Goal: Task Accomplishment & Management: Manage account settings

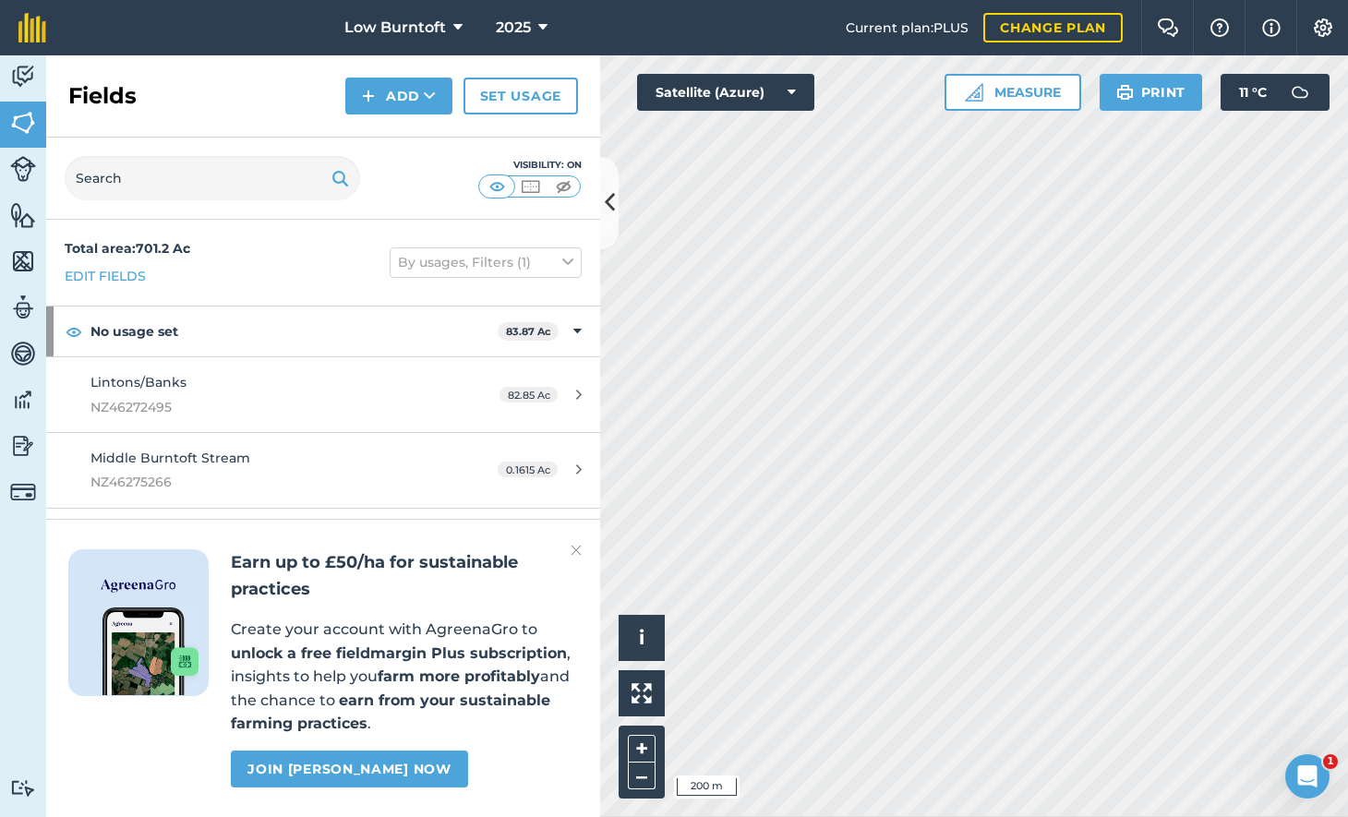
scroll to position [2245, 0]
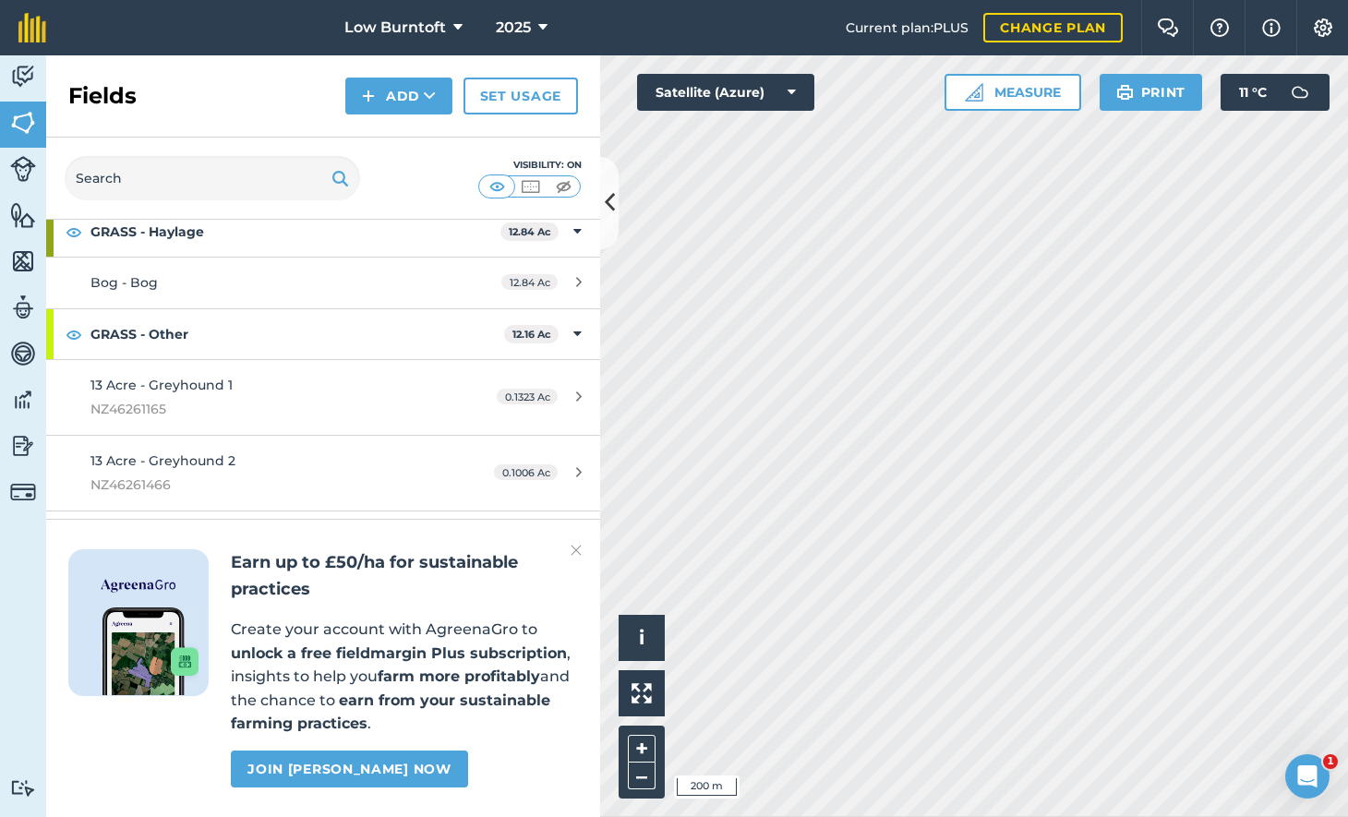
click at [539, 21] on icon at bounding box center [542, 28] width 9 height 22
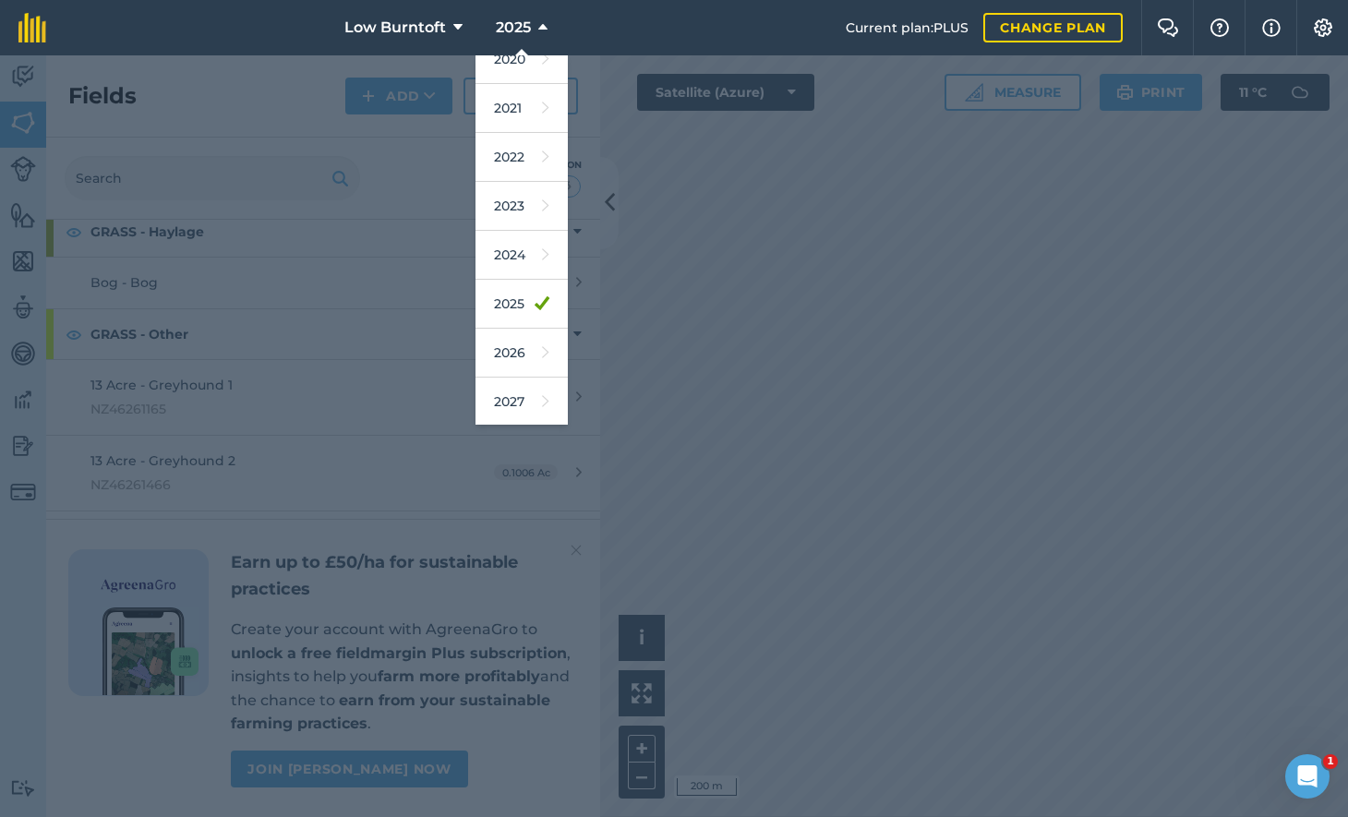
scroll to position [166, 0]
click at [510, 346] on link "2026" at bounding box center [521, 354] width 92 height 49
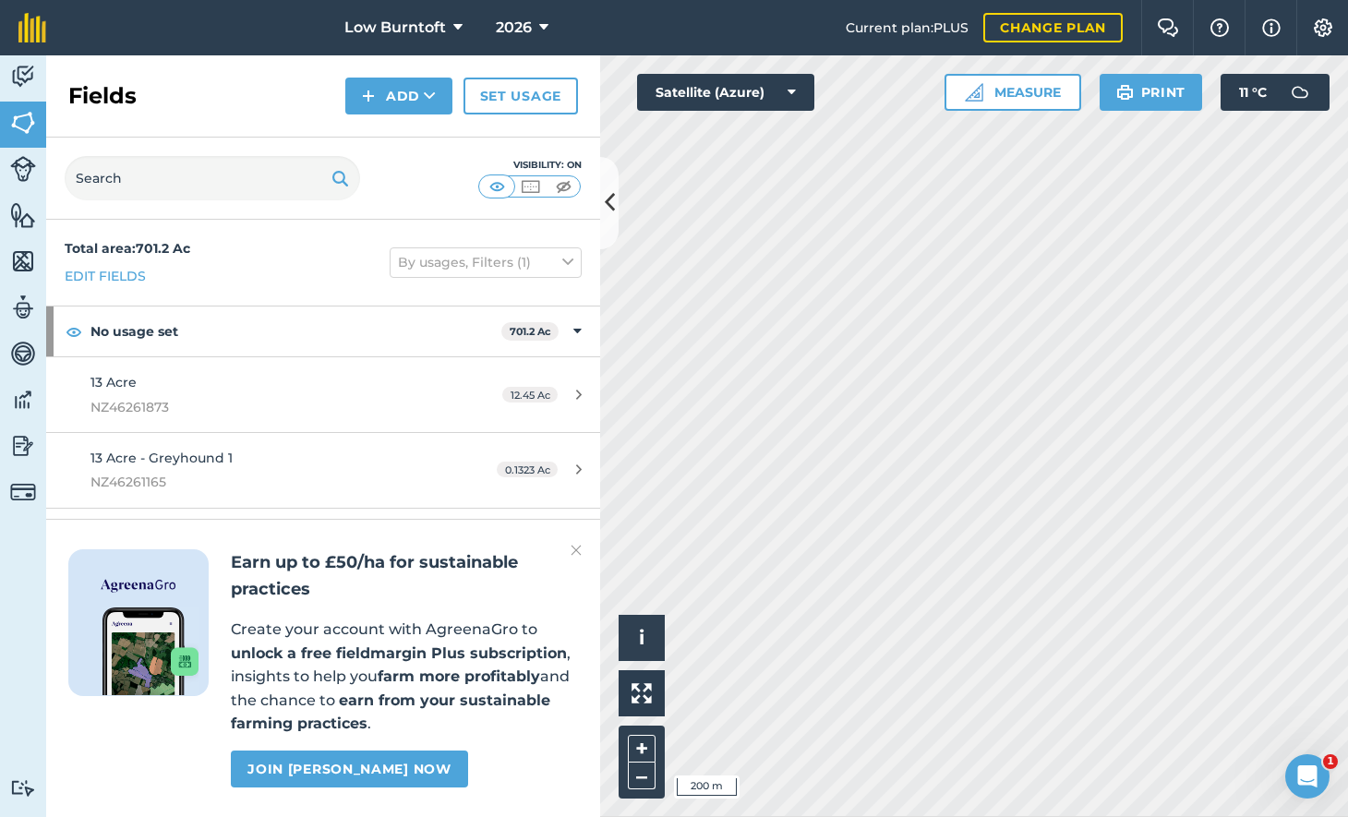
scroll to position [0, 0]
click at [539, 23] on icon at bounding box center [543, 28] width 9 height 22
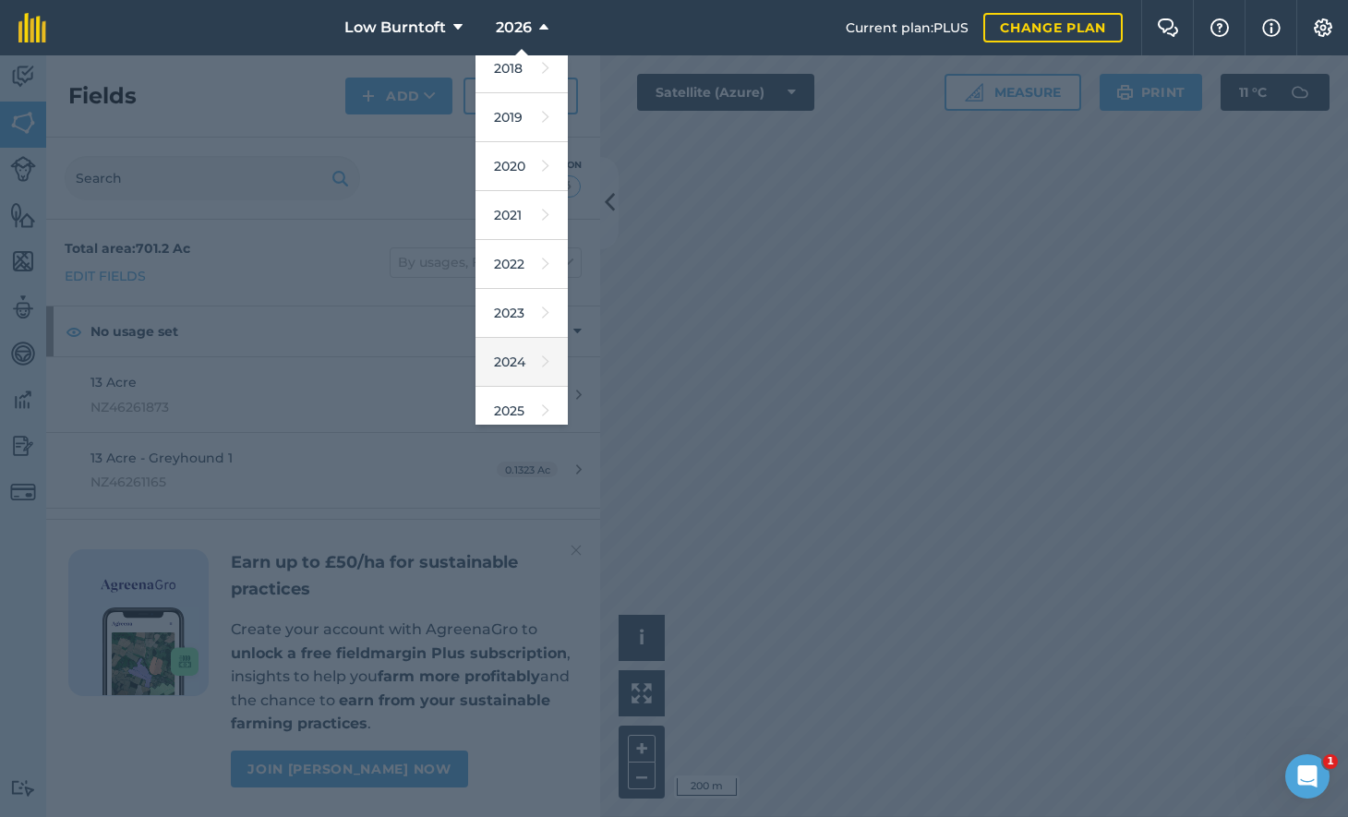
scroll to position [61, 0]
click at [522, 403] on link "2025" at bounding box center [521, 410] width 92 height 49
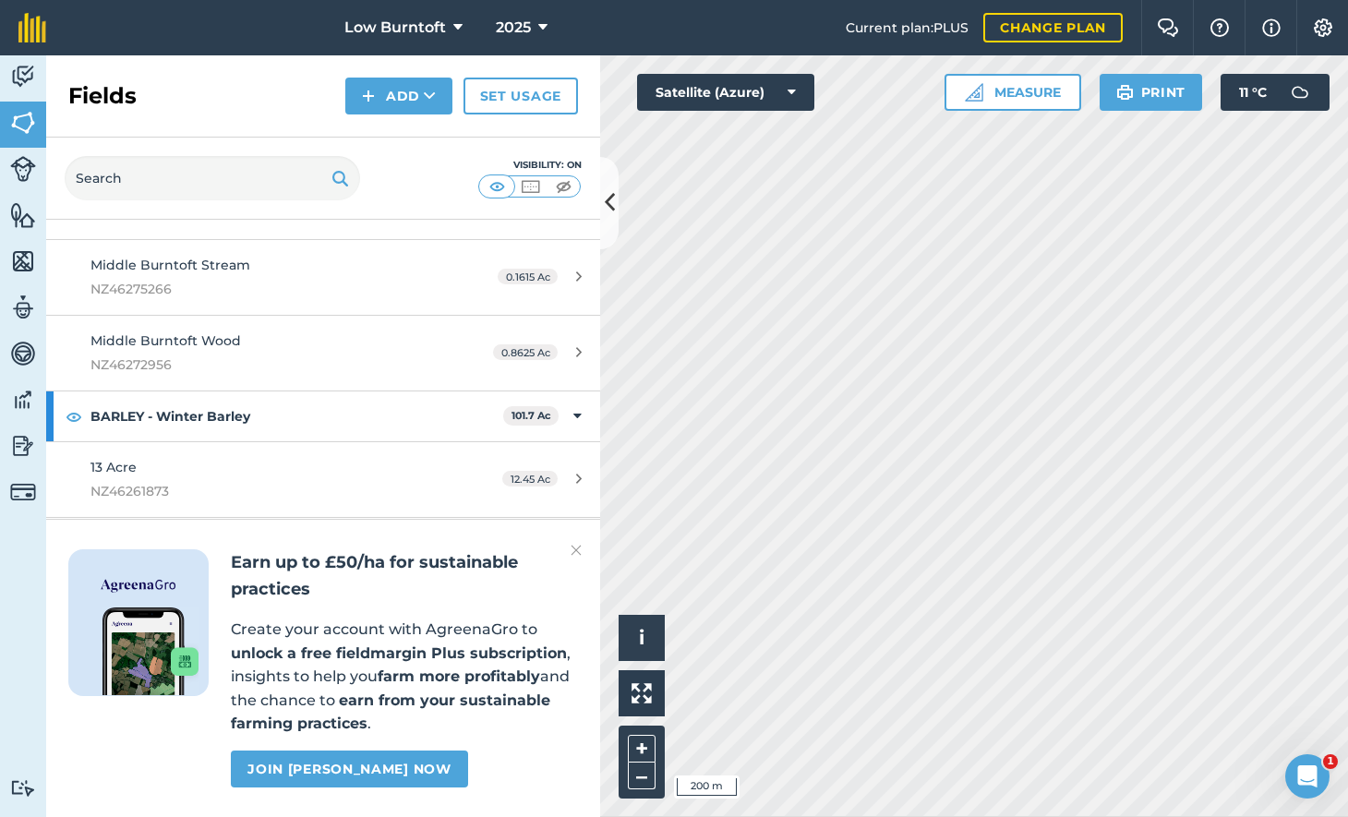
scroll to position [172, 0]
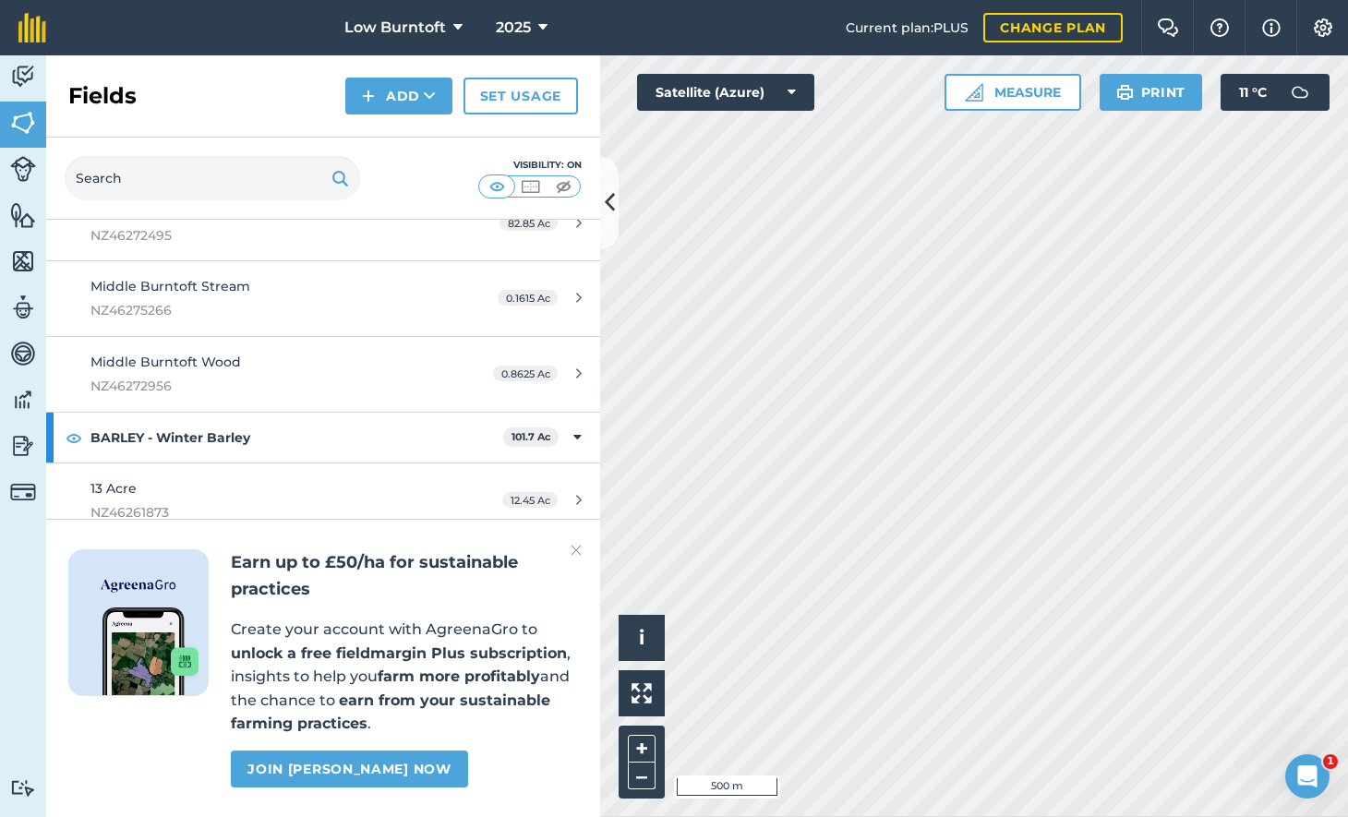
click at [538, 22] on icon at bounding box center [542, 28] width 9 height 22
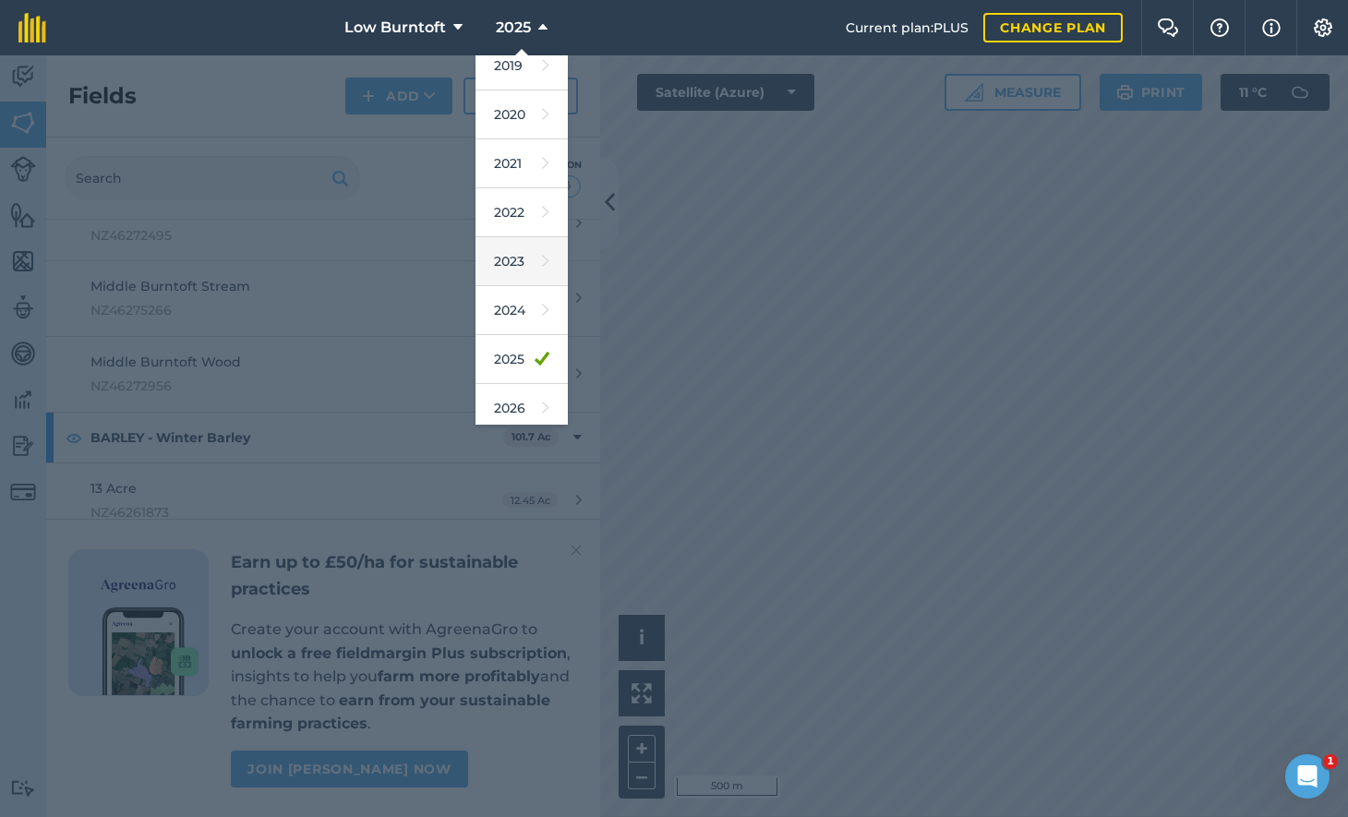
scroll to position [125, 0]
click at [513, 389] on link "2026" at bounding box center [521, 395] width 92 height 49
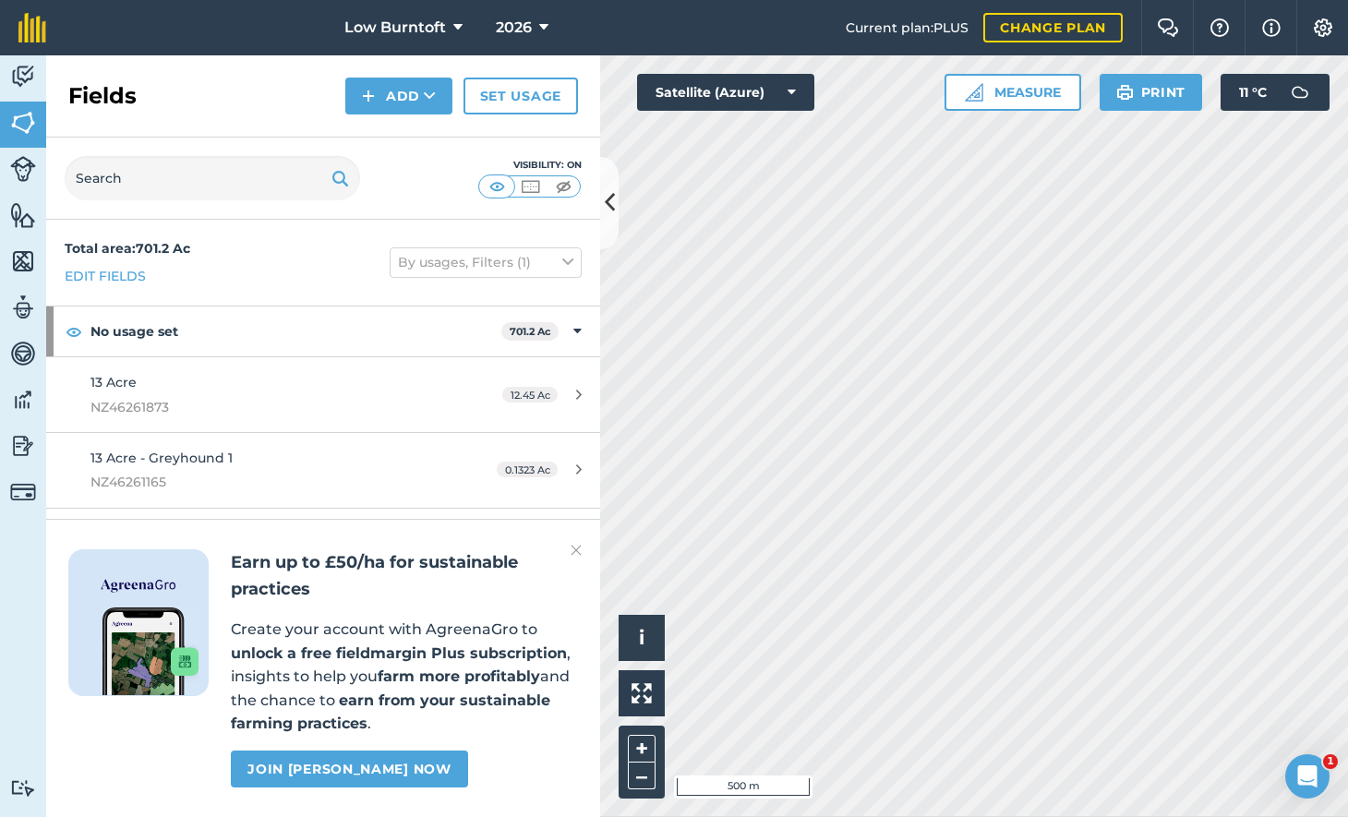
scroll to position [0, 0]
click at [436, 91] on icon at bounding box center [430, 96] width 12 height 18
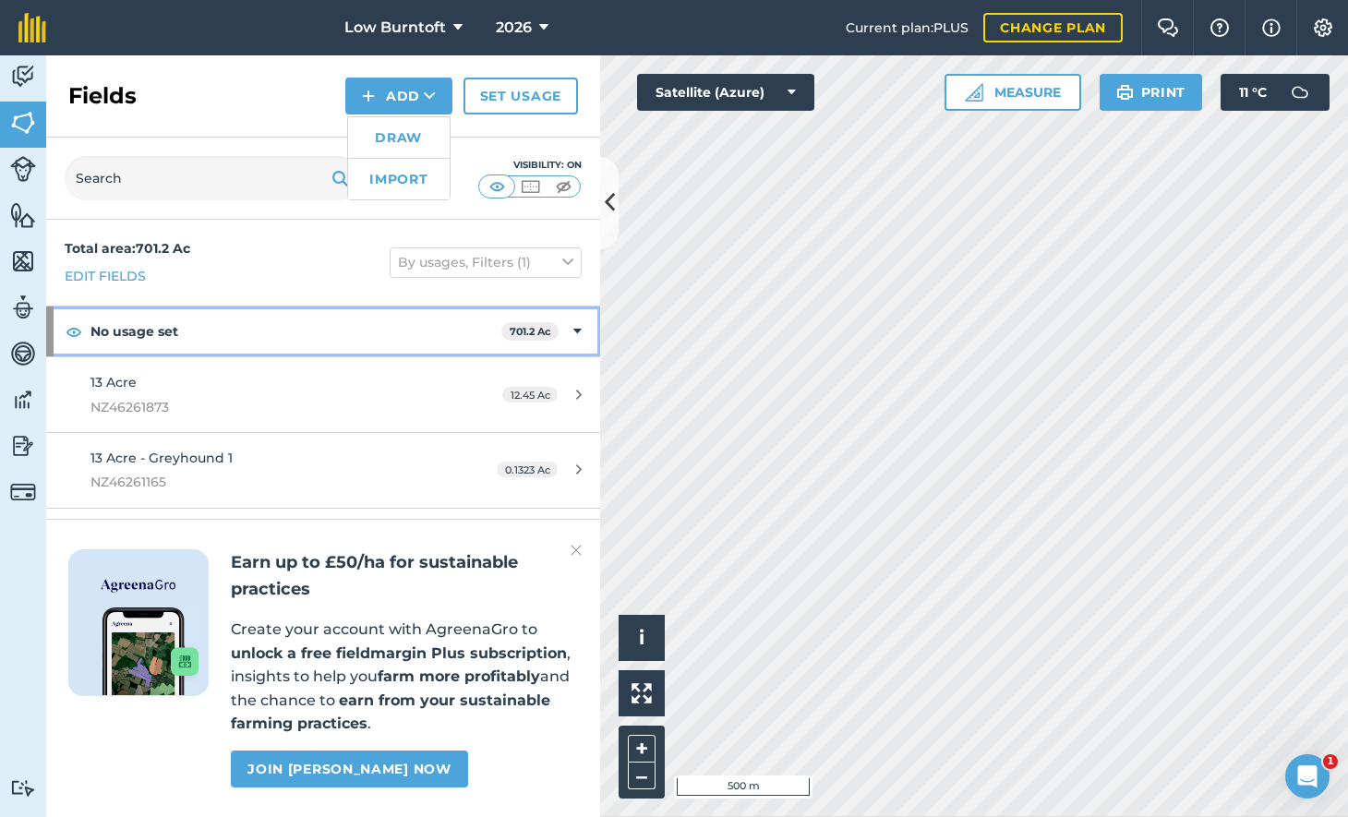
click at [317, 310] on strong "No usage set" at bounding box center [295, 332] width 411 height 50
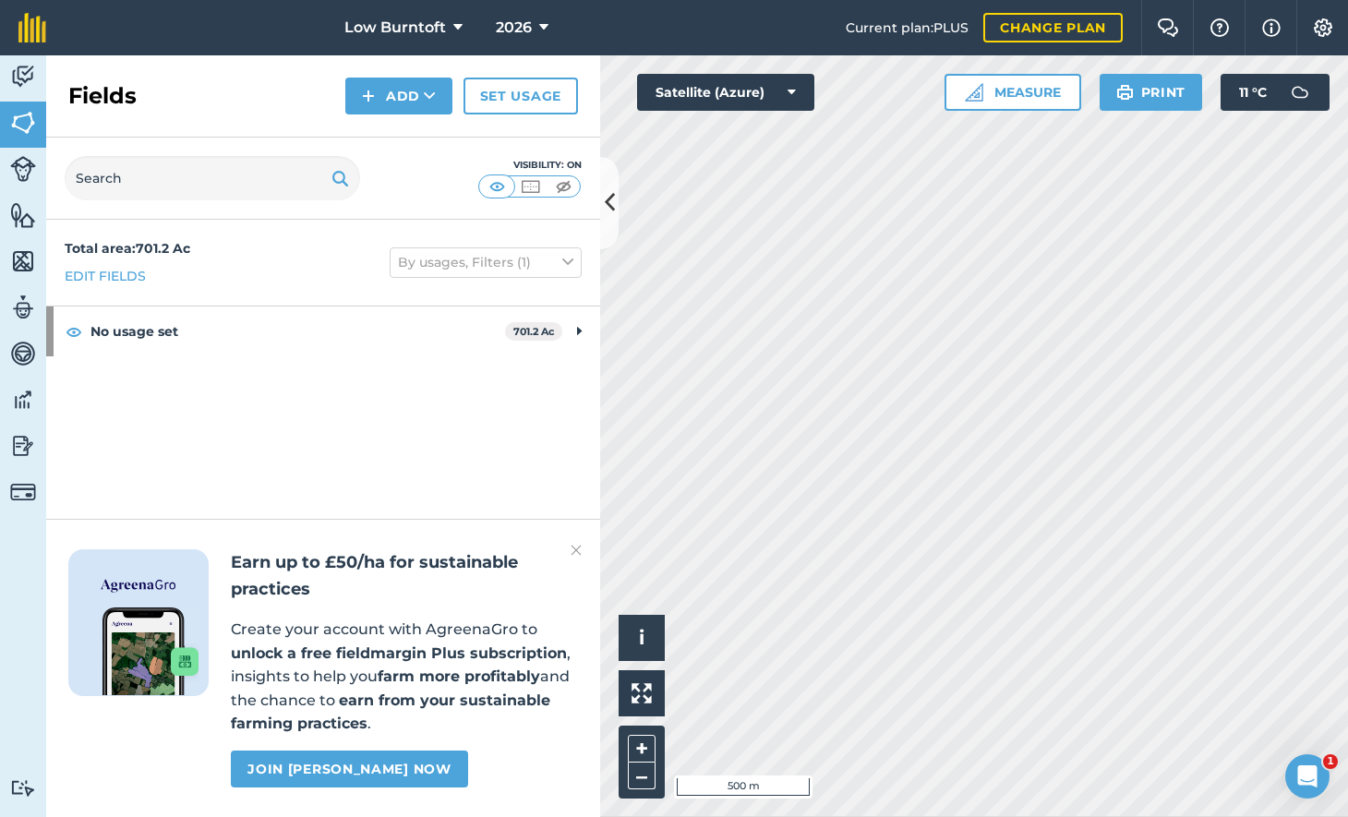
click at [512, 90] on link "Set usage" at bounding box center [520, 96] width 114 height 37
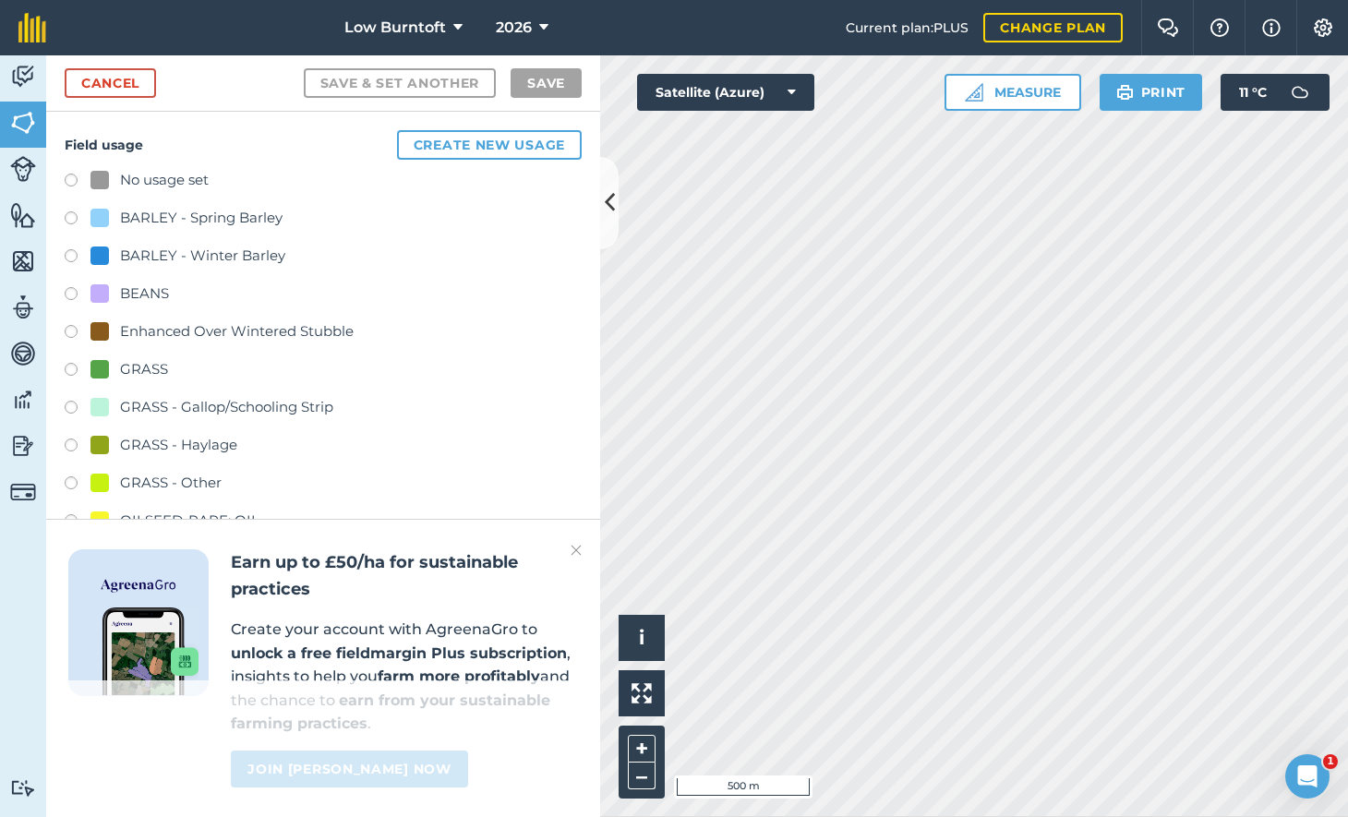
click at [72, 290] on label at bounding box center [78, 296] width 26 height 18
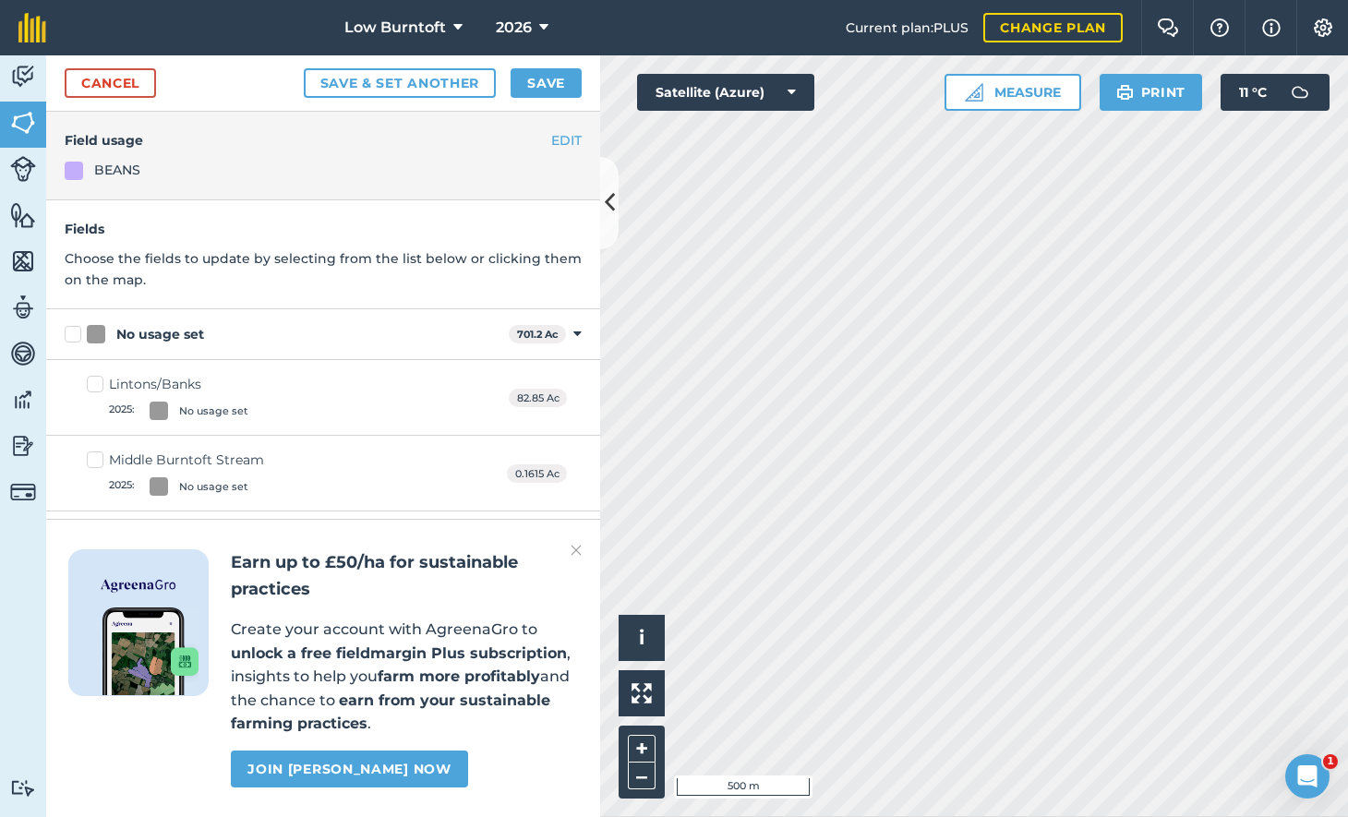
click at [554, 138] on button "EDIT" at bounding box center [566, 140] width 30 height 20
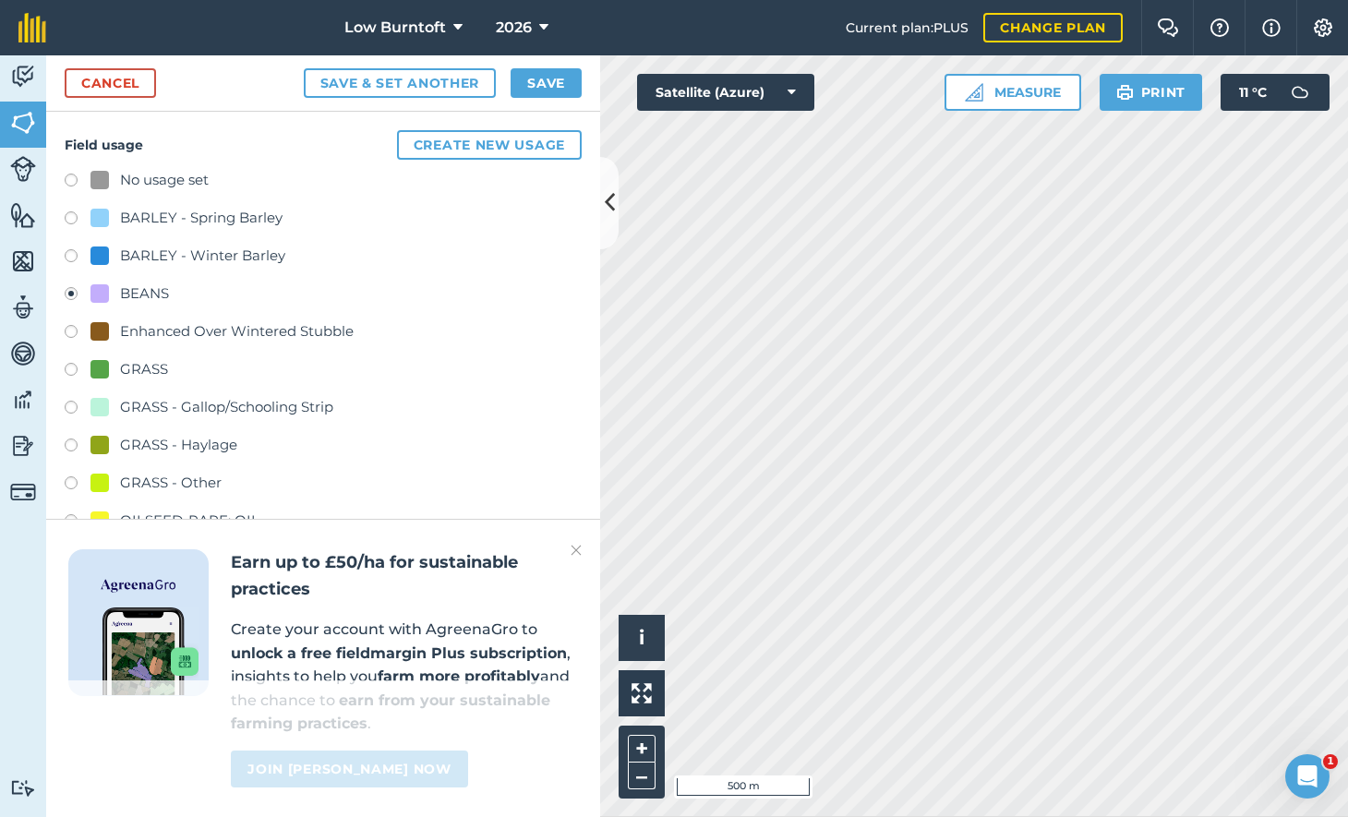
click at [73, 288] on label at bounding box center [78, 296] width 26 height 18
click at [69, 290] on label at bounding box center [78, 296] width 26 height 18
click at [70, 366] on label at bounding box center [78, 372] width 26 height 18
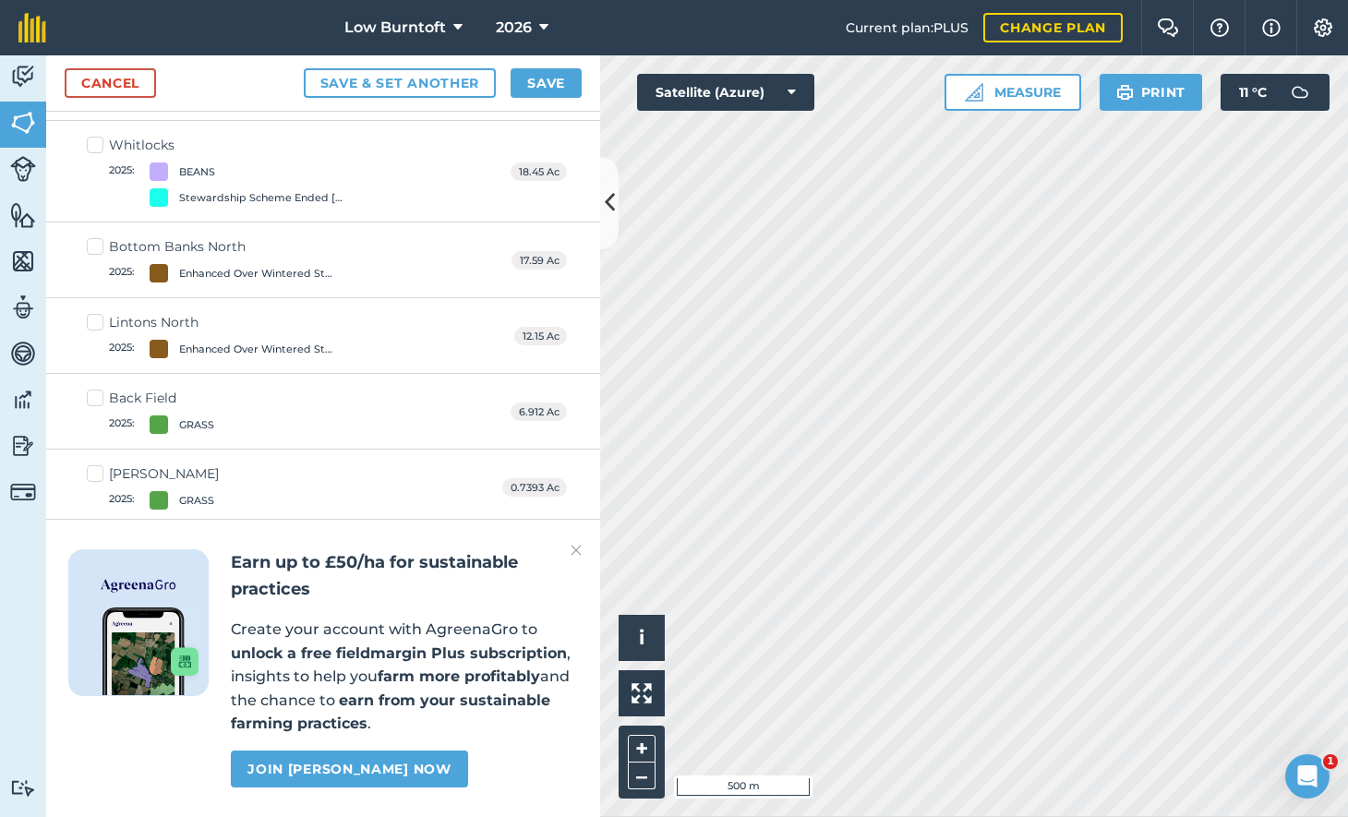
scroll to position [1196, 0]
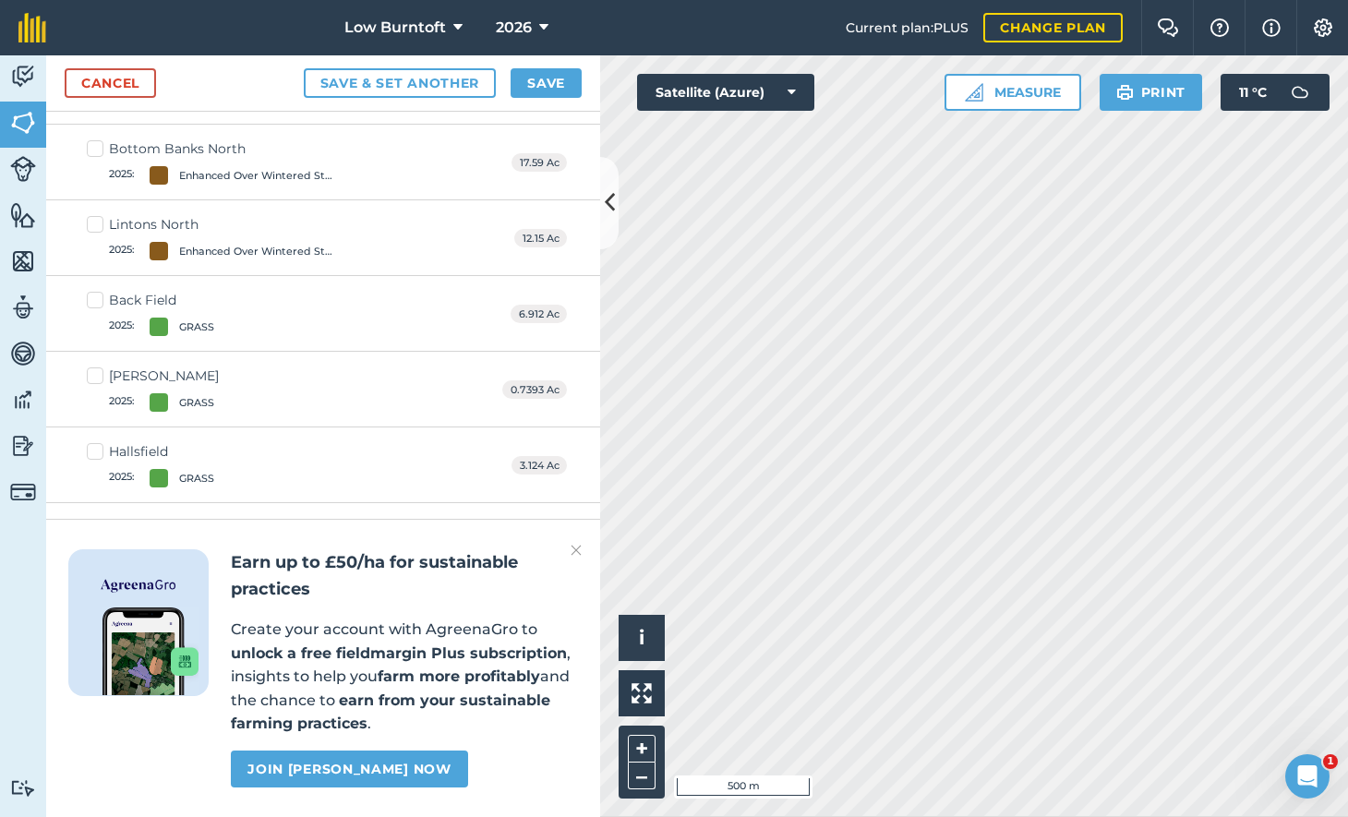
click at [92, 291] on label "Back Field 2025 : GRASS" at bounding box center [150, 313] width 127 height 45
click at [92, 291] on input "Back Field 2025 : GRASS" at bounding box center [93, 297] width 12 height 12
checkbox input "true"
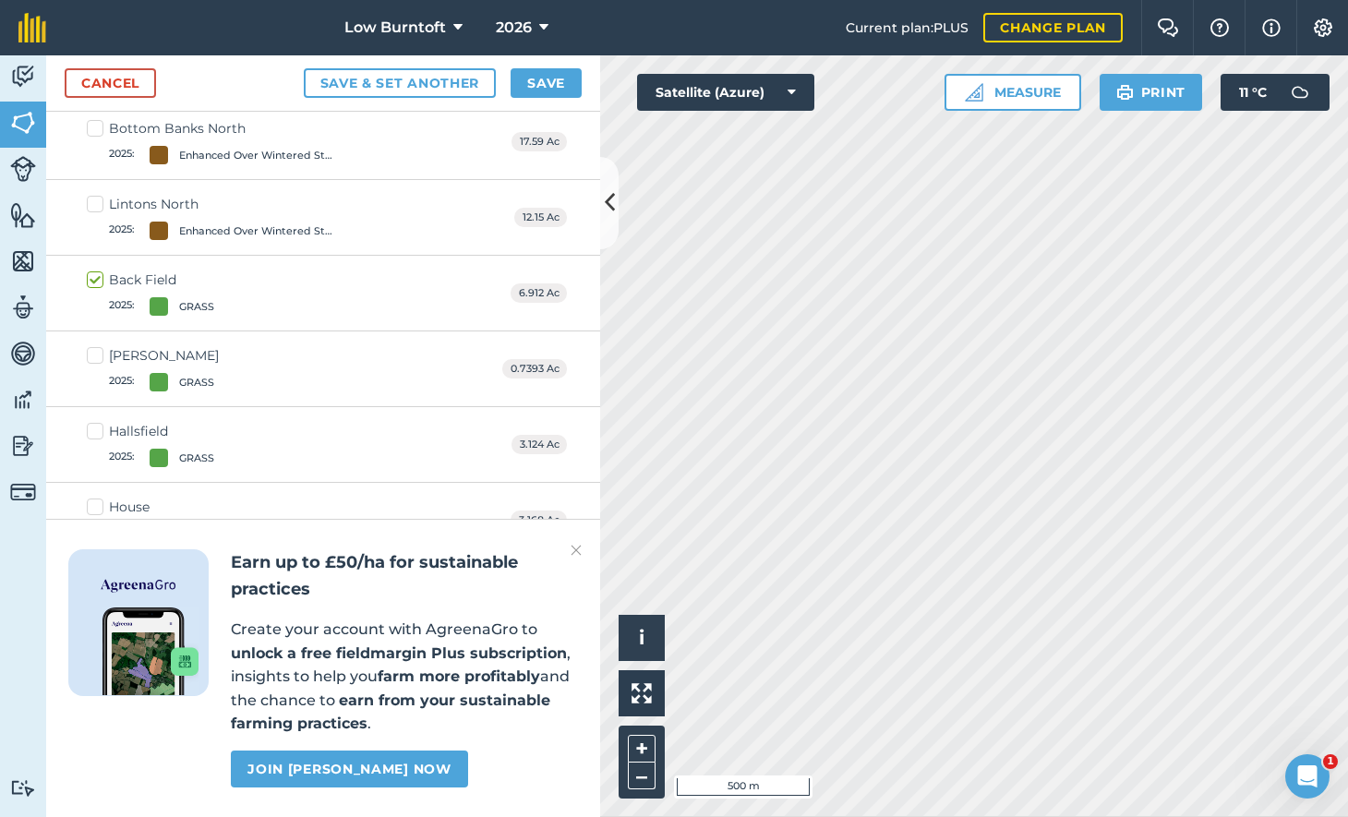
click at [98, 346] on label "[PERSON_NAME] 2025 : GRASS" at bounding box center [153, 368] width 132 height 45
click at [98, 346] on input "[PERSON_NAME] 2025 : GRASS" at bounding box center [93, 352] width 12 height 12
checkbox input "true"
click at [97, 422] on label "Hallsfield 2025 : GRASS" at bounding box center [150, 444] width 127 height 45
click at [97, 422] on input "Hallsfield 2025 : GRASS" at bounding box center [93, 428] width 12 height 12
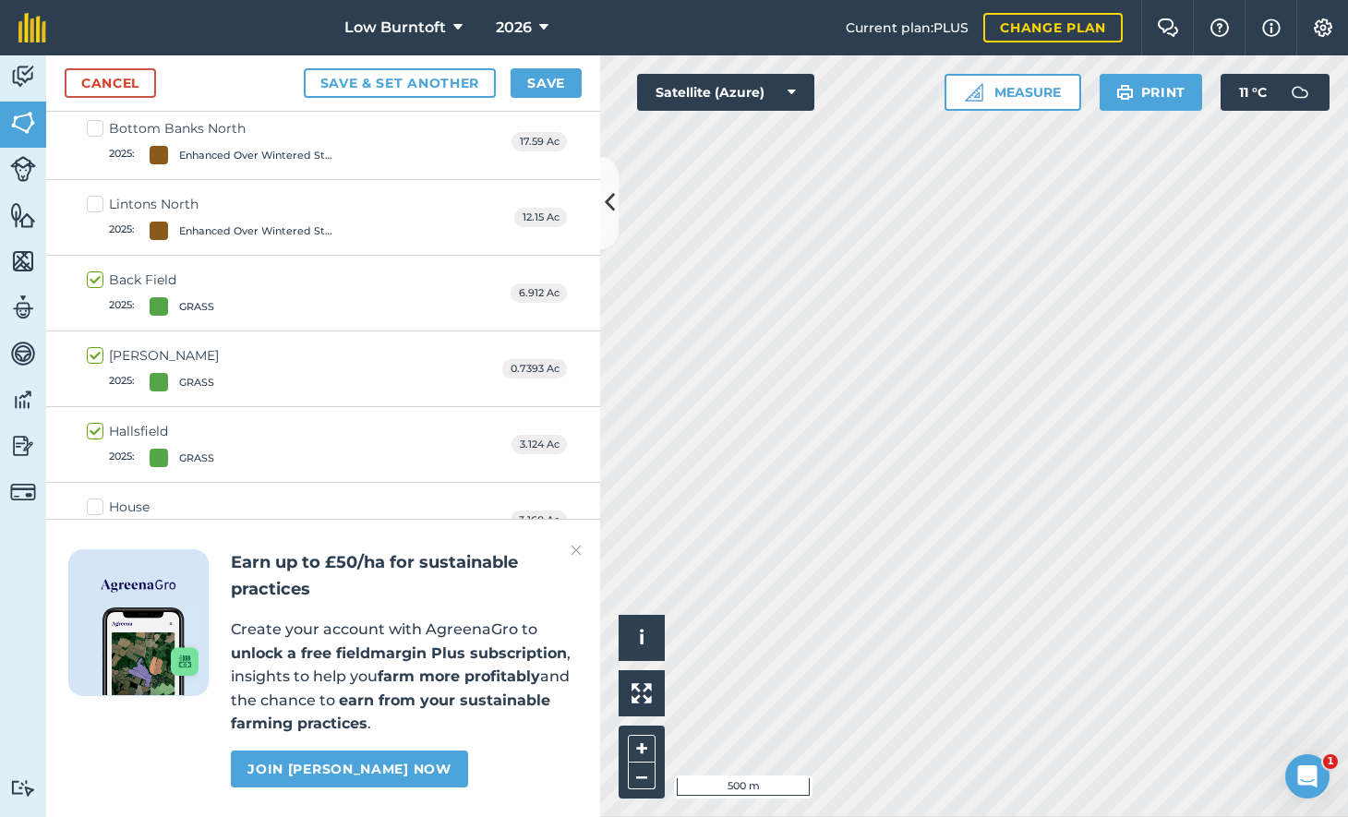
checkbox input "true"
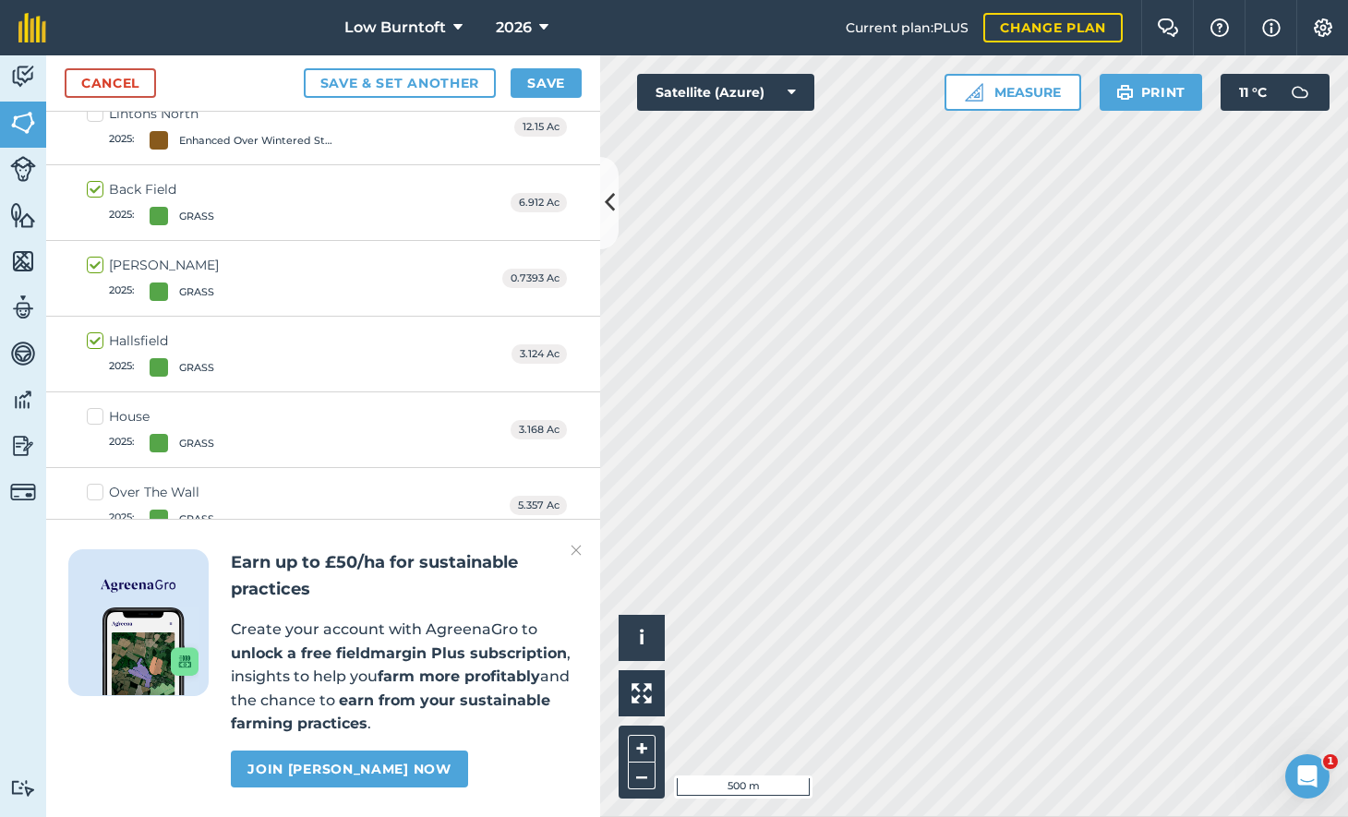
scroll to position [1294, 0]
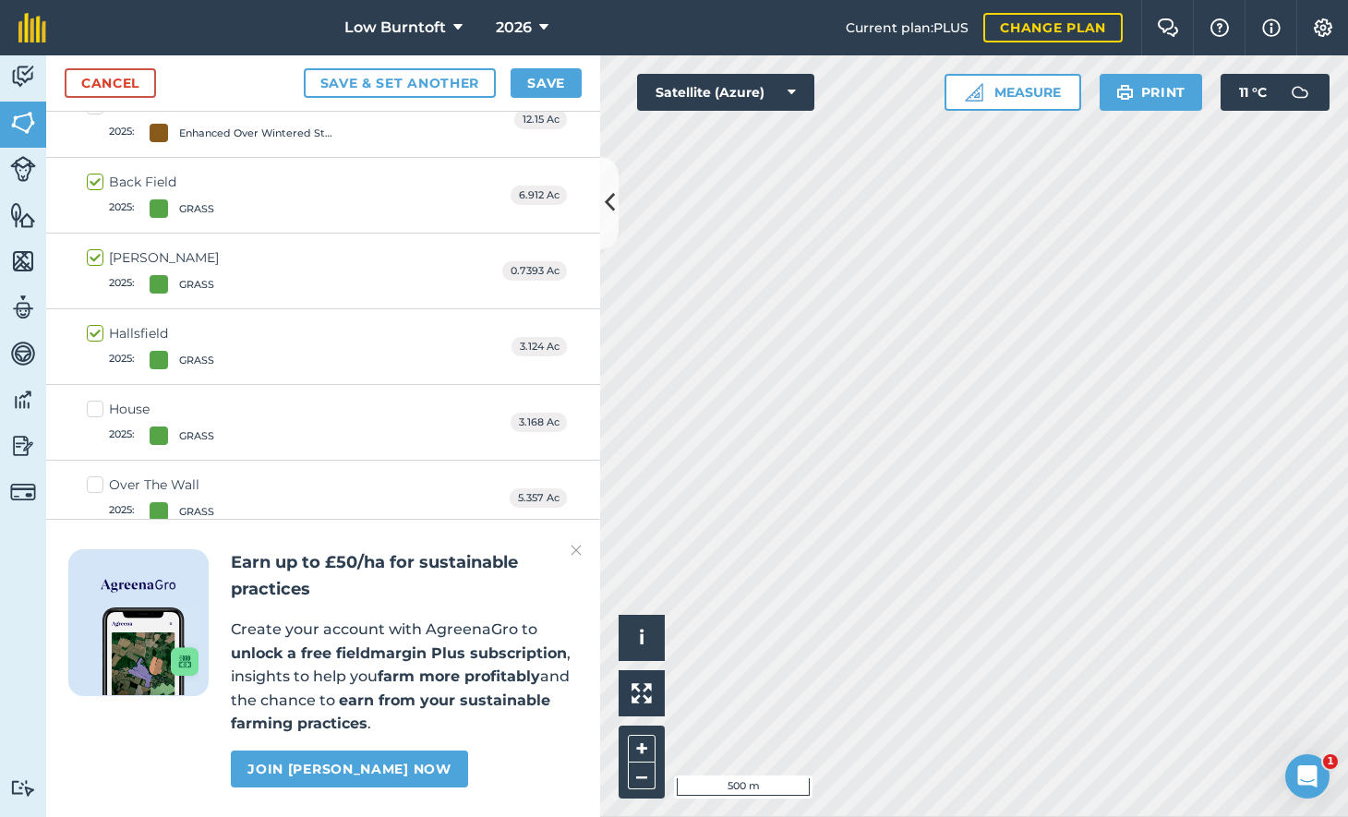
click at [95, 408] on label "House 2025 : GRASS" at bounding box center [150, 422] width 127 height 45
click at [95, 408] on input "House 2025 : GRASS" at bounding box center [93, 406] width 12 height 12
checkbox input "true"
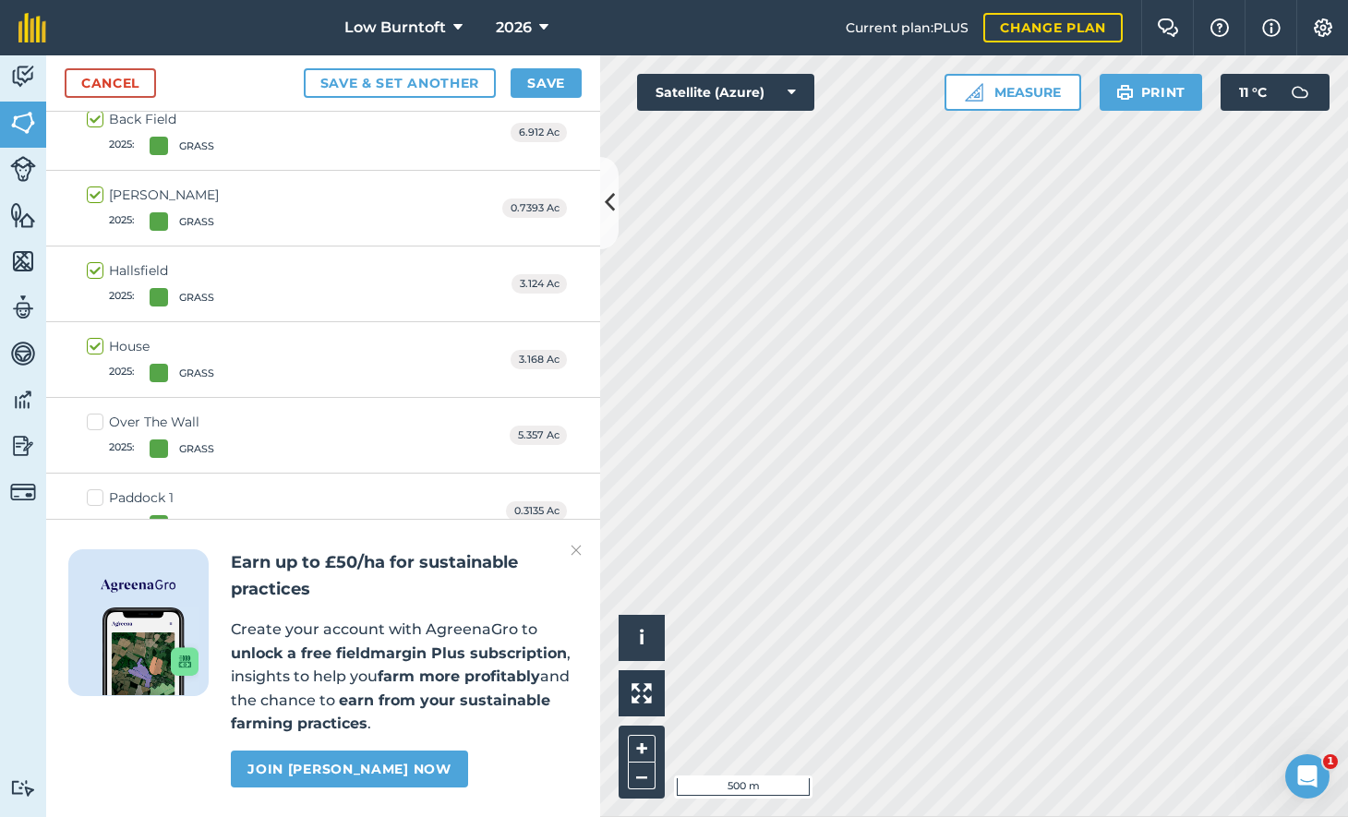
scroll to position [1360, 0]
click at [95, 409] on label "Over The Wall 2025 : GRASS" at bounding box center [150, 431] width 127 height 45
click at [95, 409] on input "Over The Wall 2025 : GRASS" at bounding box center [93, 415] width 12 height 12
checkbox input "true"
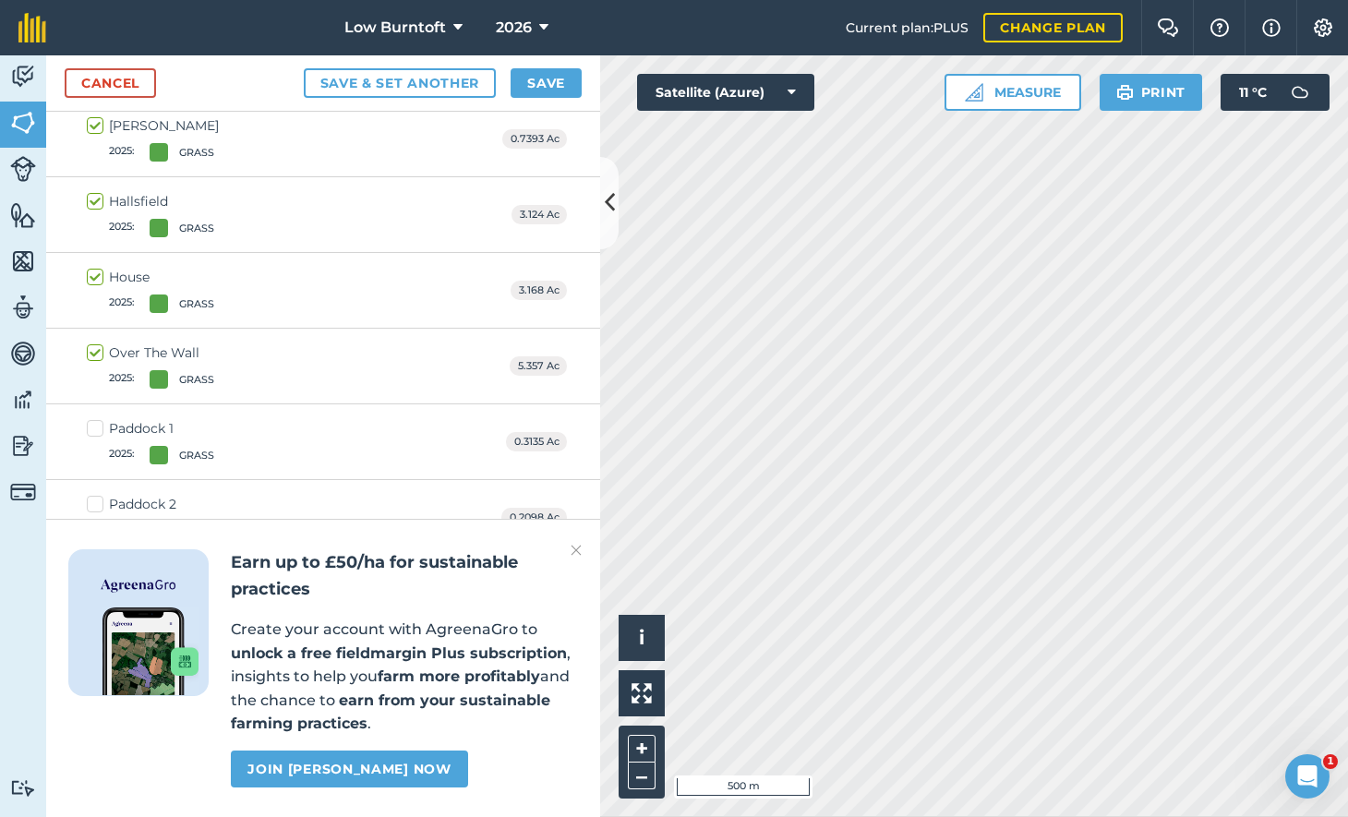
scroll to position [1445, 0]
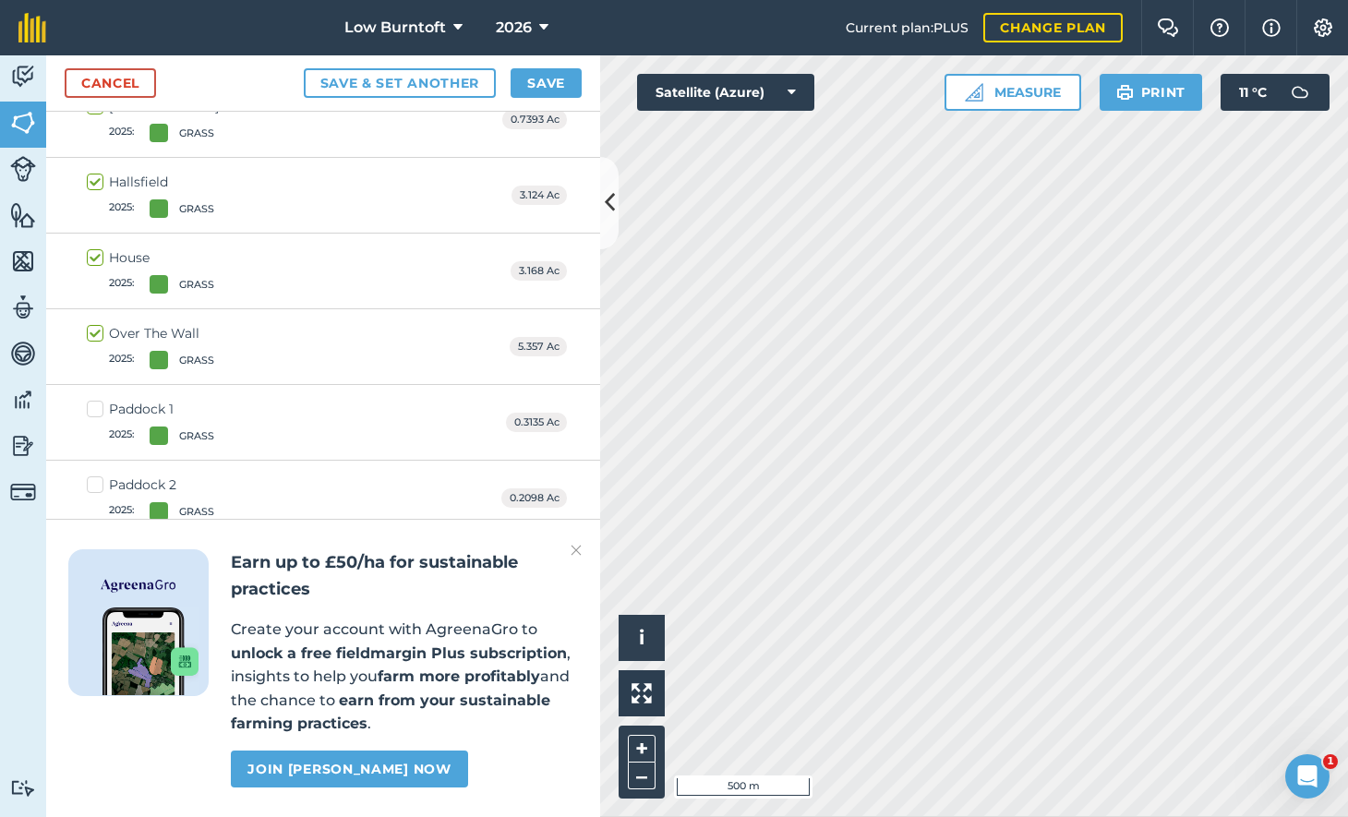
click at [95, 408] on label "Paddock 1 2025 : GRASS" at bounding box center [150, 422] width 127 height 45
click at [95, 408] on input "Paddock 1 2025 : GRASS" at bounding box center [93, 406] width 12 height 12
checkbox input "true"
click at [97, 399] on label "Paddock 2 2025 : GRASS" at bounding box center [150, 419] width 127 height 45
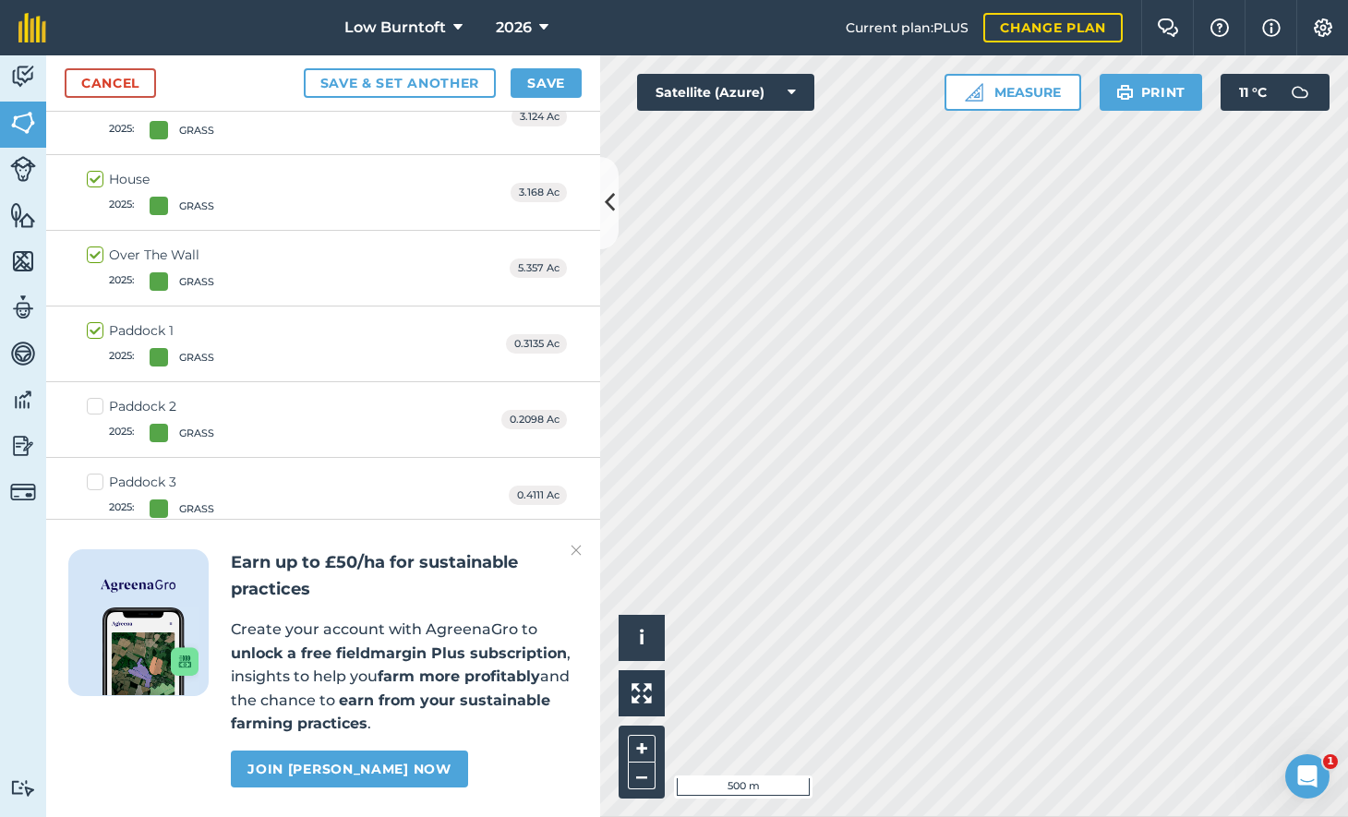
click at [97, 399] on input "Paddock 2 2025 : GRASS" at bounding box center [93, 403] width 12 height 12
checkbox input "true"
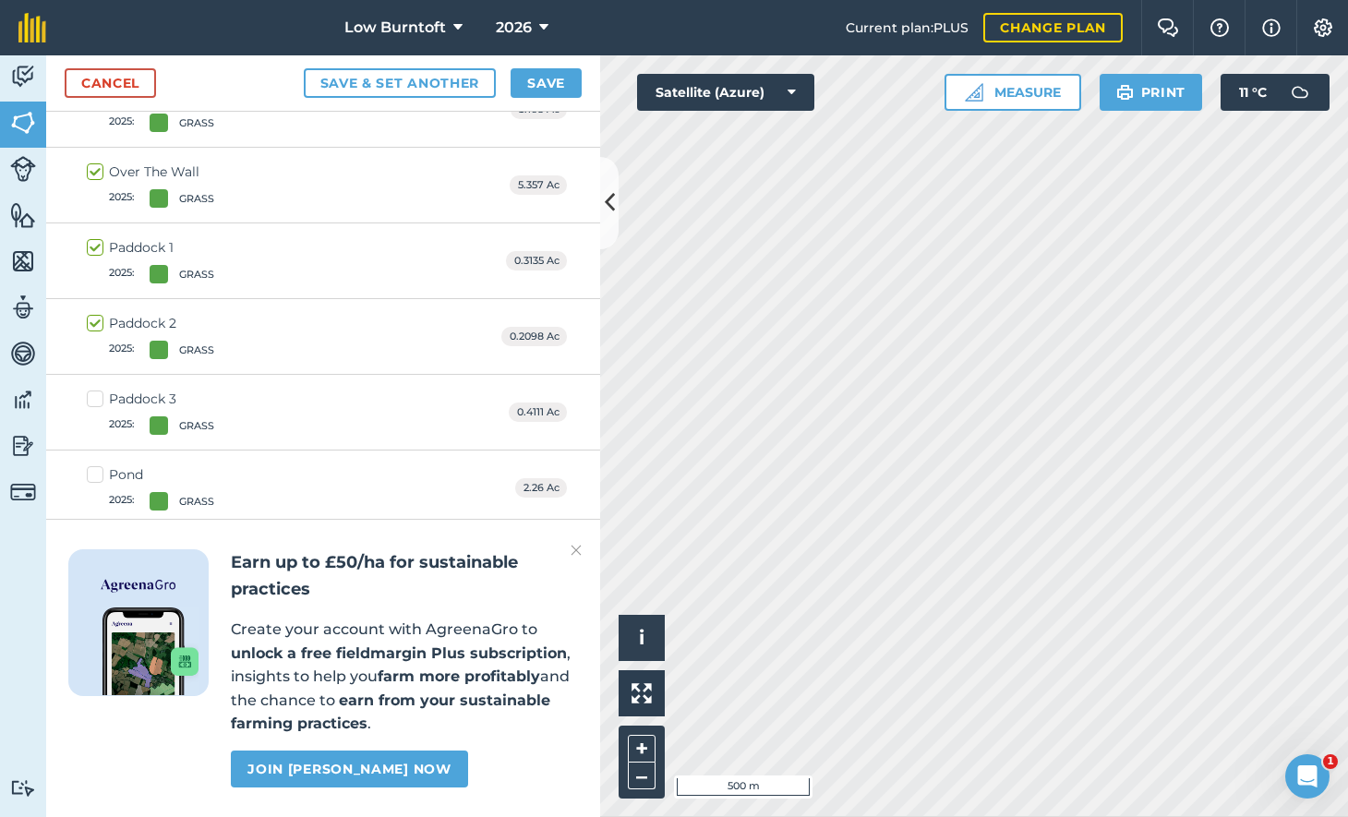
scroll to position [1607, 0]
click at [97, 390] on label "Paddock 3 2025 : GRASS" at bounding box center [150, 412] width 127 height 45
click at [97, 390] on input "Paddock 3 2025 : GRASS" at bounding box center [93, 396] width 12 height 12
checkbox input "true"
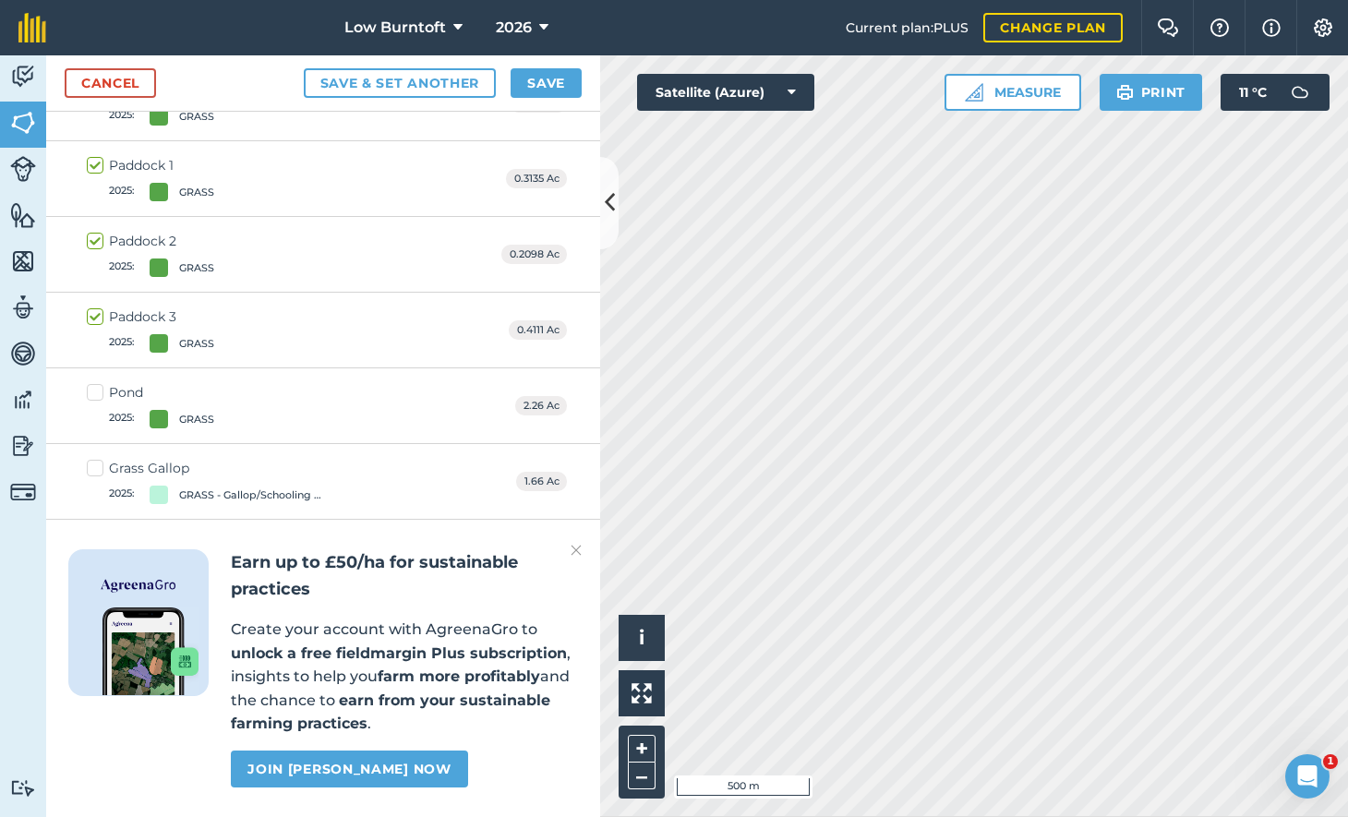
scroll to position [1690, 0]
click at [95, 382] on label "Pond 2025 : GRASS" at bounding box center [150, 404] width 127 height 45
click at [95, 382] on input "Pond 2025 : GRASS" at bounding box center [93, 388] width 12 height 12
checkbox input "true"
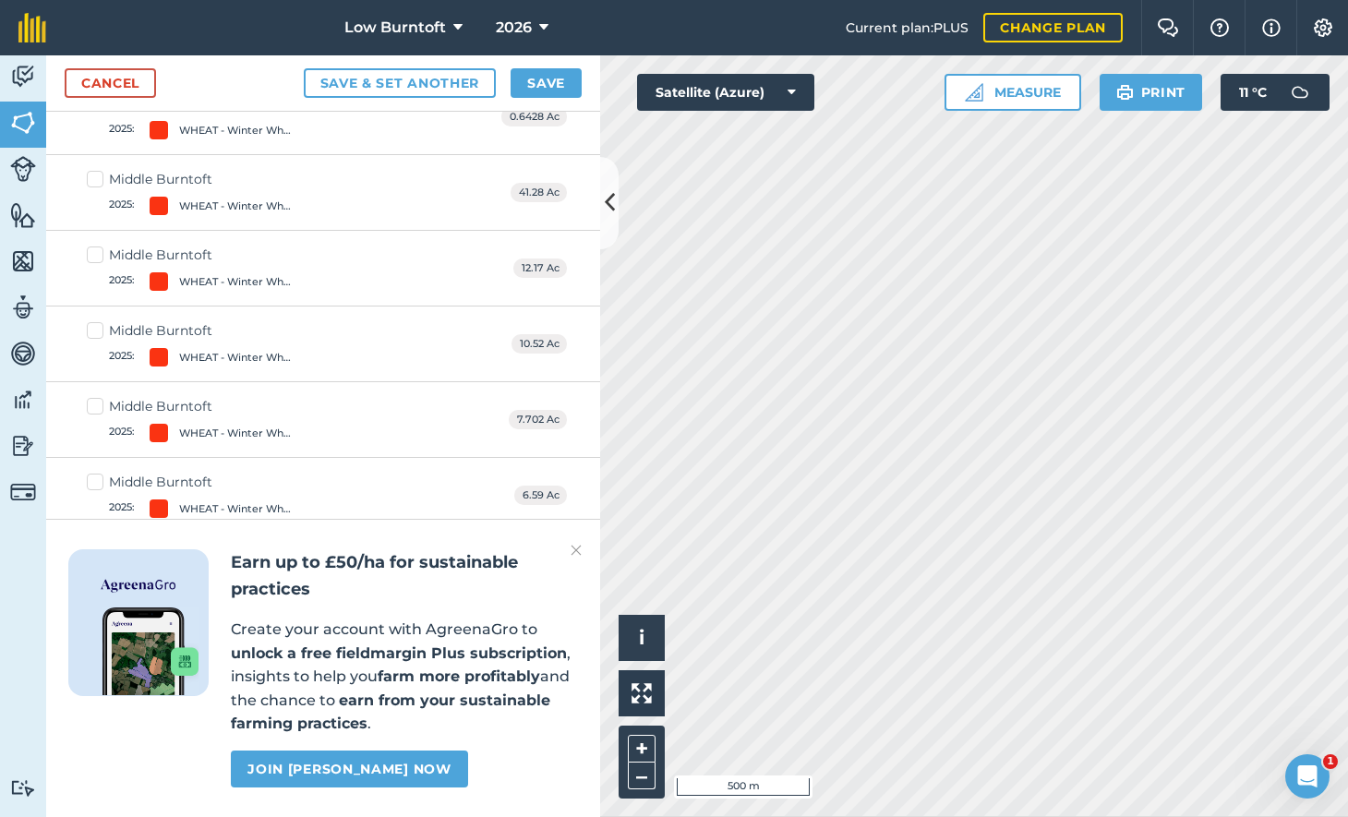
scroll to position [4474, 0]
click at [548, 78] on button "Save" at bounding box center [546, 83] width 71 height 30
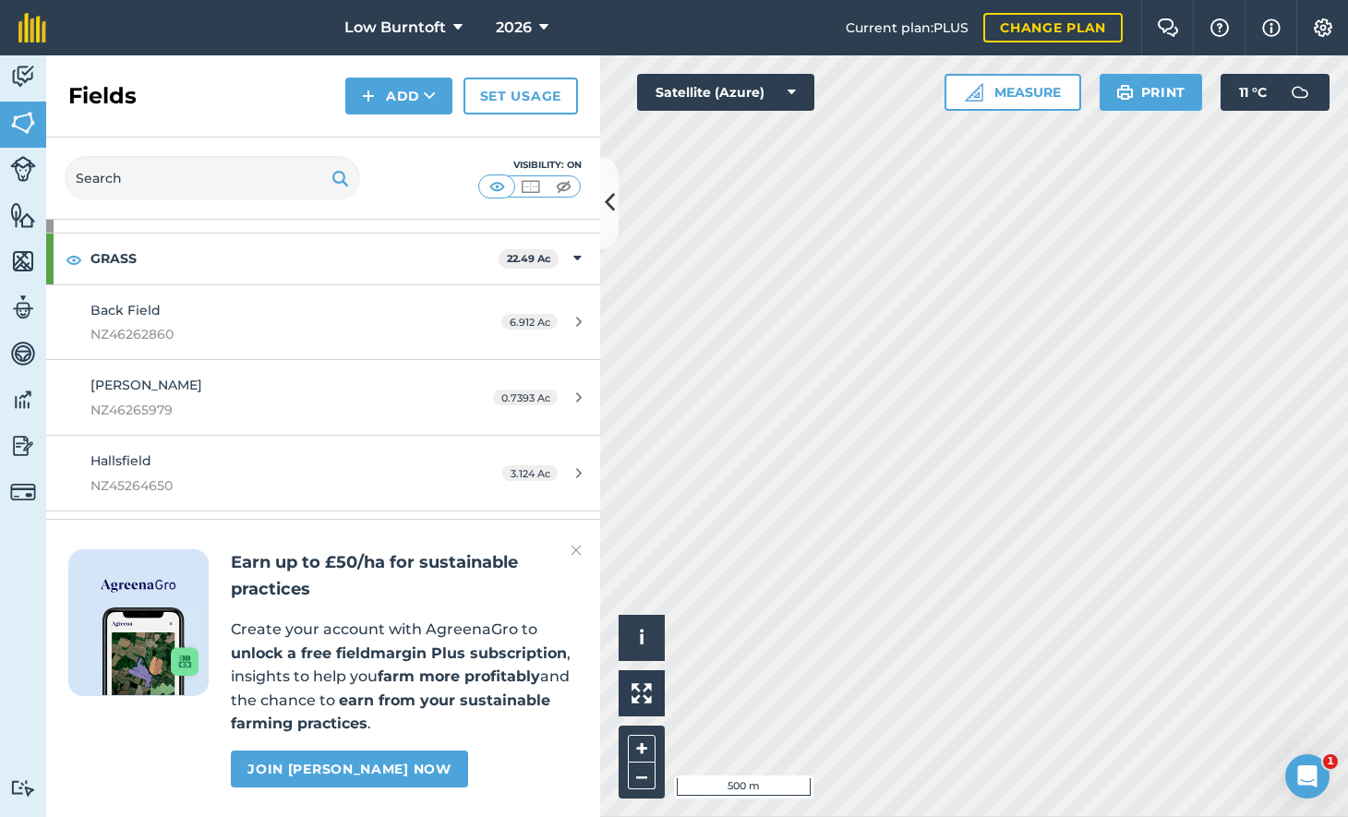
scroll to position [116, 0]
click at [504, 97] on link "Set usage" at bounding box center [520, 96] width 114 height 37
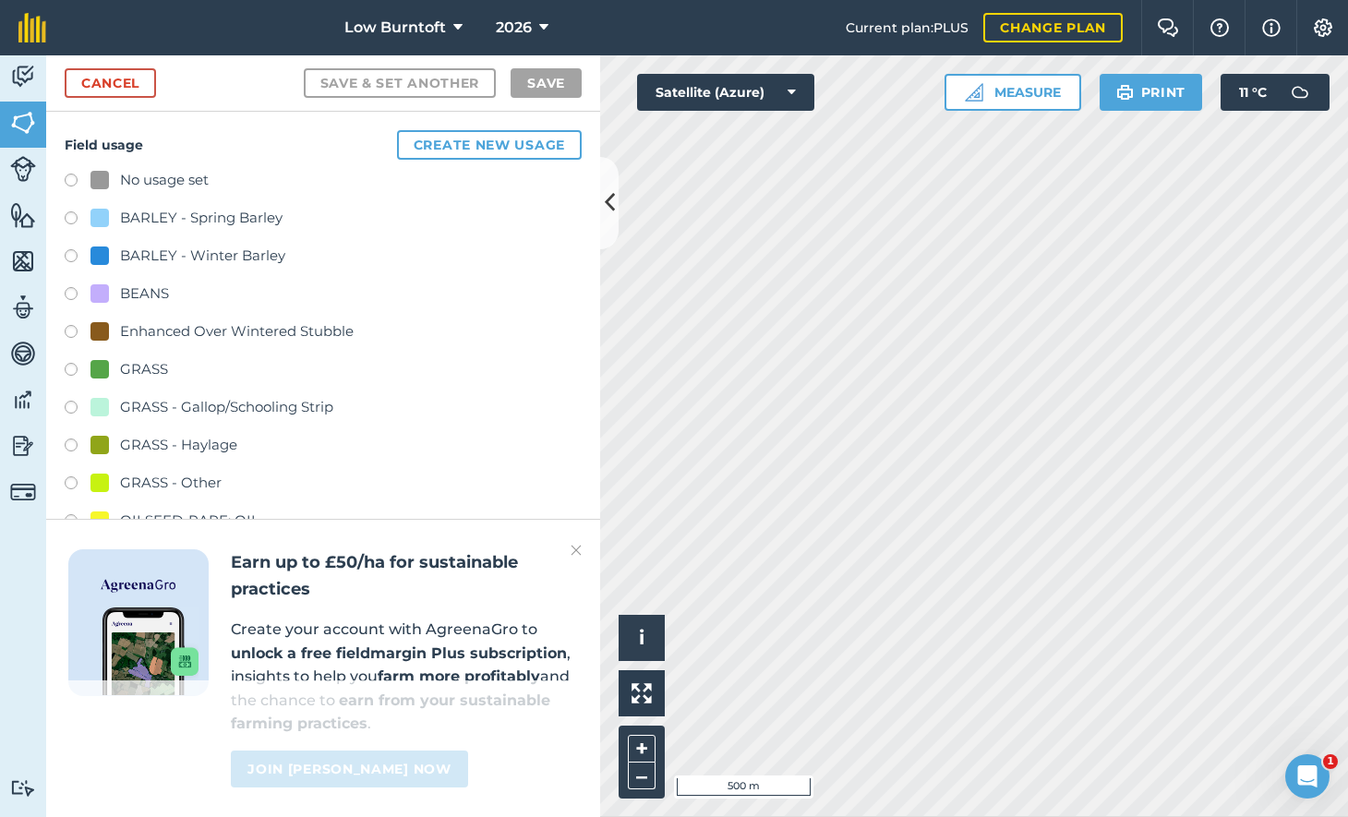
click at [72, 439] on label at bounding box center [78, 448] width 26 height 18
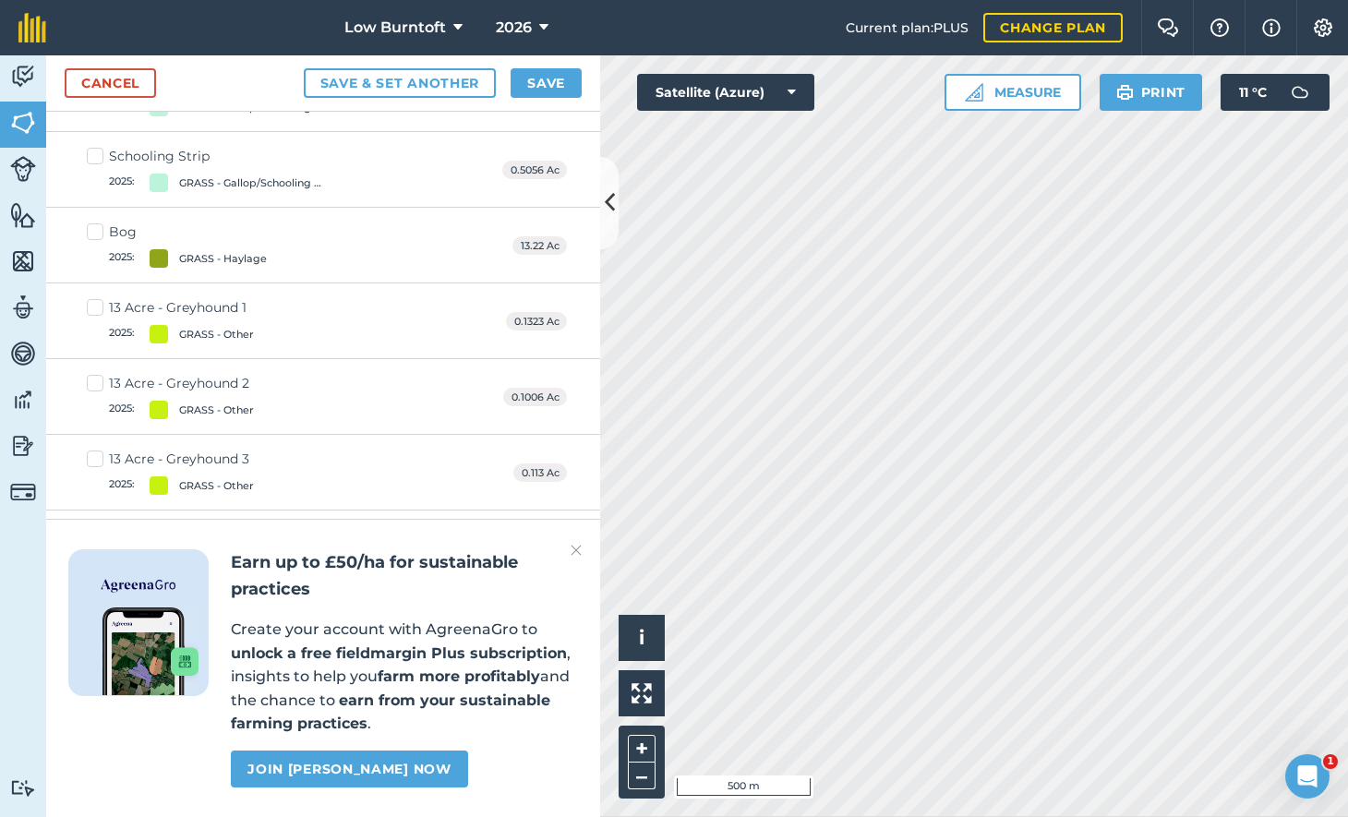
scroll to position [1436, 0]
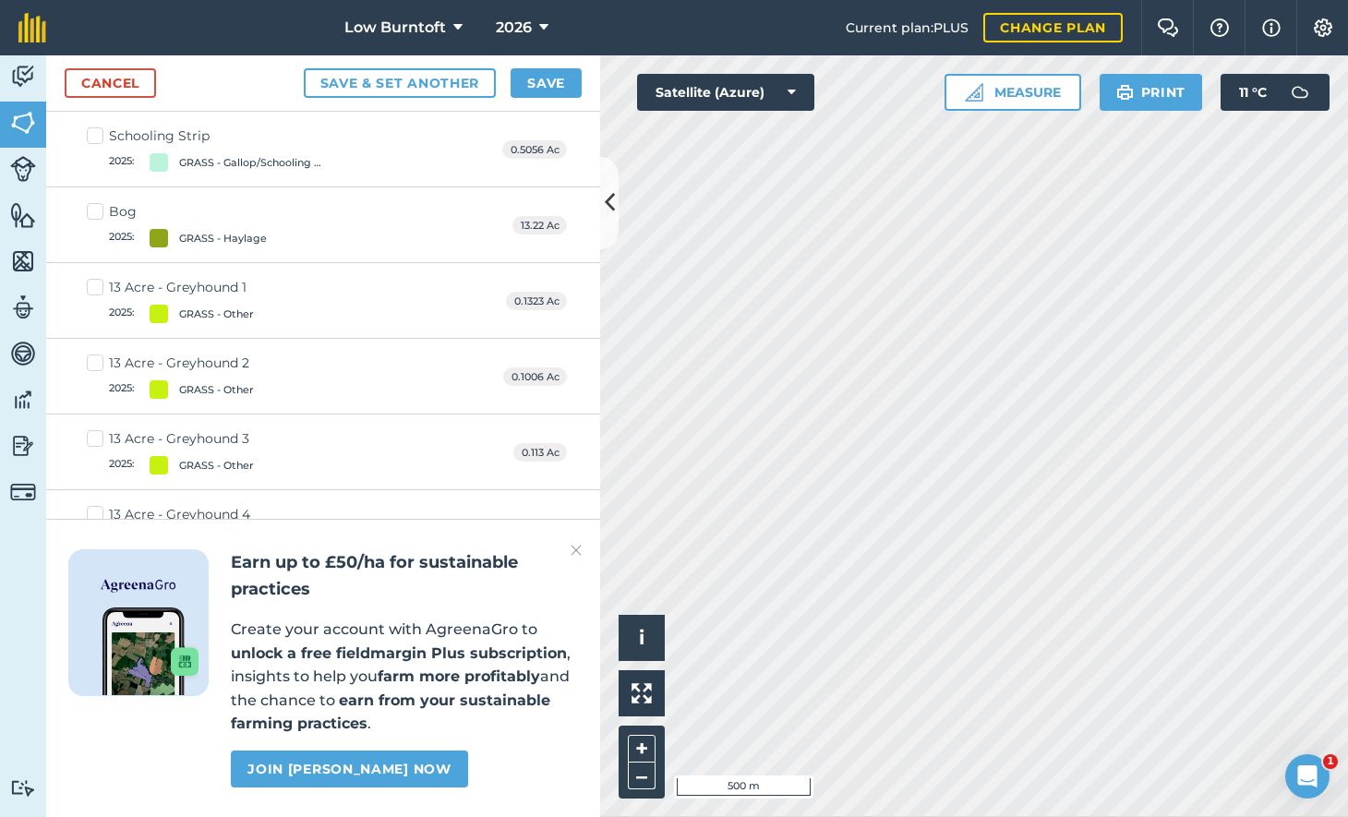
click at [94, 202] on label "Bog 2025 : GRASS - Haylage" at bounding box center [177, 224] width 180 height 45
click at [94, 202] on input "Bog 2025 : GRASS - Haylage" at bounding box center [93, 208] width 12 height 12
checkbox input "true"
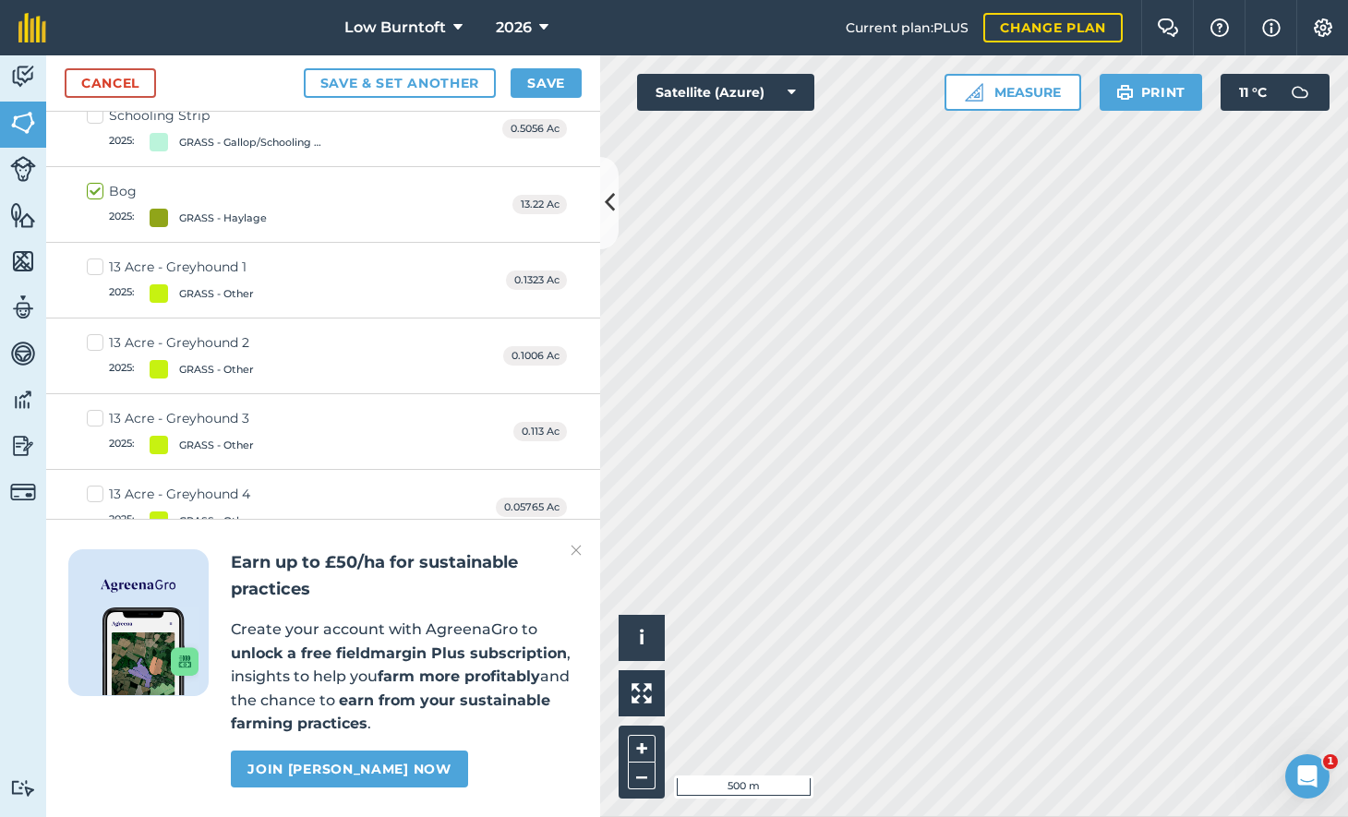
click at [541, 78] on button "Save" at bounding box center [546, 83] width 71 height 30
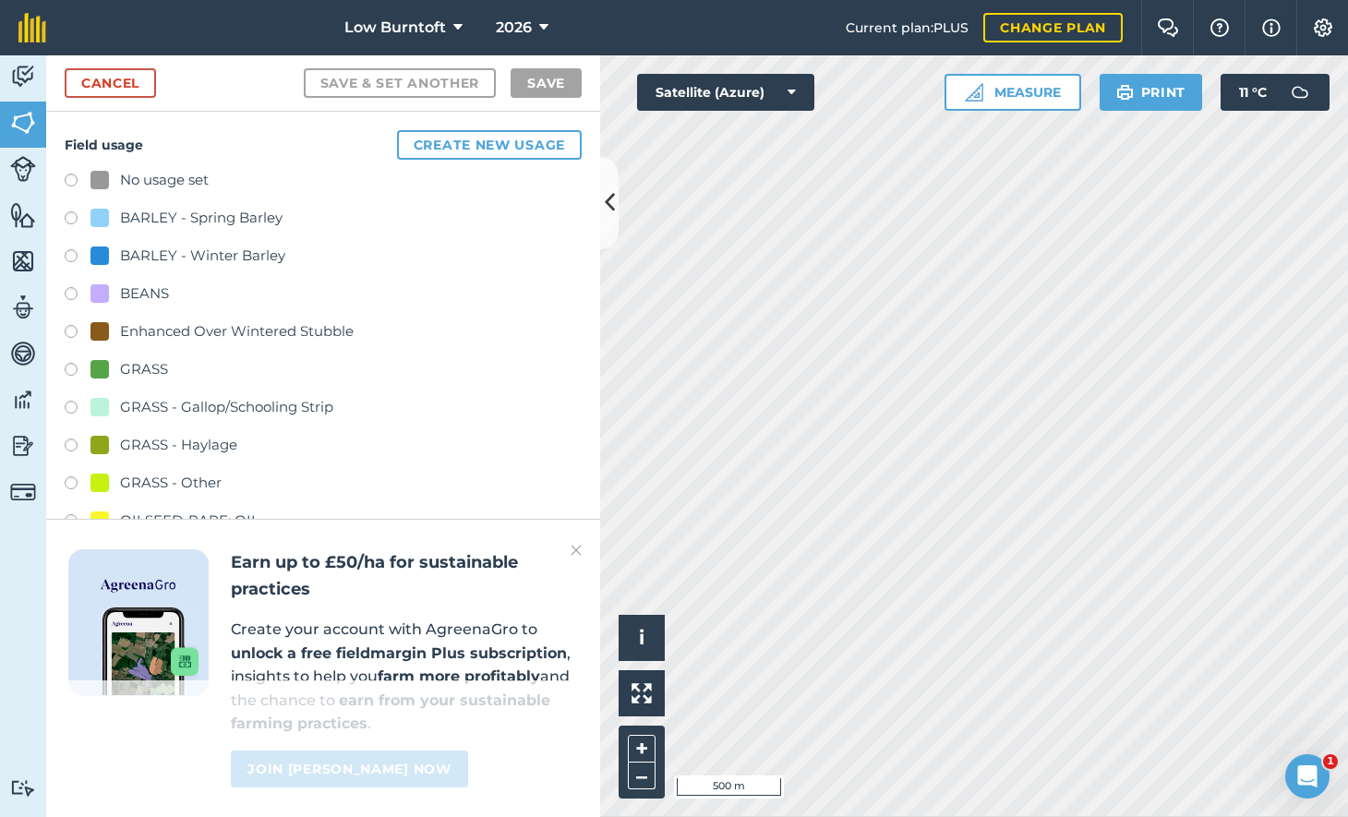
click at [72, 476] on label at bounding box center [78, 485] width 26 height 18
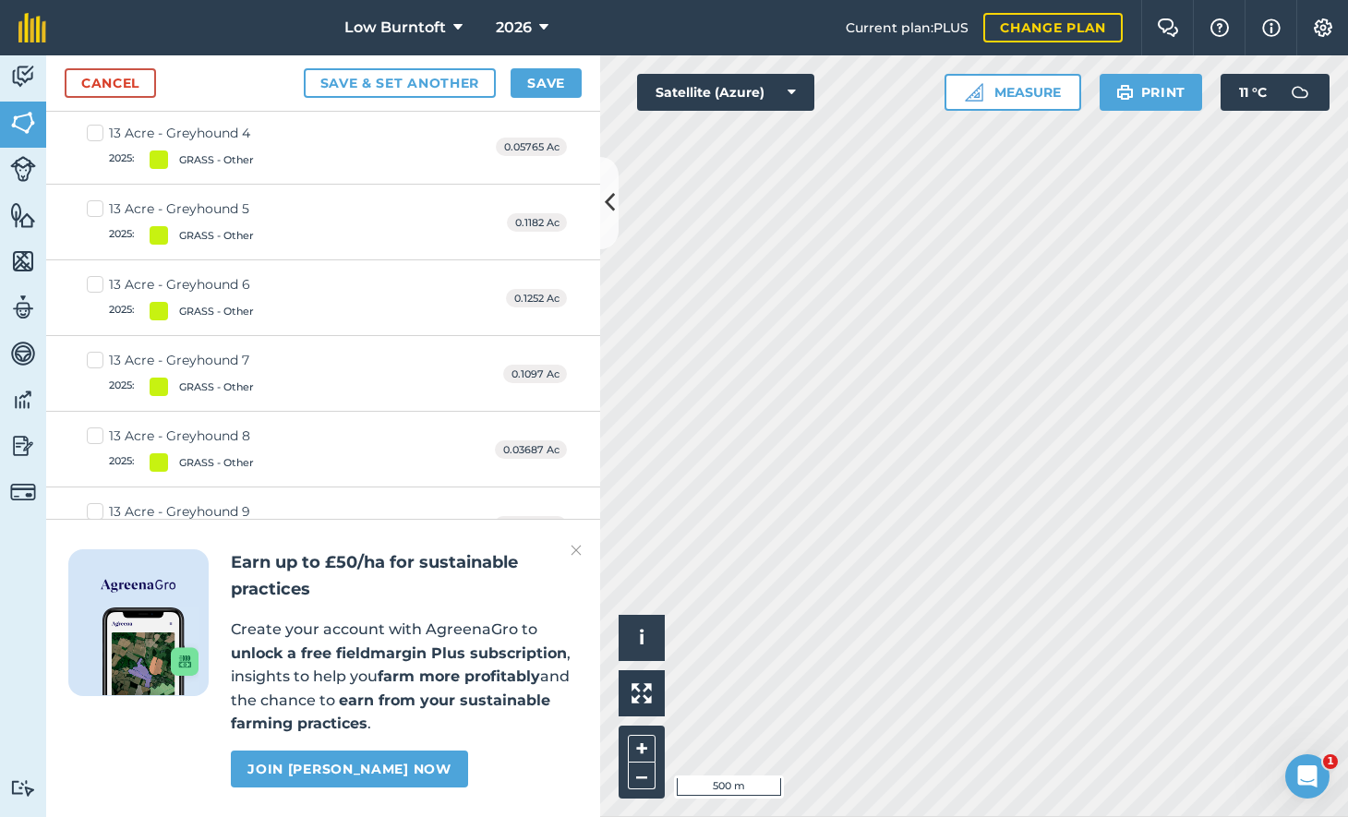
scroll to position [1742, 0]
drag, startPoint x: 93, startPoint y: 343, endPoint x: 93, endPoint y: 387, distance: 43.4
click at [92, 350] on label "13 Acre - Greyhound 7 2025 : GRASS - Other" at bounding box center [170, 372] width 167 height 45
click at [92, 350] on input "13 Acre - Greyhound 7 2025 : GRASS - Other" at bounding box center [93, 356] width 12 height 12
checkbox input "true"
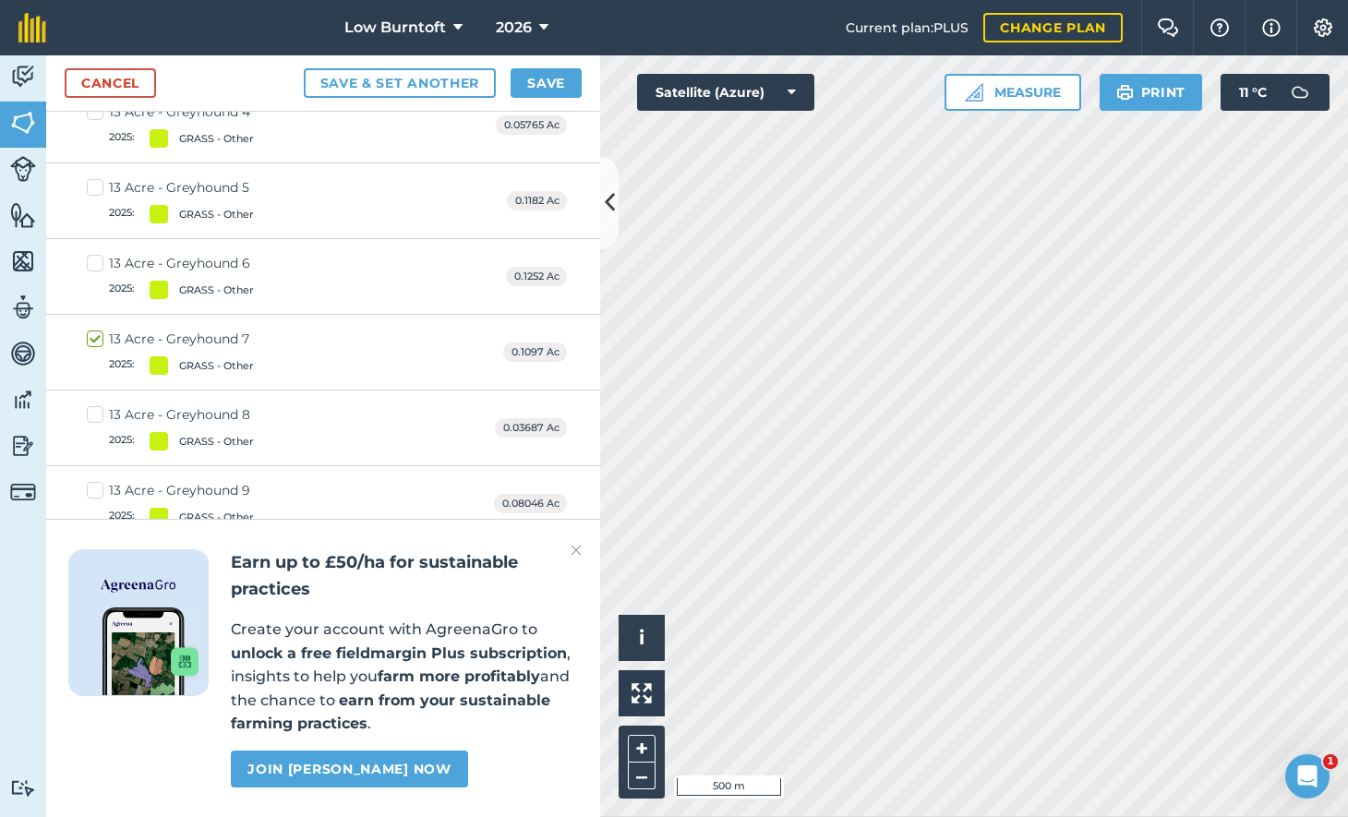
drag, startPoint x: 94, startPoint y: 400, endPoint x: 104, endPoint y: 444, distance: 45.5
click at [94, 405] on label "13 Acre - Greyhound 8 2025 : GRASS - Other" at bounding box center [170, 427] width 167 height 45
click at [94, 405] on input "13 Acre - Greyhound 8 2025 : GRASS - Other" at bounding box center [93, 411] width 12 height 12
checkbox input "true"
drag, startPoint x: 92, startPoint y: 476, endPoint x: 227, endPoint y: 462, distance: 135.6
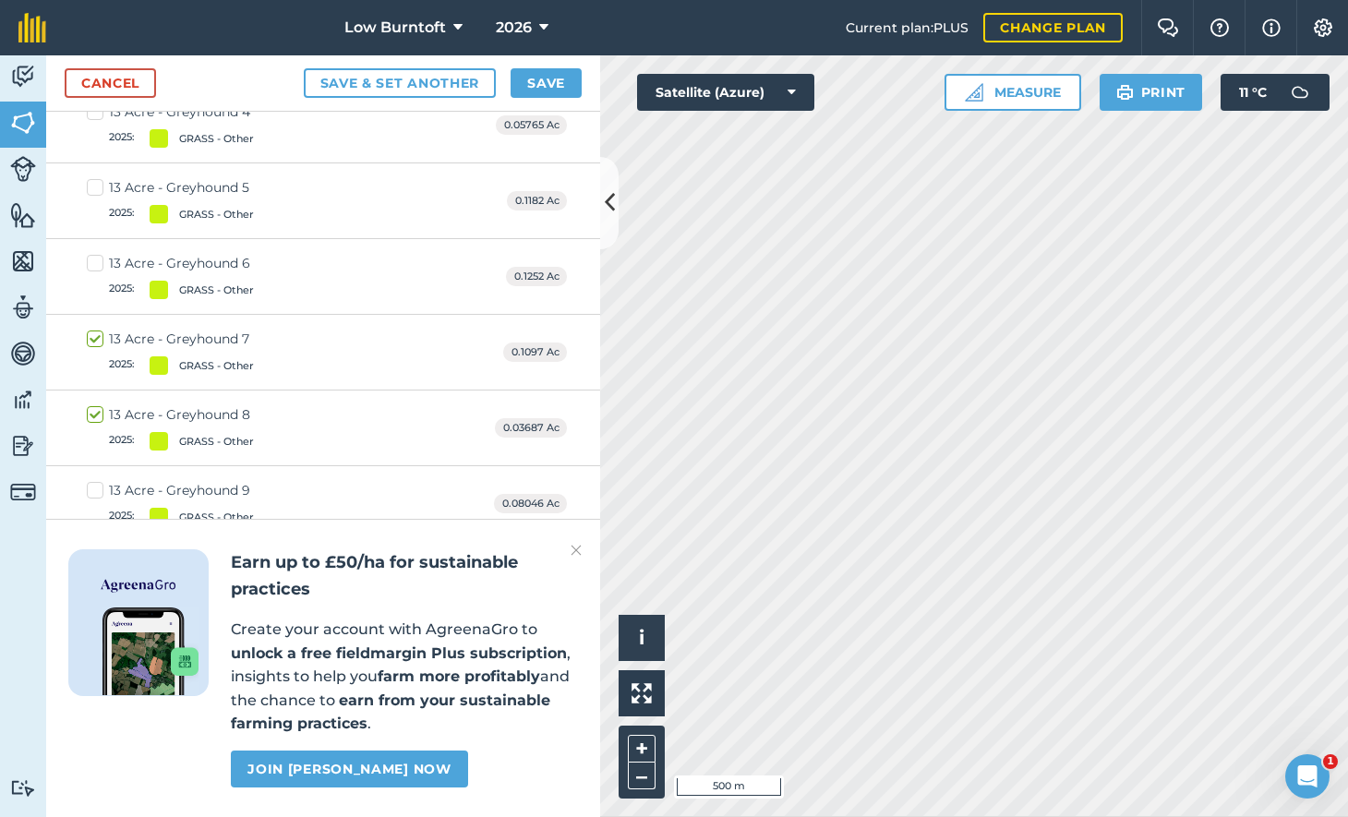
click at [92, 481] on label "13 Acre - Greyhound 9 2025 : GRASS - Other" at bounding box center [170, 503] width 167 height 45
click at [92, 481] on input "13 Acre - Greyhound 9 2025 : GRASS - Other" at bounding box center [93, 487] width 12 height 12
checkbox input "true"
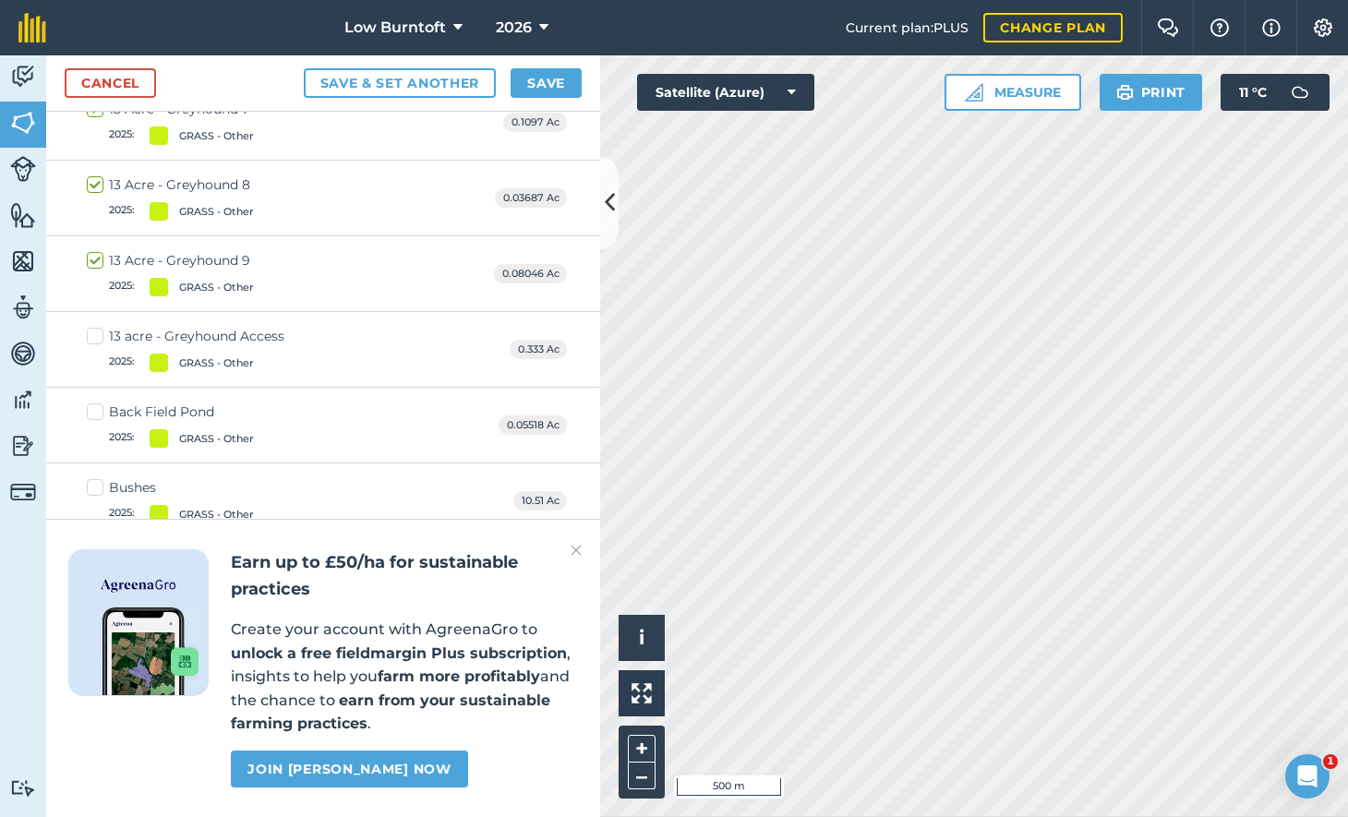
scroll to position [1980, 0]
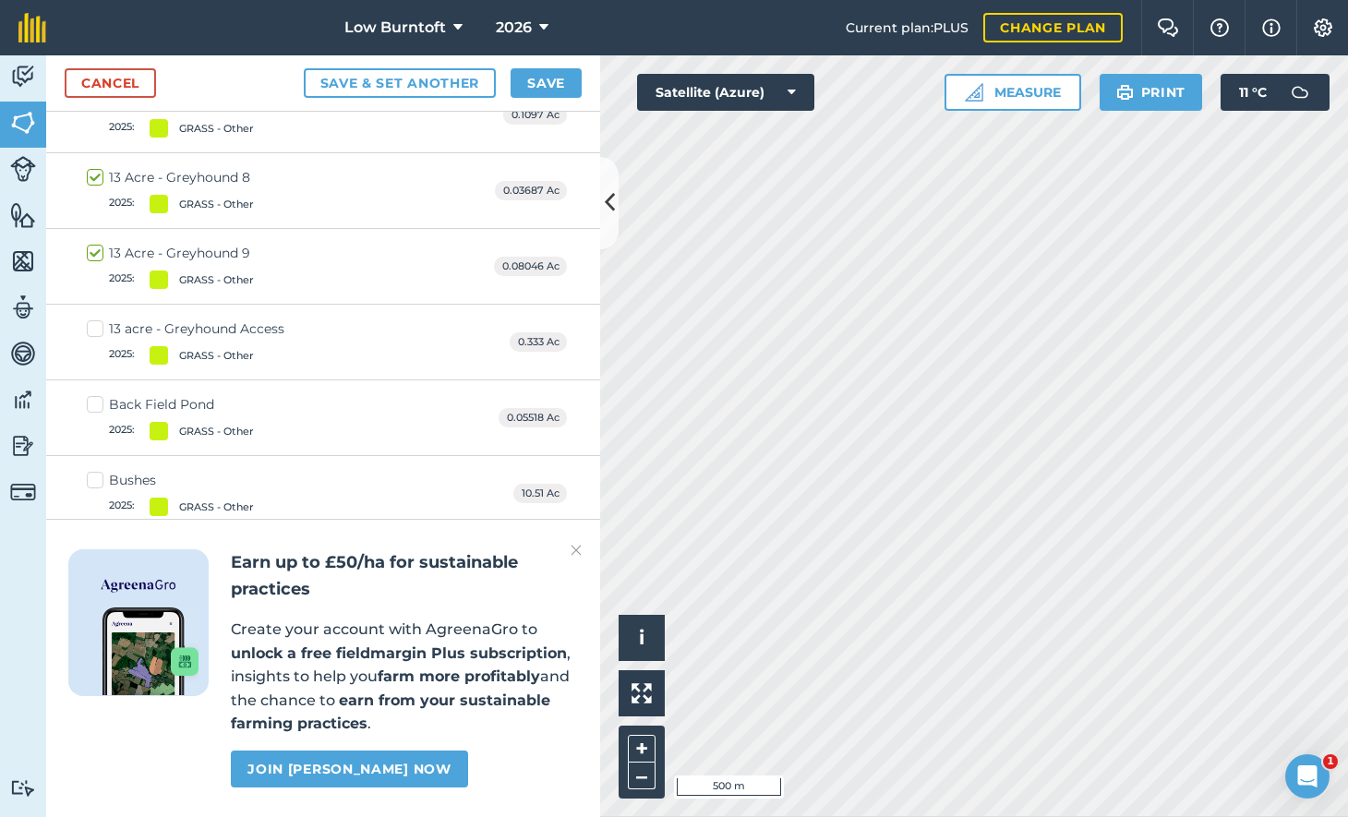
click at [94, 395] on label "Back Field Pond 2025 : GRASS - Other" at bounding box center [170, 417] width 167 height 45
click at [94, 395] on input "Back Field Pond 2025 : GRASS - Other" at bounding box center [93, 401] width 12 height 12
checkbox input "true"
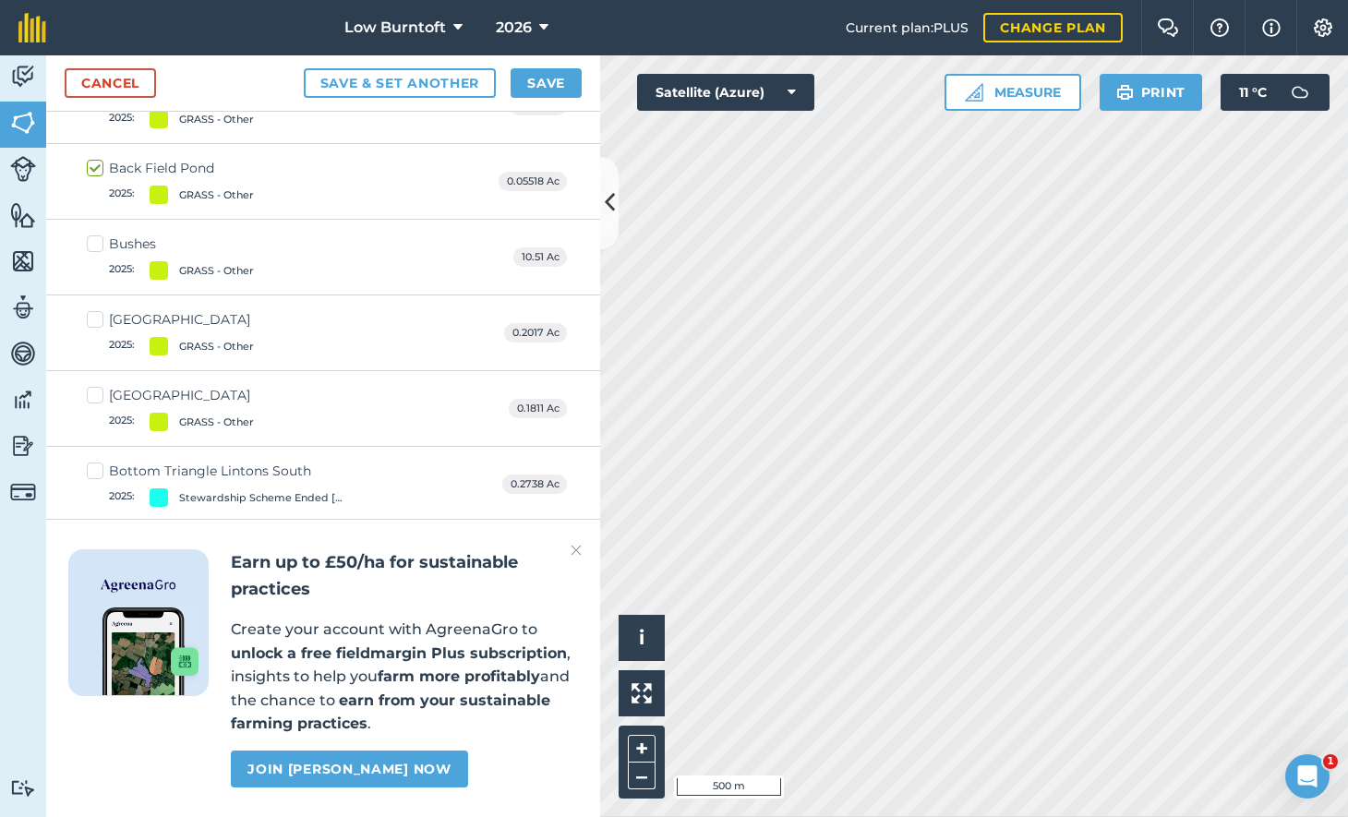
scroll to position [2229, 0]
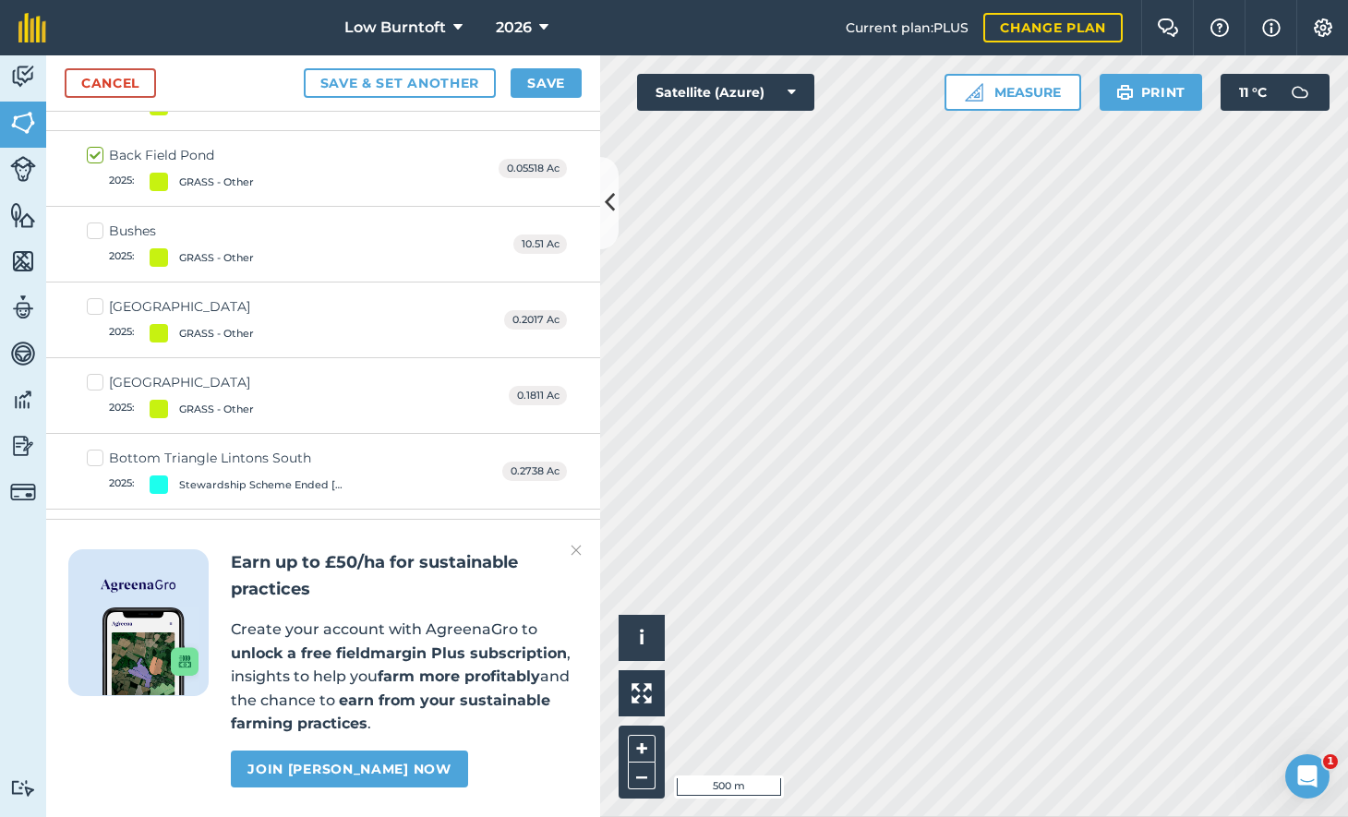
click at [96, 376] on label "Petrol Station 2025 : GRASS - Other" at bounding box center [170, 395] width 167 height 45
click at [96, 376] on input "Petrol Station 2025 : GRASS - Other" at bounding box center [93, 379] width 12 height 12
checkbox input "true"
click at [560, 73] on button "Save" at bounding box center [546, 83] width 71 height 30
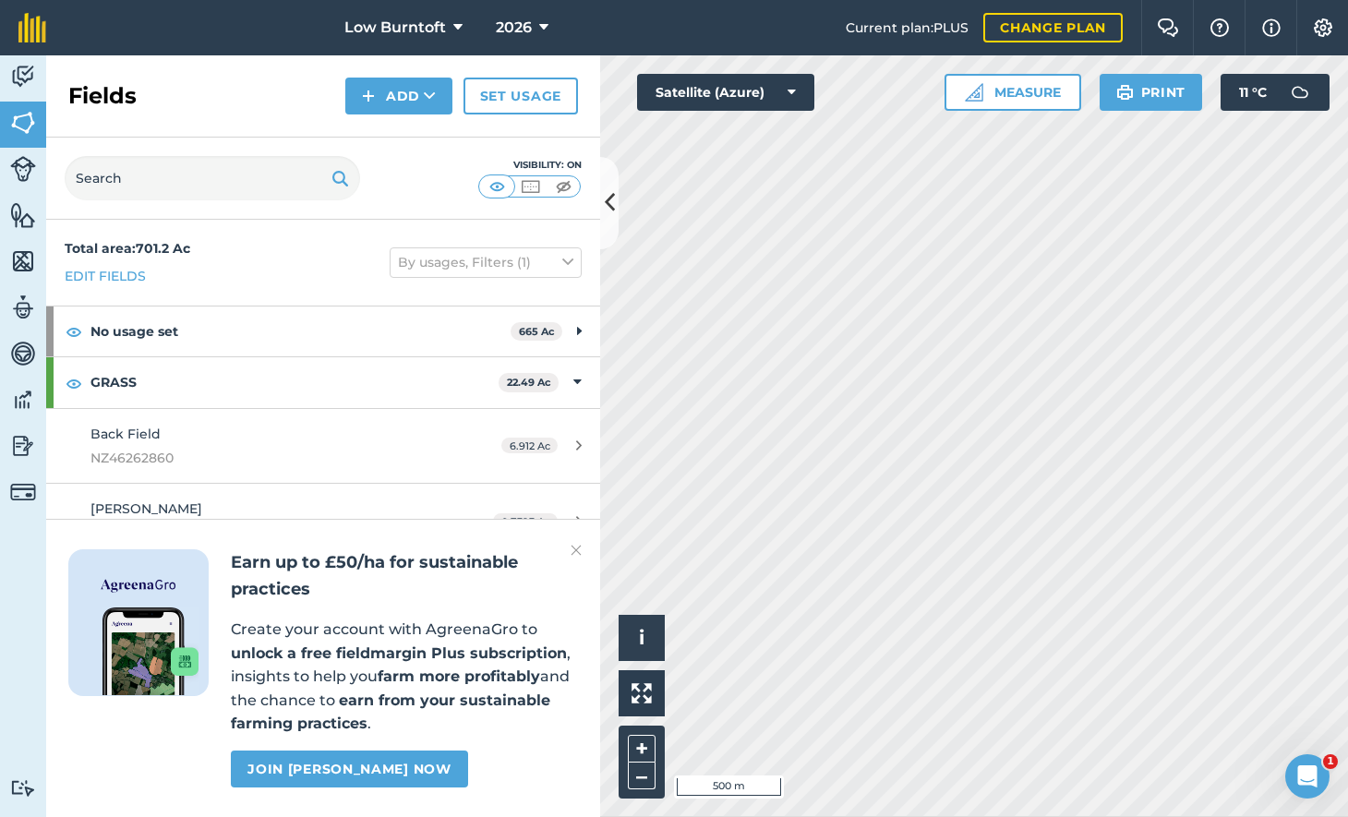
click at [499, 90] on link "Set usage" at bounding box center [520, 96] width 114 height 37
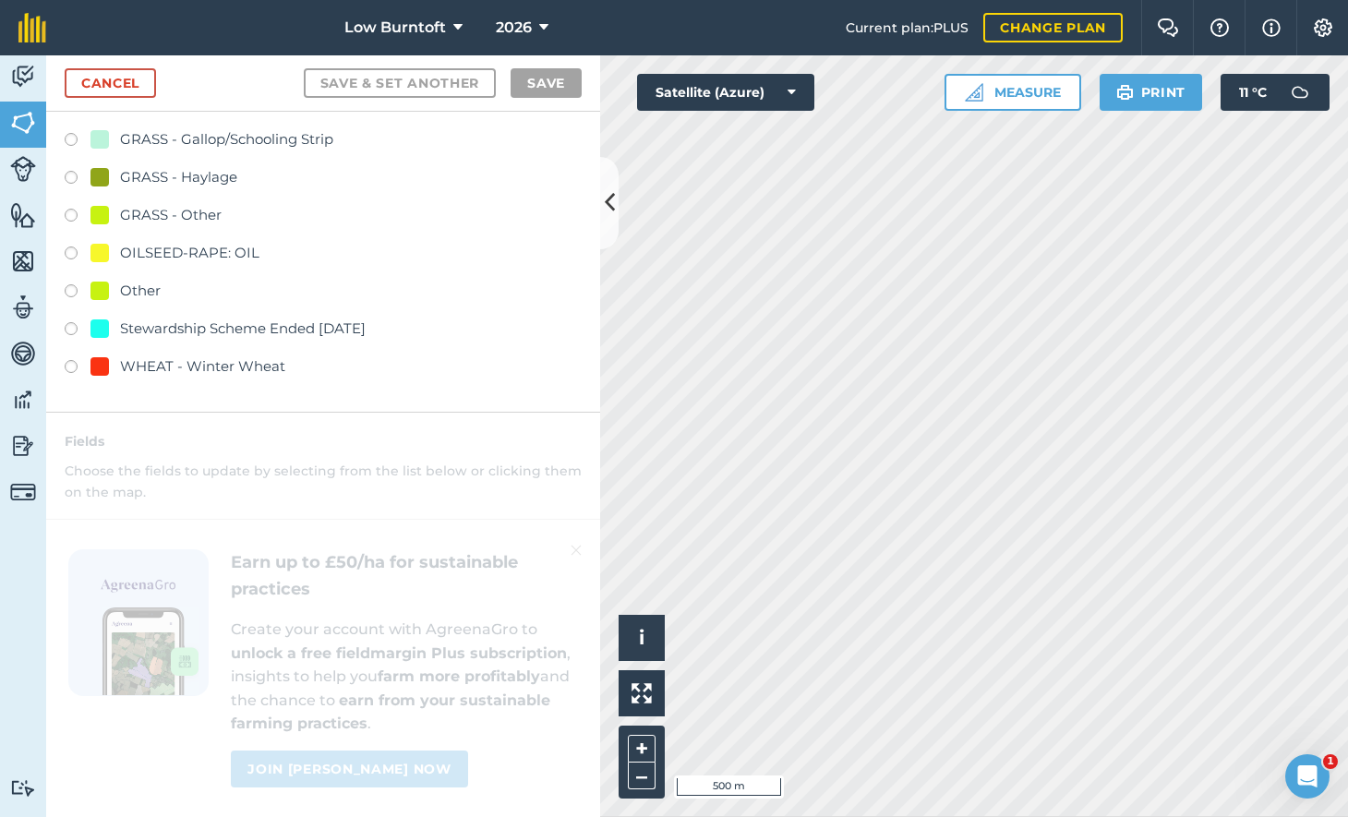
scroll to position [270, 0]
click at [70, 358] on label at bounding box center [78, 367] width 26 height 18
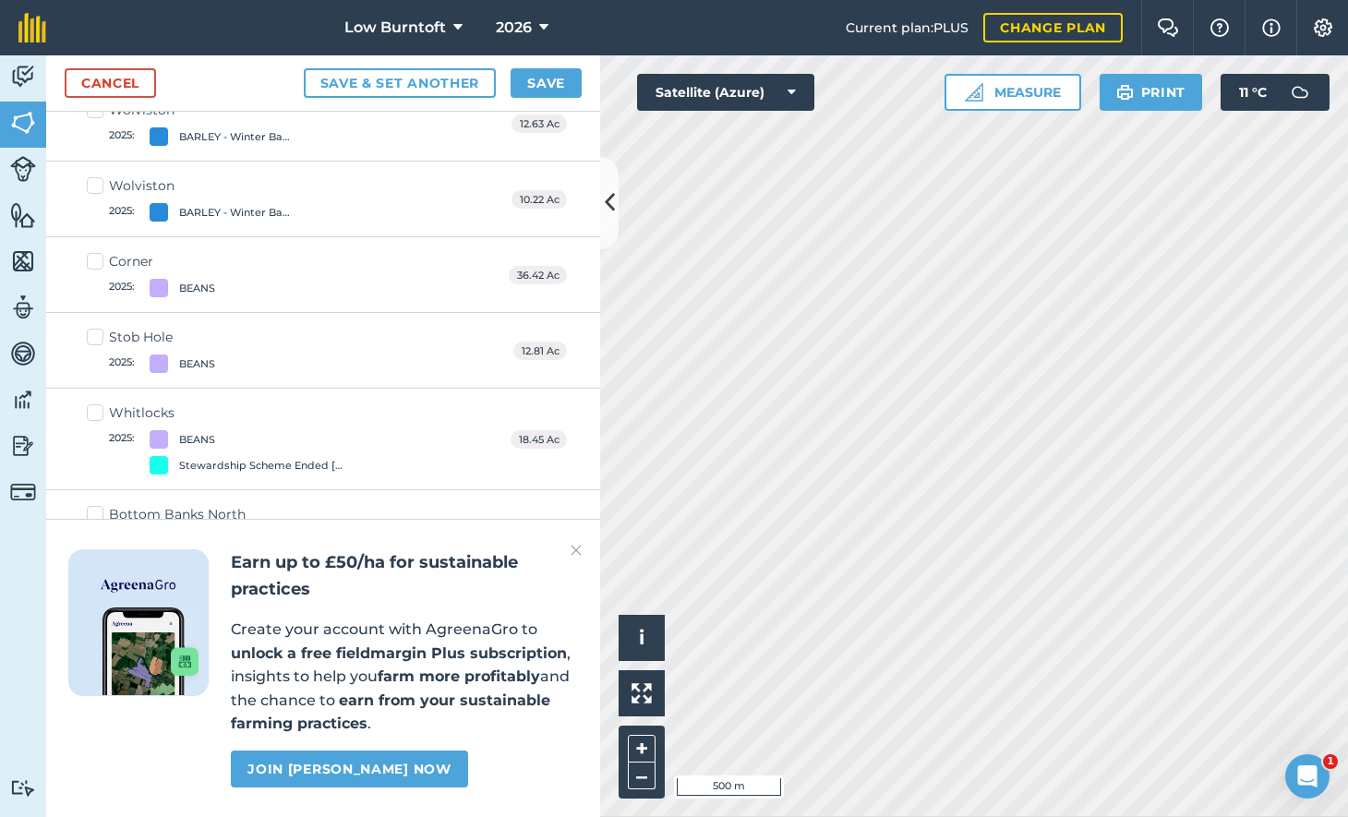
scroll to position [824, 0]
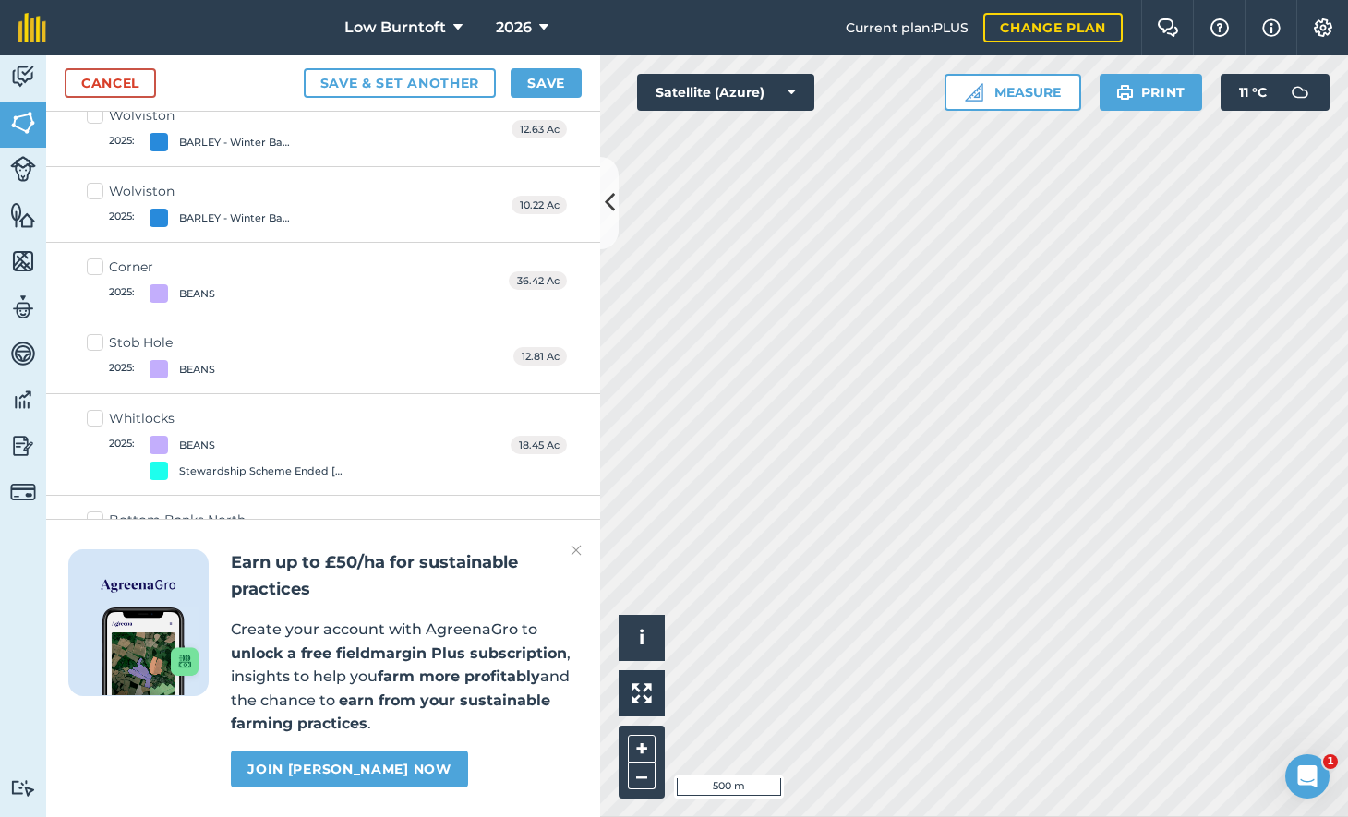
click at [95, 259] on label "Corner 2025 : BEANS" at bounding box center [151, 280] width 128 height 45
click at [95, 259] on input "Corner 2025 : BEANS" at bounding box center [93, 264] width 12 height 12
checkbox input "true"
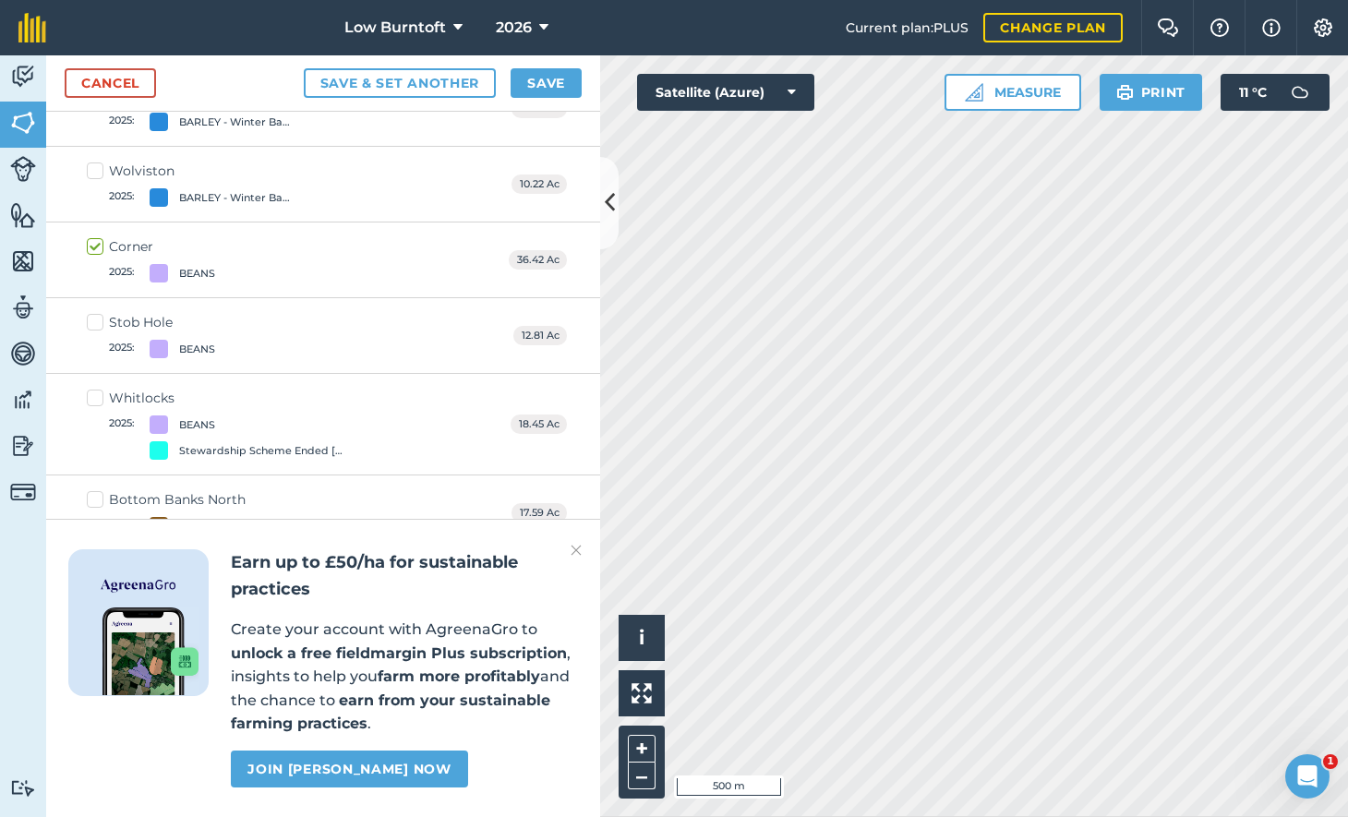
scroll to position [836, 0]
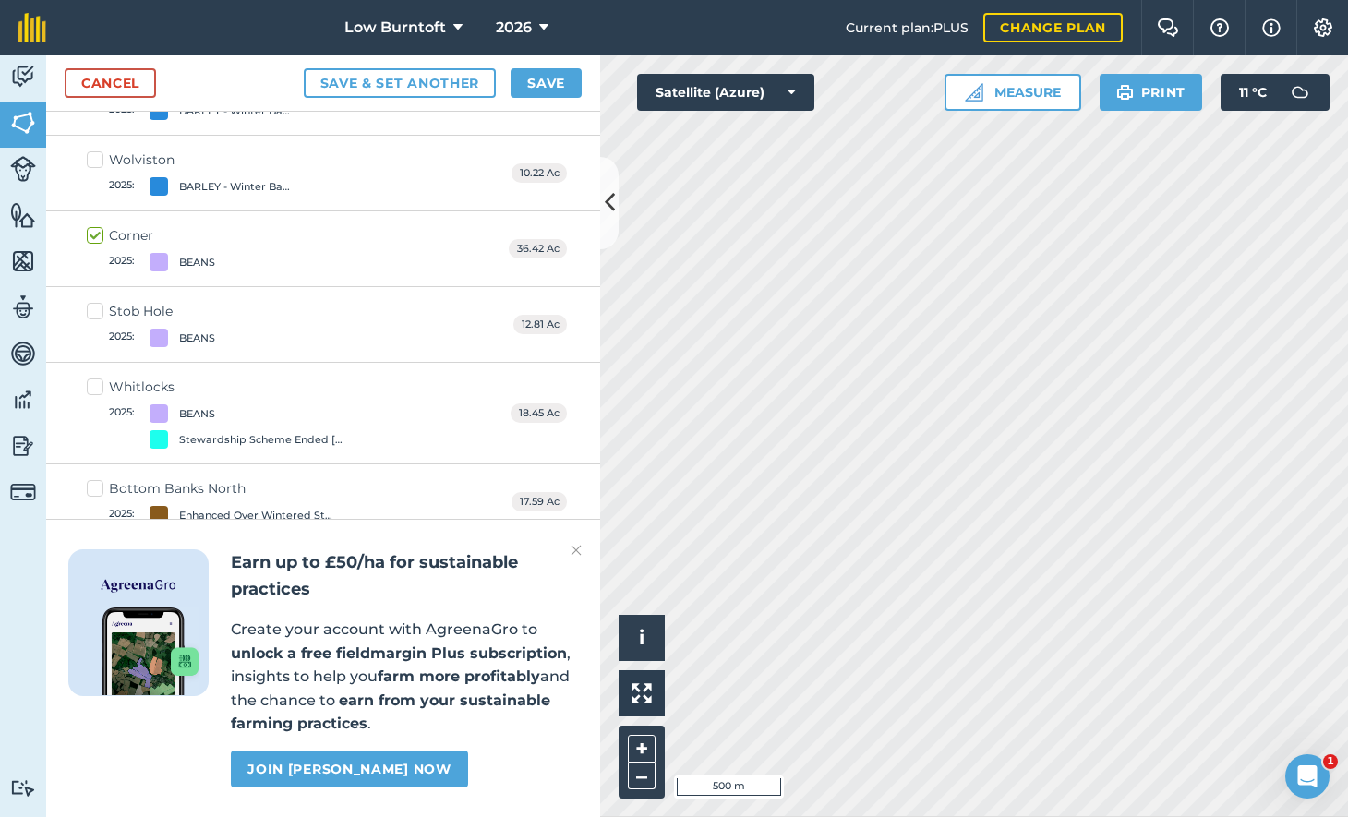
drag, startPoint x: 98, startPoint y: 302, endPoint x: 84, endPoint y: 375, distance: 74.2
click at [98, 302] on label "Stob Hole 2025 : BEANS" at bounding box center [151, 324] width 128 height 45
click at [98, 302] on input "Stob Hole 2025 : BEANS" at bounding box center [93, 308] width 12 height 12
checkbox input "true"
click at [92, 378] on label "Whitlocks 2025 : BEANS Stewardship Scheme Ended [DATE]" at bounding box center [227, 413] width 280 height 71
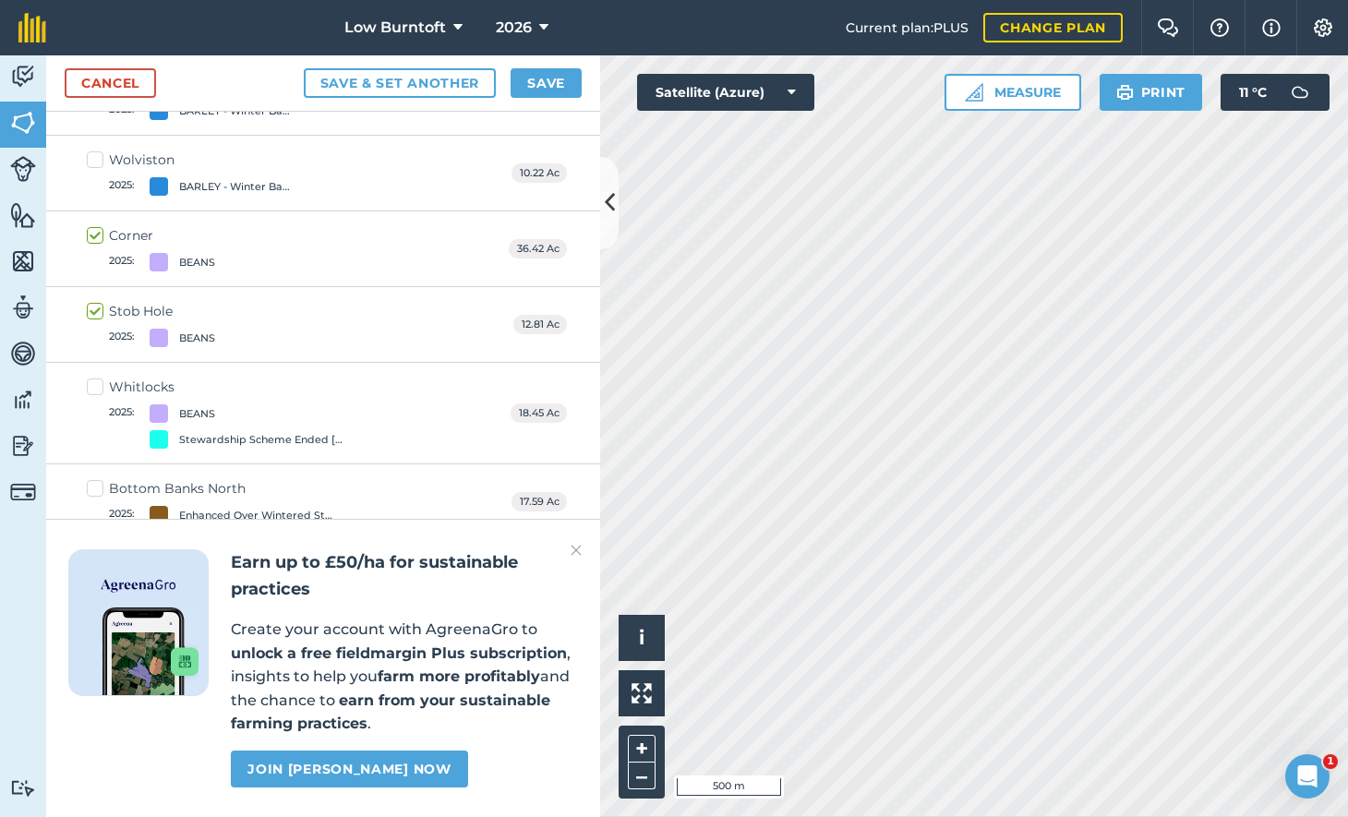
click at [92, 378] on input "Whitlocks 2025 : BEANS Stewardship Scheme Ended [DATE]" at bounding box center [93, 384] width 12 height 12
checkbox input "true"
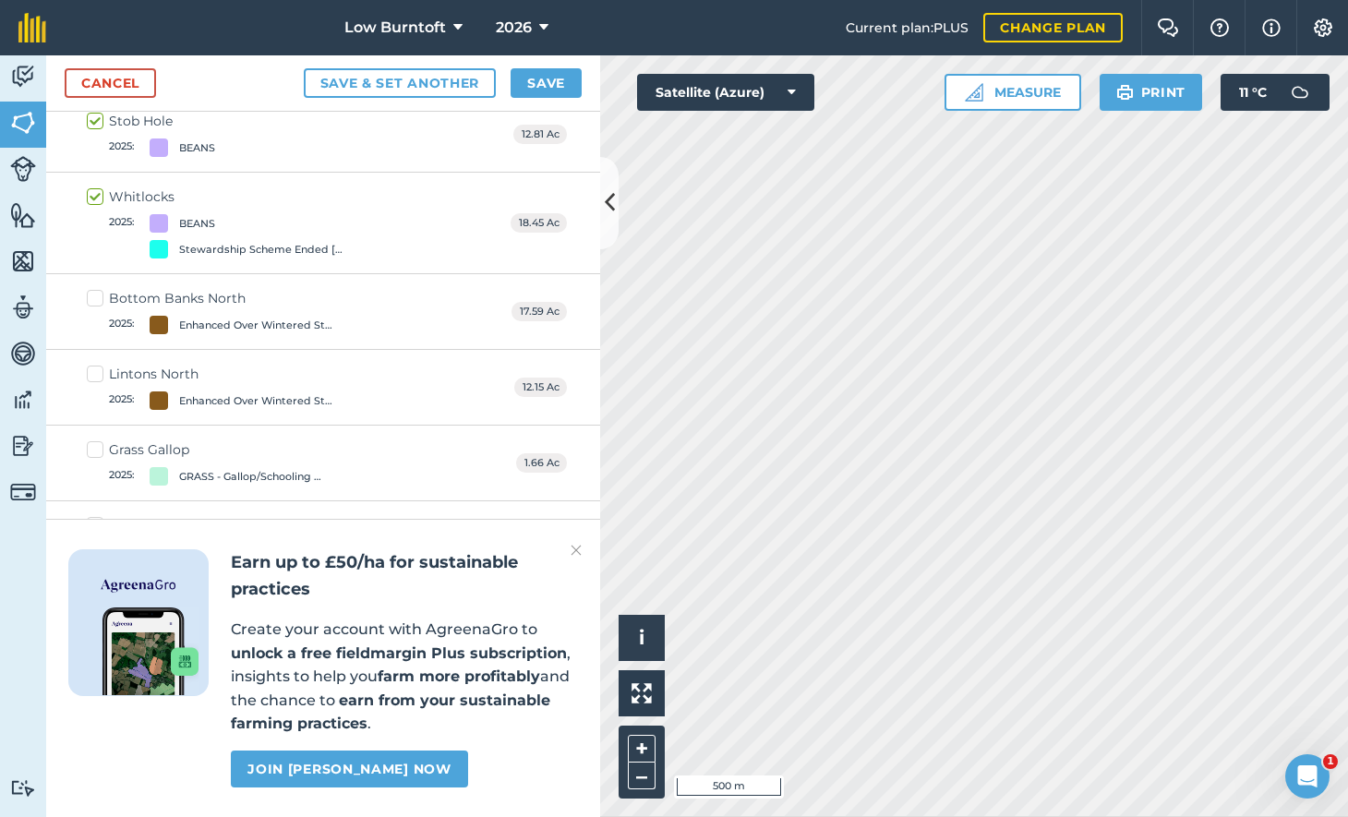
scroll to position [1011, 0]
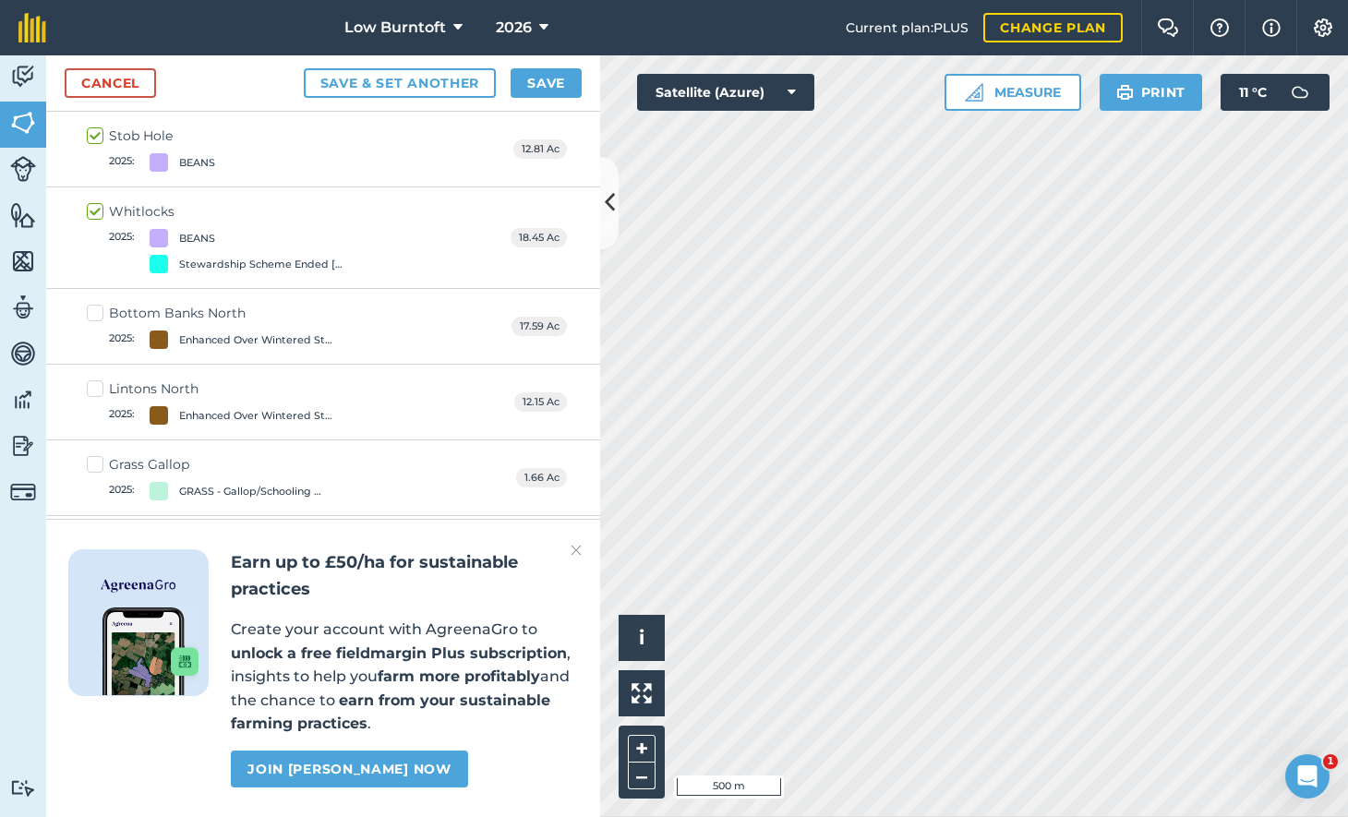
click at [94, 304] on label "Bottom Banks North 2025 : Enhanced Over Wintered Stubble" at bounding box center [221, 326] width 269 height 45
click at [94, 304] on input "Bottom Banks North 2025 : Enhanced Over Wintered Stubble" at bounding box center [93, 310] width 12 height 12
checkbox input "true"
drag, startPoint x: 92, startPoint y: 383, endPoint x: 99, endPoint y: 375, distance: 10.5
click at [92, 383] on label "Lintons North 2025 : Enhanced Over Wintered Stubble" at bounding box center [221, 401] width 269 height 45
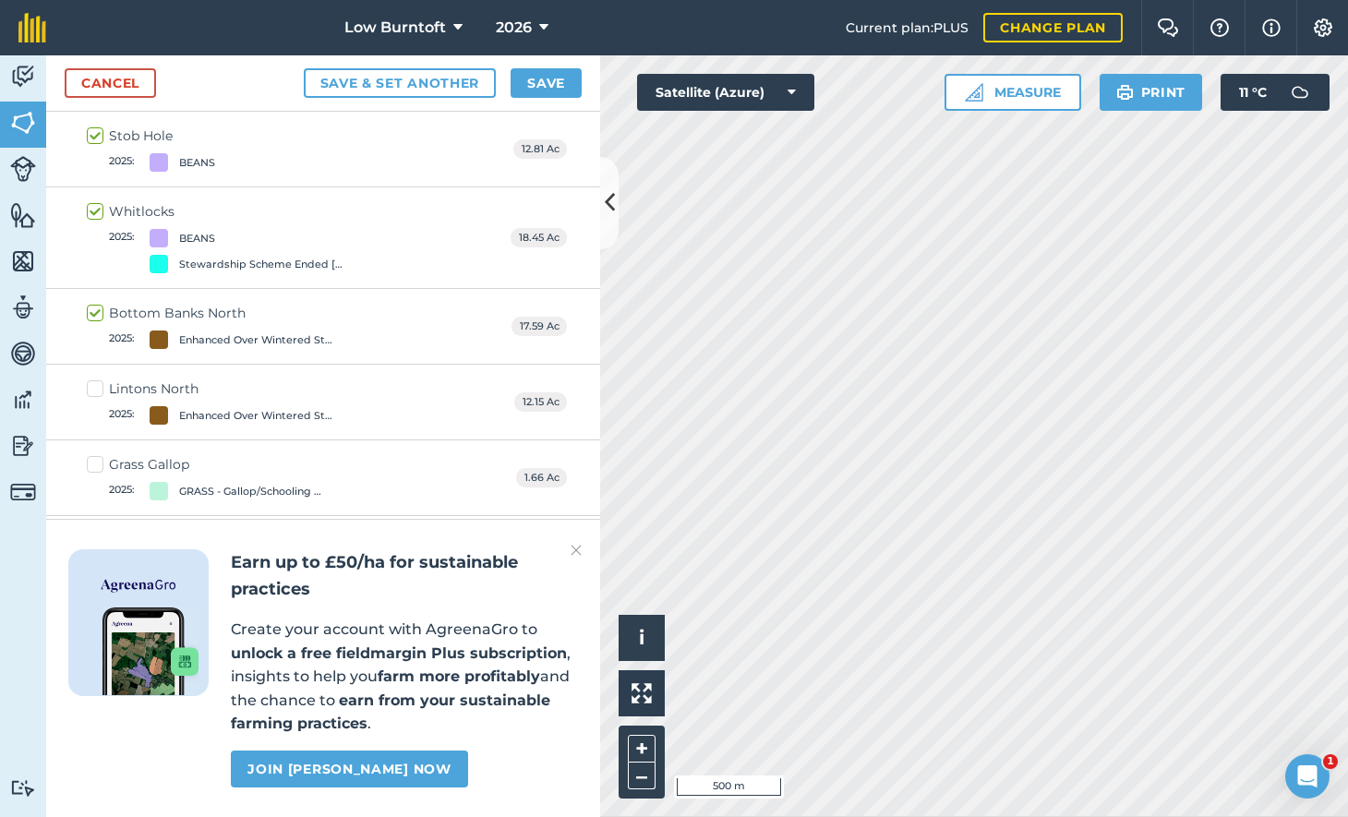
click at [92, 383] on input "Lintons North 2025 : Enhanced Over Wintered Stubble" at bounding box center [93, 385] width 12 height 12
checkbox input "true"
click at [537, 84] on button "Save" at bounding box center [546, 83] width 71 height 30
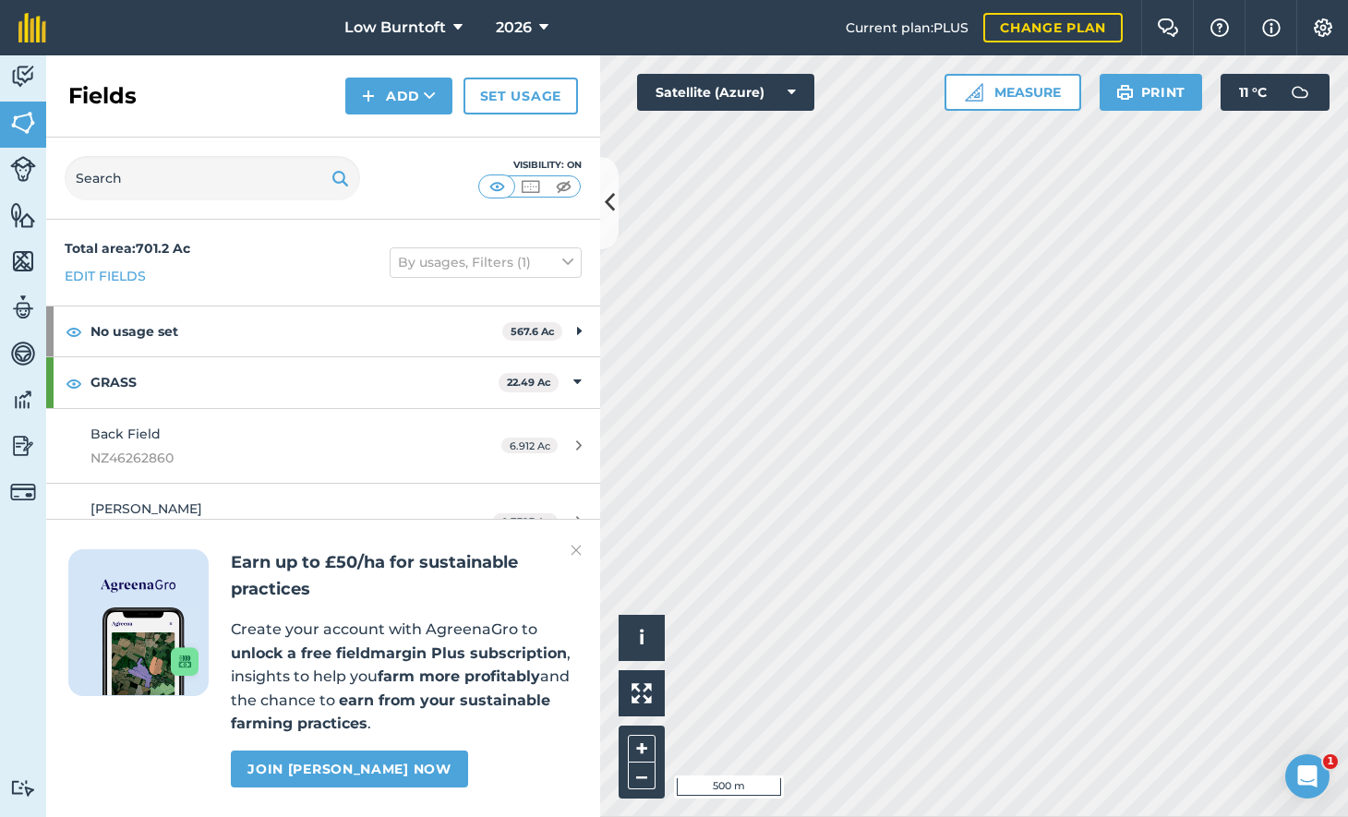
click at [546, 90] on link "Set usage" at bounding box center [520, 96] width 114 height 37
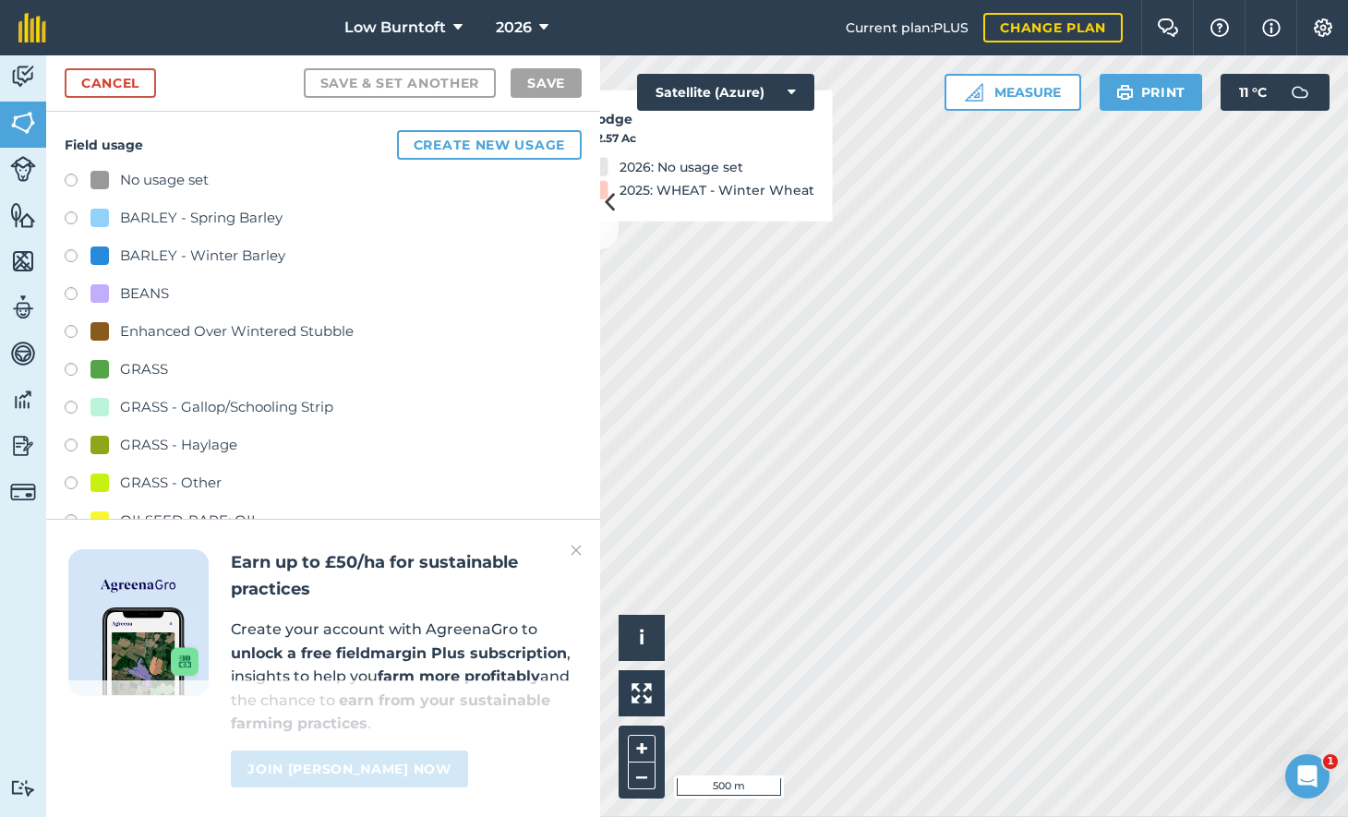
click at [74, 289] on label at bounding box center [78, 296] width 26 height 18
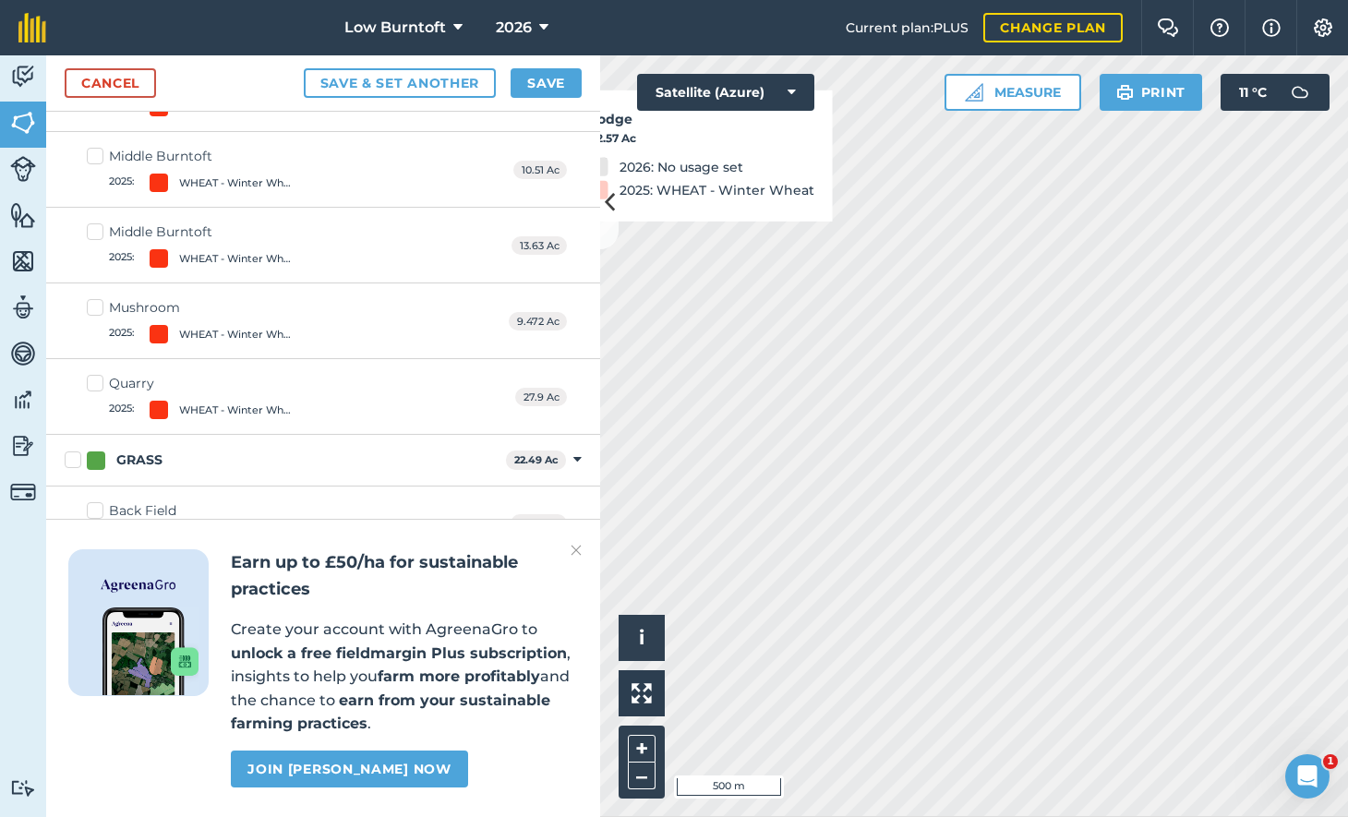
scroll to position [3353, 0]
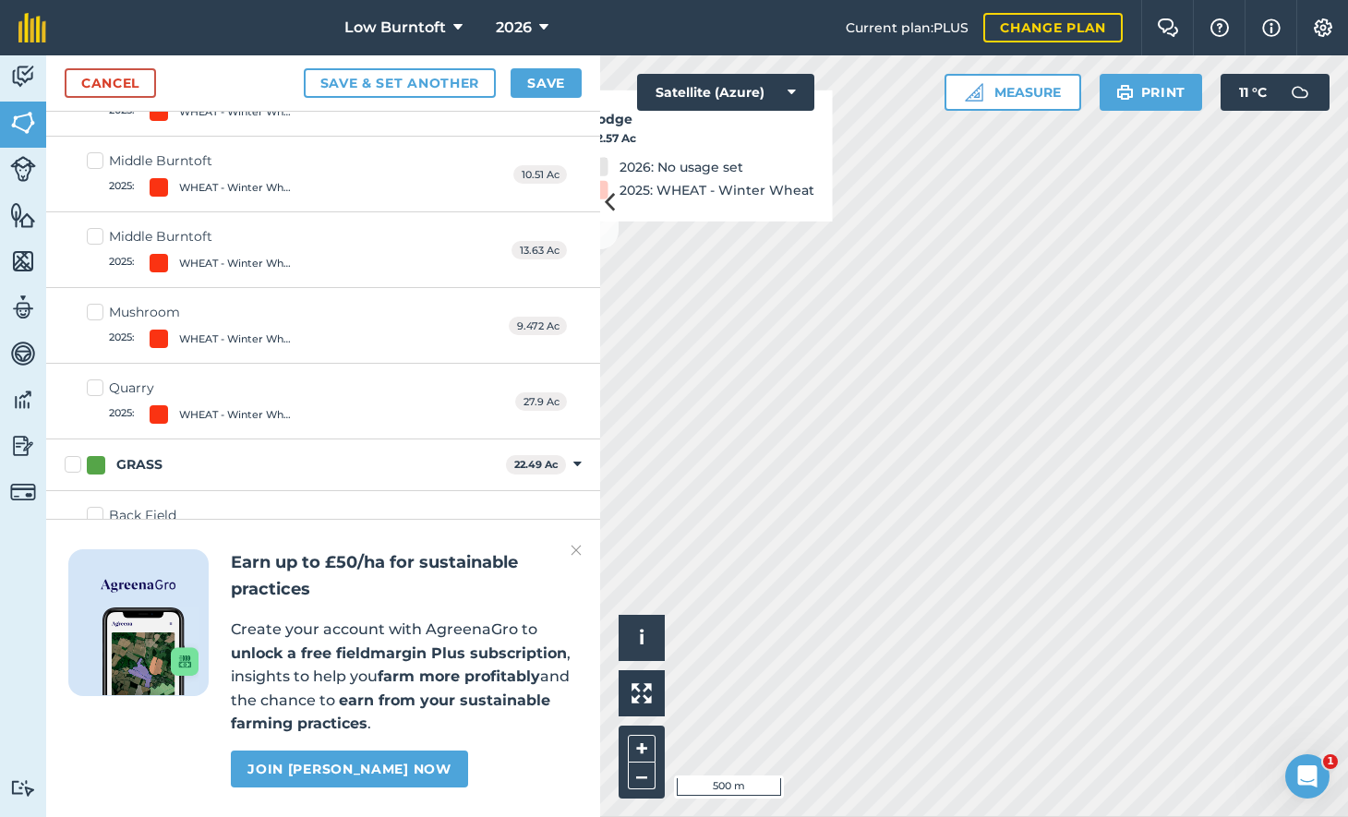
click at [96, 379] on label "Quarry 2025 : WHEAT - Winter Wheat" at bounding box center [194, 401] width 214 height 45
click at [96, 379] on input "Quarry 2025 : WHEAT - Winter Wheat" at bounding box center [93, 385] width 12 height 12
checkbox input "true"
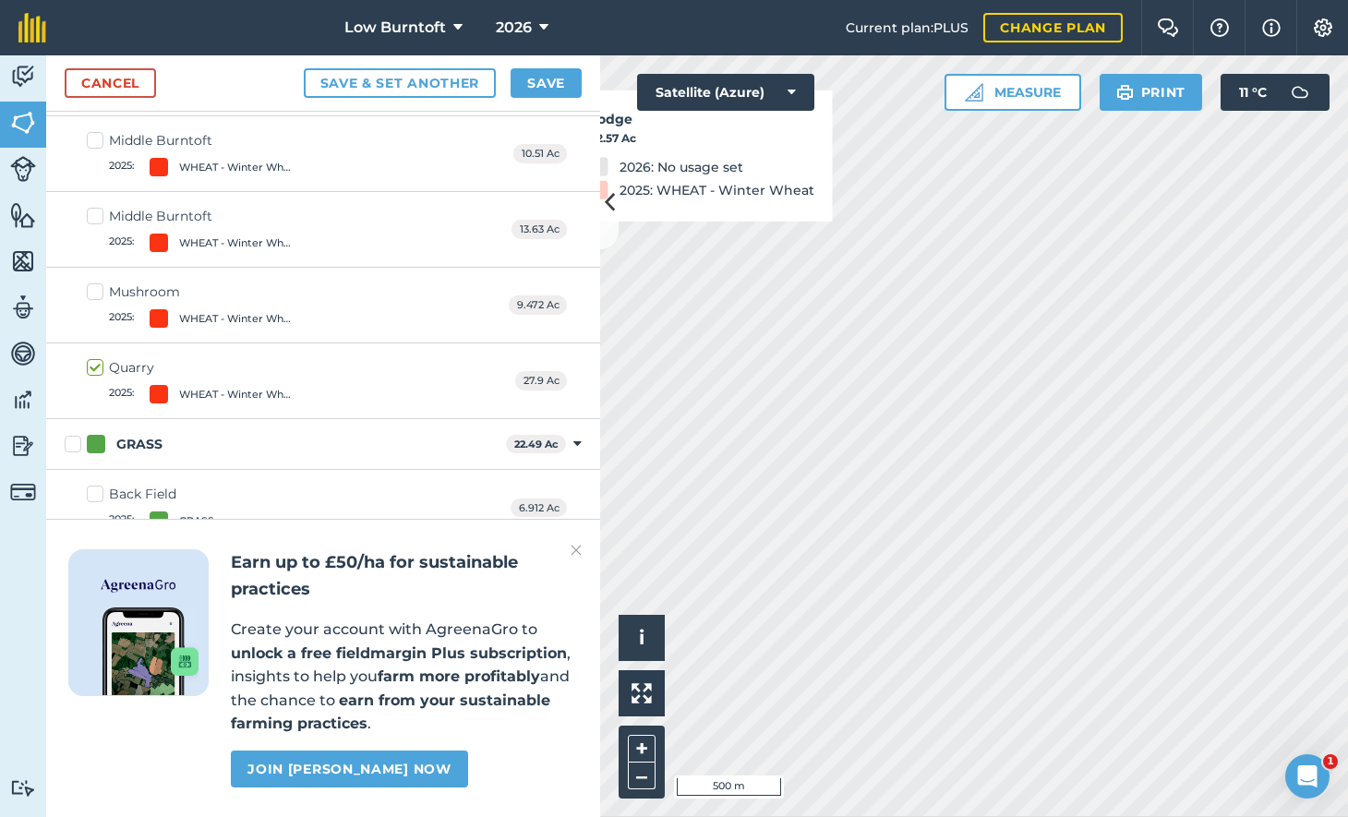
click at [93, 283] on label "Mushroom 2025 : WHEAT - Winter Wheat" at bounding box center [194, 305] width 214 height 45
click at [93, 283] on input "Mushroom 2025 : WHEAT - Winter Wheat" at bounding box center [93, 289] width 12 height 12
checkbox input "true"
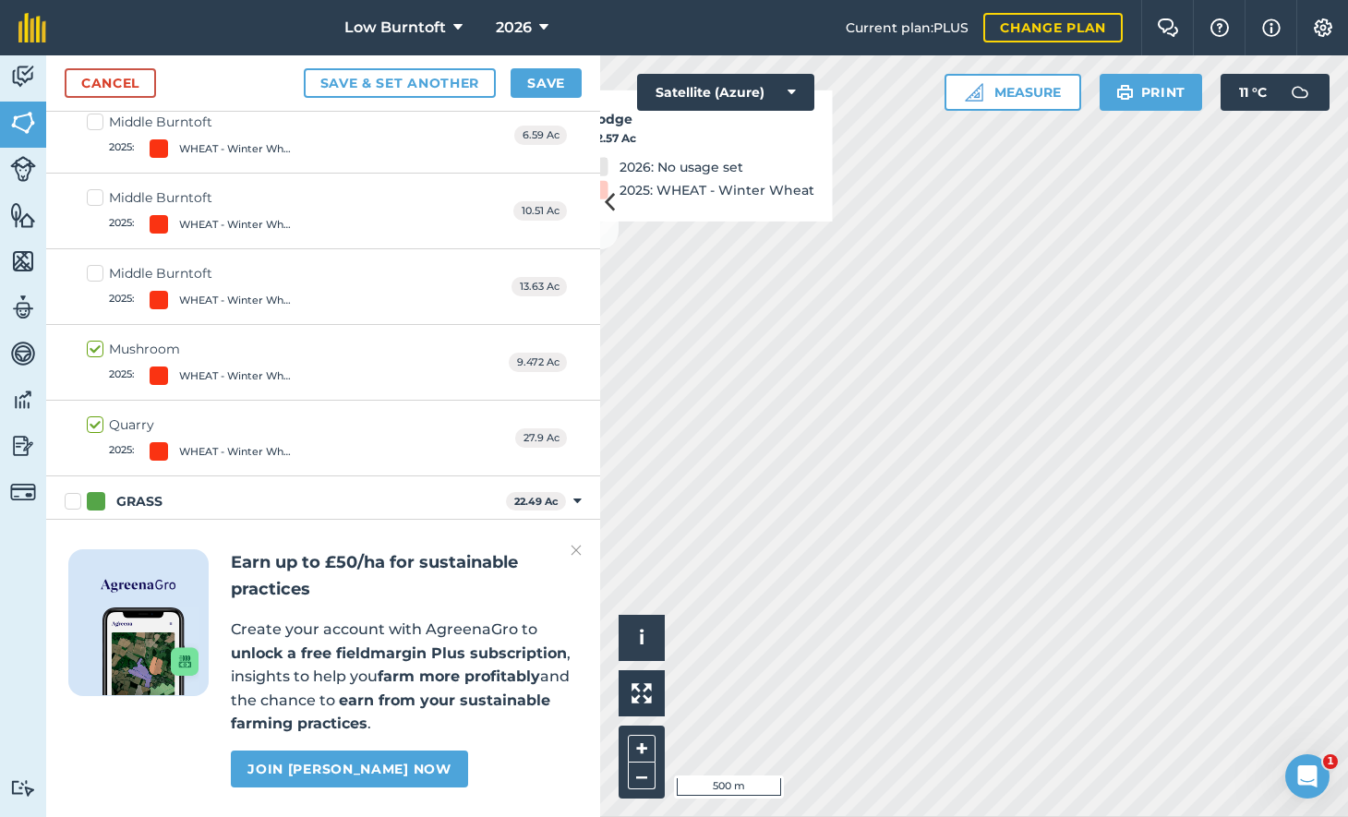
scroll to position [3293, 0]
click at [94, 267] on label "Middle Burntoft 2025 : WHEAT - Winter Wheat" at bounding box center [194, 289] width 214 height 45
click at [94, 267] on input "Middle Burntoft 2025 : WHEAT - Winter Wheat" at bounding box center [93, 273] width 12 height 12
checkbox input "true"
click at [90, 191] on label "Middle Burntoft 2025 : WHEAT - Winter Wheat" at bounding box center [194, 213] width 214 height 45
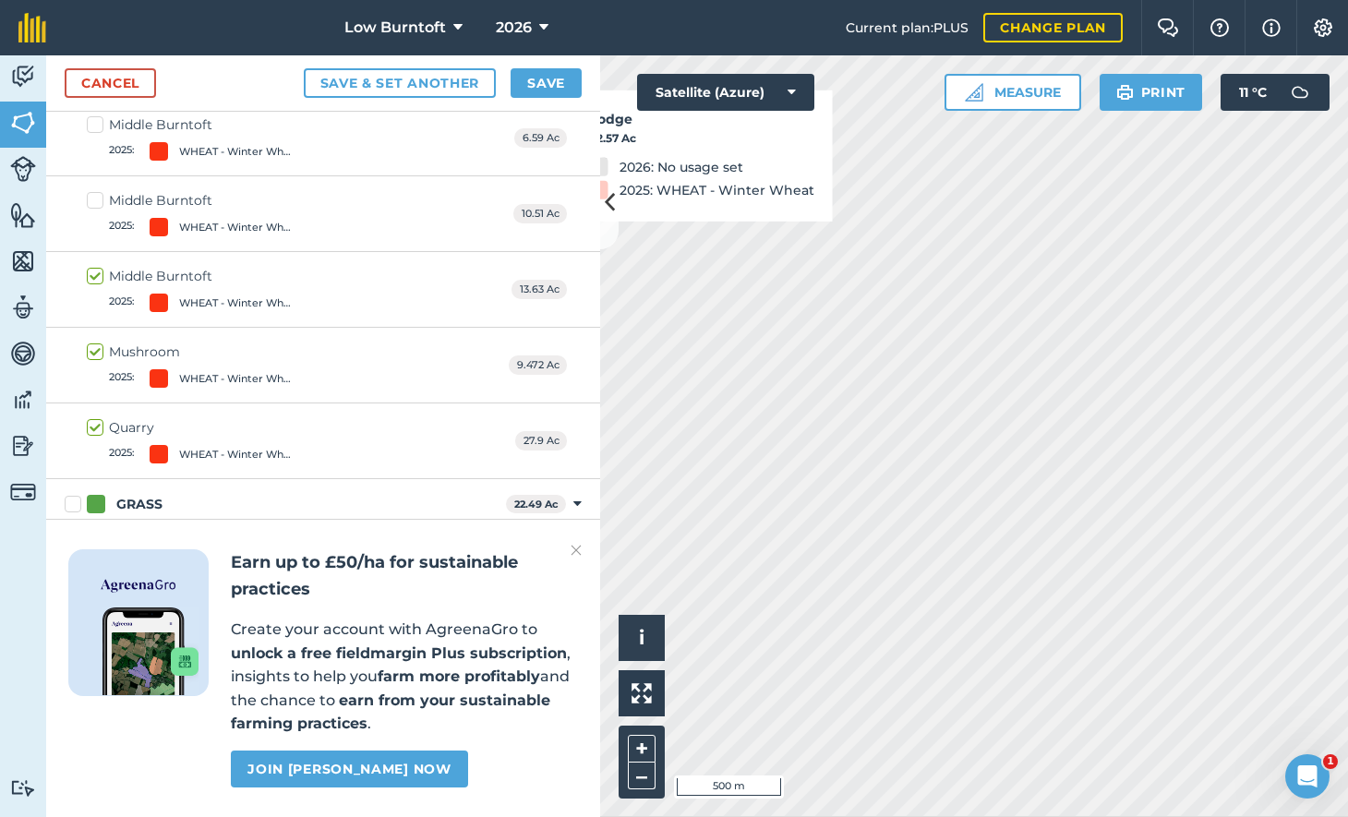
click at [90, 191] on input "Middle Burntoft 2025 : WHEAT - Winter Wheat" at bounding box center [93, 197] width 12 height 12
checkbox input "true"
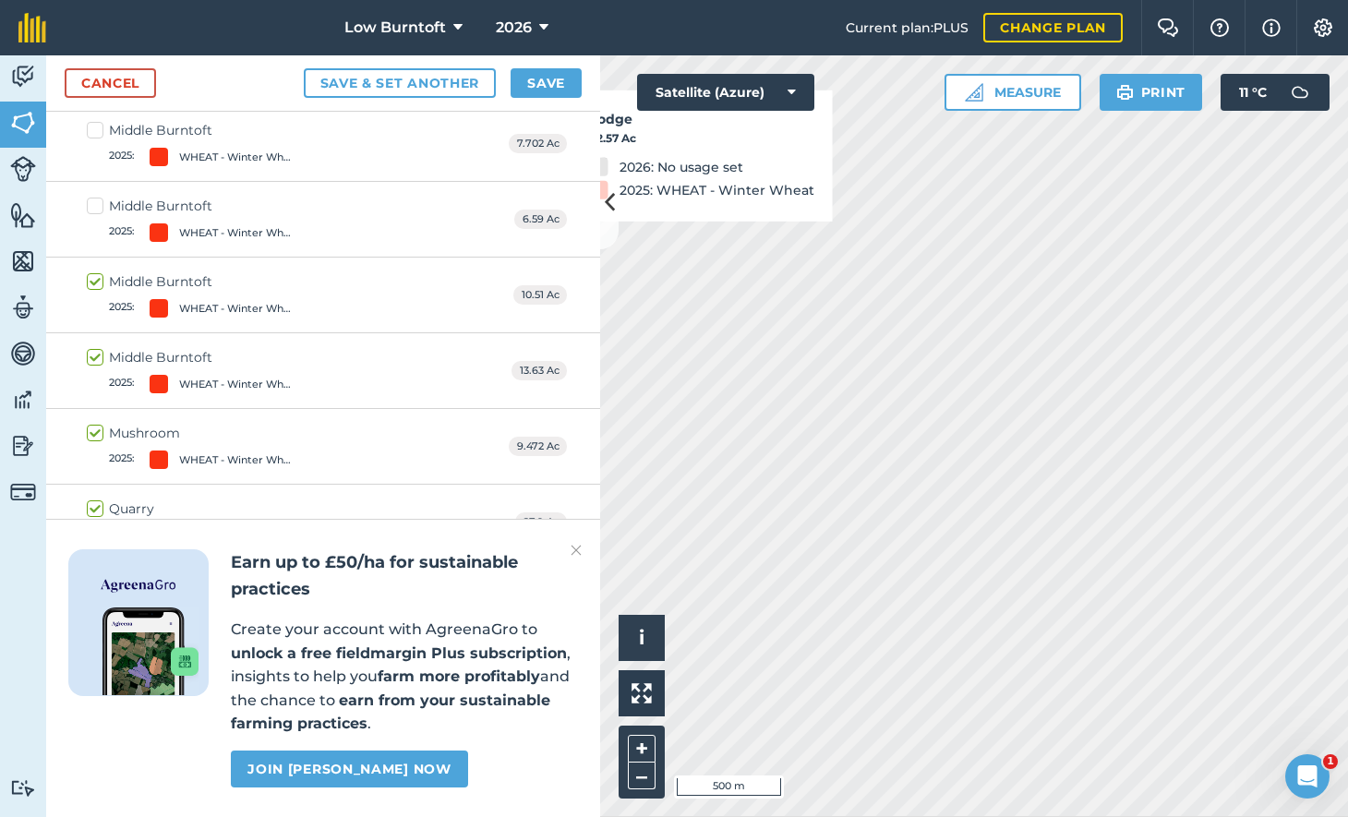
scroll to position [3208, 0]
click at [98, 200] on label "Middle Burntoft 2025 : WHEAT - Winter Wheat" at bounding box center [194, 222] width 214 height 45
click at [98, 200] on input "Middle Burntoft 2025 : WHEAT - Winter Wheat" at bounding box center [93, 206] width 12 height 12
checkbox input "true"
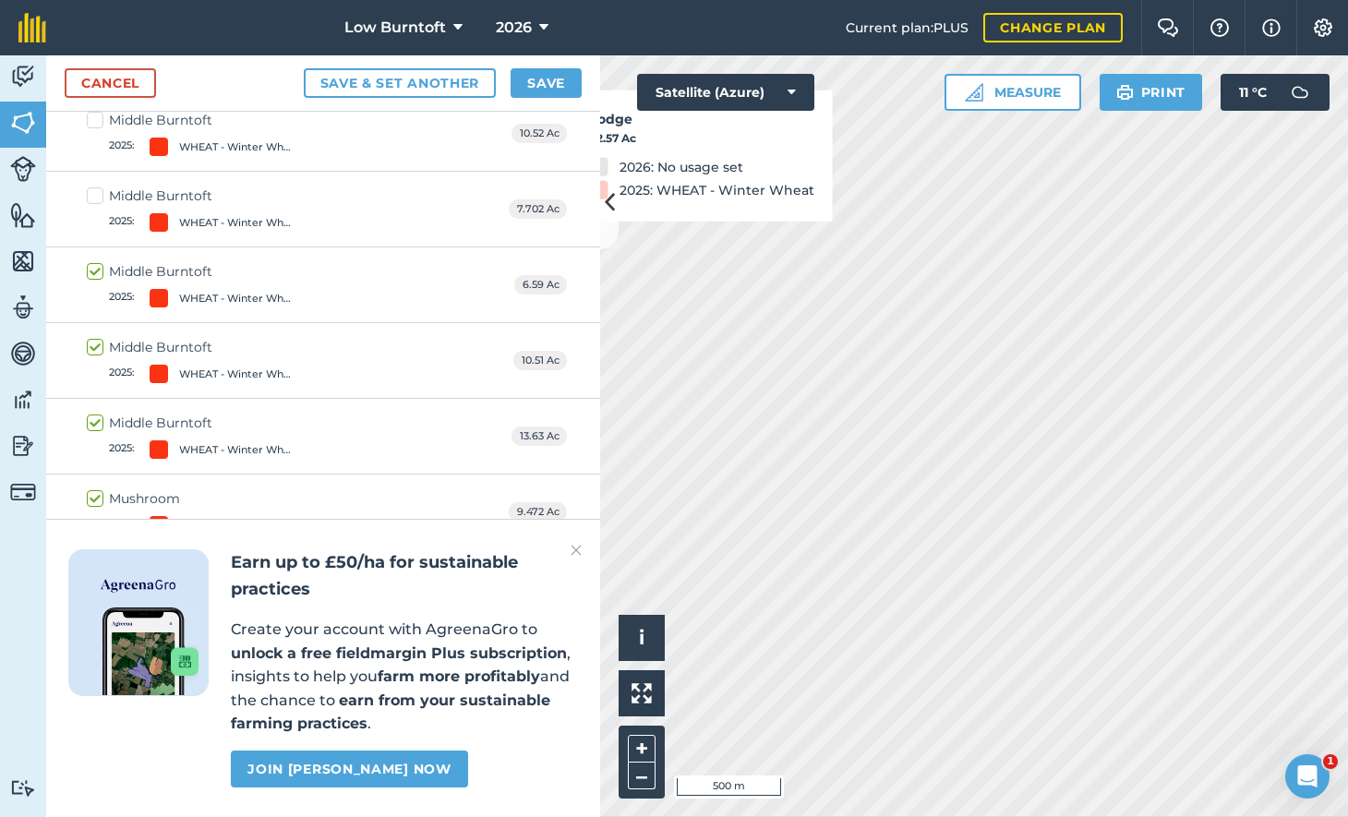
scroll to position [3150, 0]
click at [101, 183] on label "Middle Burntoft 2025 : WHEAT - Winter Wheat" at bounding box center [194, 205] width 214 height 45
click at [99, 183] on input "Middle Burntoft 2025 : WHEAT - Winter Wheat" at bounding box center [93, 189] width 12 height 12
checkbox input "true"
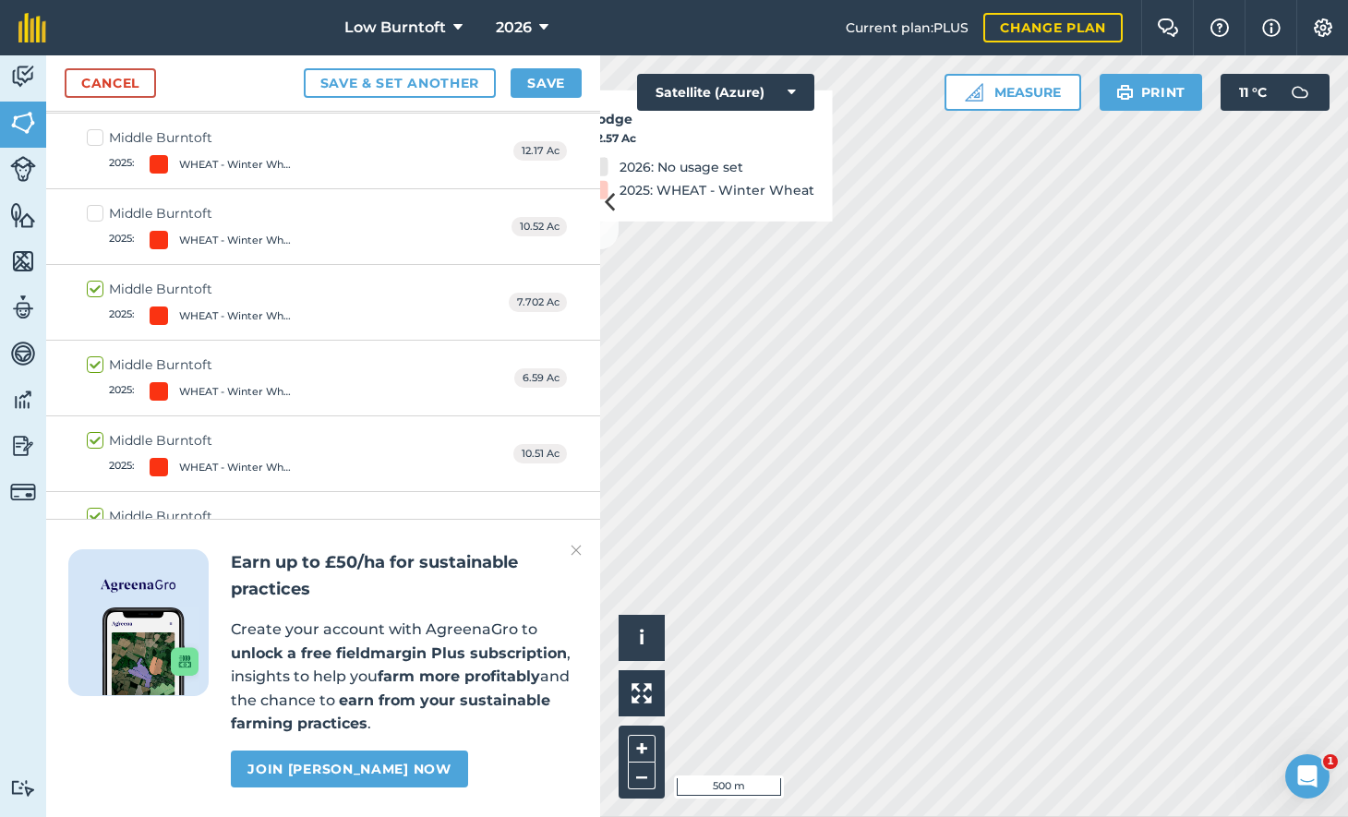
scroll to position [3051, 0]
click at [95, 207] on label "Middle Burntoft 2025 : WHEAT - Winter Wheat" at bounding box center [194, 229] width 214 height 45
click at [95, 207] on input "Middle Burntoft 2025 : WHEAT - Winter Wheat" at bounding box center [93, 213] width 12 height 12
checkbox input "true"
click at [93, 208] on label "Middle Burntoft 2025 : WHEAT - Winter Wheat" at bounding box center [194, 230] width 214 height 45
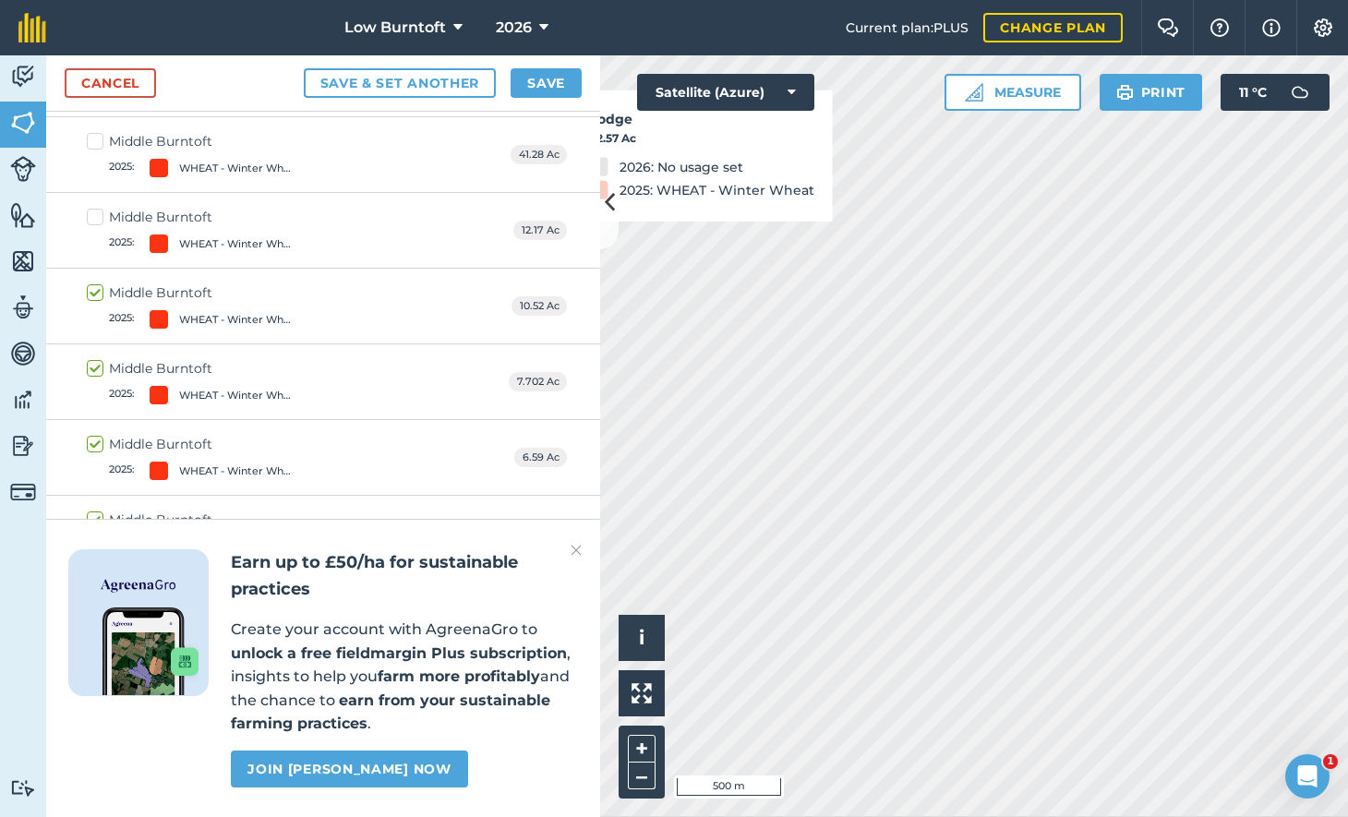
click at [93, 208] on input "Middle Burntoft 2025 : WHEAT - Winter Wheat" at bounding box center [93, 214] width 12 height 12
checkbox input "true"
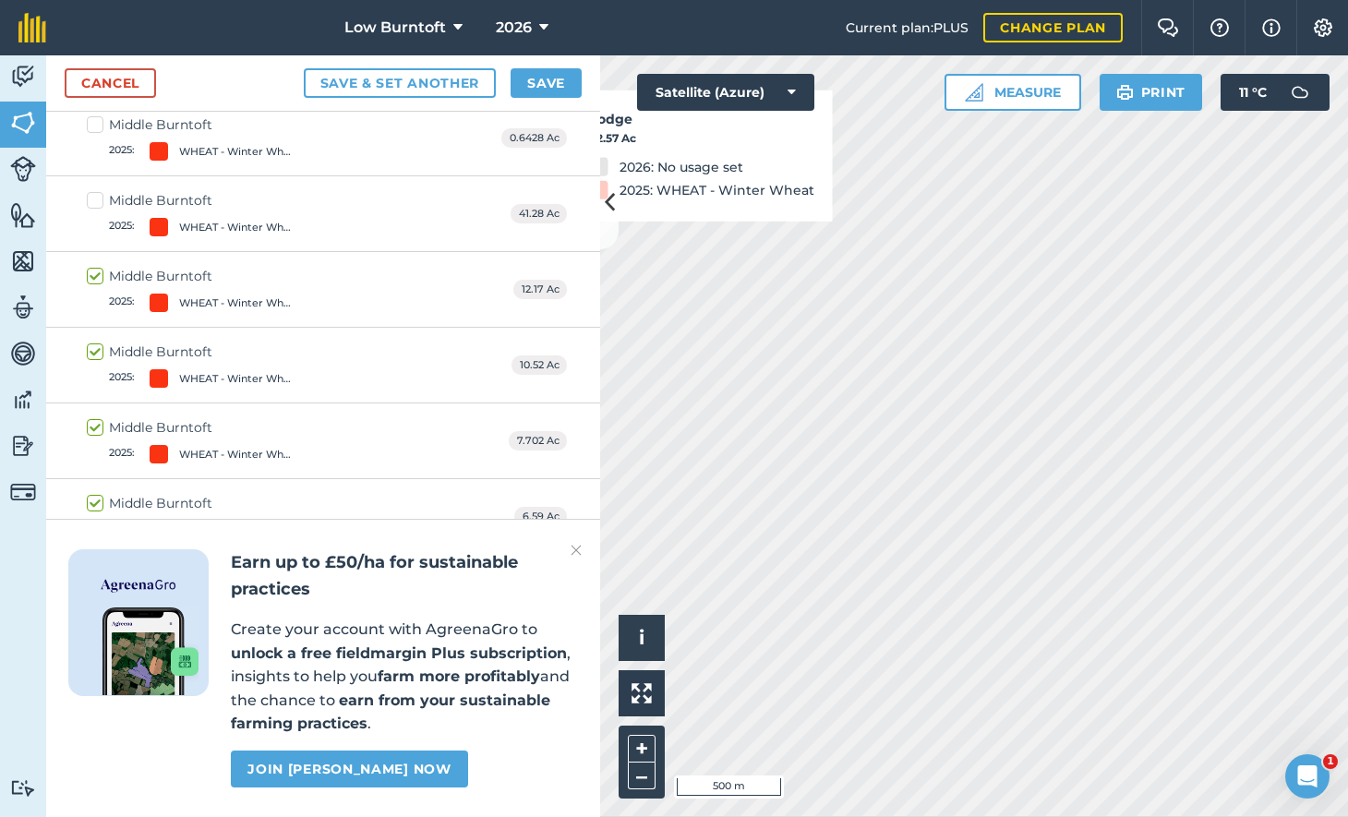
scroll to position [2903, 0]
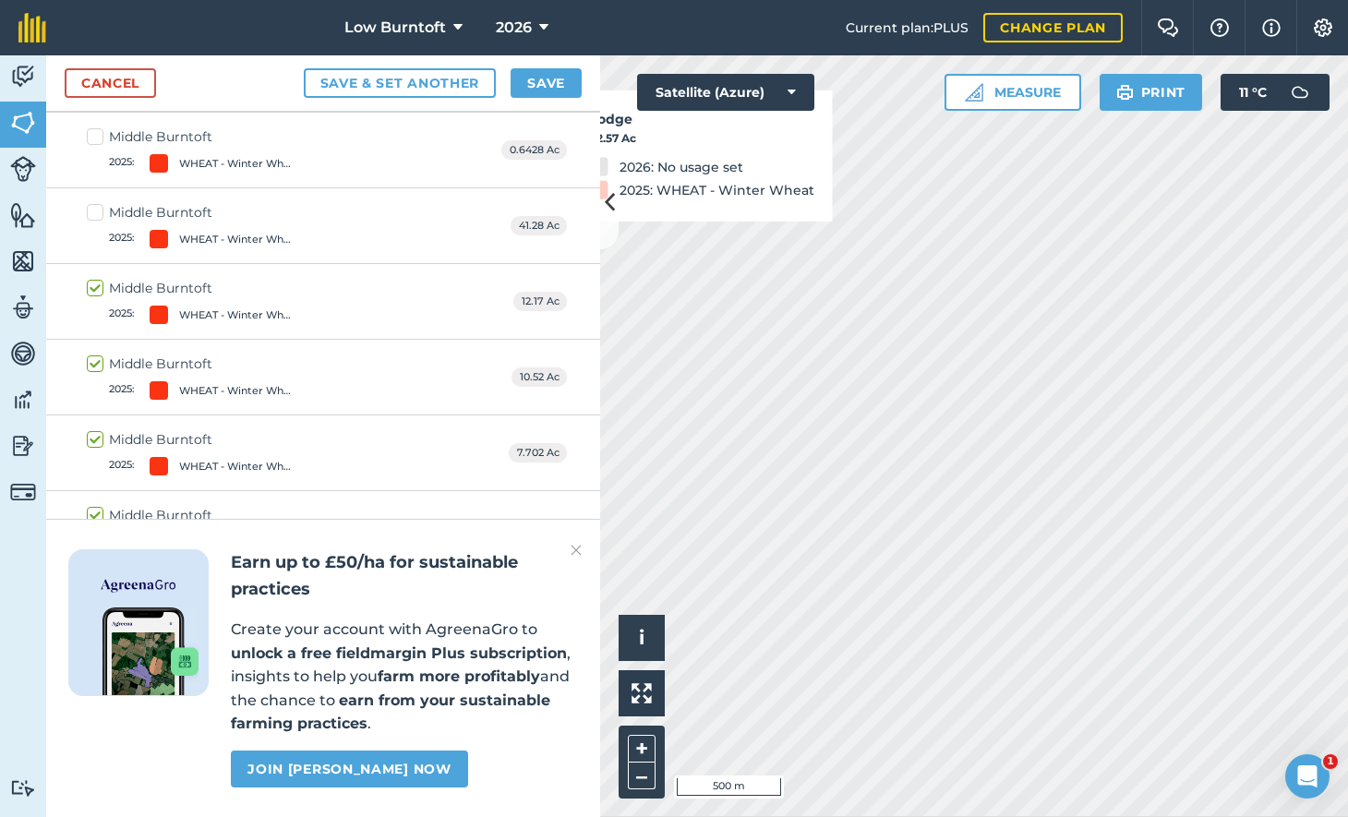
click at [94, 203] on label "Middle Burntoft 2025 : WHEAT - Winter Wheat" at bounding box center [194, 225] width 214 height 45
click at [94, 203] on input "Middle Burntoft 2025 : WHEAT - Winter Wheat" at bounding box center [93, 209] width 12 height 12
checkbox input "true"
click at [93, 207] on label "Middle Burntoft 2025 : WHEAT - Winter Wheat" at bounding box center [194, 229] width 214 height 45
click at [93, 207] on input "Middle Burntoft 2025 : WHEAT - Winter Wheat" at bounding box center [93, 213] width 12 height 12
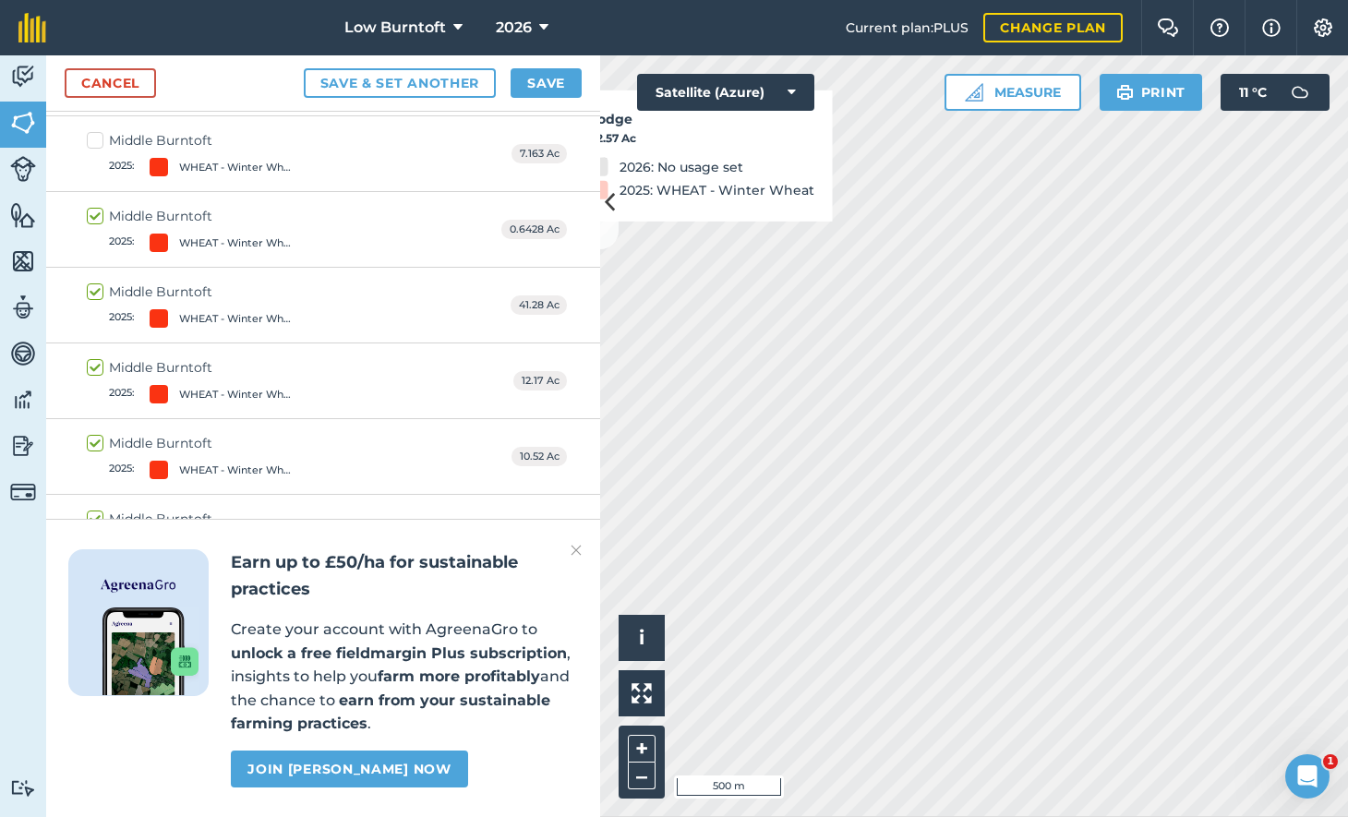
checkbox input "true"
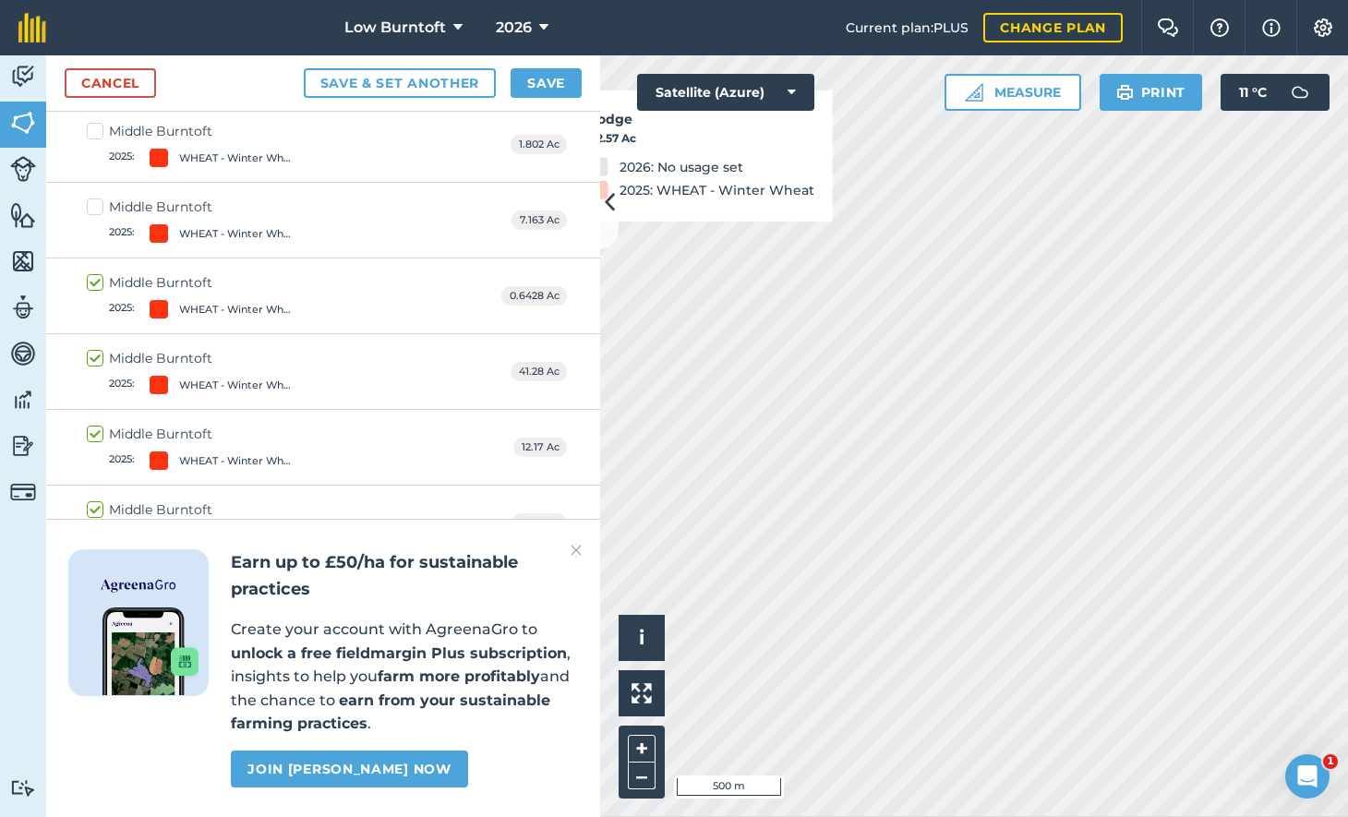
scroll to position [2757, 0]
click at [96, 198] on label "Middle Burntoft 2025 : WHEAT - Winter Wheat" at bounding box center [194, 220] width 214 height 45
click at [96, 198] on input "Middle Burntoft 2025 : WHEAT - Winter Wheat" at bounding box center [93, 204] width 12 height 12
checkbox input "true"
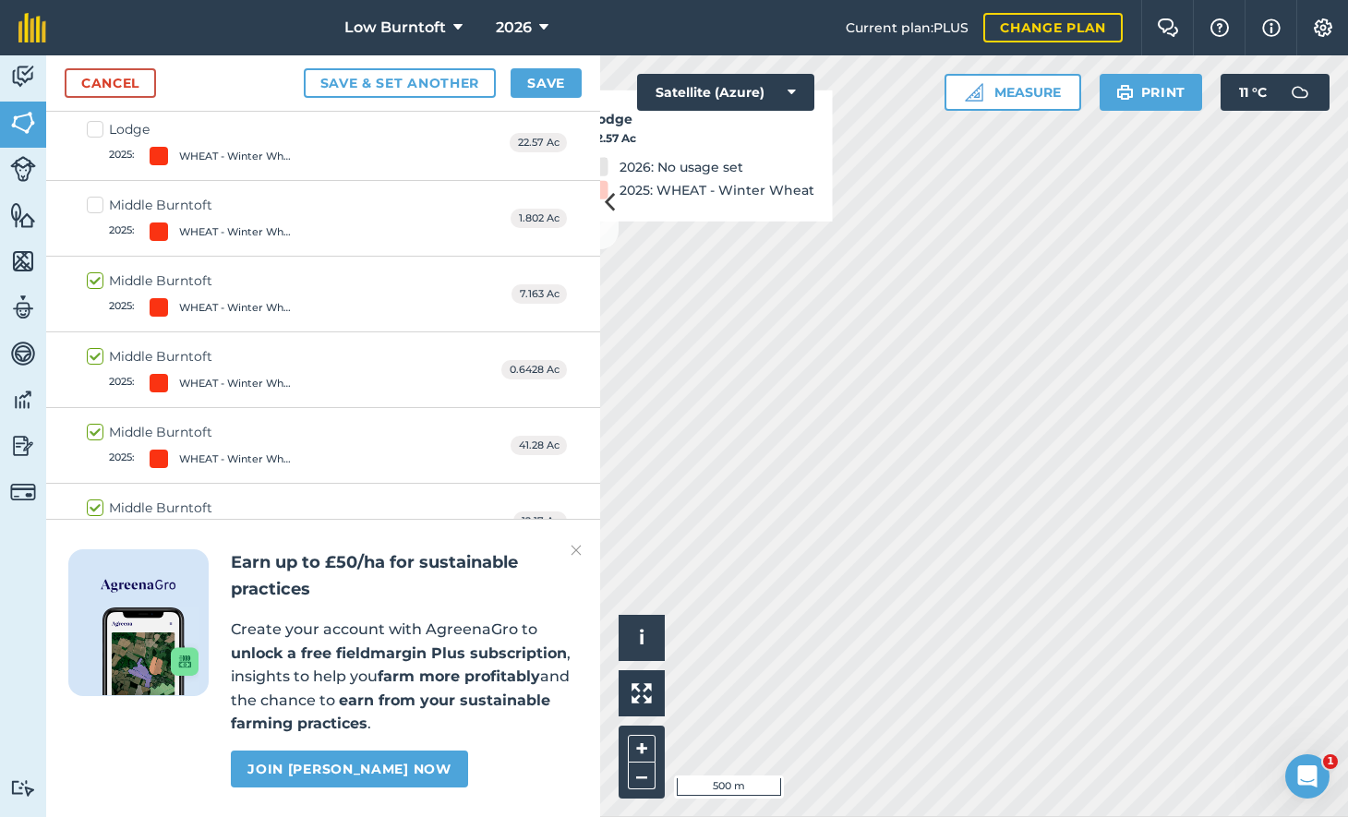
click at [95, 196] on label "Middle Burntoft 2025 : WHEAT - Winter Wheat" at bounding box center [194, 218] width 214 height 45
click at [95, 196] on input "Middle Burntoft 2025 : WHEAT - Winter Wheat" at bounding box center [93, 202] width 12 height 12
checkbox input "true"
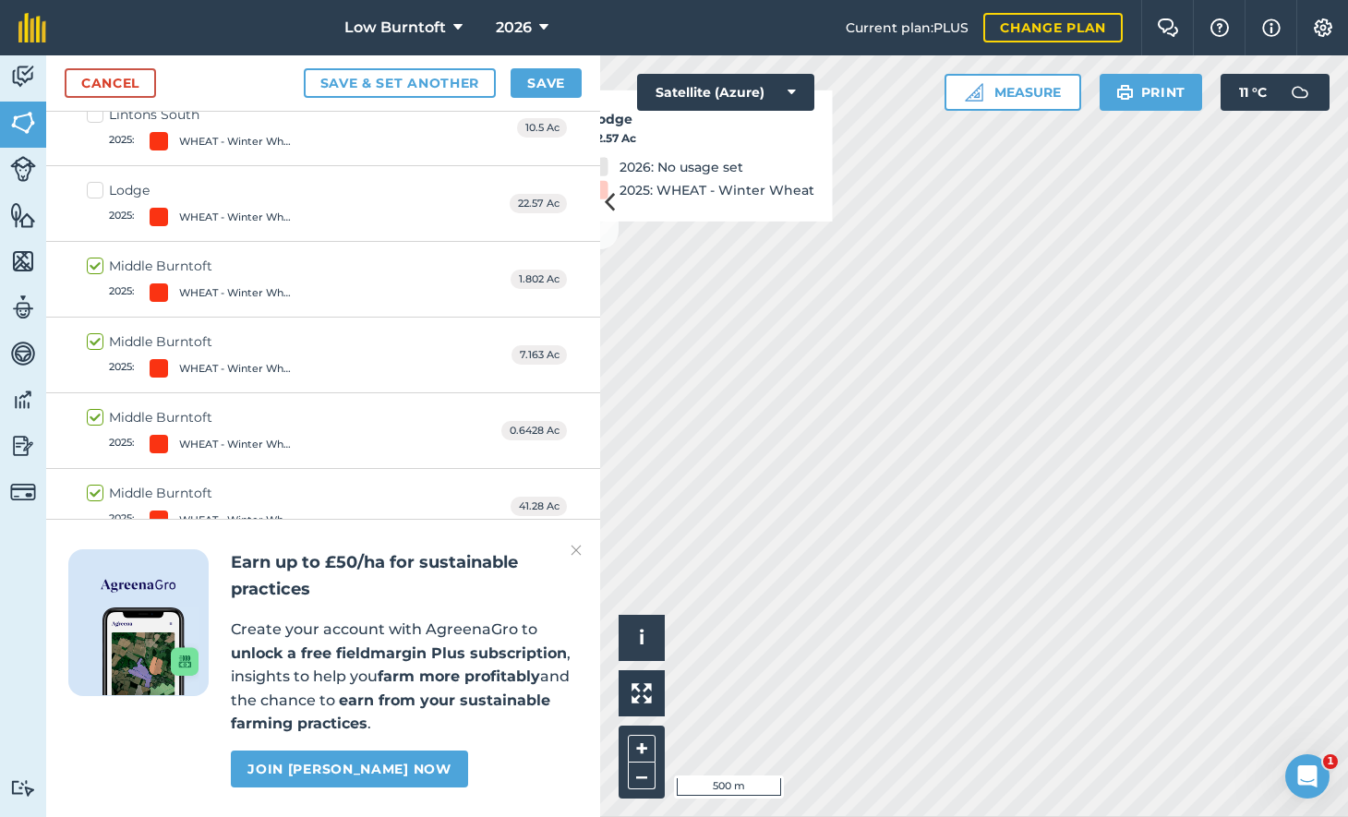
scroll to position [2597, 0]
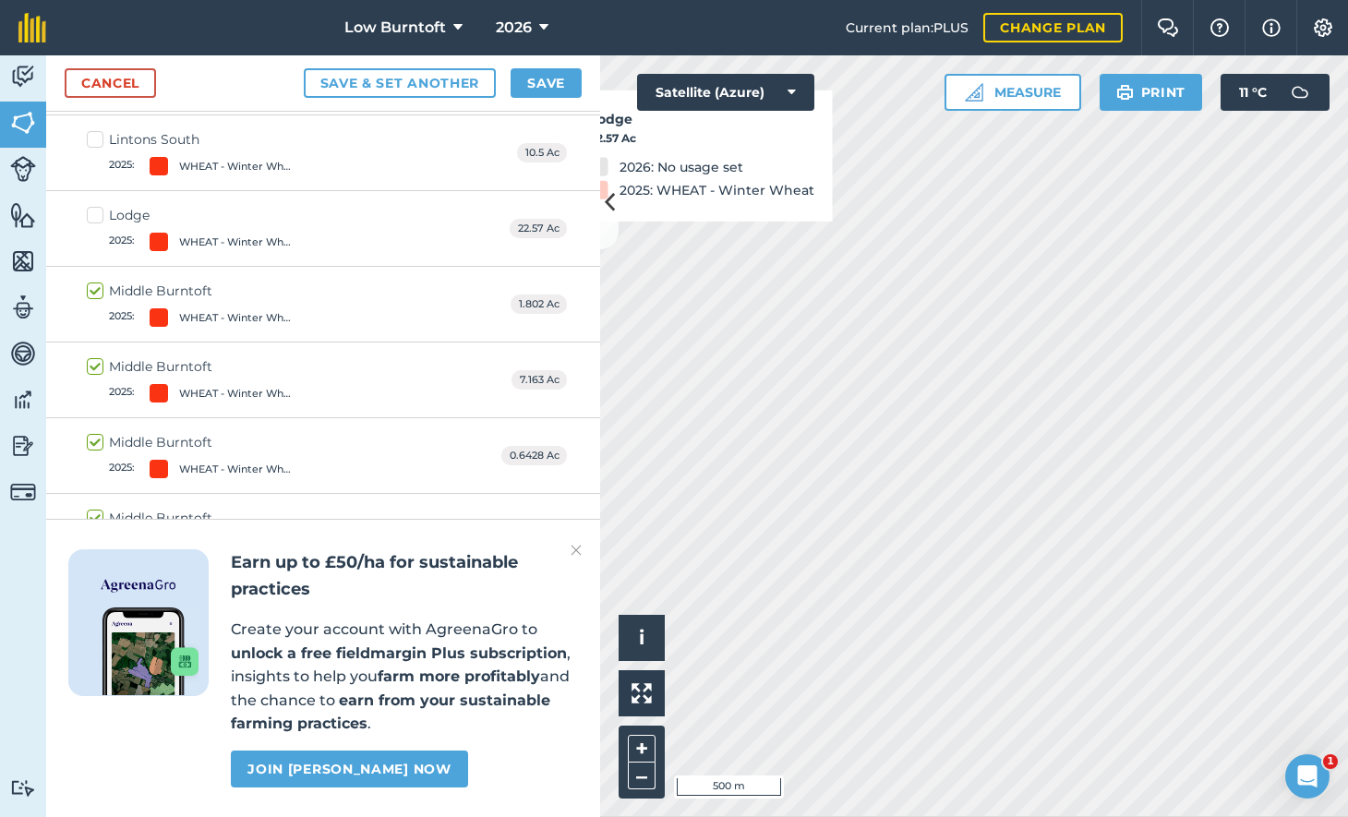
click at [93, 206] on label "Lodge 2025 : WHEAT - Winter Wheat" at bounding box center [194, 228] width 214 height 45
click at [93, 206] on input "Lodge 2025 : WHEAT - Winter Wheat" at bounding box center [93, 212] width 12 height 12
checkbox input "true"
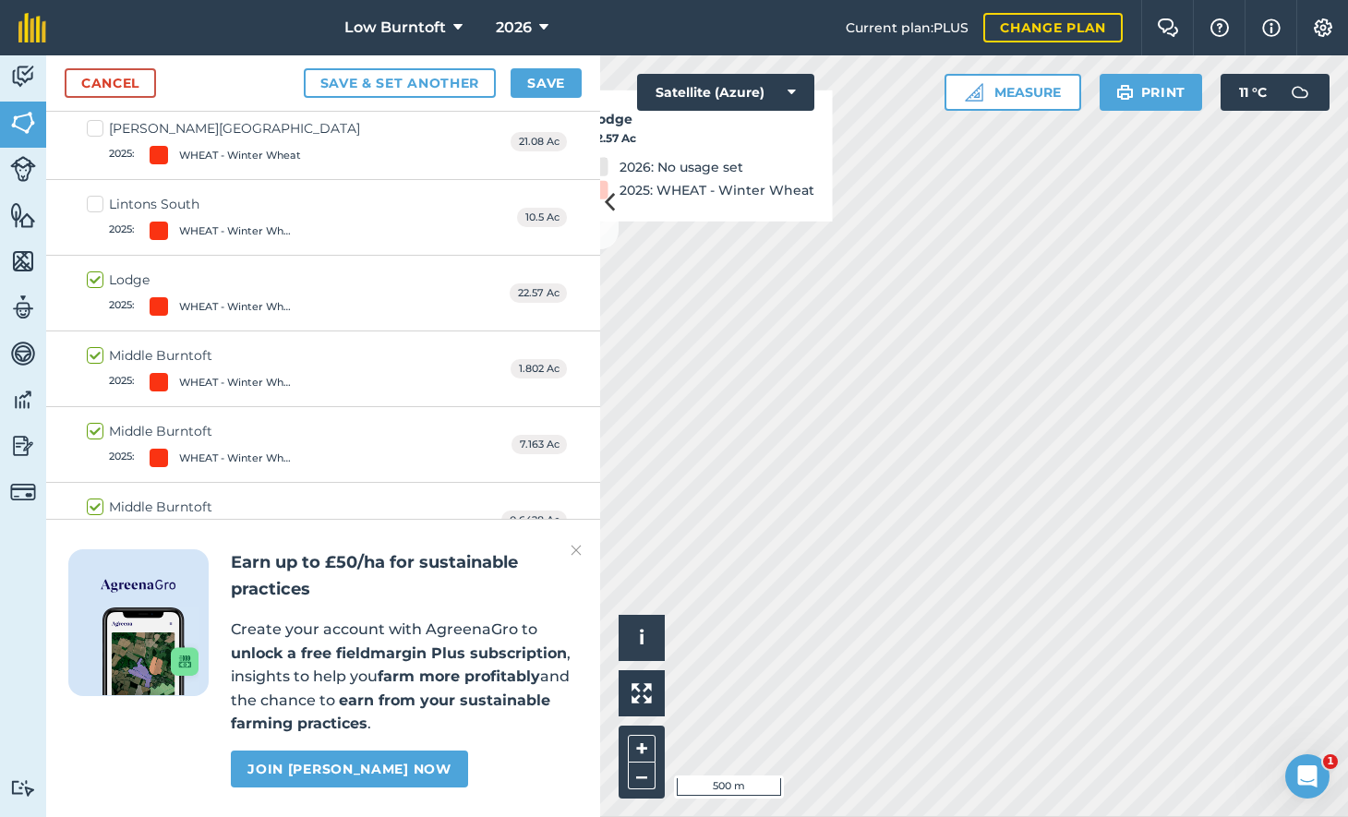
scroll to position [2531, 0]
click at [96, 197] on label "Lintons South 2025 : WHEAT - Winter Wheat" at bounding box center [194, 219] width 214 height 45
click at [96, 197] on input "Lintons South 2025 : WHEAT - Winter Wheat" at bounding box center [93, 203] width 12 height 12
checkbox input "true"
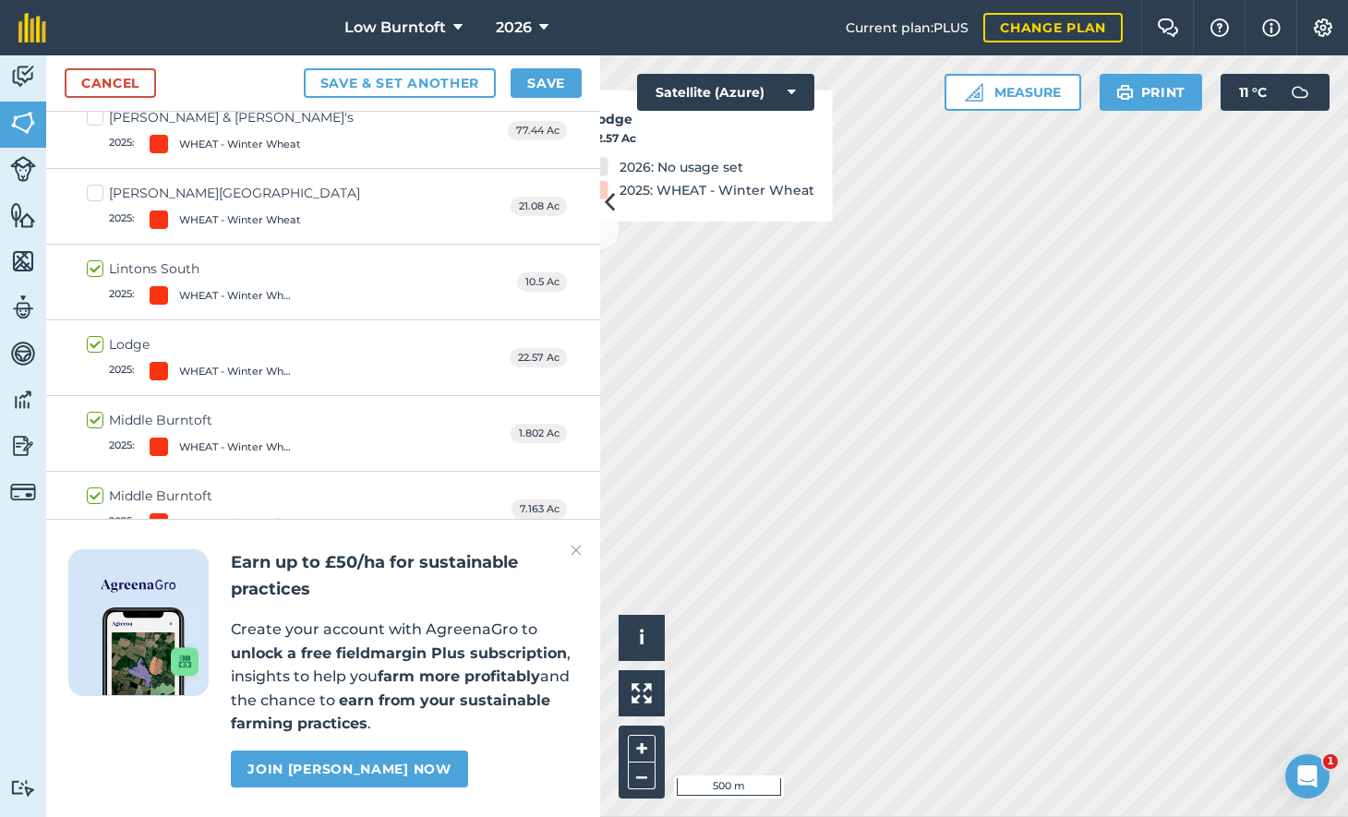
scroll to position [2468, 0]
click at [93, 184] on label "[PERSON_NAME][GEOGRAPHIC_DATA] 2025 : WHEAT - Winter Wheat" at bounding box center [223, 206] width 273 height 45
click at [93, 184] on input "[PERSON_NAME][GEOGRAPHIC_DATA] 2025 : WHEAT - Winter Wheat" at bounding box center [93, 190] width 12 height 12
checkbox input "true"
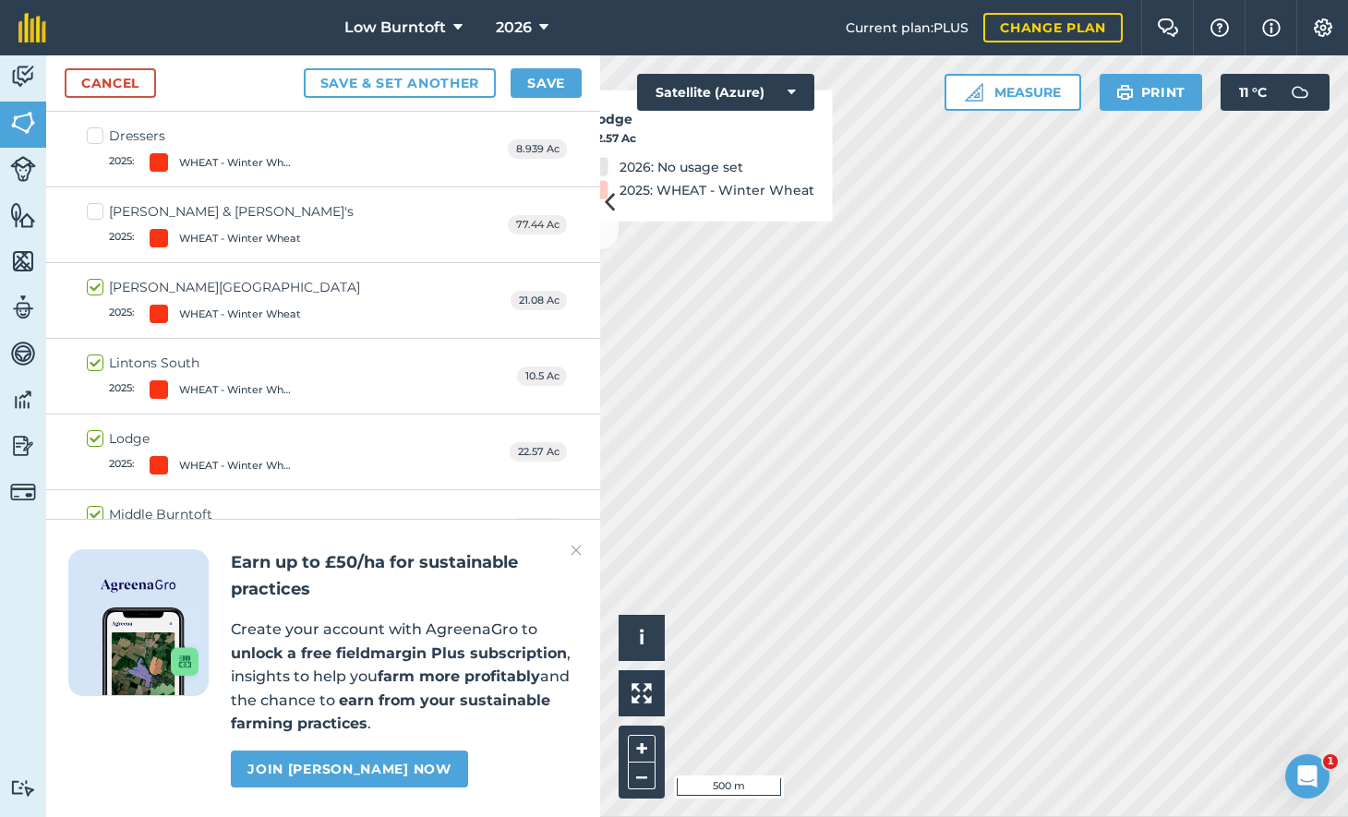
scroll to position [2369, 0]
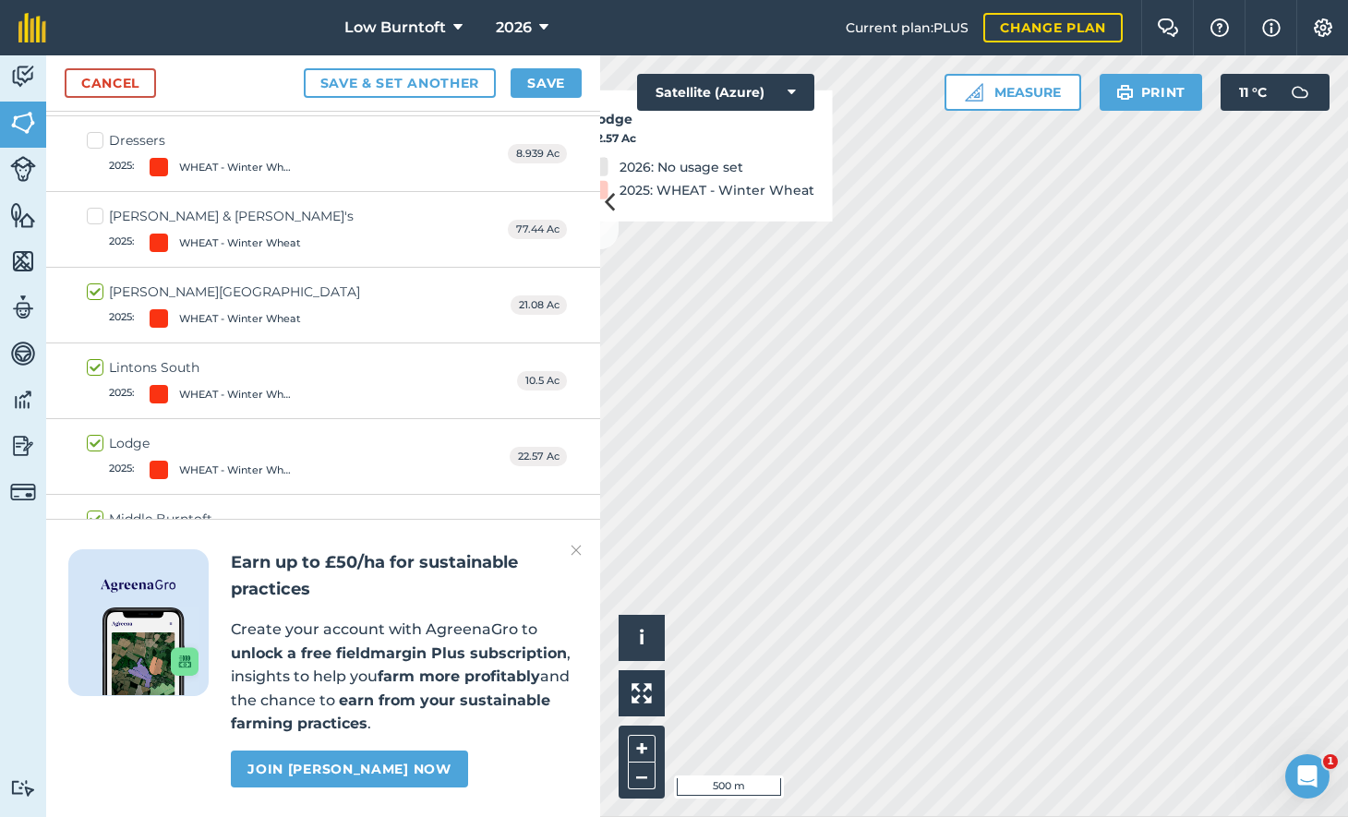
click at [92, 207] on label "[PERSON_NAME] & [PERSON_NAME]'s 2025 : WHEAT - Winter Wheat" at bounding box center [220, 229] width 267 height 45
click at [92, 207] on input "[PERSON_NAME] & [PERSON_NAME]'s 2025 : WHEAT - Winter Wheat" at bounding box center [93, 213] width 12 height 12
checkbox input "true"
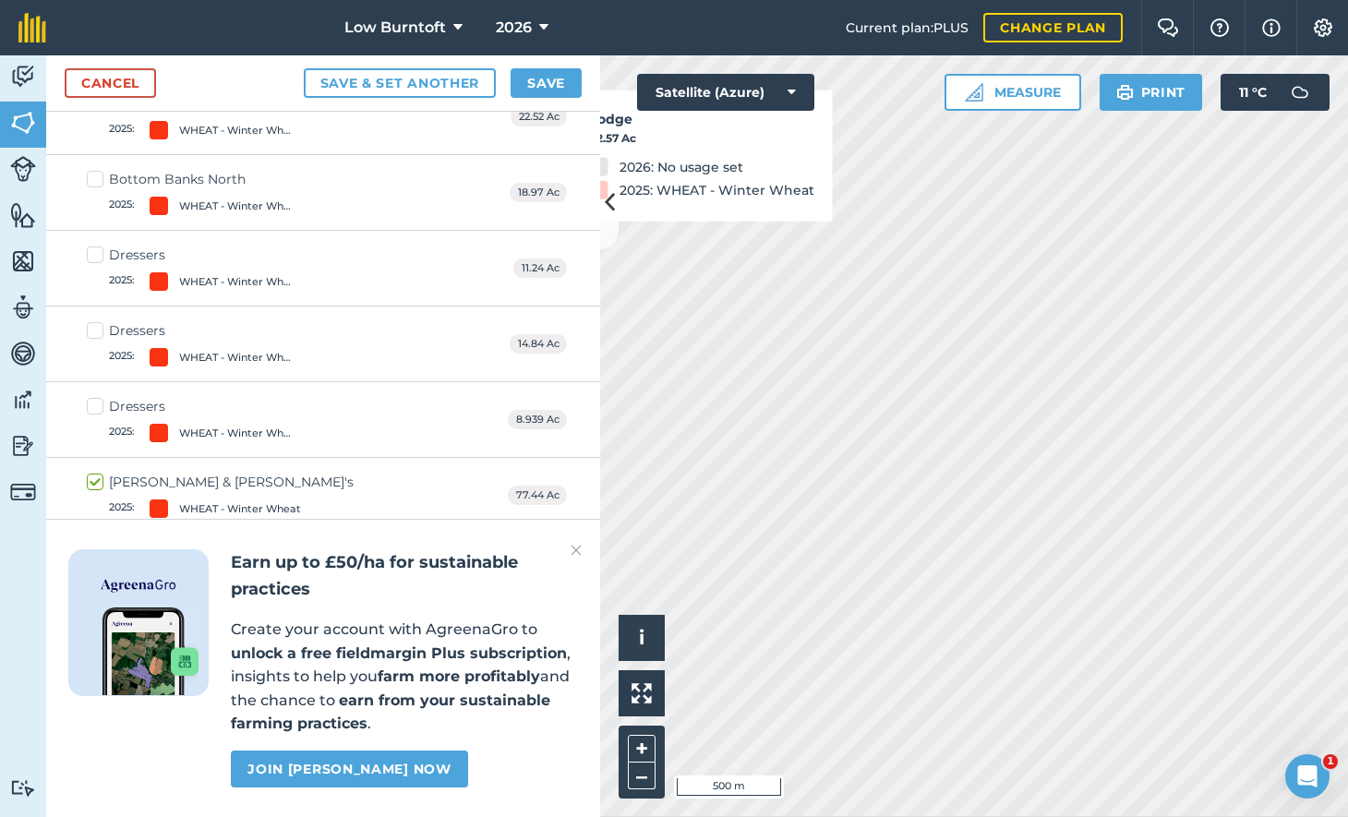
scroll to position [2101, 0]
click at [97, 172] on label "Bottom Banks North 2025 : WHEAT - Winter Wheat" at bounding box center [194, 194] width 214 height 45
click at [97, 172] on input "Bottom Banks North 2025 : WHEAT - Winter Wheat" at bounding box center [93, 178] width 12 height 12
checkbox input "true"
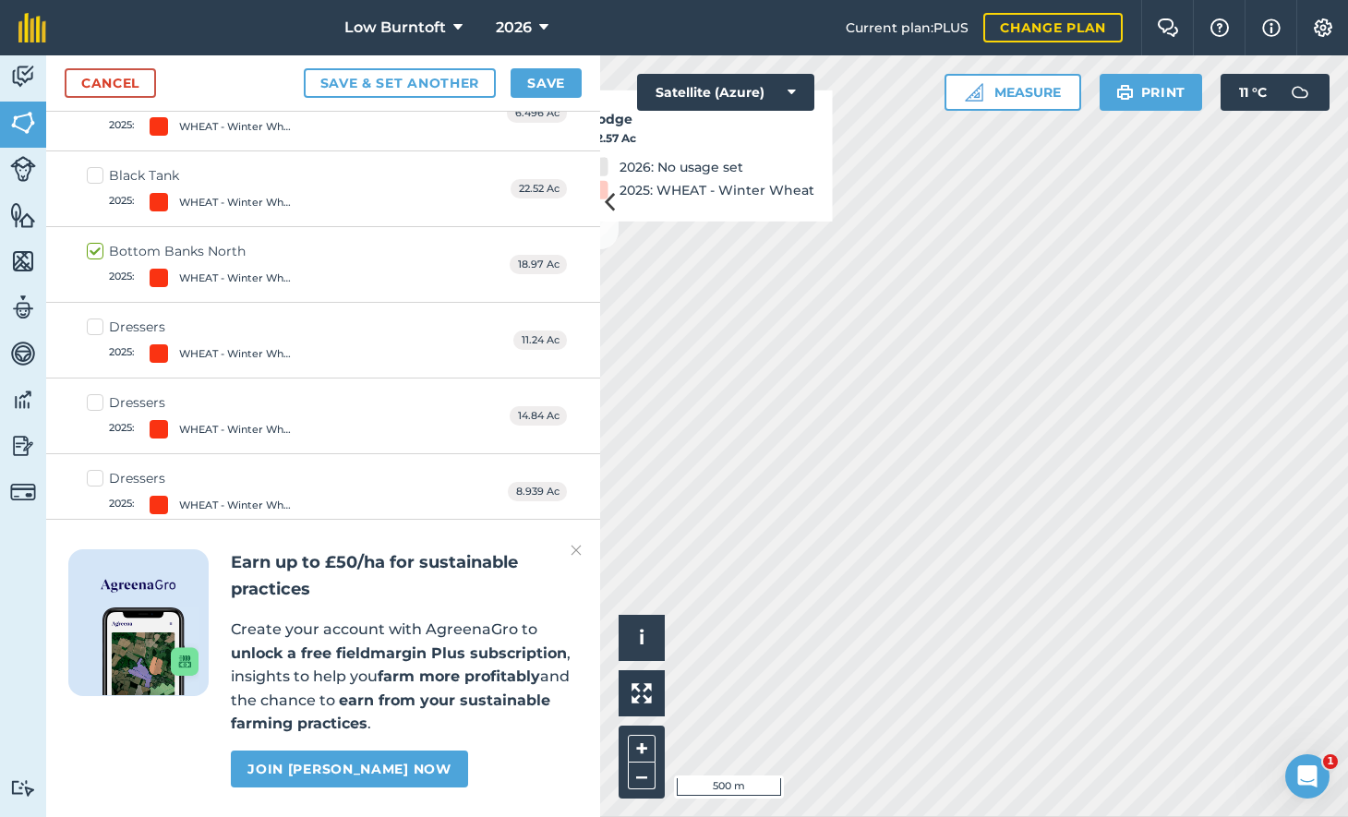
scroll to position [2026, 0]
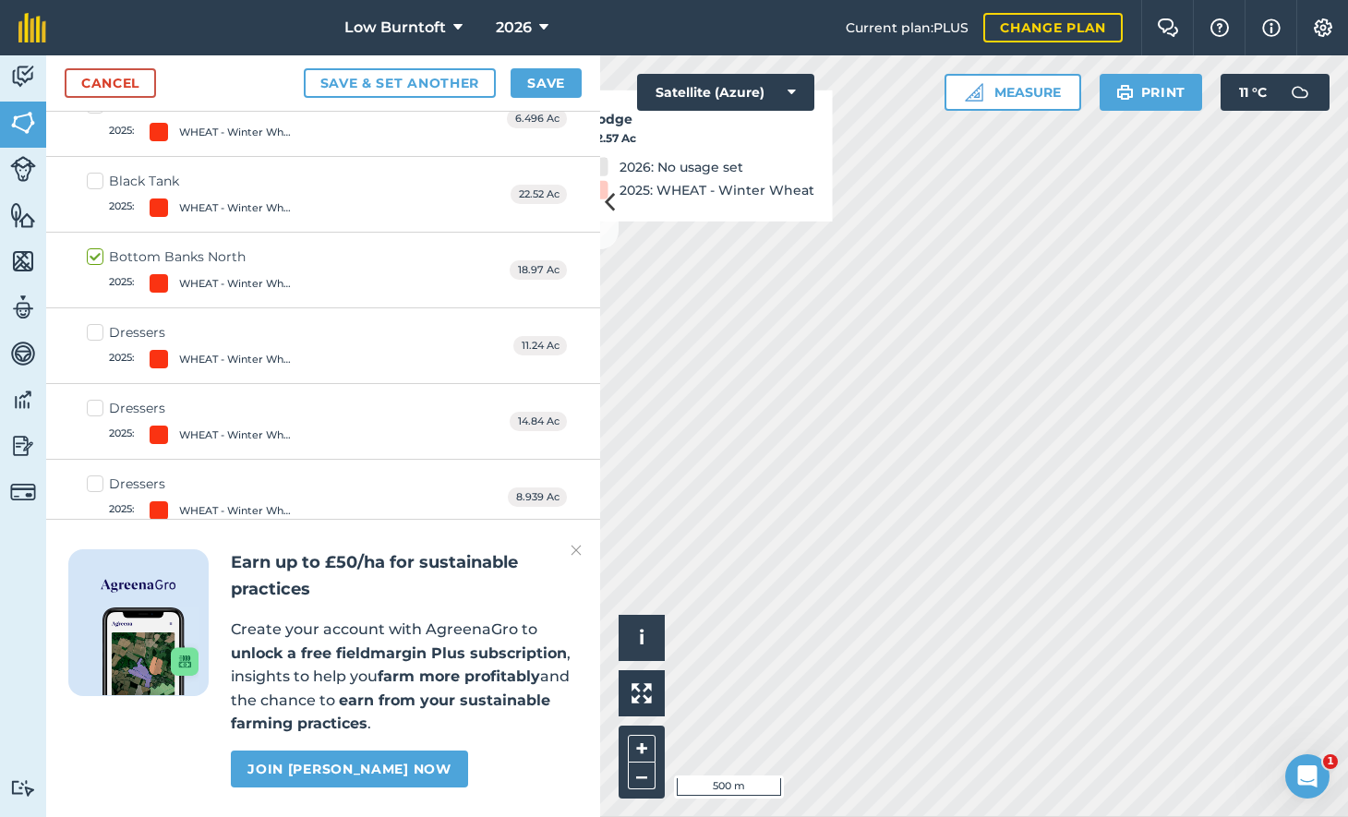
click at [93, 172] on label "Black Tank 2025 : WHEAT - Winter Wheat" at bounding box center [194, 194] width 214 height 45
click at [93, 172] on input "Black Tank 2025 : WHEAT - Winter Wheat" at bounding box center [93, 178] width 12 height 12
checkbox input "true"
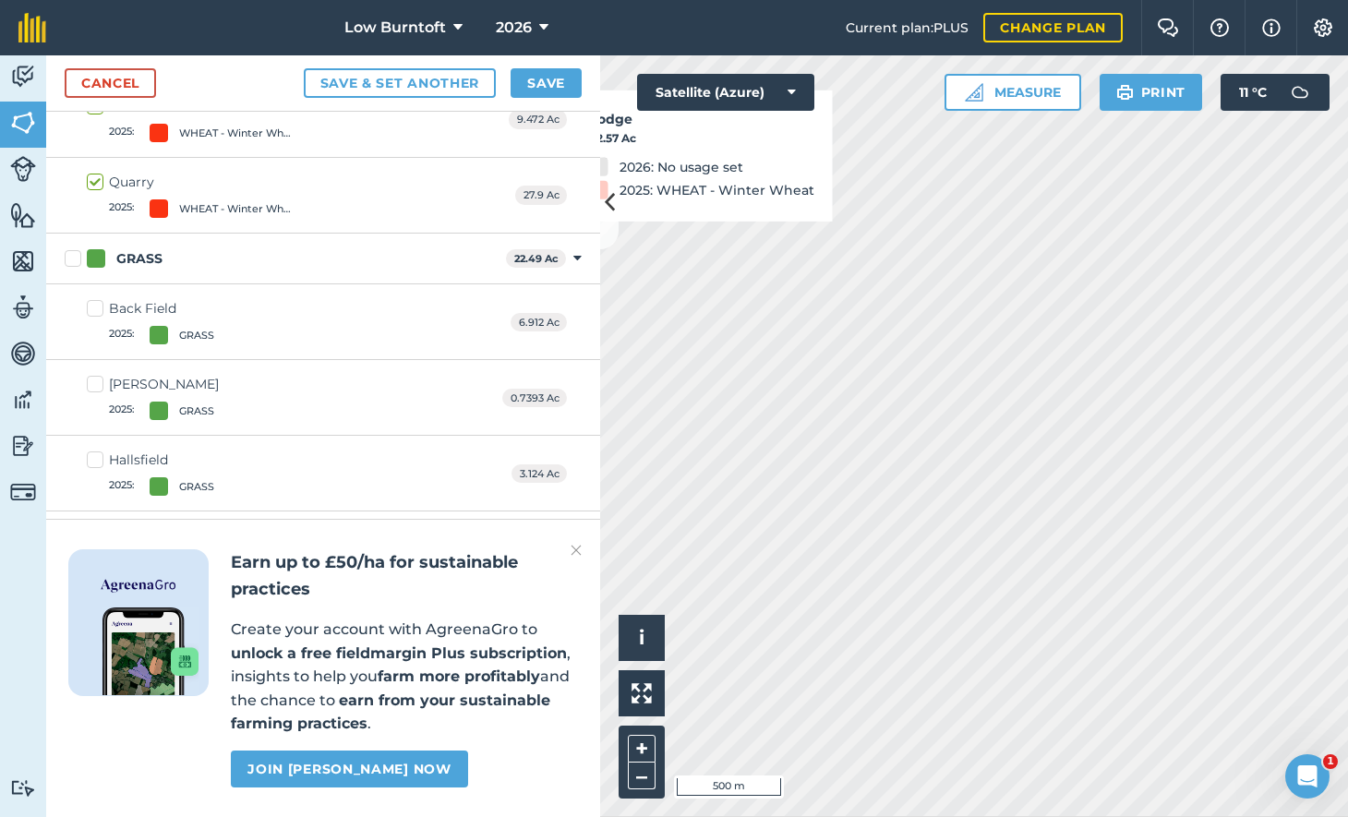
scroll to position [3513, 0]
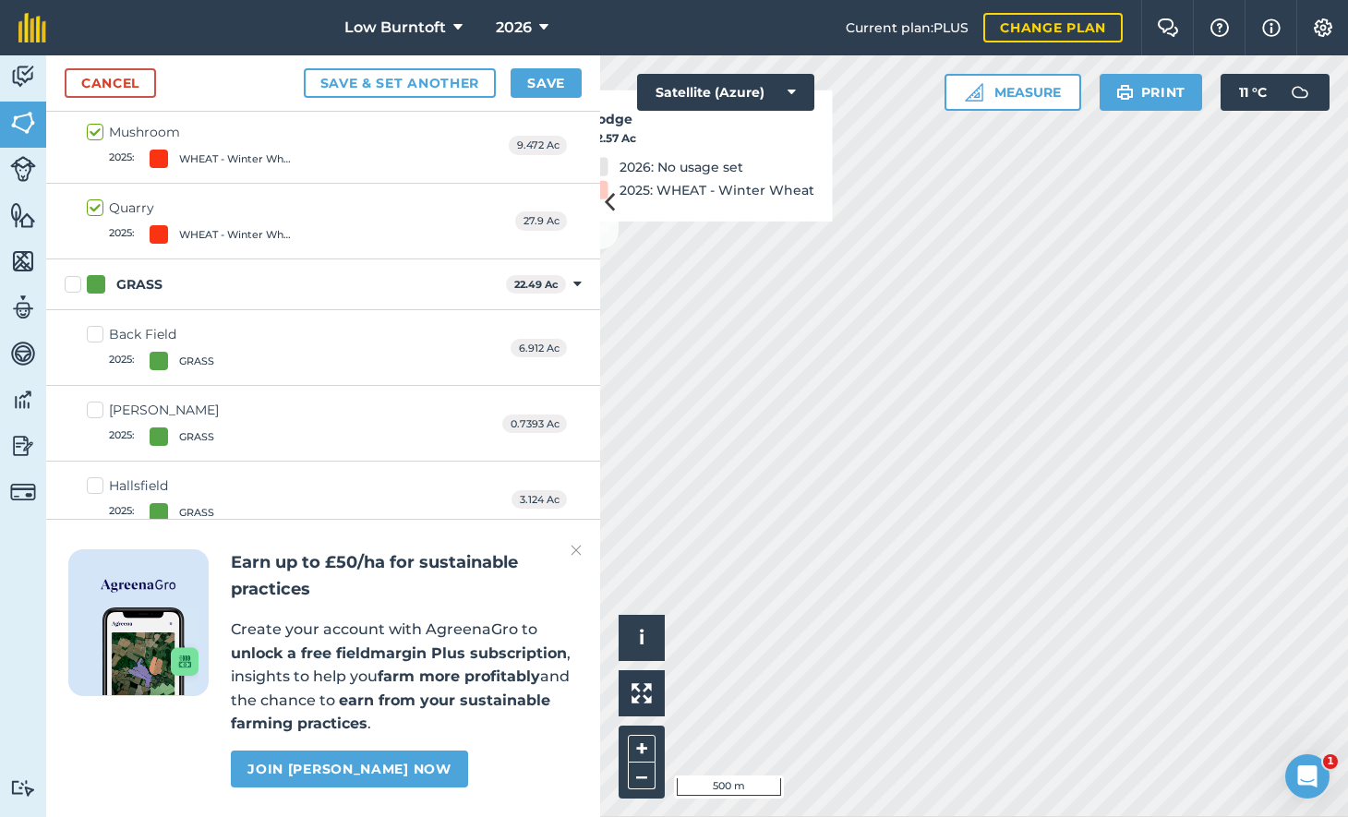
click at [548, 77] on button "Save" at bounding box center [546, 83] width 71 height 30
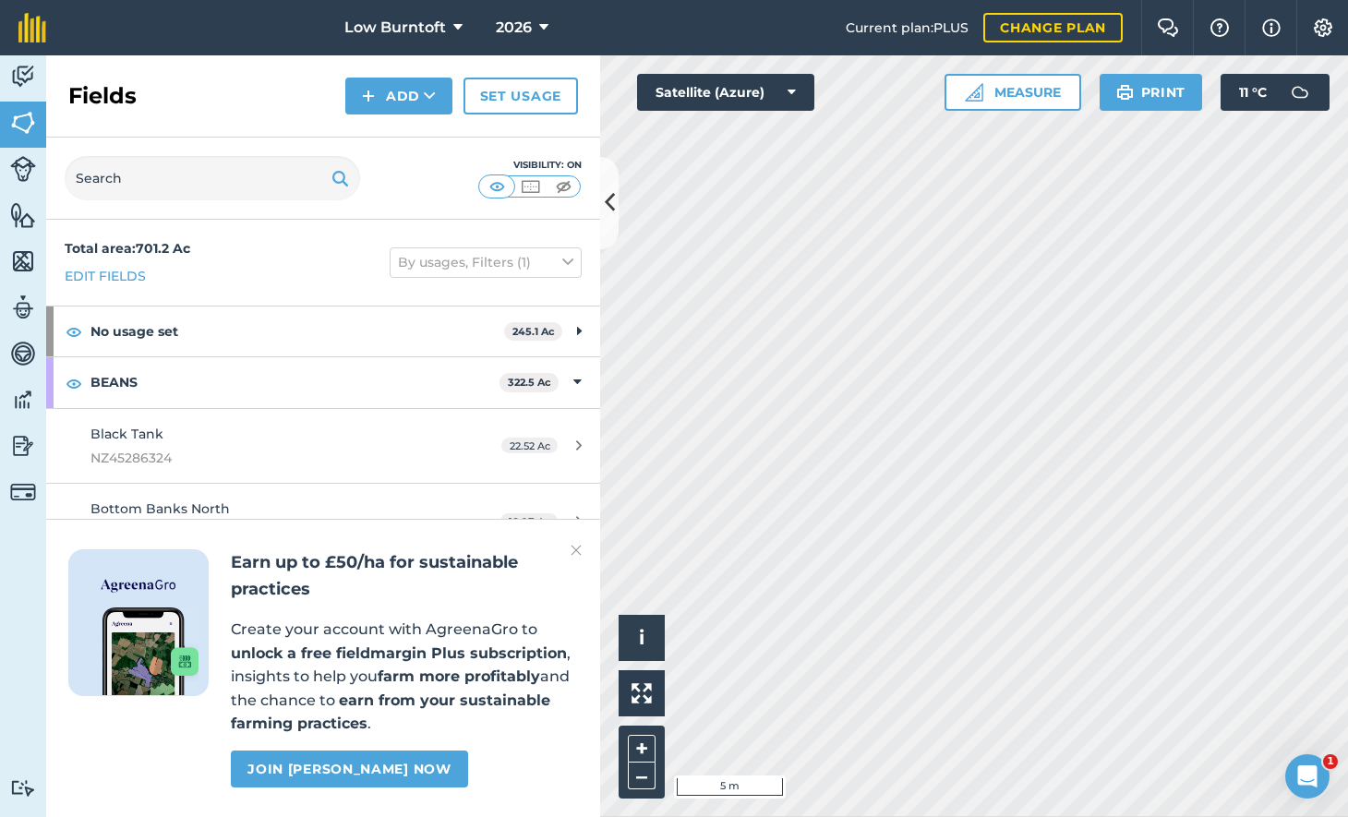
click at [508, 85] on link "Set usage" at bounding box center [520, 96] width 114 height 37
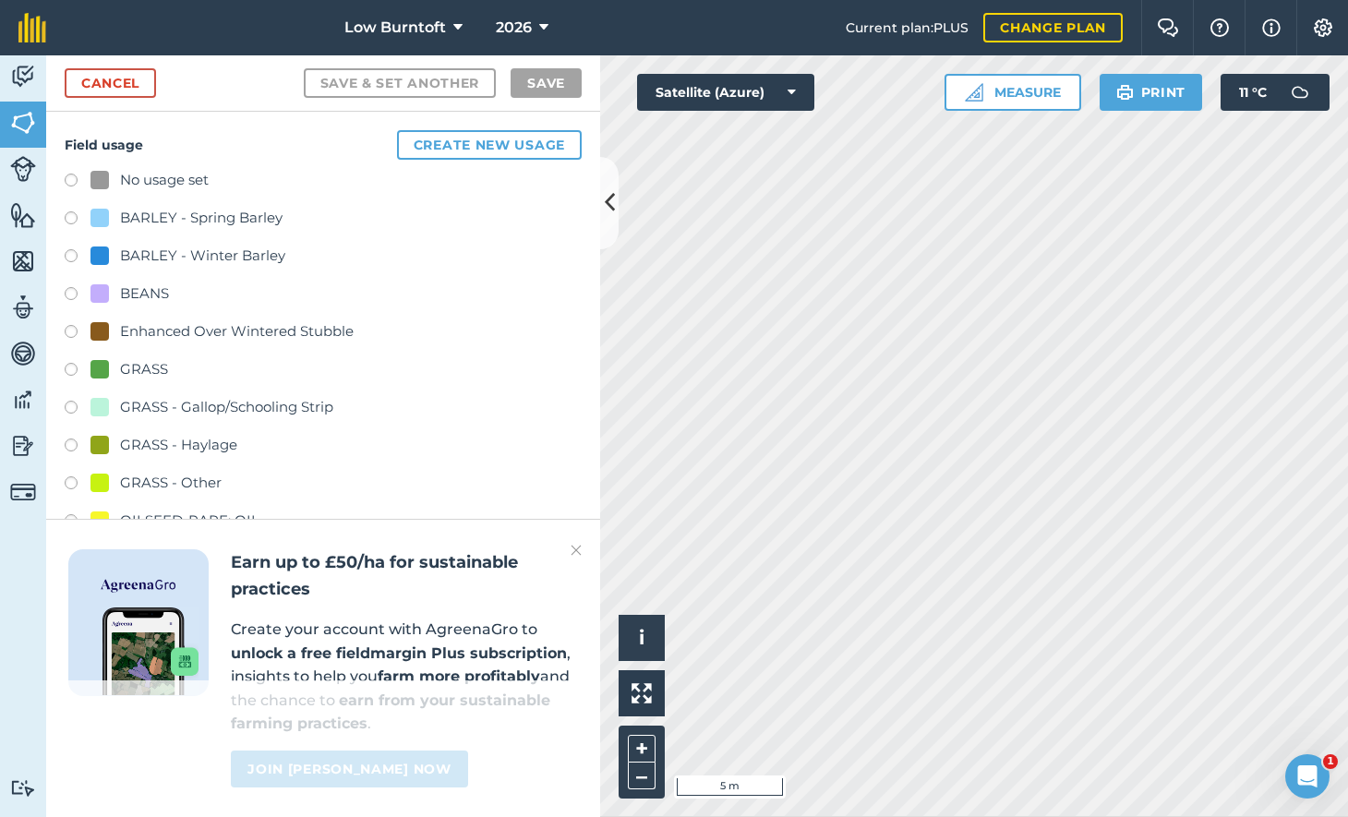
scroll to position [4, 0]
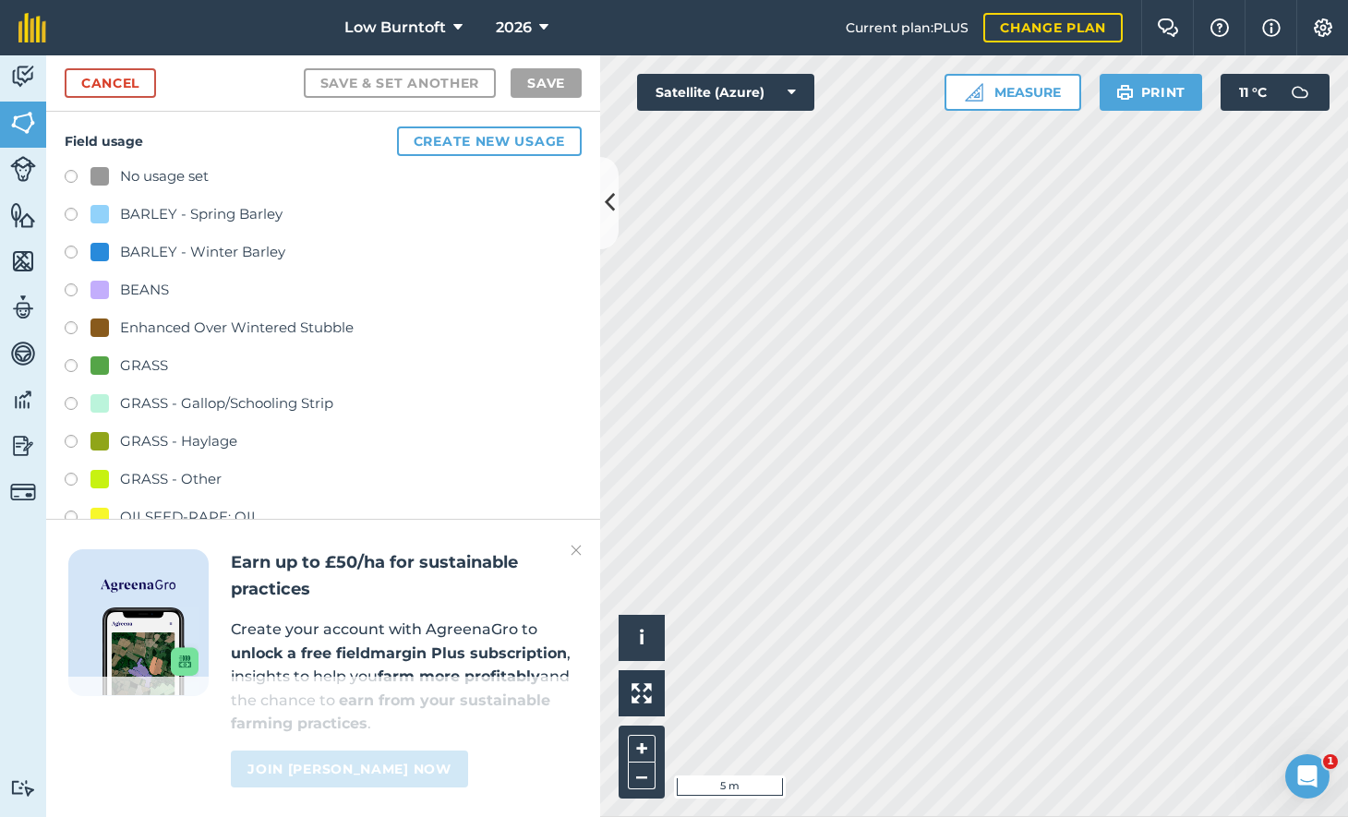
click at [70, 284] on label at bounding box center [78, 292] width 26 height 18
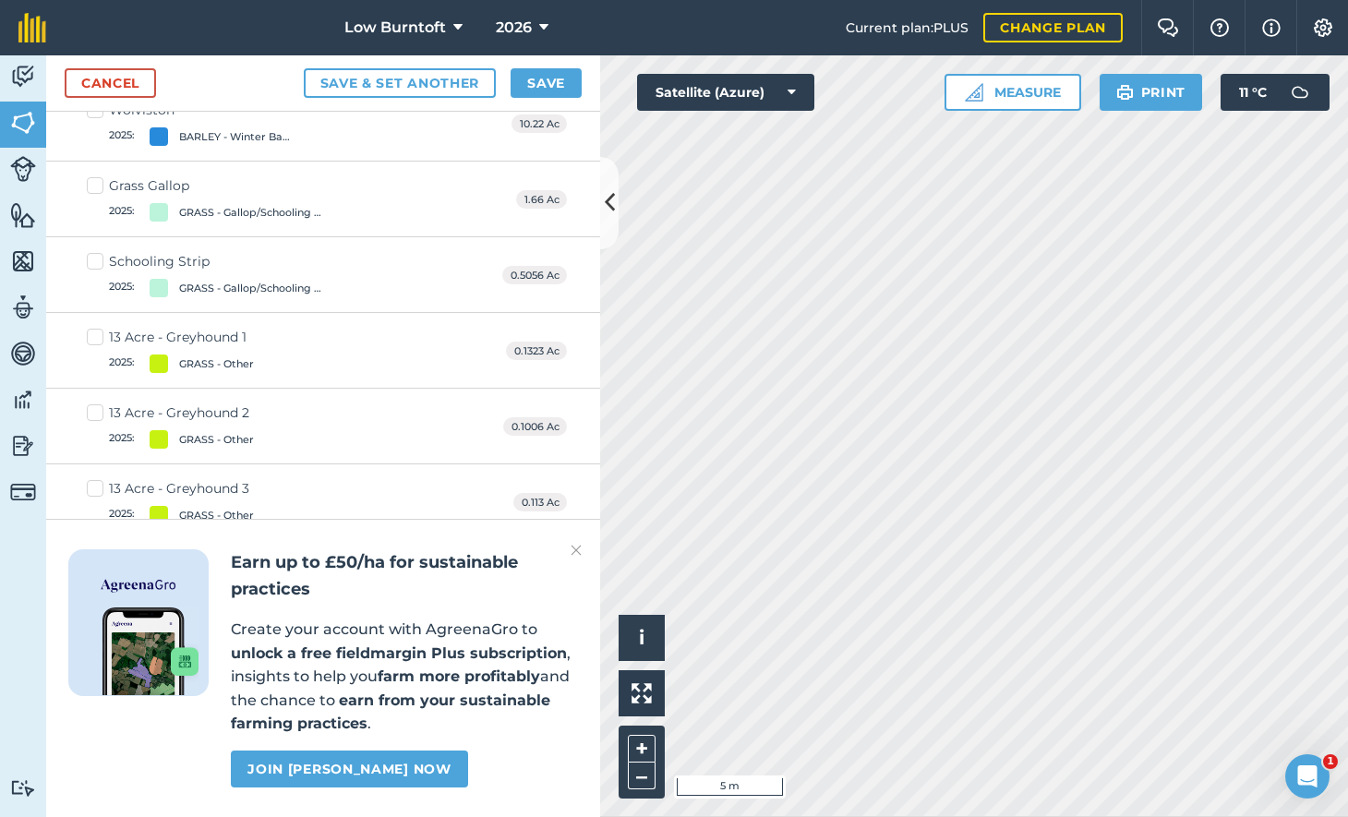
scroll to position [945, 0]
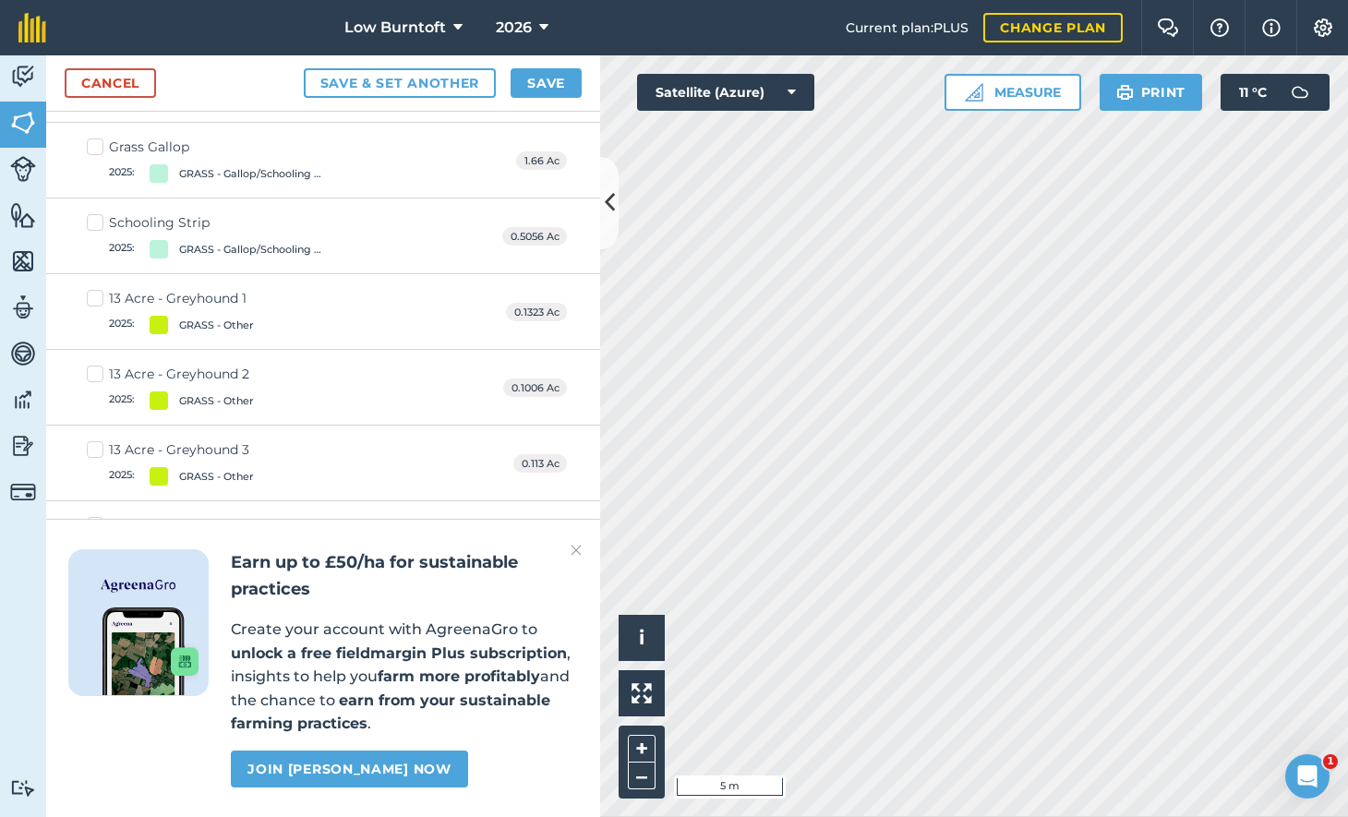
click at [93, 291] on label "13 Acre - Greyhound 1 2025 : GRASS - Other" at bounding box center [170, 311] width 167 height 45
click at [93, 291] on input "13 Acre - Greyhound 1 2025 : GRASS - Other" at bounding box center [93, 295] width 12 height 12
checkbox input "true"
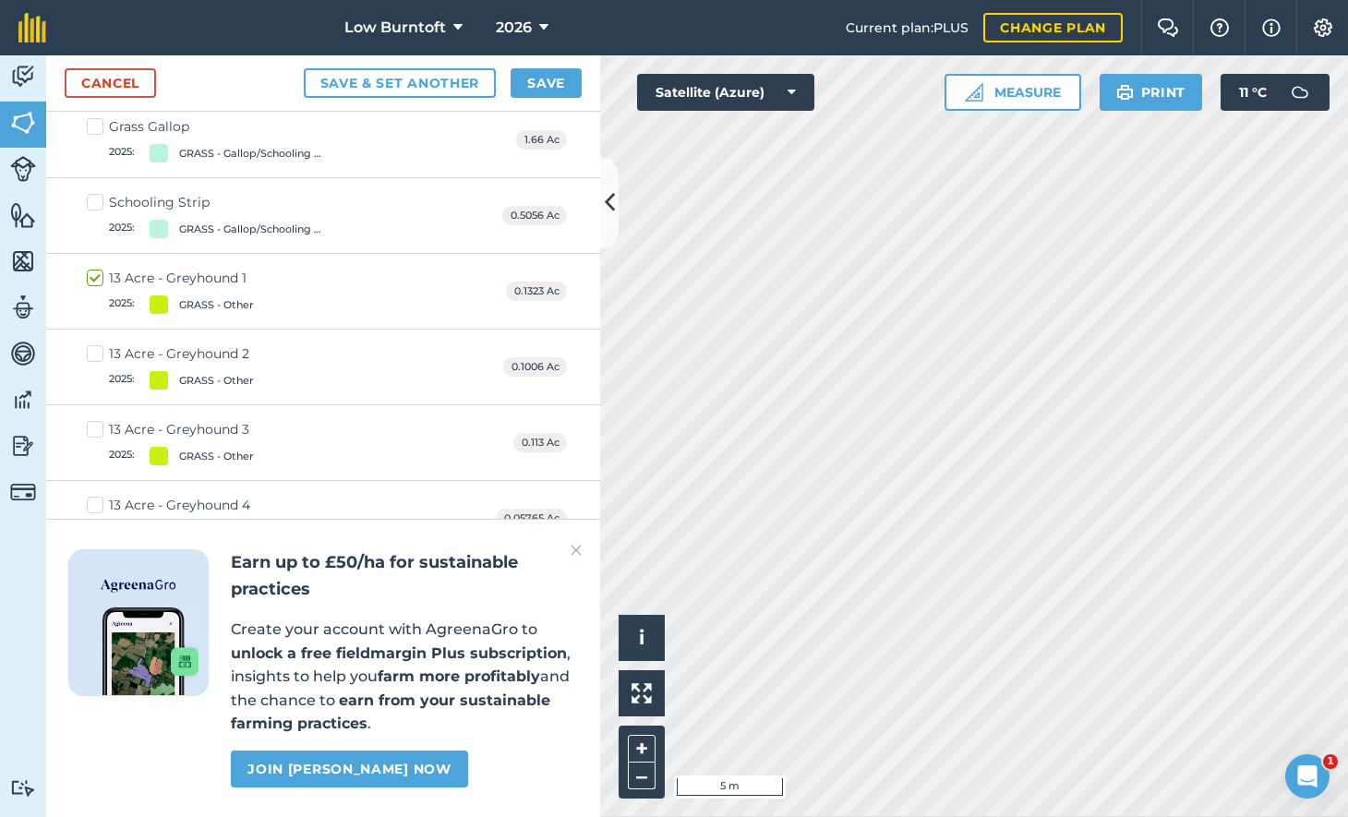
drag, startPoint x: 95, startPoint y: 347, endPoint x: 92, endPoint y: 407, distance: 60.1
click at [95, 347] on label "13 Acre - Greyhound 2 2025 : GRASS - Other" at bounding box center [170, 366] width 167 height 45
click at [95, 347] on input "13 Acre - Greyhound 2 2025 : GRASS - Other" at bounding box center [93, 350] width 12 height 12
checkbox input "true"
click at [94, 420] on label "13 Acre - Greyhound 3 2025 : GRASS - Other" at bounding box center [170, 442] width 167 height 45
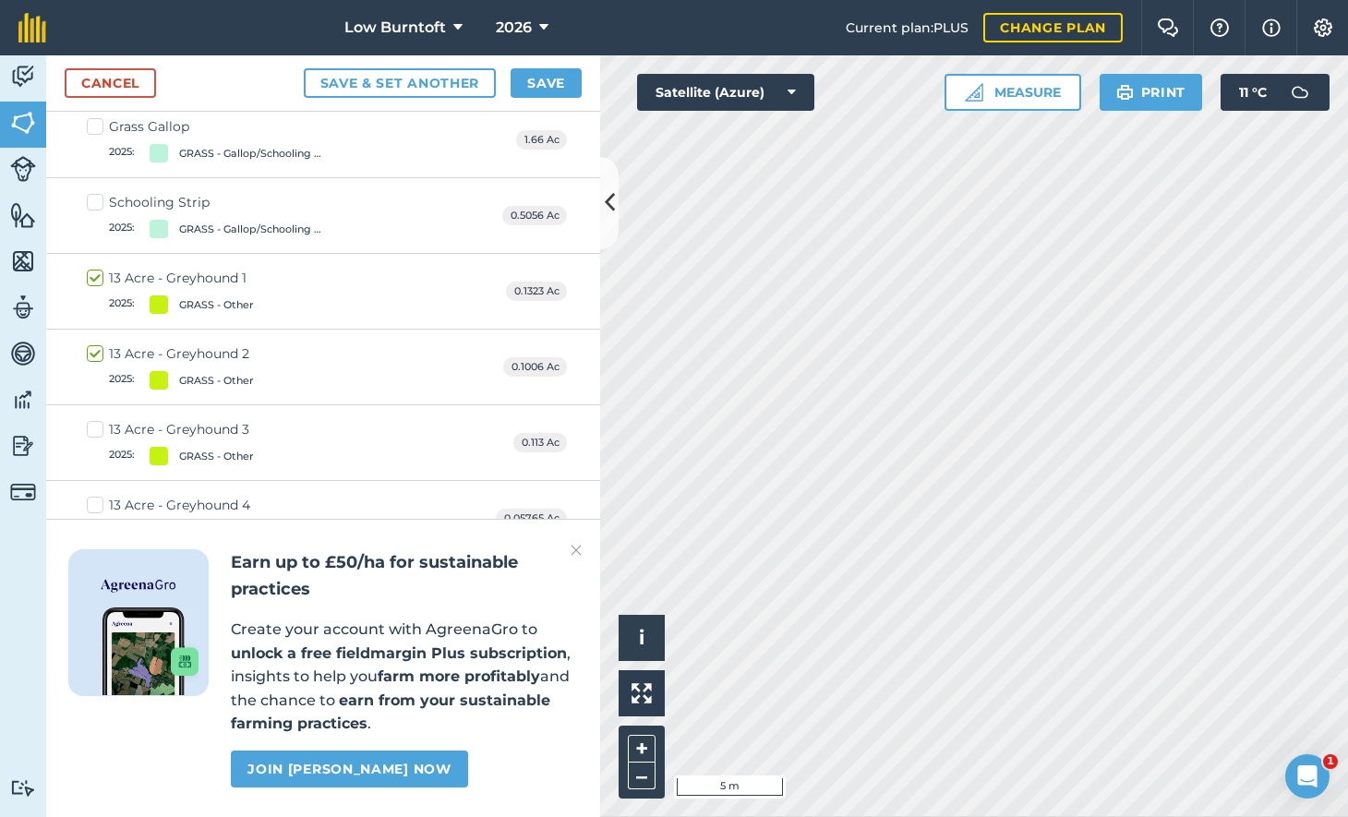
click at [94, 420] on input "13 Acre - Greyhound 3 2025 : GRASS - Other" at bounding box center [93, 426] width 12 height 12
checkbox input "true"
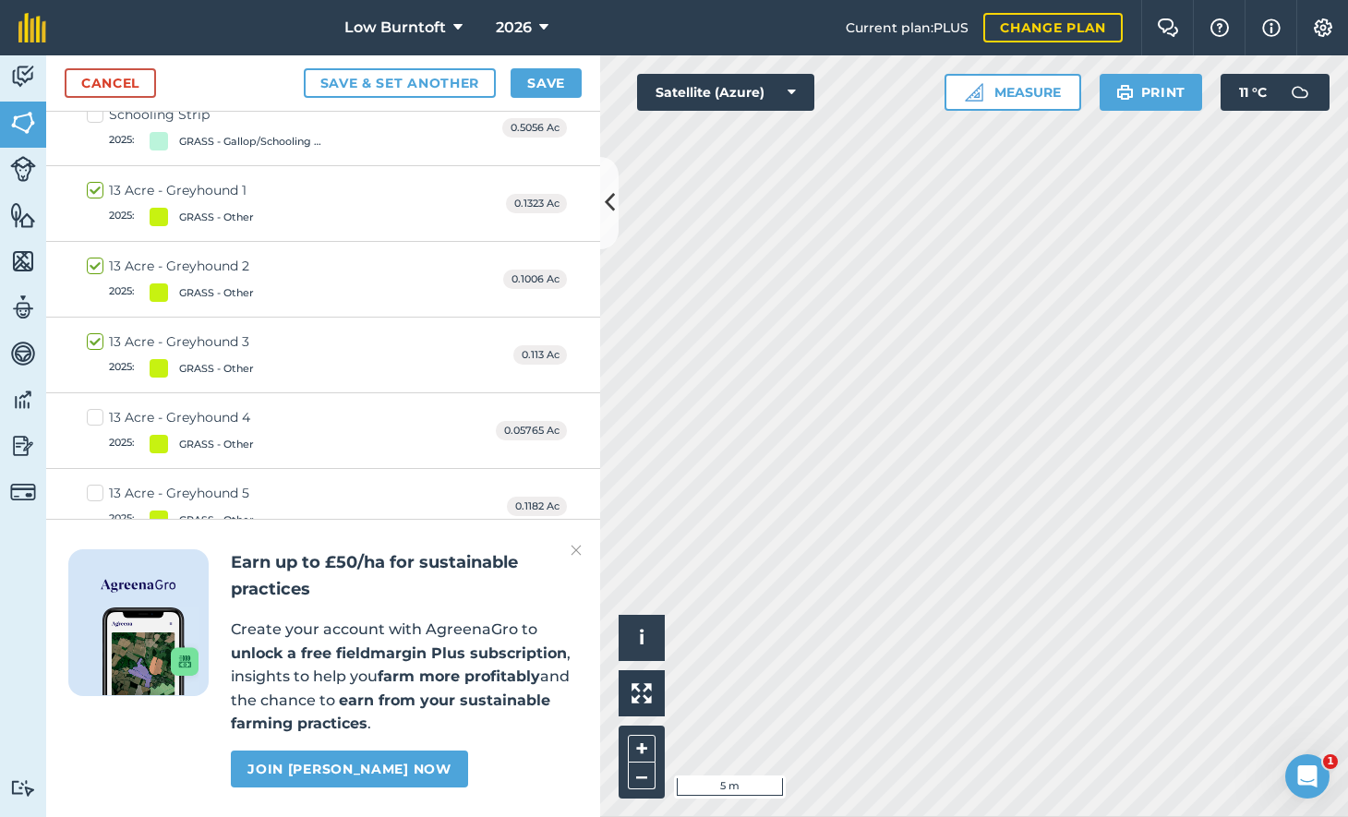
click at [93, 421] on label "13 Acre - Greyhound 4 2025 : GRASS - Other" at bounding box center [170, 430] width 167 height 45
click at [93, 420] on input "13 Acre - Greyhound 4 2025 : GRASS - Other" at bounding box center [93, 414] width 12 height 12
checkbox input "true"
click at [96, 415] on label "13 Acre - Greyhound 5 2025 : GRASS - Other" at bounding box center [170, 432] width 167 height 45
click at [96, 415] on input "13 Acre - Greyhound 5 2025 : GRASS - Other" at bounding box center [93, 416] width 12 height 12
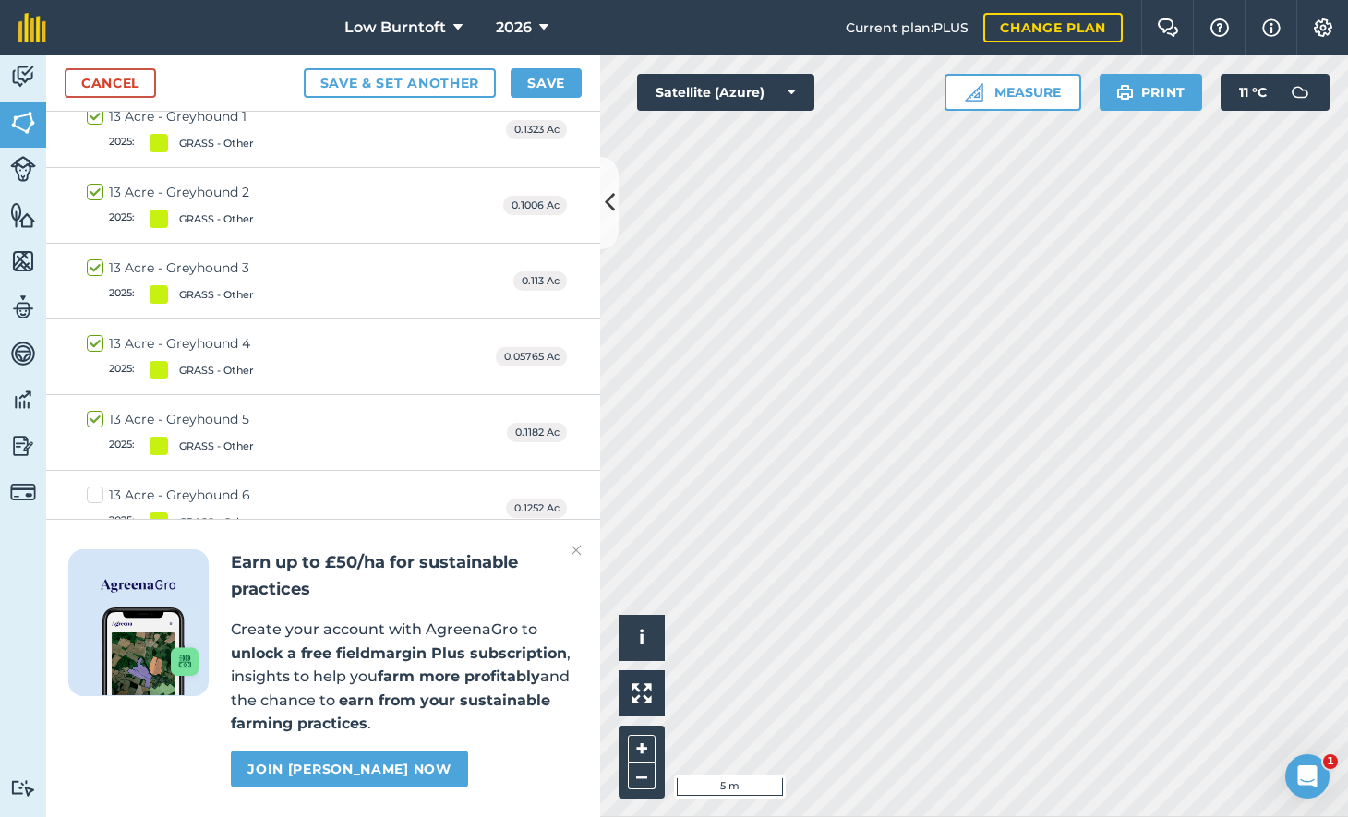
checkbox input "true"
click at [96, 415] on label "13 Acre - Greyhound 6 2025 : GRASS - Other" at bounding box center [170, 434] width 167 height 45
click at [96, 415] on input "13 Acre - Greyhound 6 2025 : GRASS - Other" at bounding box center [93, 418] width 12 height 12
checkbox input "true"
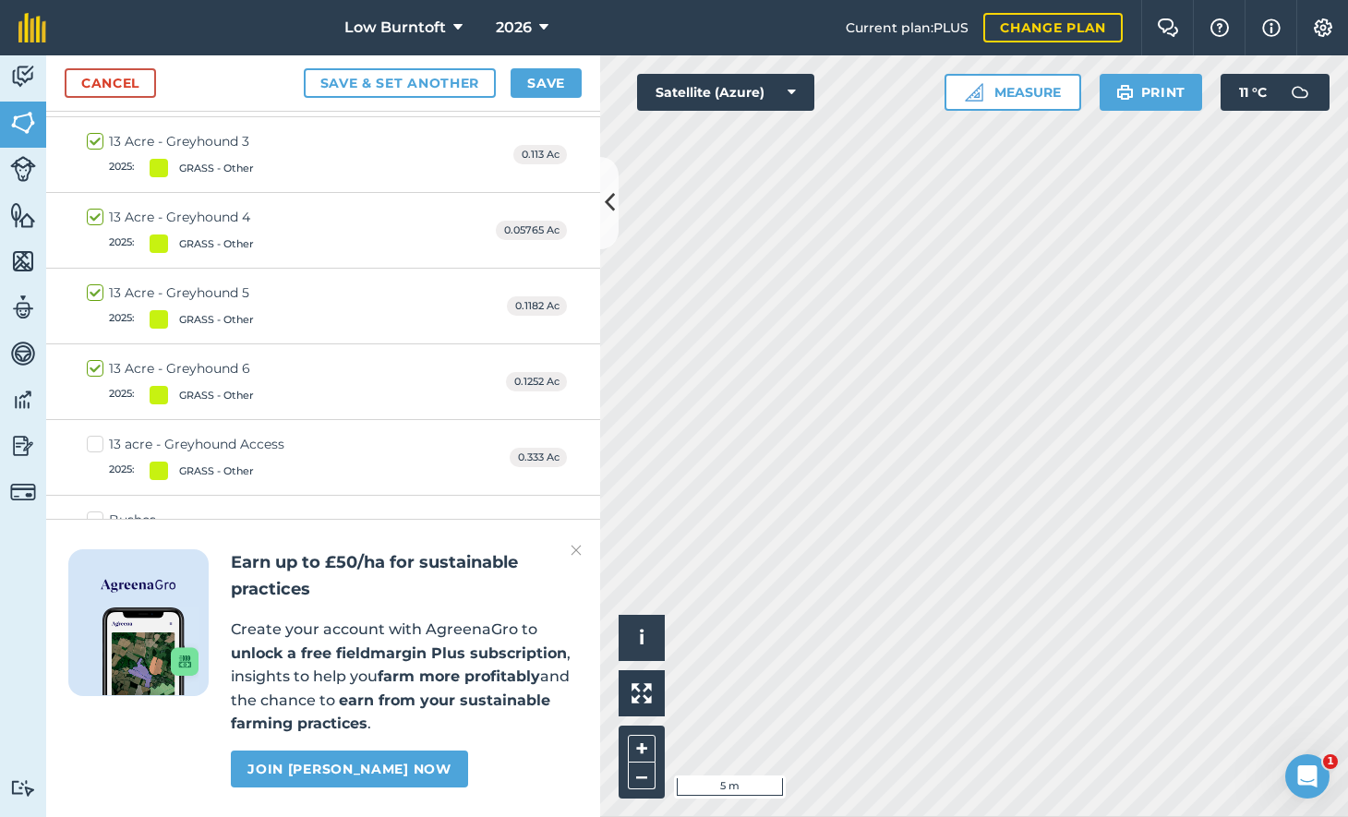
scroll to position [1234, 0]
click at [556, 81] on button "Save" at bounding box center [546, 83] width 71 height 30
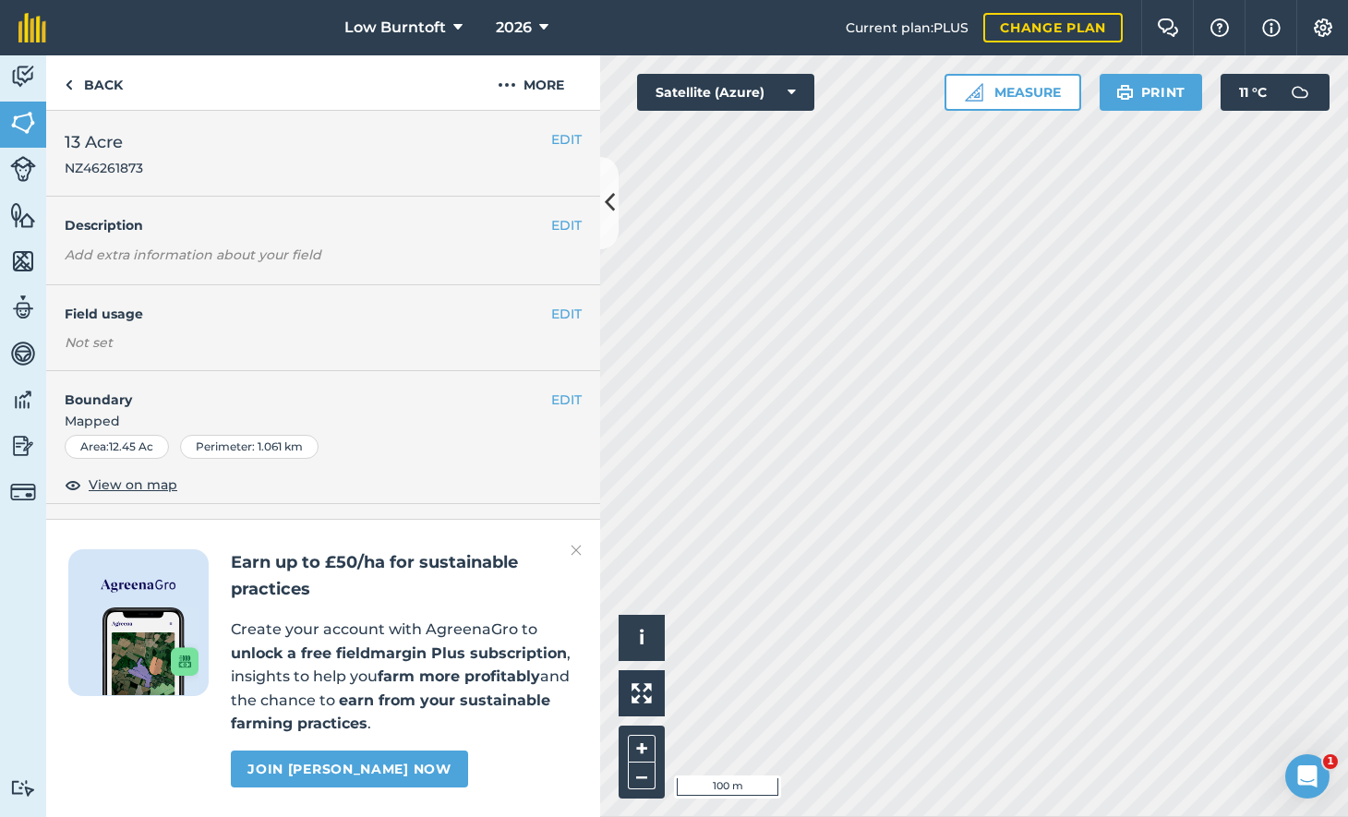
click at [552, 139] on button "EDIT" at bounding box center [566, 139] width 30 height 20
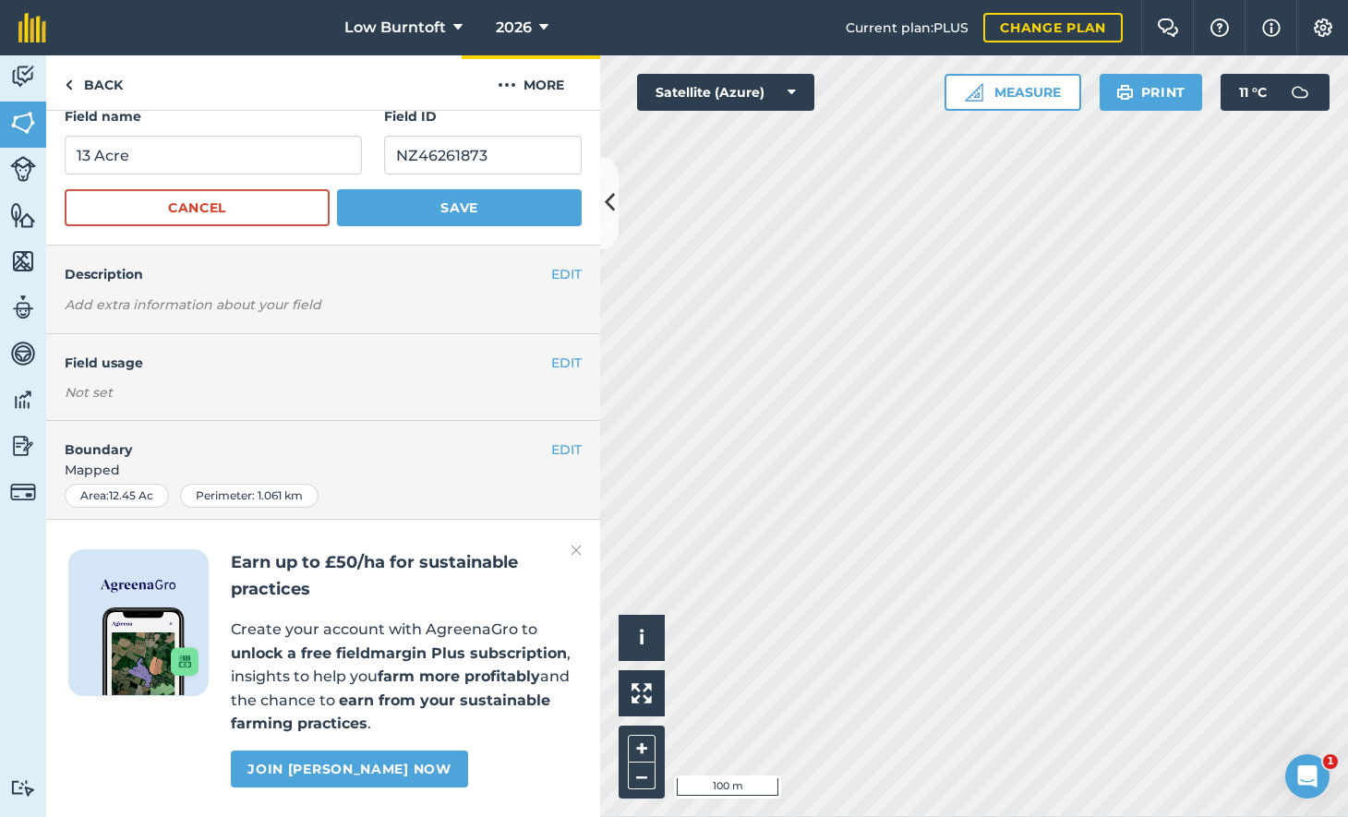
scroll to position [25, 0]
click at [98, 80] on link "Back" at bounding box center [93, 82] width 95 height 54
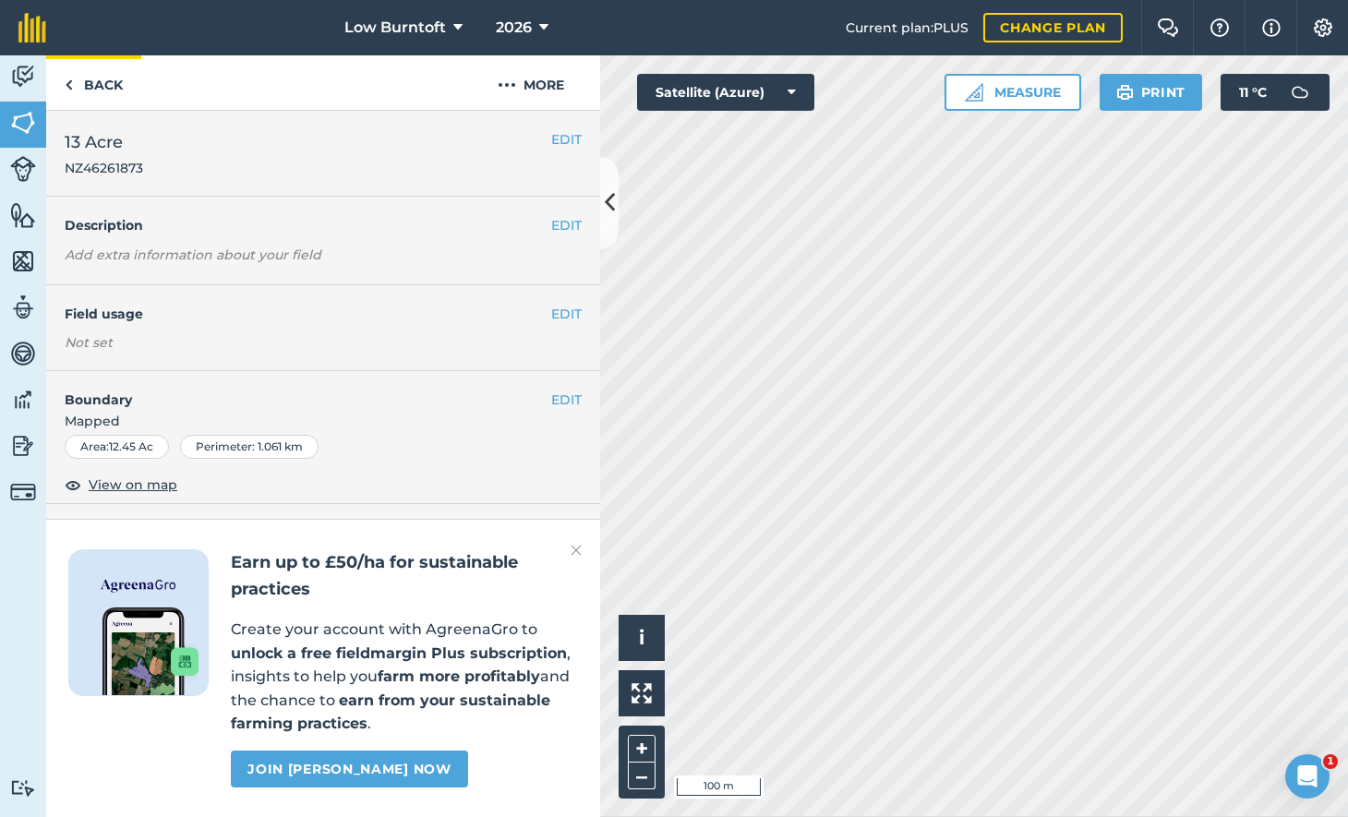
click at [104, 84] on link "Back" at bounding box center [93, 82] width 95 height 54
click at [100, 84] on link "Back" at bounding box center [93, 82] width 95 height 54
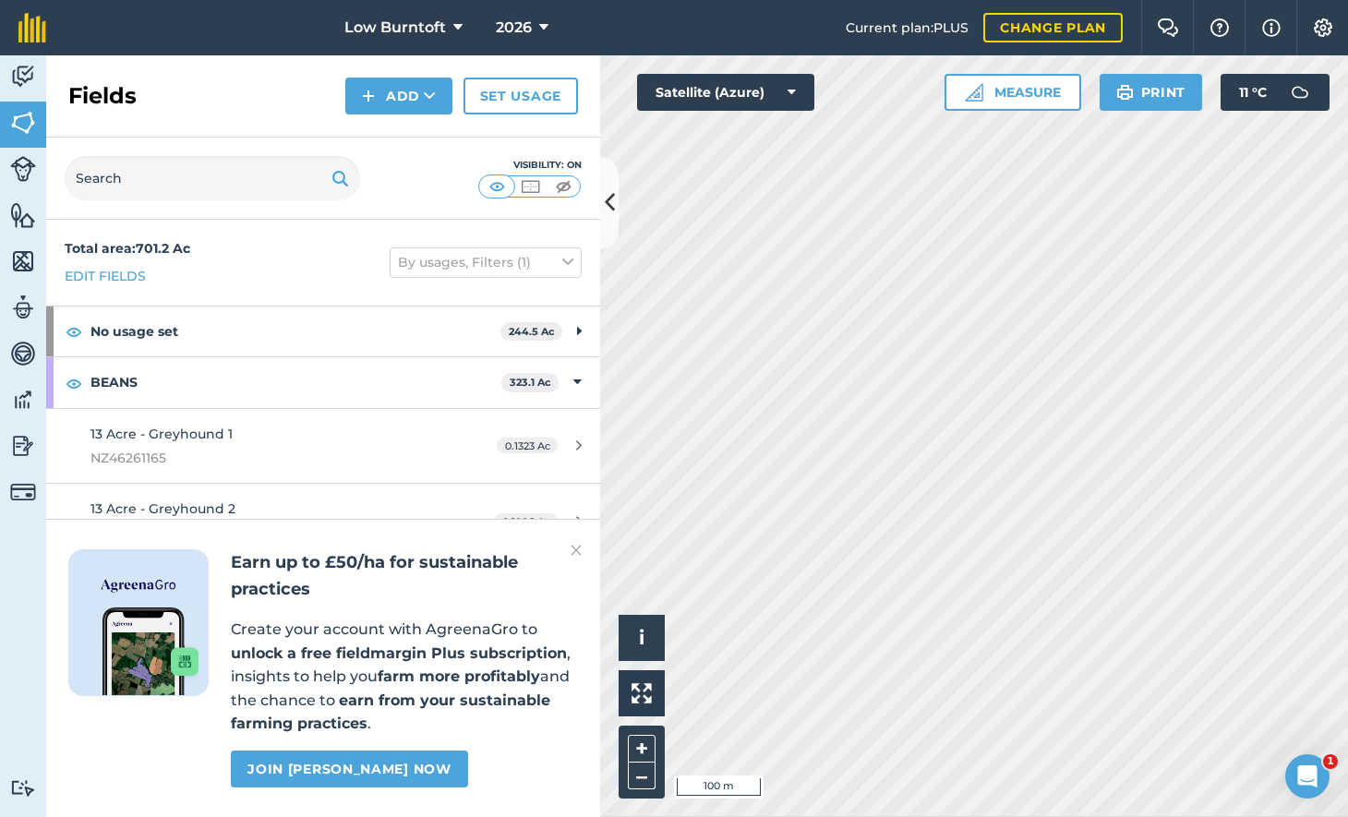
click at [509, 89] on link "Set usage" at bounding box center [520, 96] width 114 height 37
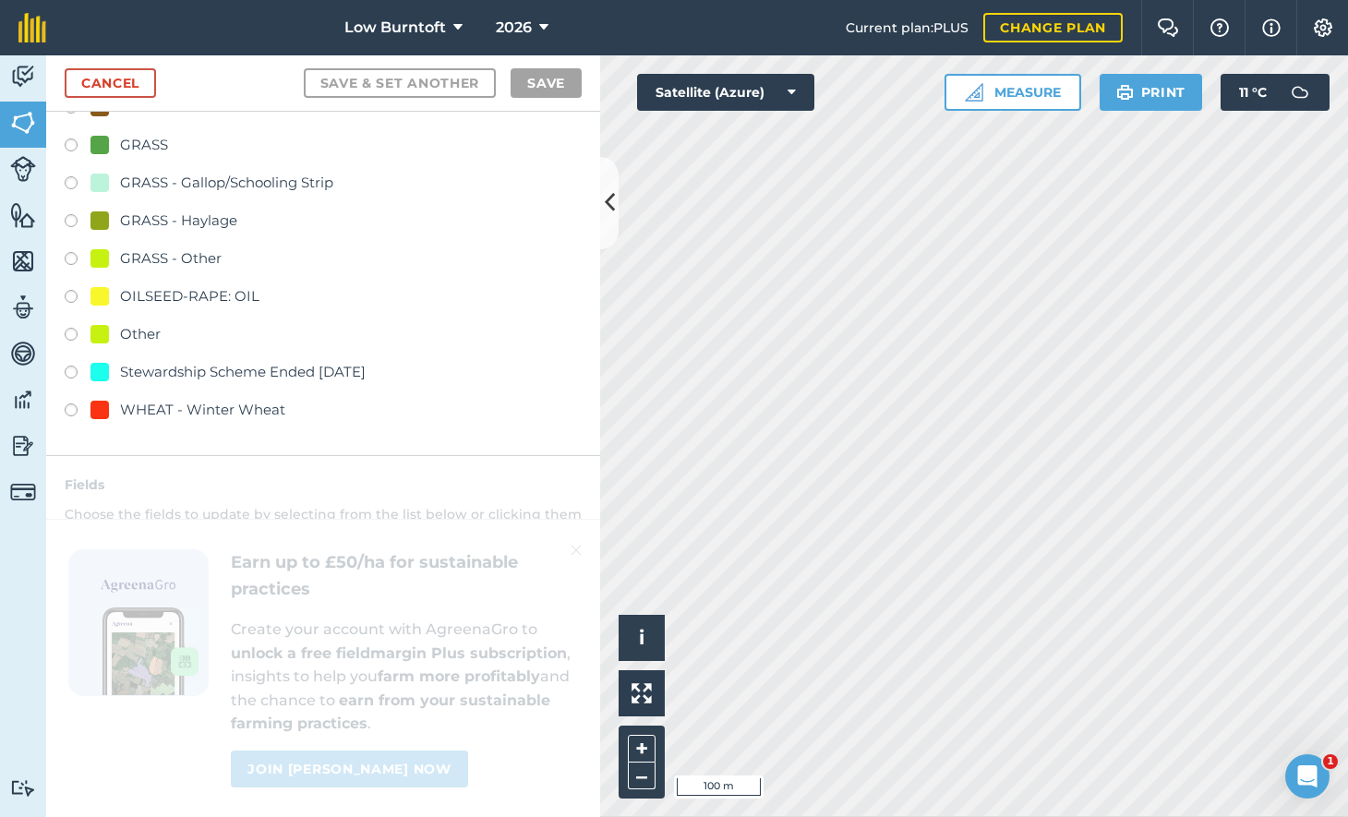
scroll to position [227, 0]
click at [71, 287] on label at bounding box center [78, 296] width 26 height 18
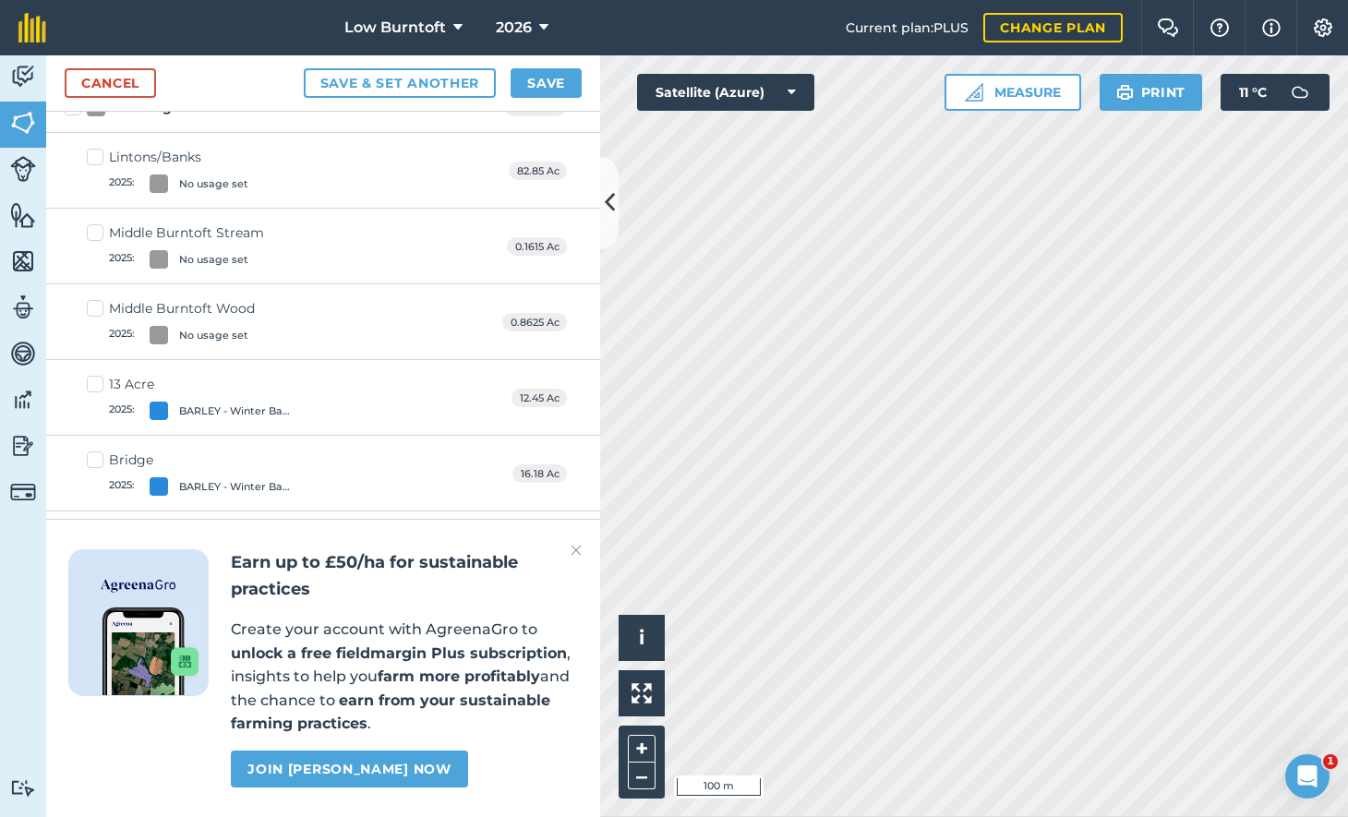
click at [96, 377] on label "13 Acre 2025 : BARLEY - Winter Barley" at bounding box center [194, 397] width 215 height 45
click at [96, 377] on input "13 Acre 2025 : BARLEY - Winter Barley" at bounding box center [93, 381] width 12 height 12
checkbox input "true"
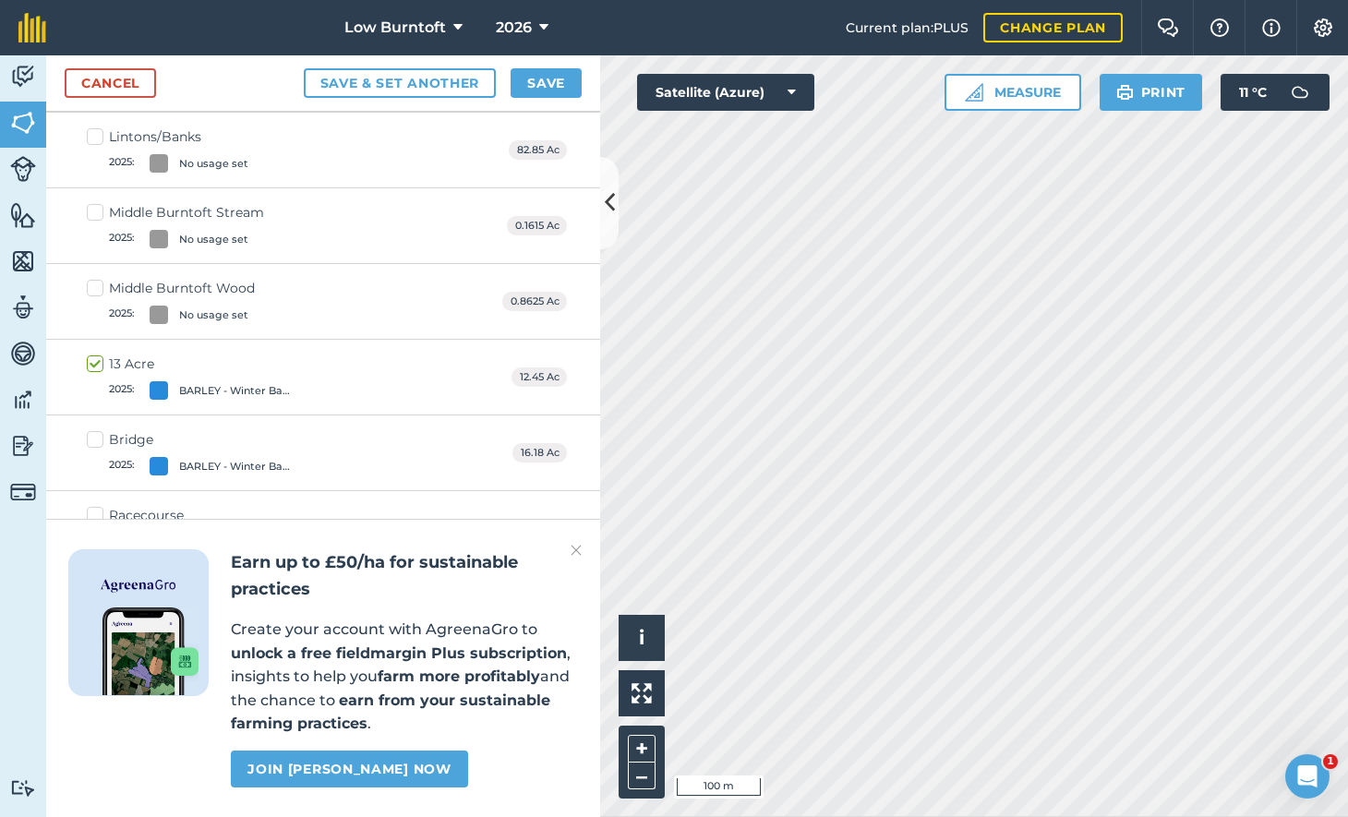
click at [94, 430] on label "Bridge 2025 : BARLEY - Winter Barley" at bounding box center [194, 452] width 215 height 45
click at [94, 430] on input "Bridge 2025 : BARLEY - Winter Barley" at bounding box center [93, 436] width 12 height 12
checkbox input "true"
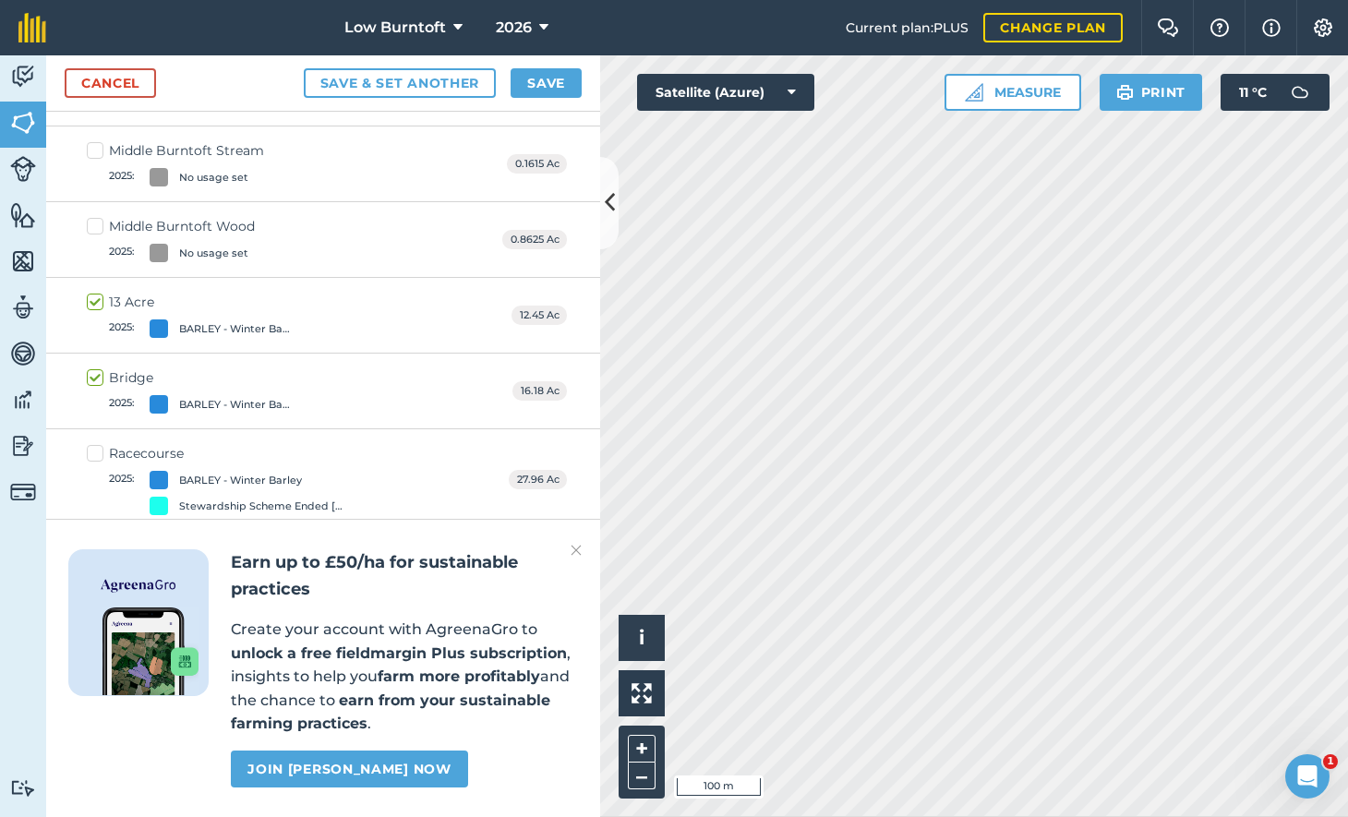
scroll to position [326, 0]
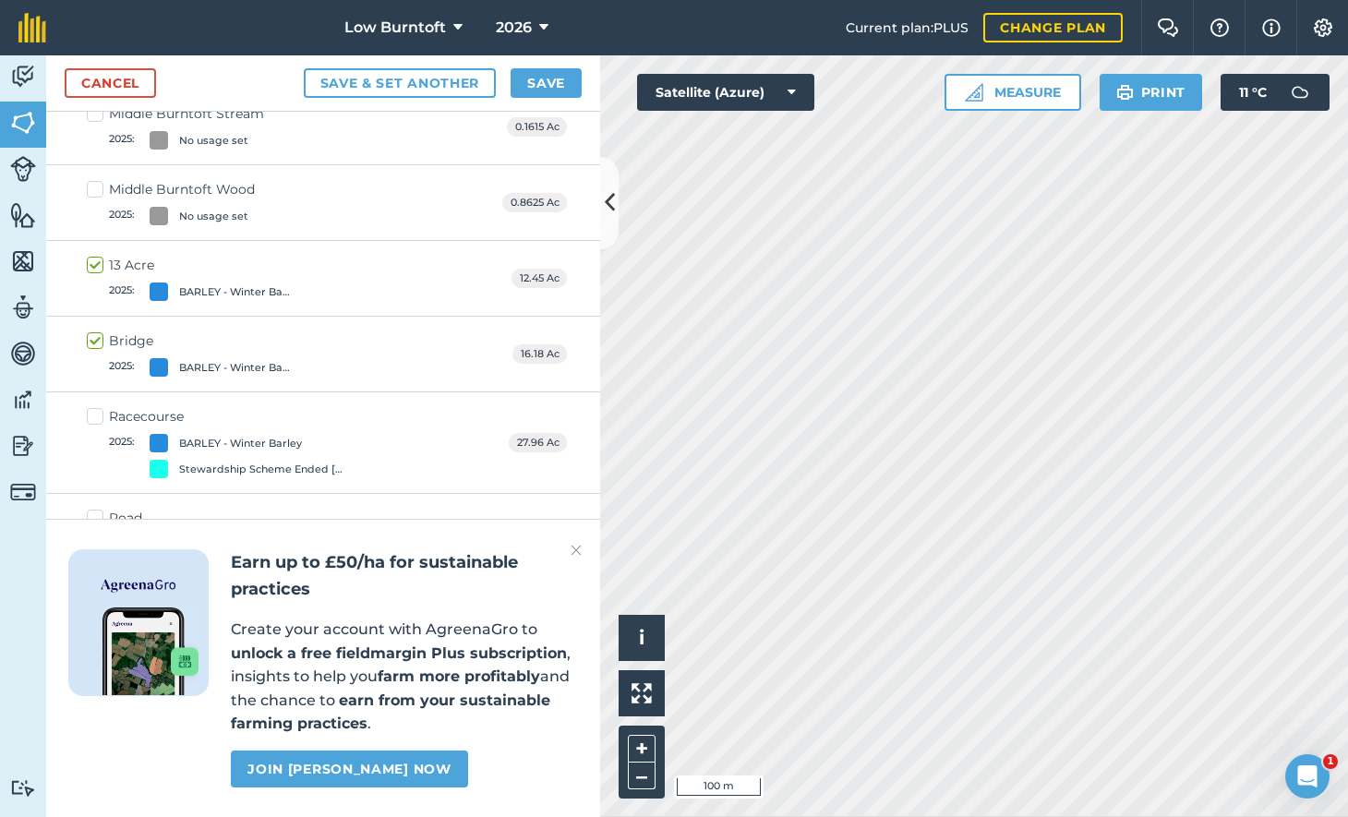
click at [93, 408] on label "Racecourse 2025 : BARLEY - Winter Barley Stewardship Scheme Ended [DATE]" at bounding box center [227, 442] width 280 height 71
click at [93, 408] on input "Racecourse 2025 : BARLEY - Winter Barley Stewardship Scheme Ended [DATE]" at bounding box center [93, 413] width 12 height 12
checkbox input "true"
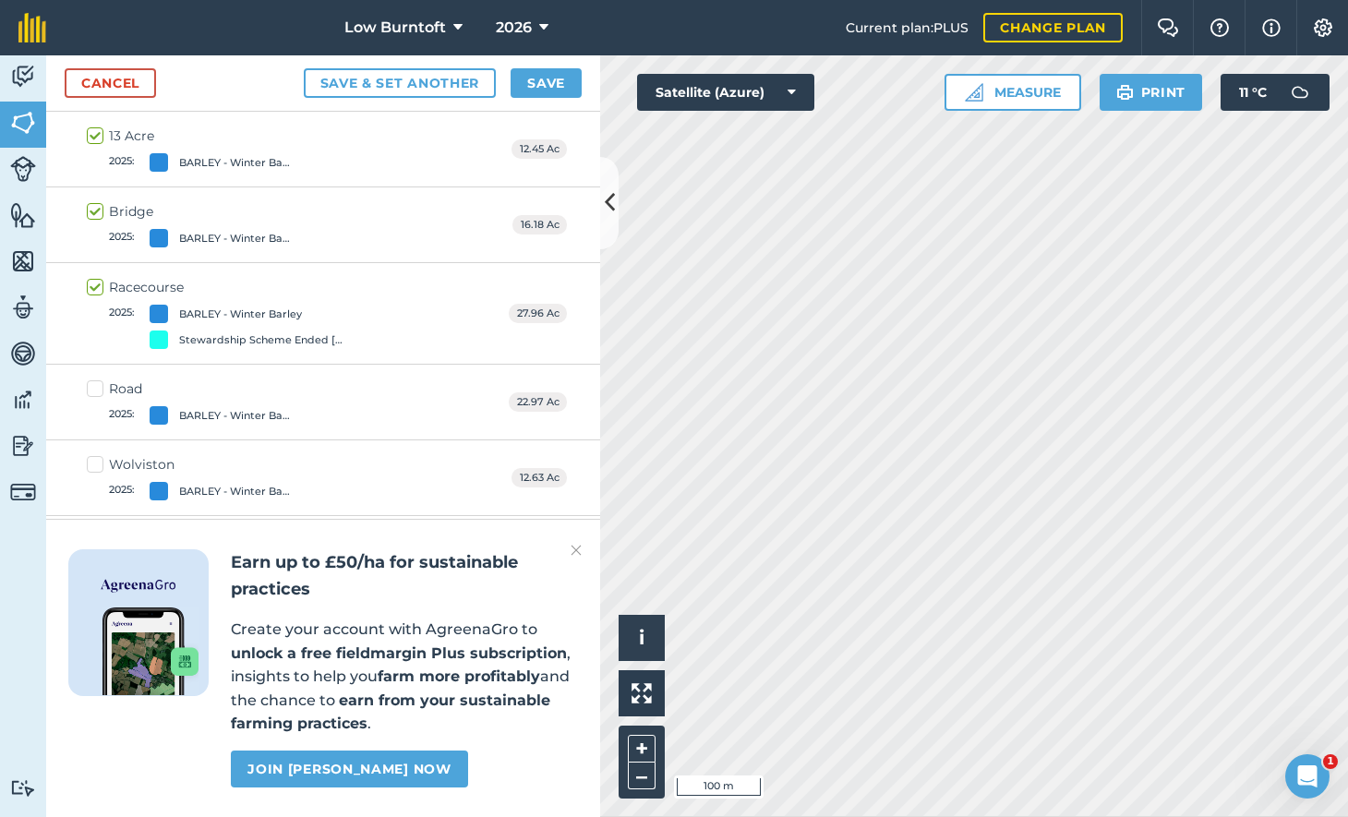
scroll to position [459, 0]
click at [98, 376] on label "Road 2025 : BARLEY - [GEOGRAPHIC_DATA]" at bounding box center [194, 398] width 215 height 45
click at [98, 376] on input "Road 2025 : BARLEY - [GEOGRAPHIC_DATA]" at bounding box center [93, 382] width 12 height 12
checkbox input "true"
click at [98, 456] on label "Wolviston 2025 : BARLEY - [GEOGRAPHIC_DATA]" at bounding box center [194, 473] width 215 height 45
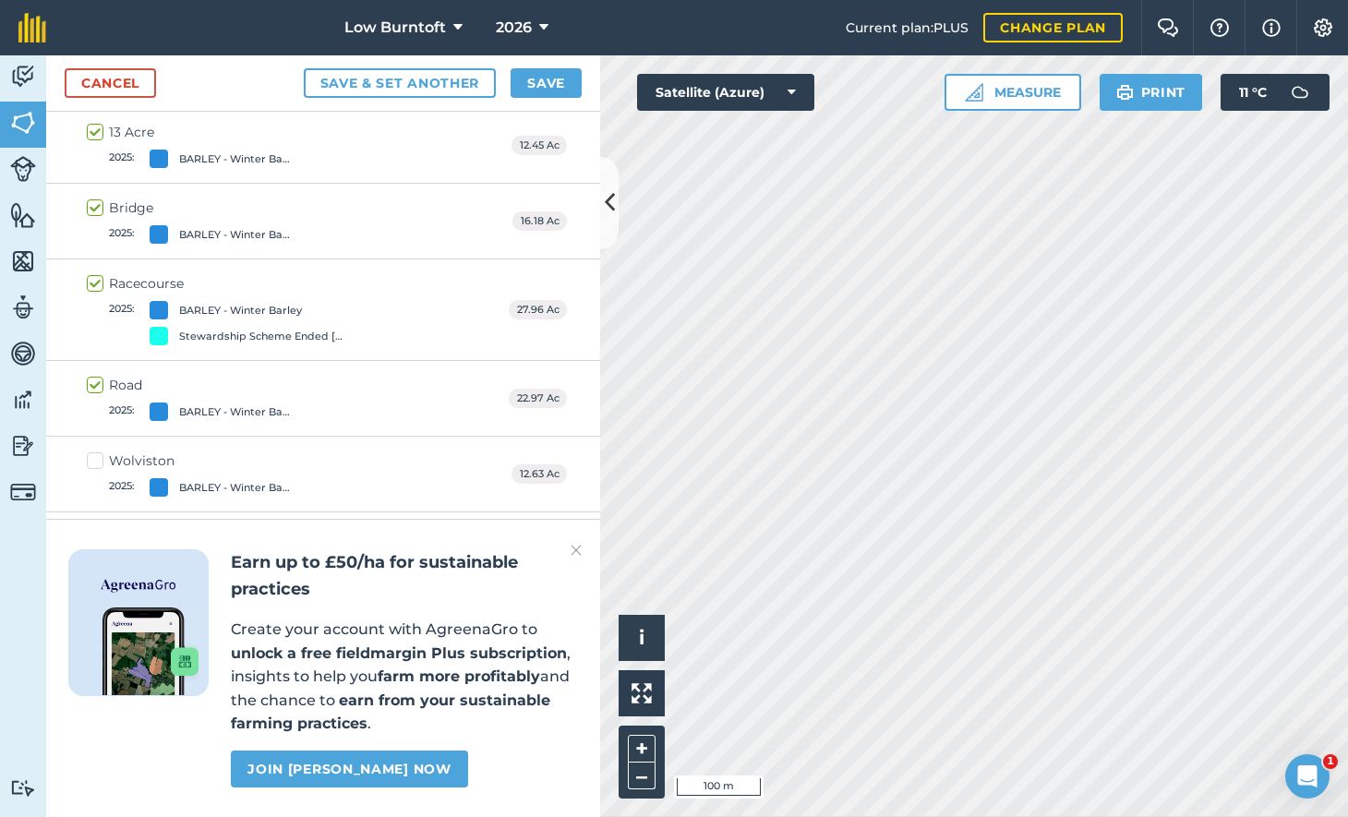
click at [98, 456] on input "Wolviston 2025 : BARLEY - [GEOGRAPHIC_DATA]" at bounding box center [93, 457] width 12 height 12
checkbox input "true"
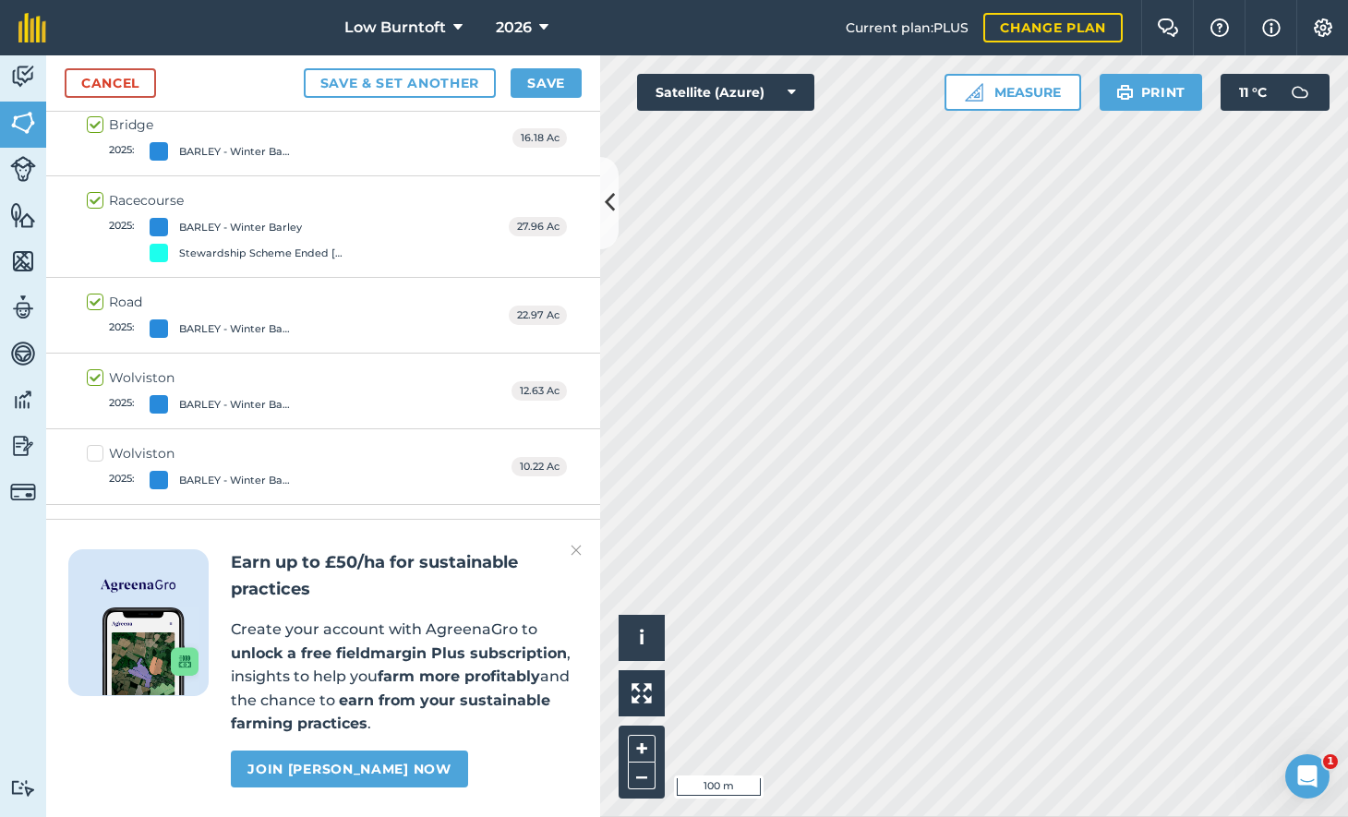
scroll to position [577, 0]
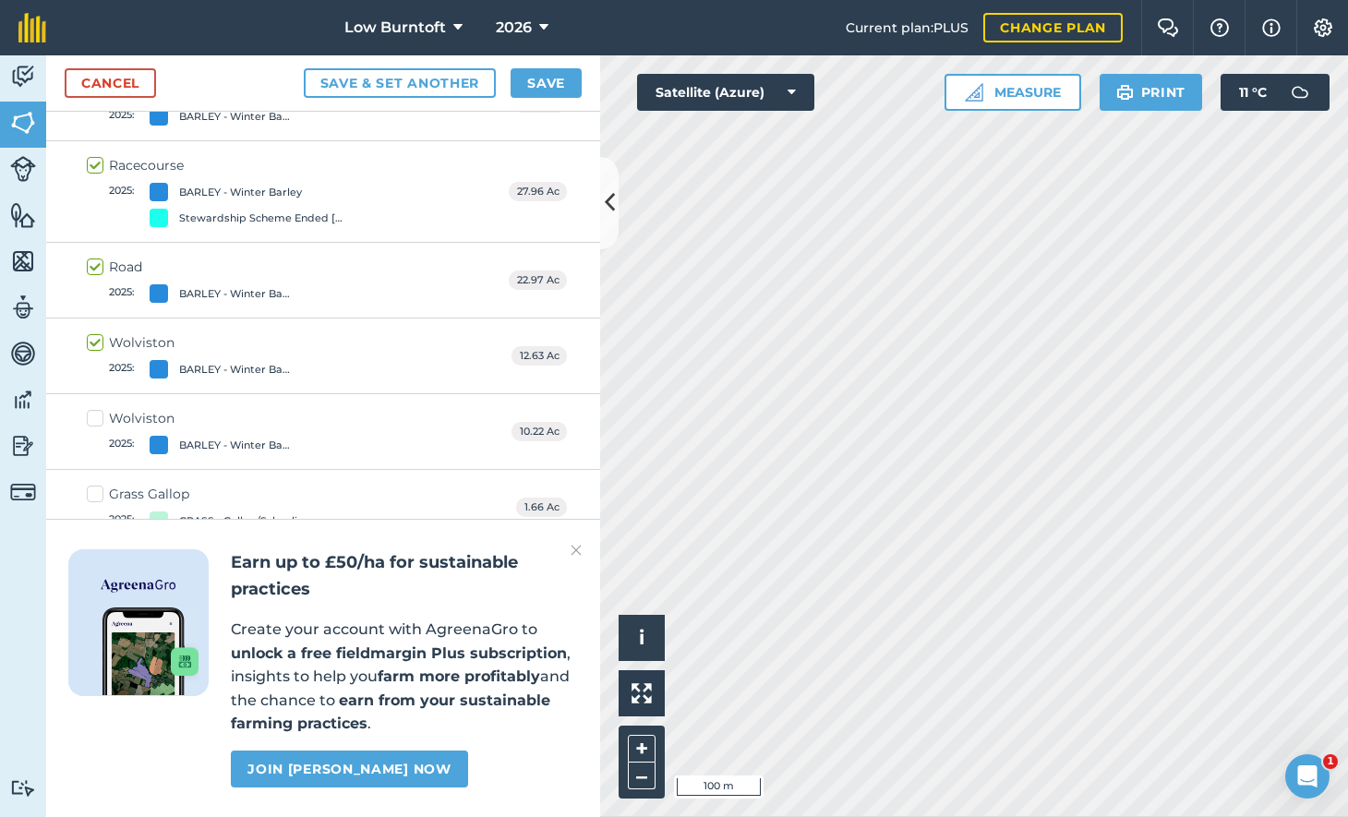
click at [97, 410] on label "Wolviston 2025 : BARLEY - [GEOGRAPHIC_DATA]" at bounding box center [194, 431] width 215 height 45
click at [97, 410] on input "Wolviston 2025 : BARLEY - [GEOGRAPHIC_DATA]" at bounding box center [93, 415] width 12 height 12
checkbox input "true"
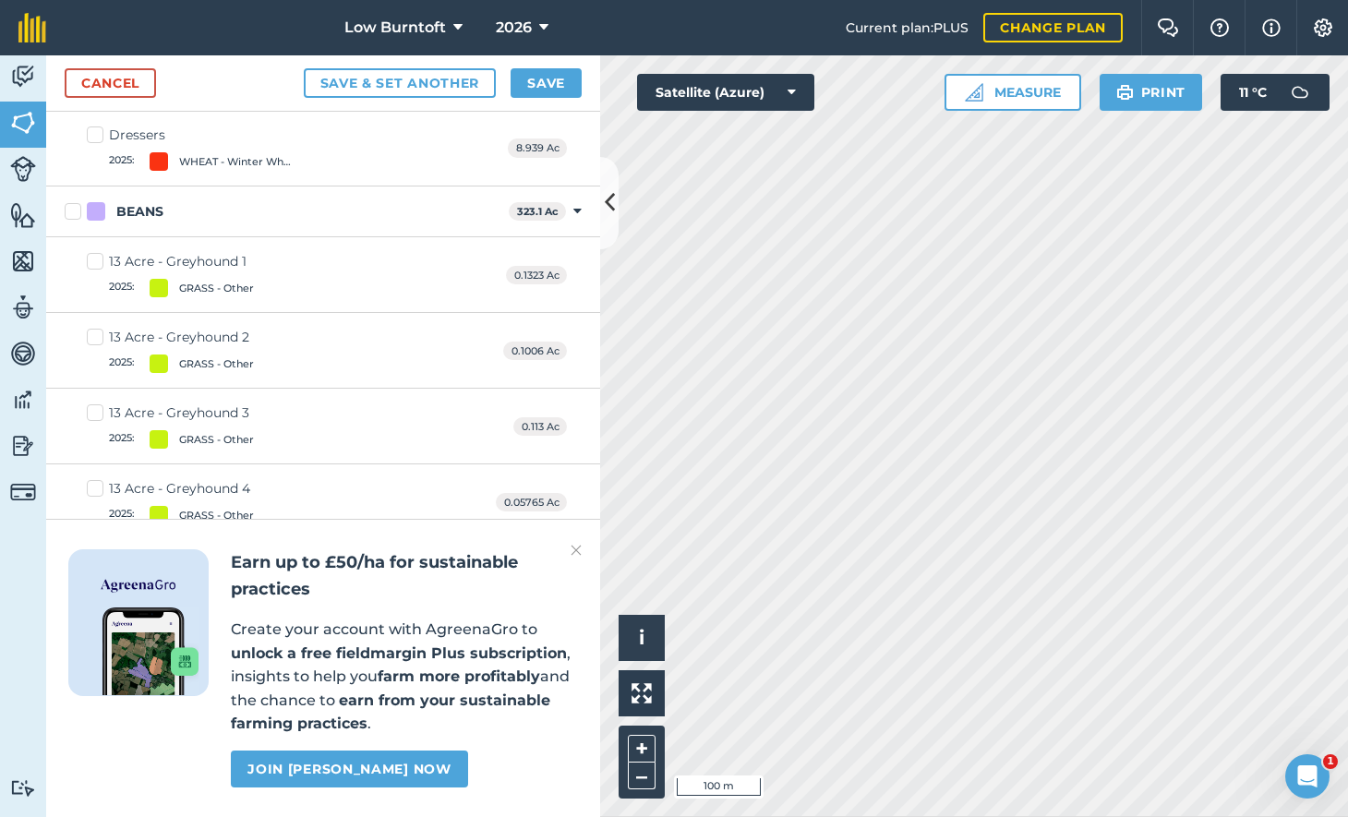
scroll to position [1770, 0]
click at [97, 251] on label "13 Acre - Greyhound 1 2025 : GRASS - Other" at bounding box center [170, 273] width 167 height 45
click at [97, 251] on input "13 Acre - Greyhound 1 2025 : GRASS - Other" at bounding box center [93, 257] width 12 height 12
checkbox input "true"
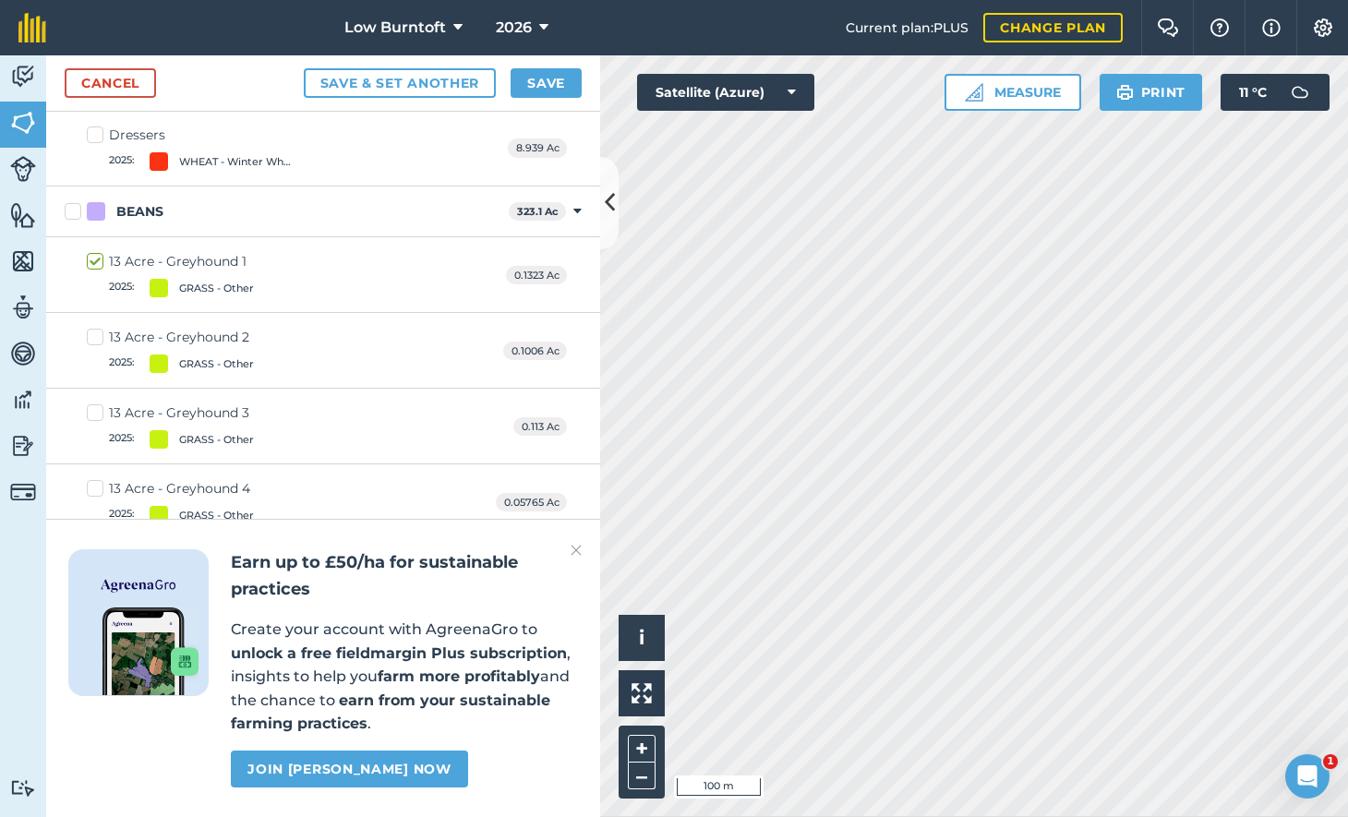
click at [90, 328] on label "13 Acre - Greyhound 2 2025 : GRASS - Other" at bounding box center [170, 350] width 167 height 45
click at [90, 328] on input "13 Acre - Greyhound 2 2025 : GRASS - Other" at bounding box center [93, 334] width 12 height 12
checkbox input "true"
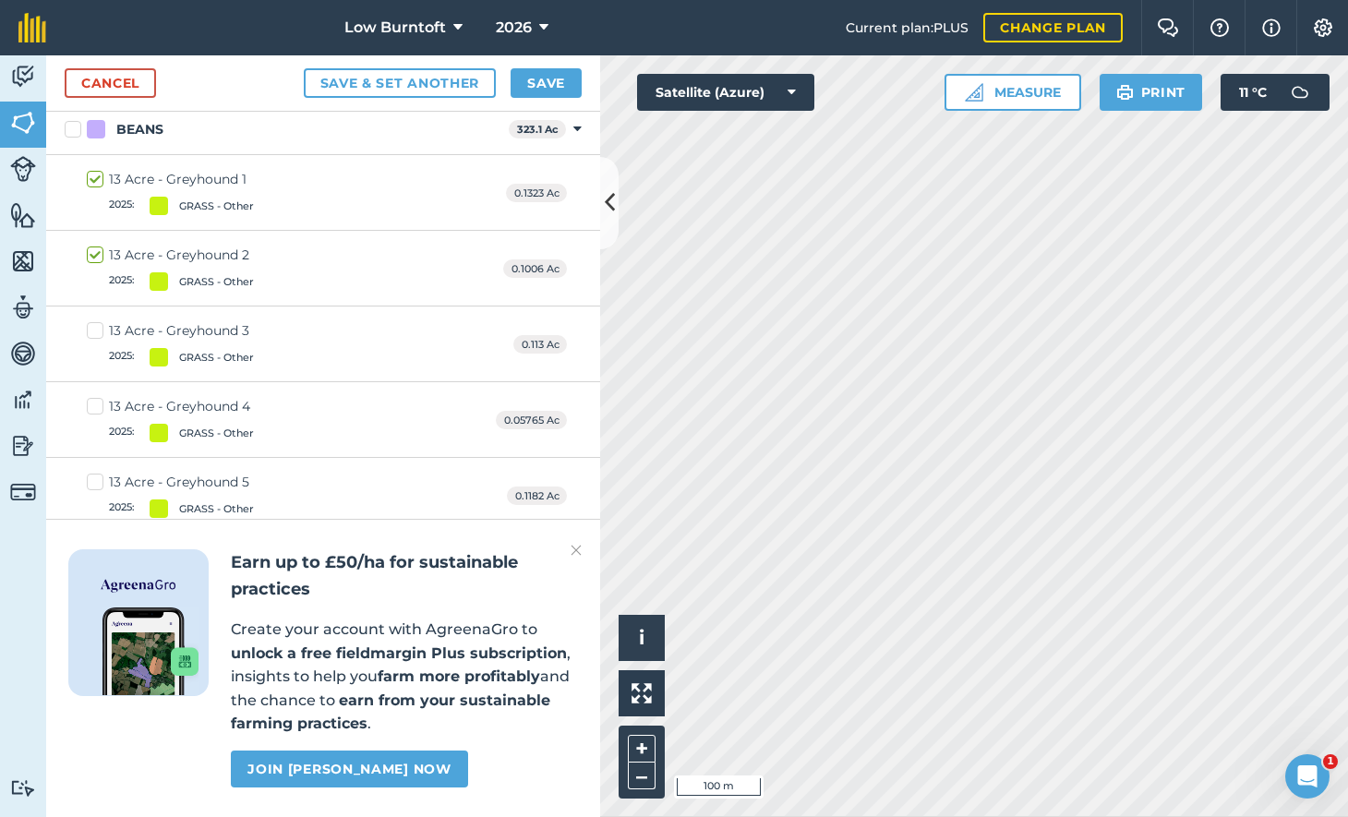
click at [90, 321] on label "13 Acre - Greyhound 3 2025 : GRASS - Other" at bounding box center [170, 343] width 167 height 45
click at [90, 321] on input "13 Acre - Greyhound 3 2025 : GRASS - Other" at bounding box center [93, 327] width 12 height 12
checkbox input "true"
click at [96, 323] on label "13 Acre - Greyhound 4 2025 : GRASS - Other" at bounding box center [170, 345] width 167 height 45
click at [96, 323] on input "13 Acre - Greyhound 4 2025 : GRASS - Other" at bounding box center [93, 329] width 12 height 12
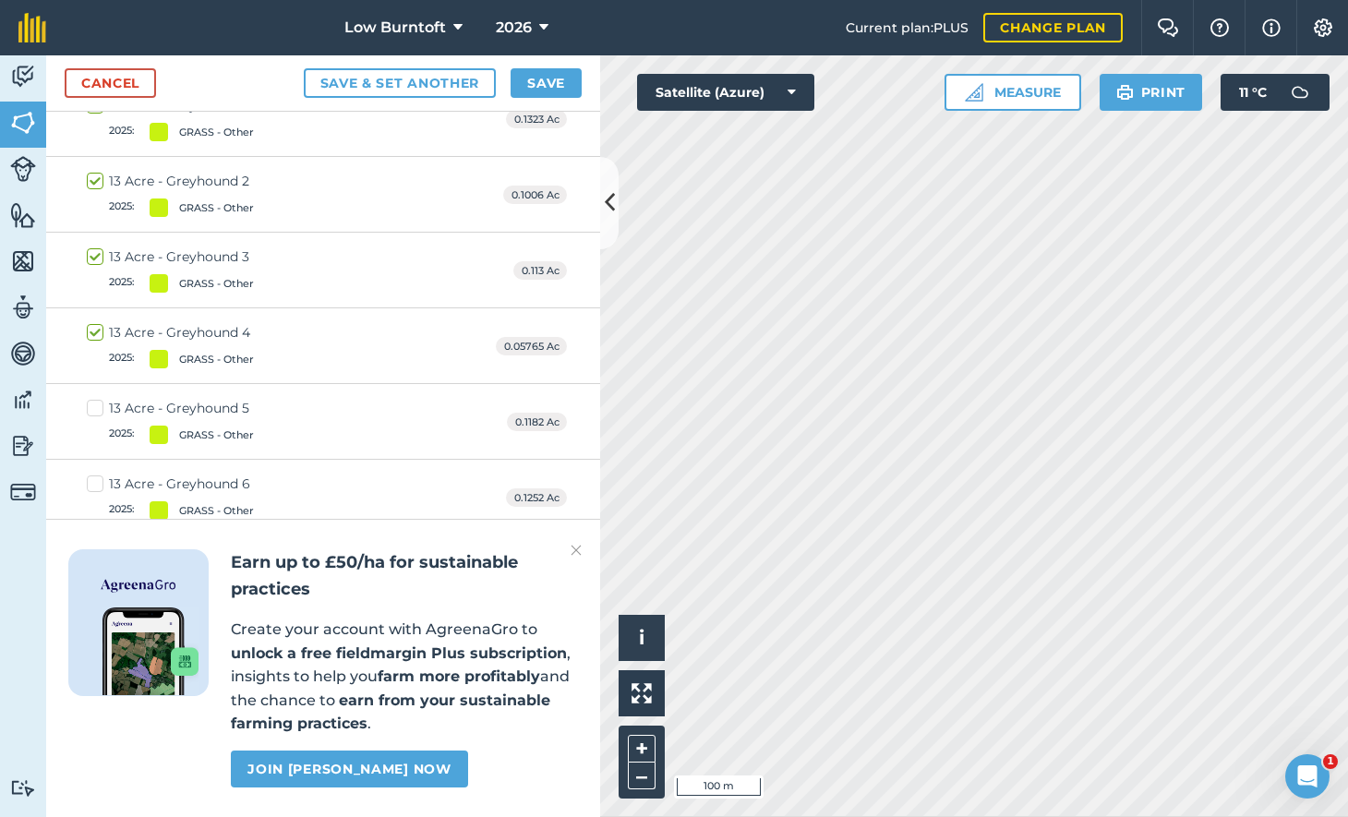
checkbox input "true"
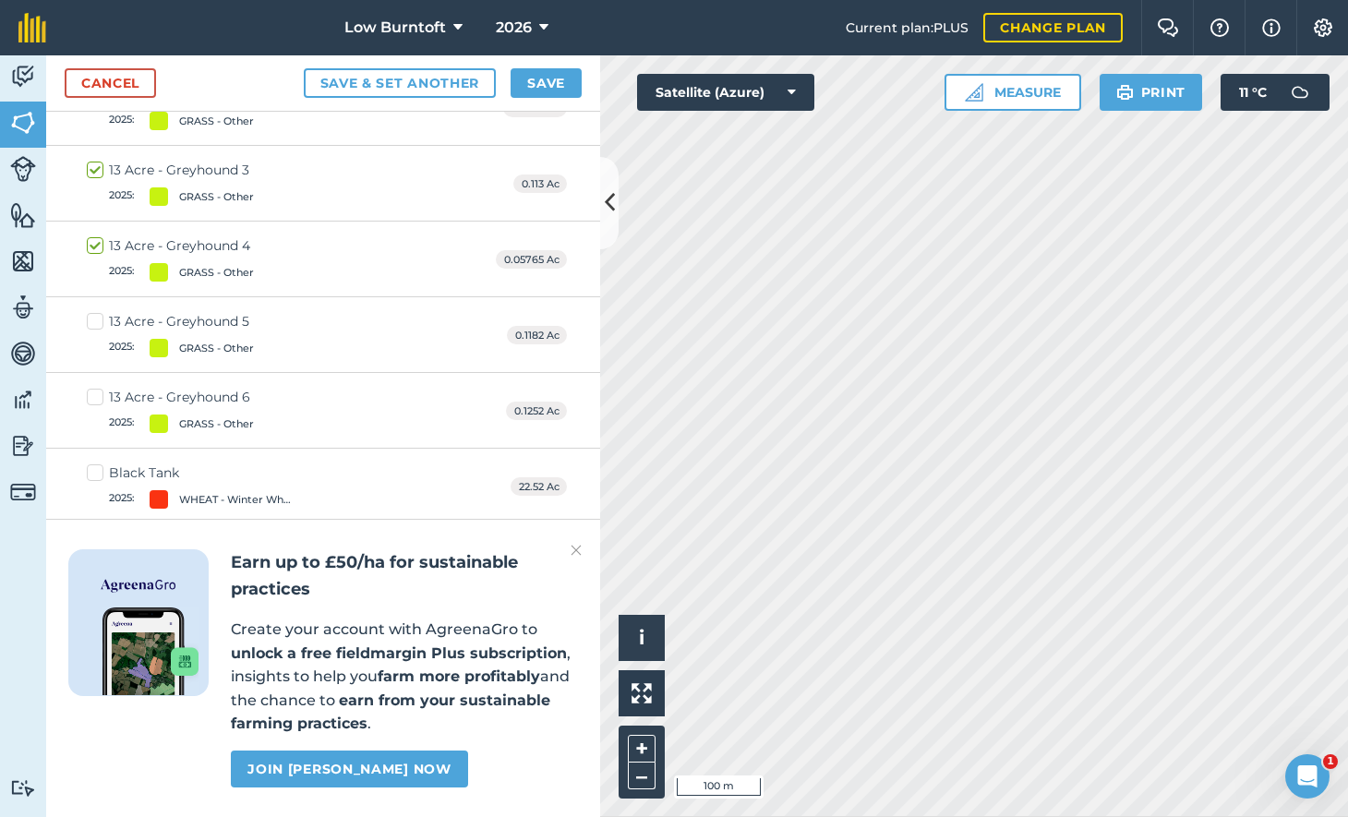
click at [95, 314] on label "13 Acre - Greyhound 5 2025 : GRASS - Other" at bounding box center [170, 334] width 167 height 45
click at [95, 314] on input "13 Acre - Greyhound 5 2025 : GRASS - Other" at bounding box center [93, 318] width 12 height 12
checkbox input "true"
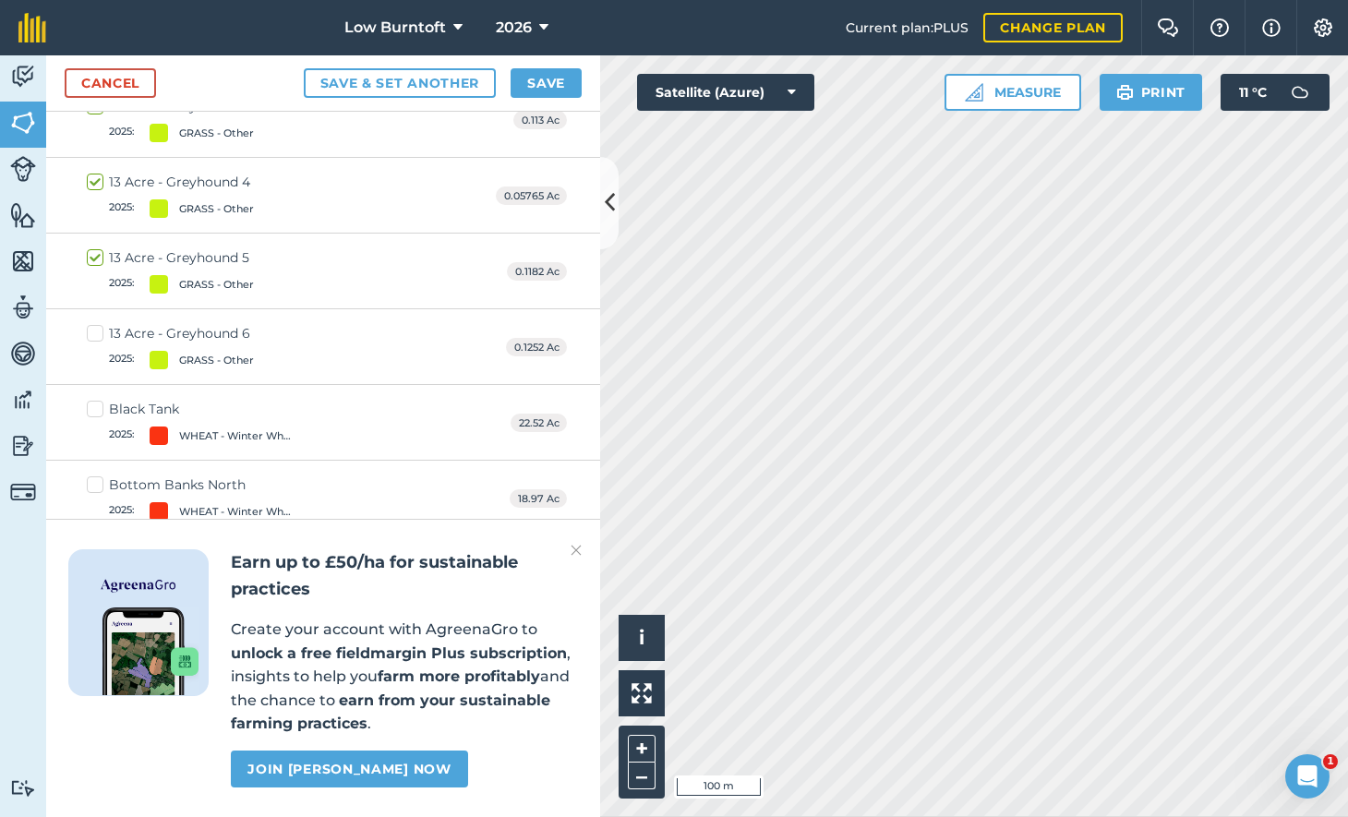
click at [95, 324] on label "13 Acre - Greyhound 6 2025 : GRASS - Other" at bounding box center [170, 346] width 167 height 45
click at [95, 324] on input "13 Acre - Greyhound 6 2025 : GRASS - Other" at bounding box center [93, 330] width 12 height 12
checkbox input "true"
click at [539, 83] on button "Save" at bounding box center [546, 83] width 71 height 30
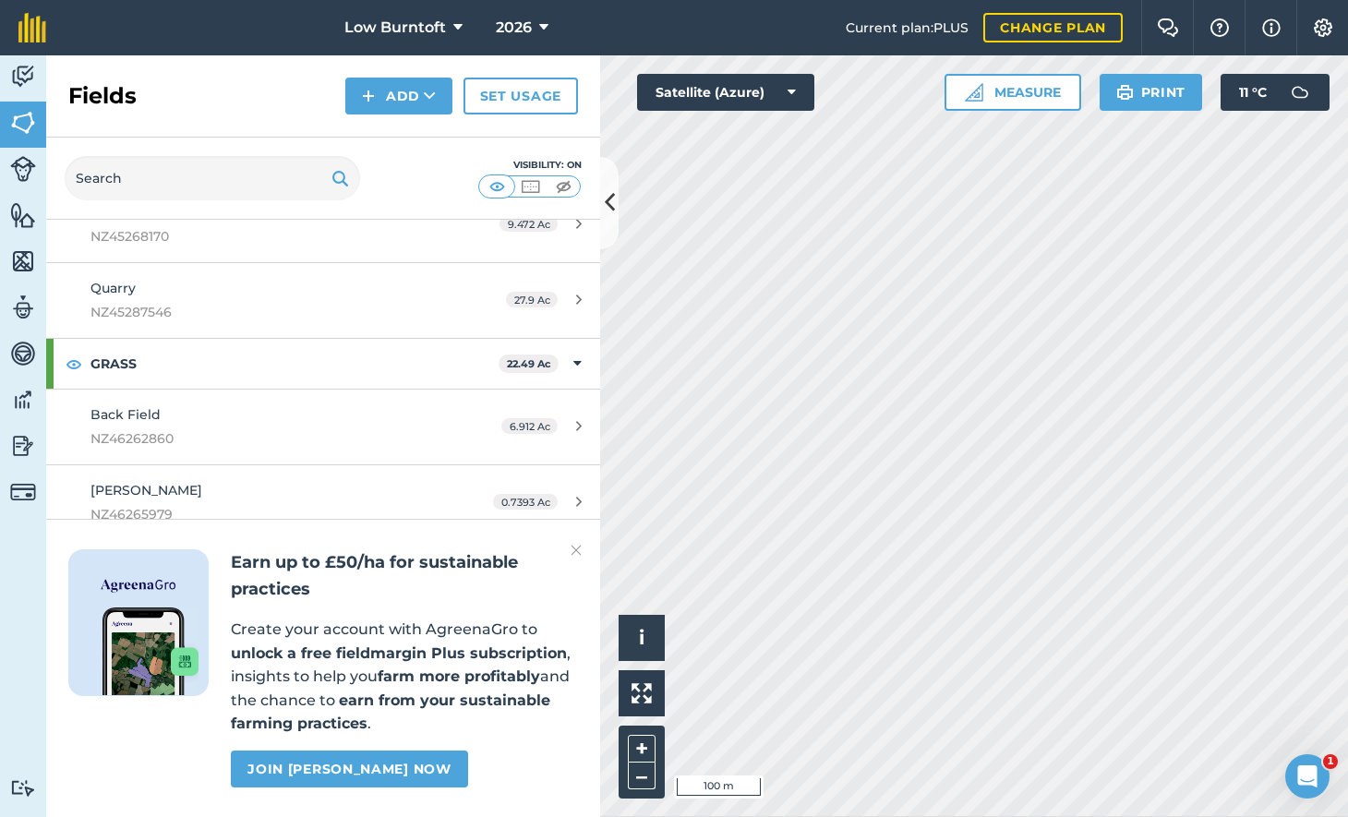
scroll to position [1404, 0]
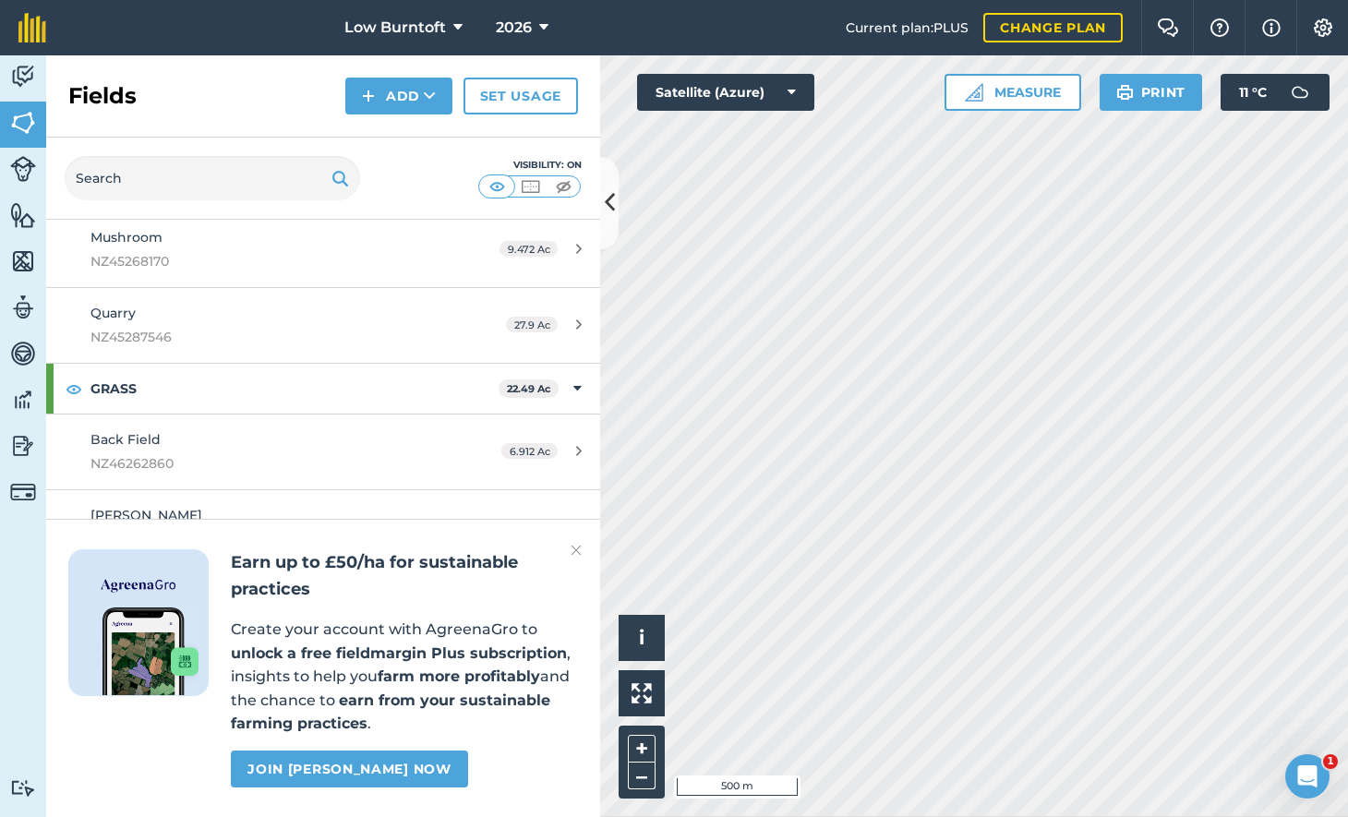
click at [511, 98] on link "Set usage" at bounding box center [520, 96] width 114 height 37
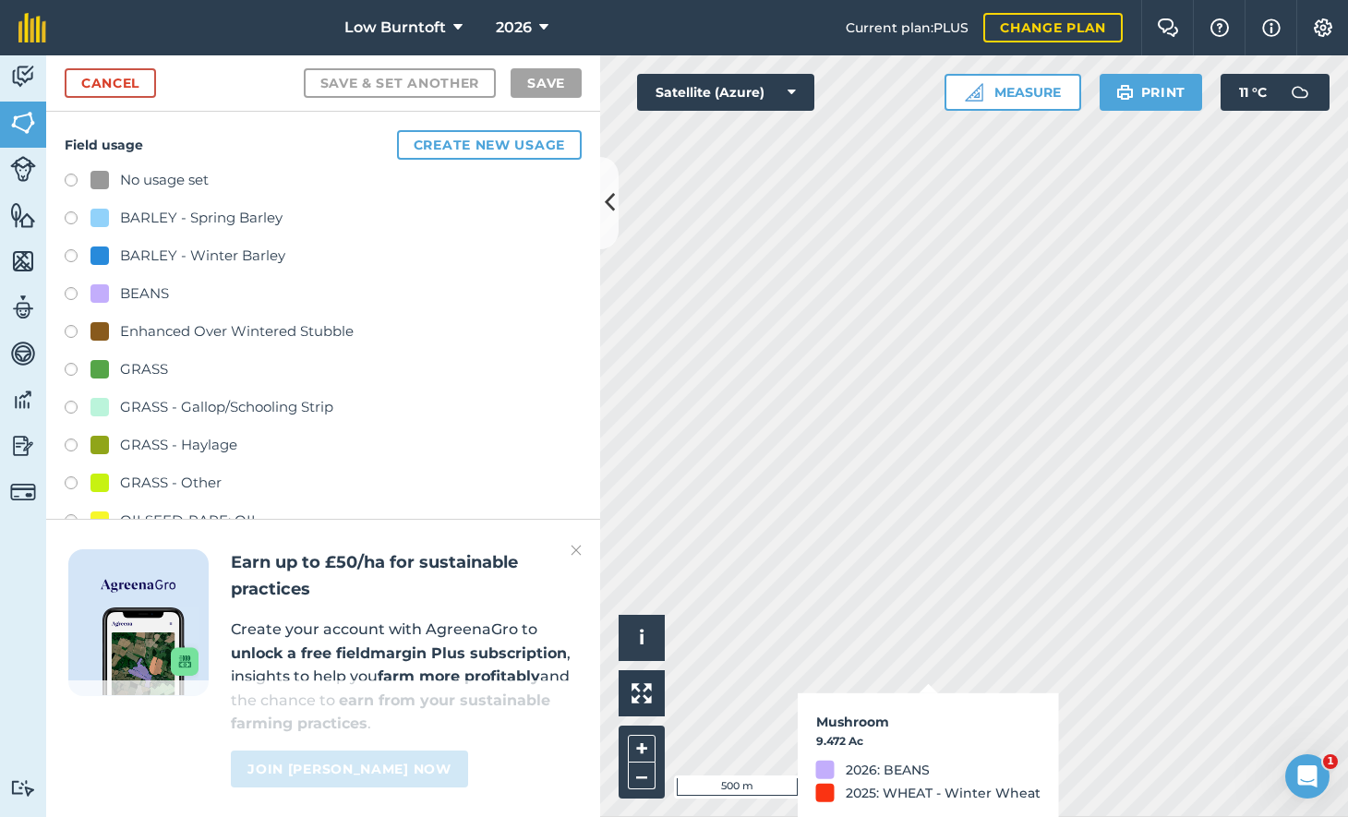
click at [70, 363] on label at bounding box center [78, 372] width 26 height 18
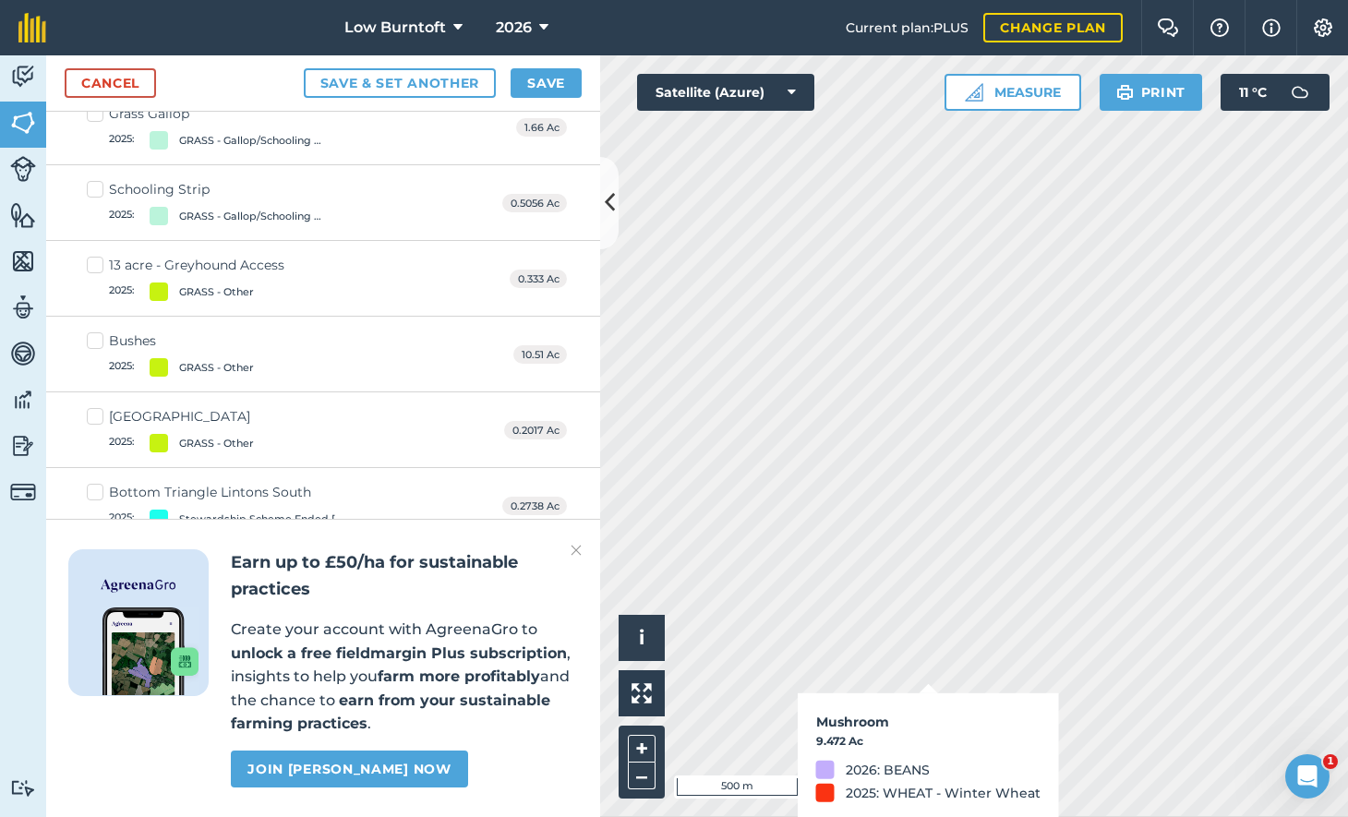
scroll to position [491, 0]
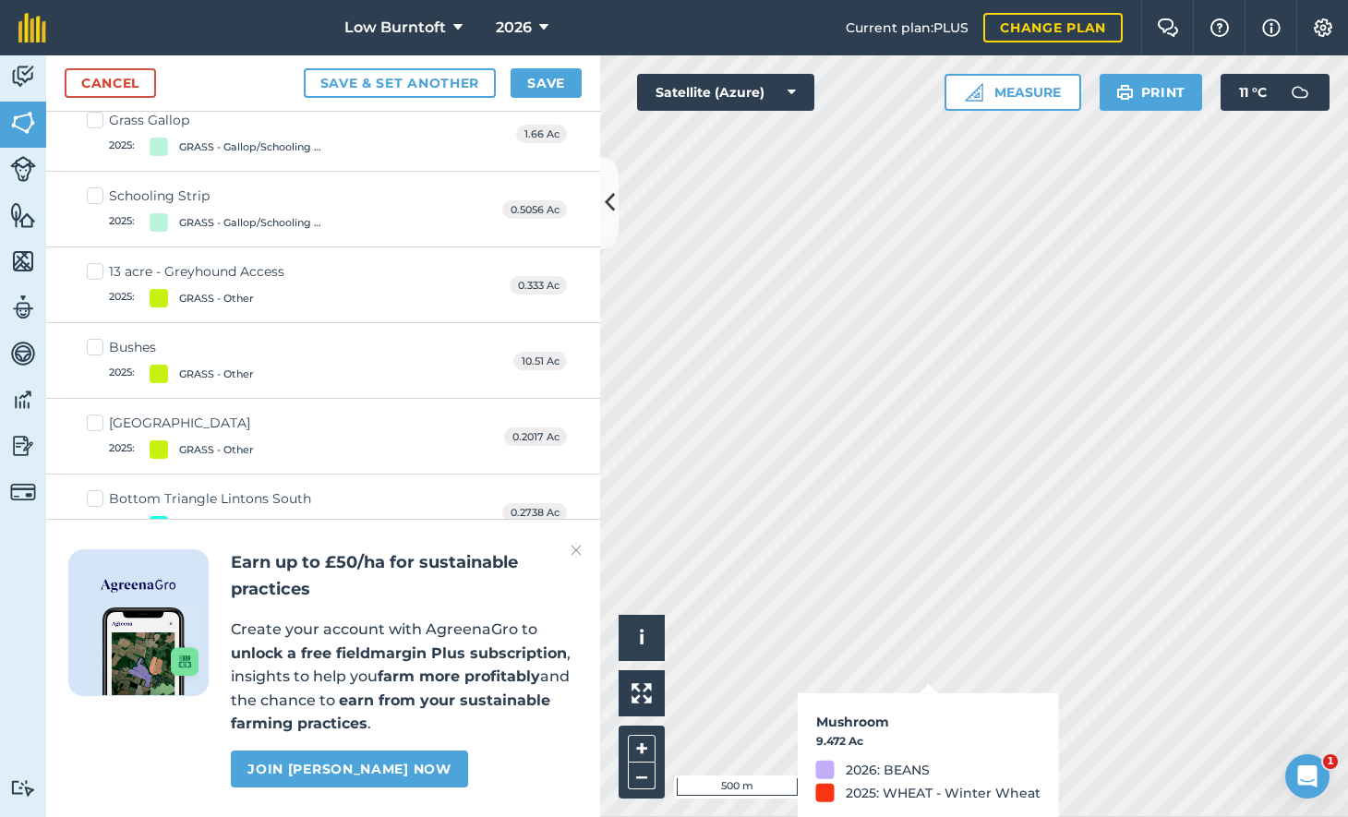
click at [91, 338] on label "Bushes 2025 : GRASS - Other" at bounding box center [170, 360] width 167 height 45
click at [91, 338] on input "Bushes 2025 : GRASS - Other" at bounding box center [93, 344] width 12 height 12
checkbox input "true"
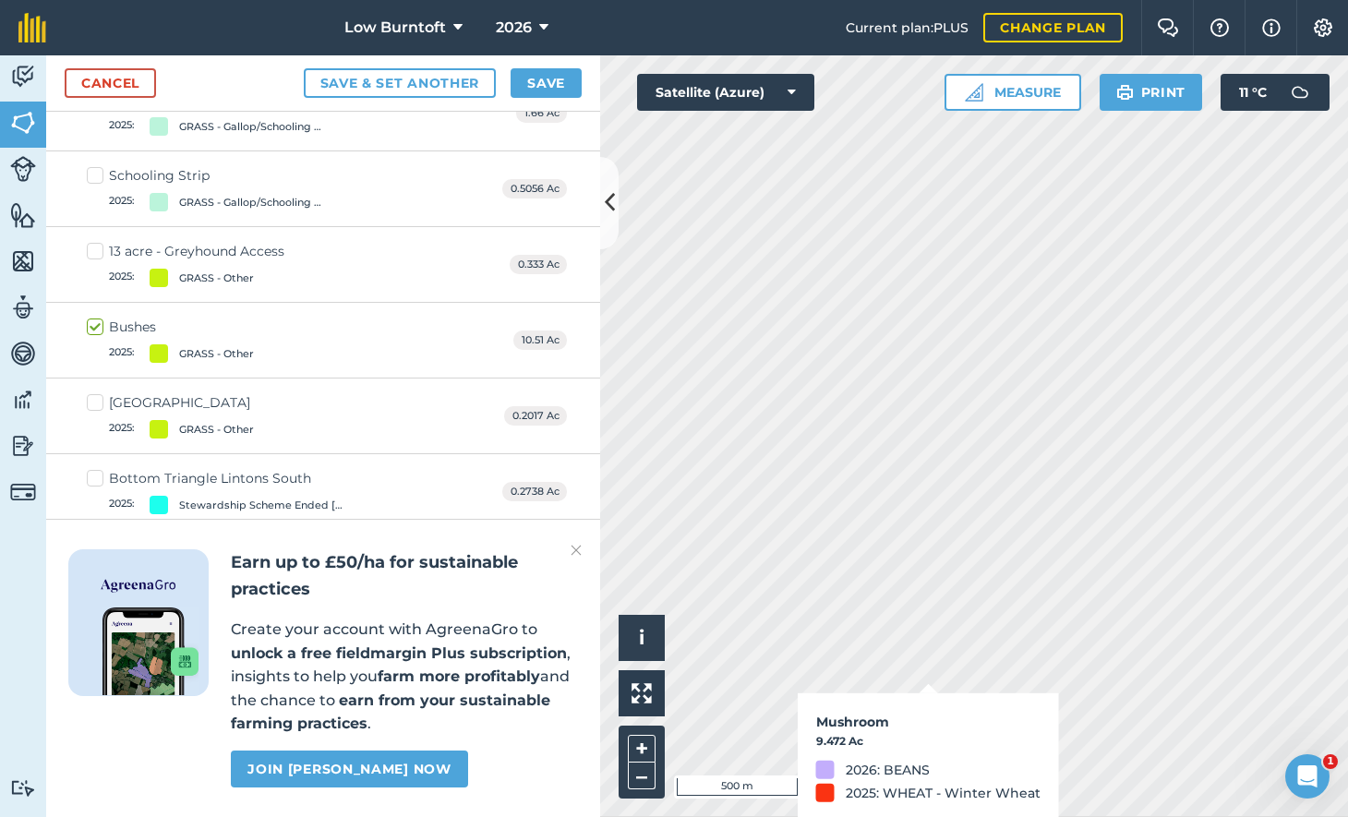
click at [91, 395] on label "[GEOGRAPHIC_DATA] 2025 : GRASS - Other" at bounding box center [170, 415] width 167 height 45
click at [91, 395] on input "[GEOGRAPHIC_DATA] 2025 : GRASS - Other" at bounding box center [93, 399] width 12 height 12
checkbox input "true"
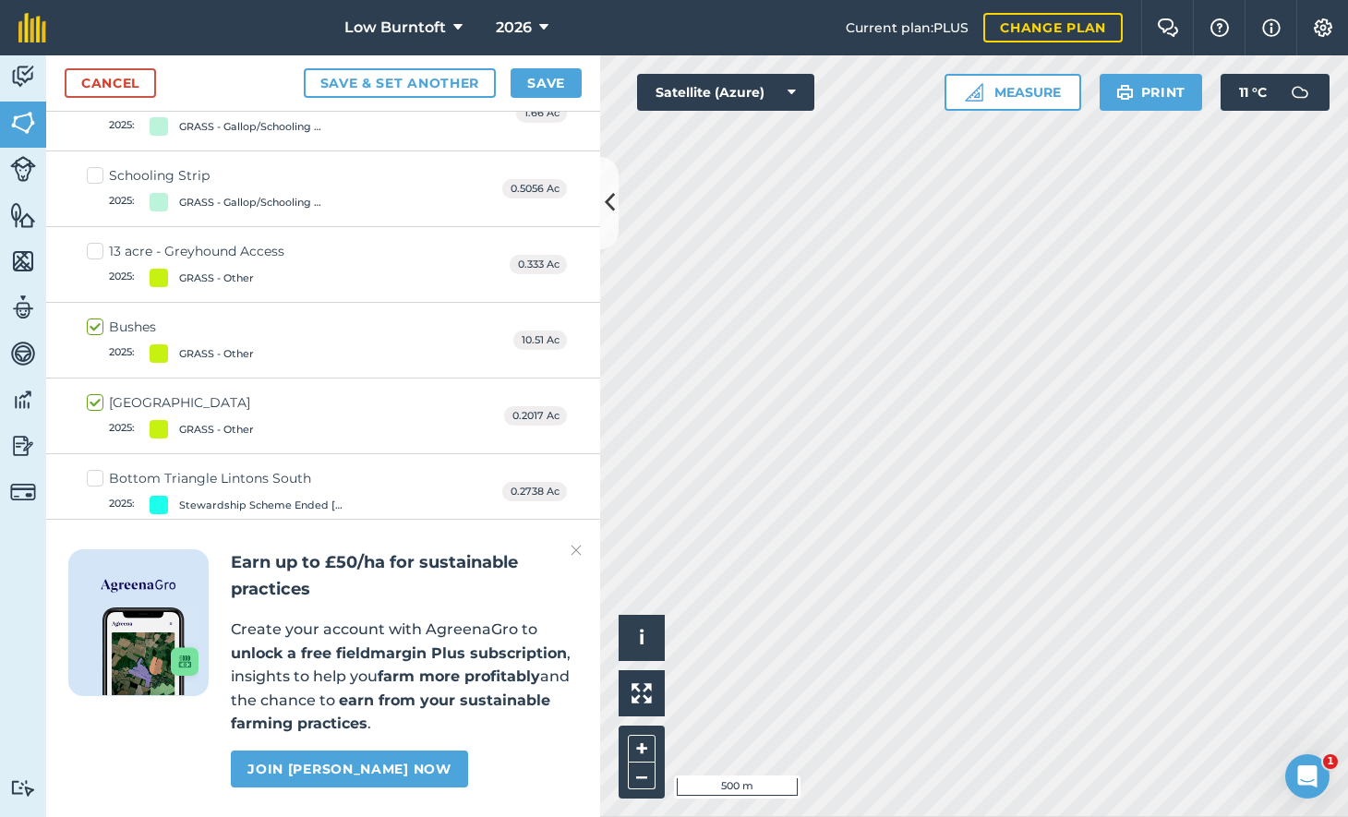
click at [560, 83] on button "Save" at bounding box center [546, 83] width 71 height 30
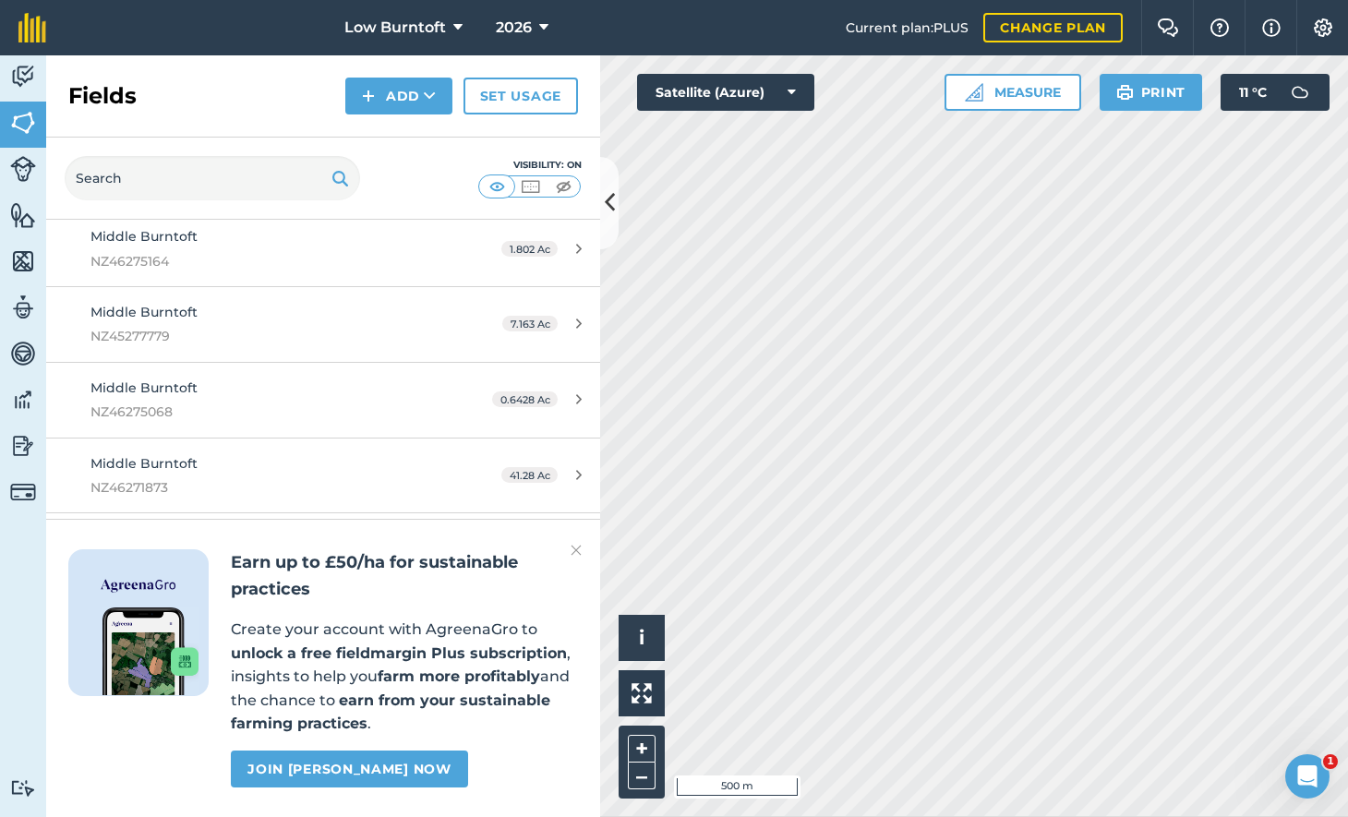
scroll to position [640, 0]
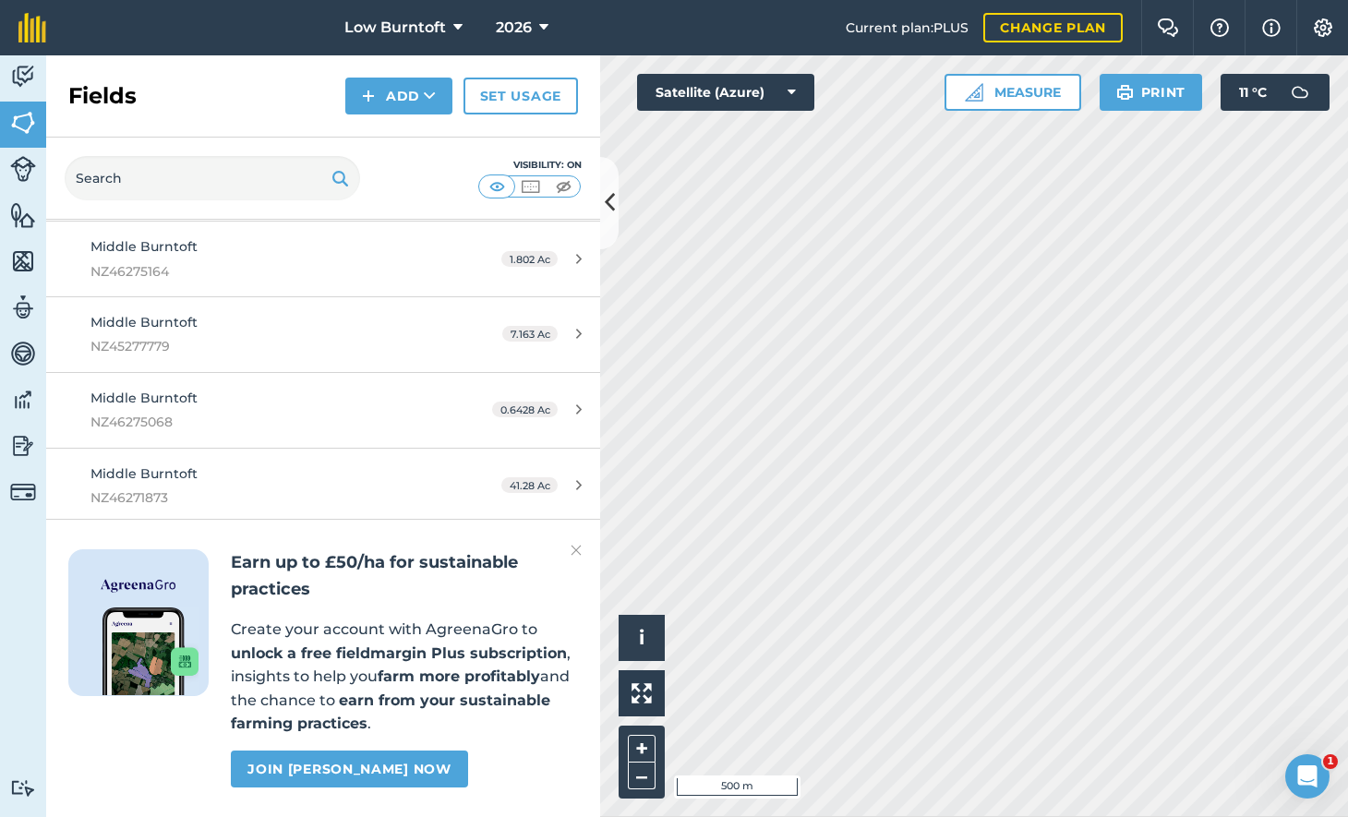
click at [512, 90] on link "Set usage" at bounding box center [520, 96] width 114 height 37
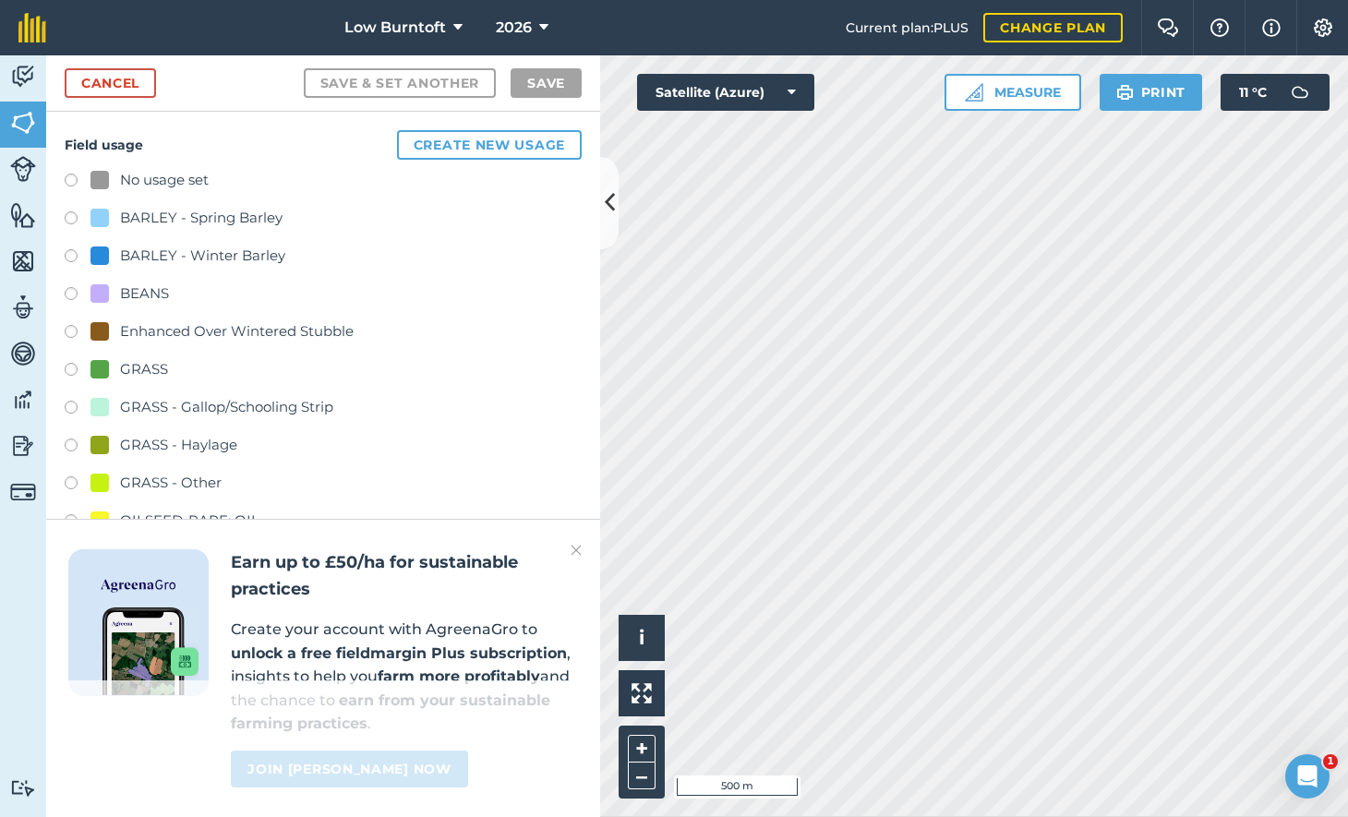
click at [71, 514] on label at bounding box center [78, 523] width 26 height 18
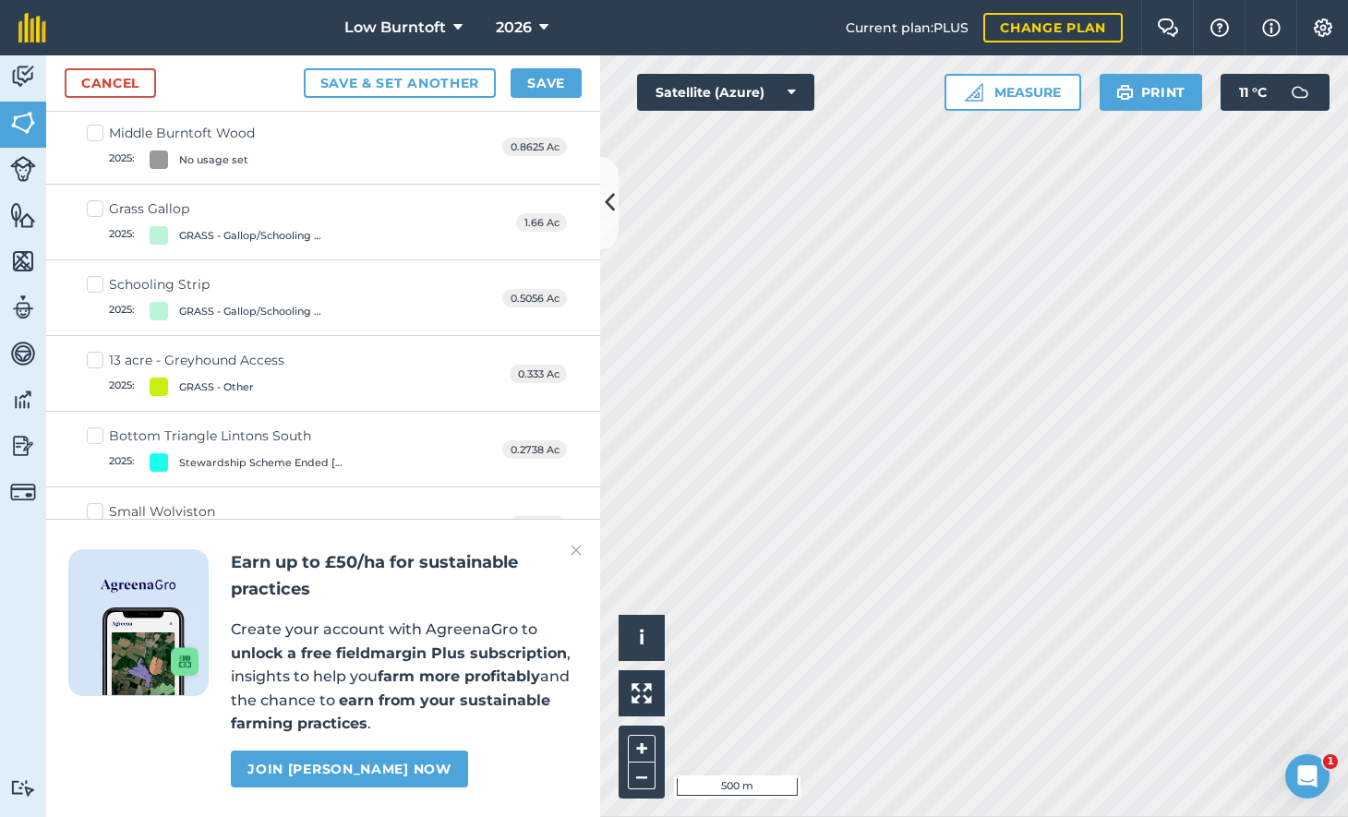
scroll to position [412, 0]
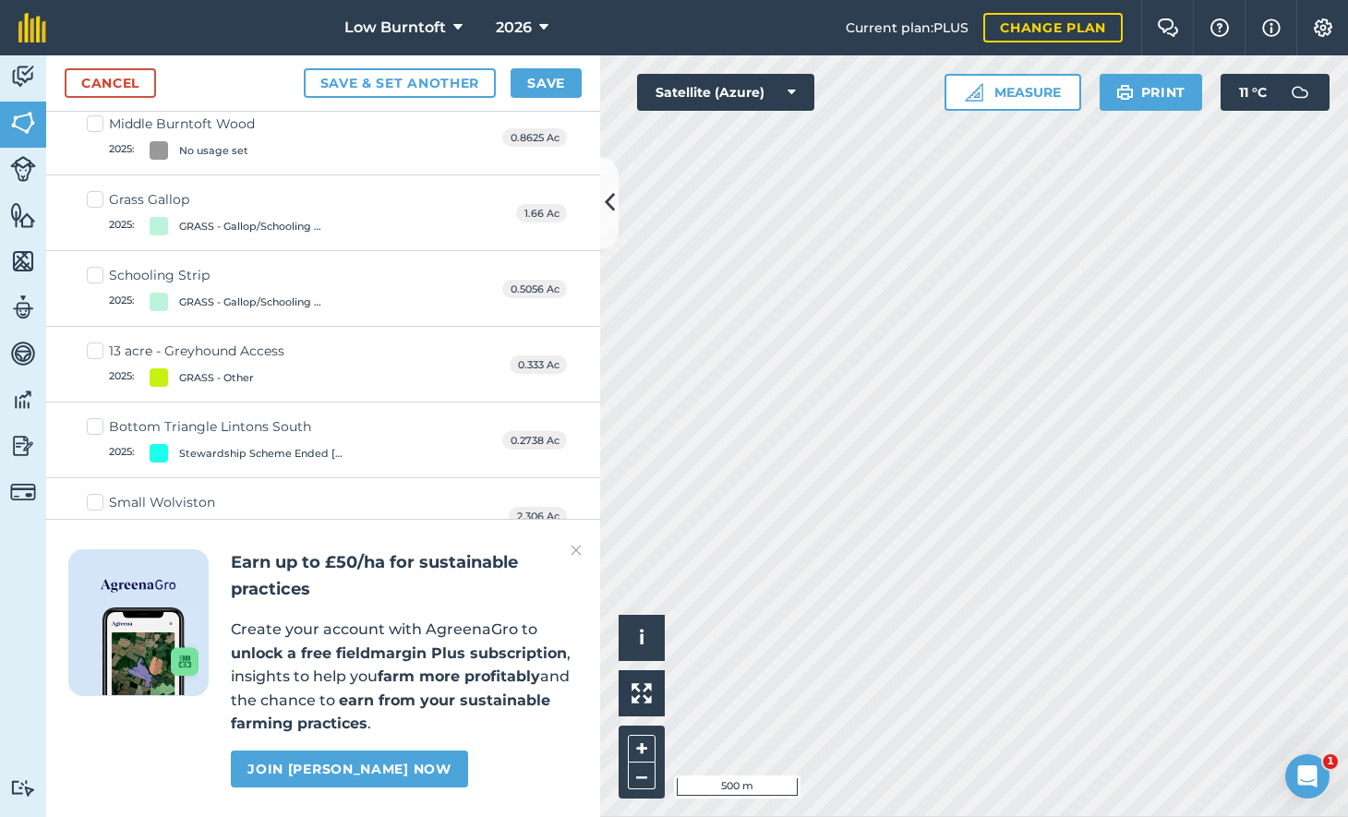
click at [90, 343] on label "13 acre - Greyhound Access 2025 : GRASS - Other" at bounding box center [186, 364] width 198 height 45
click at [90, 343] on input "13 acre - Greyhound Access 2025 : GRASS - Other" at bounding box center [93, 348] width 12 height 12
checkbox input "true"
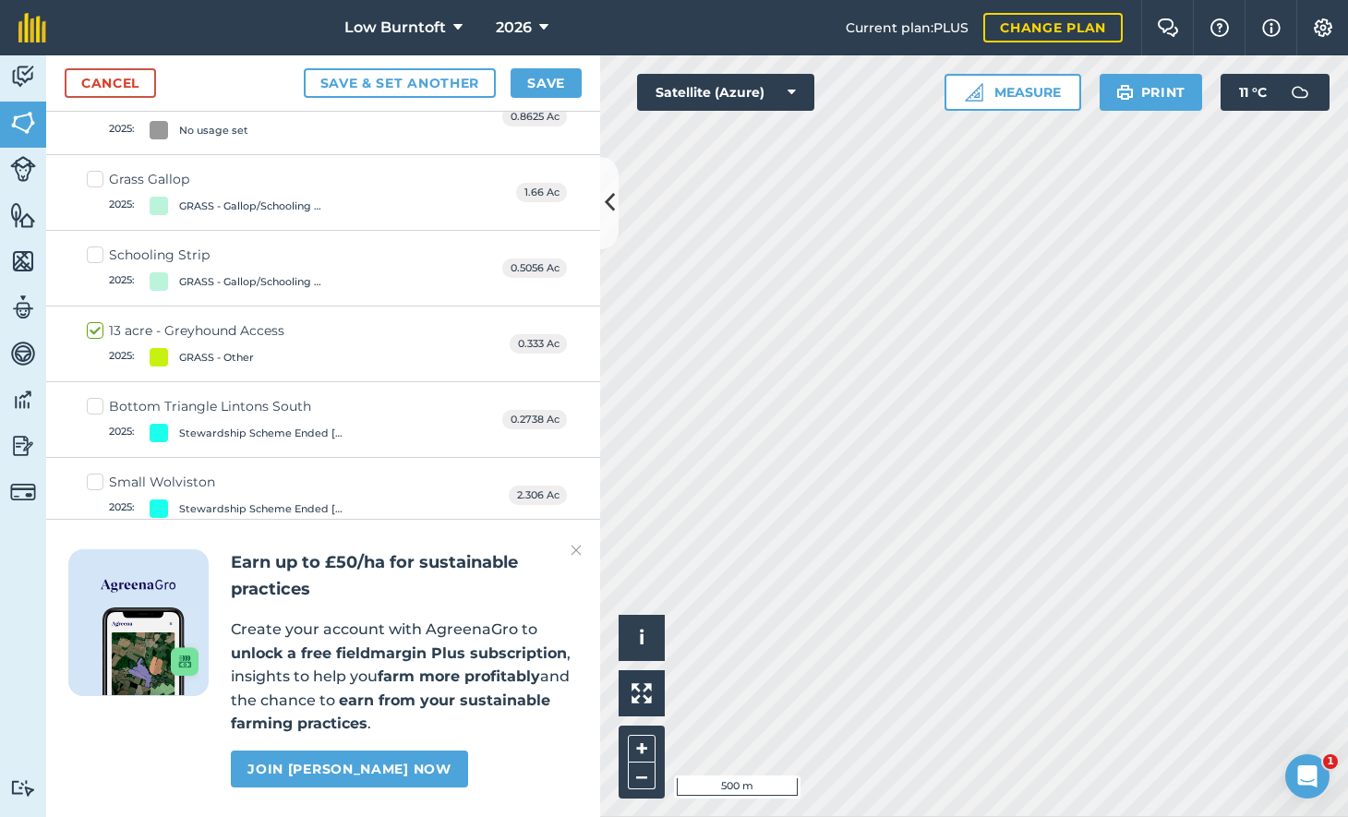
click at [537, 78] on button "Save" at bounding box center [546, 83] width 71 height 30
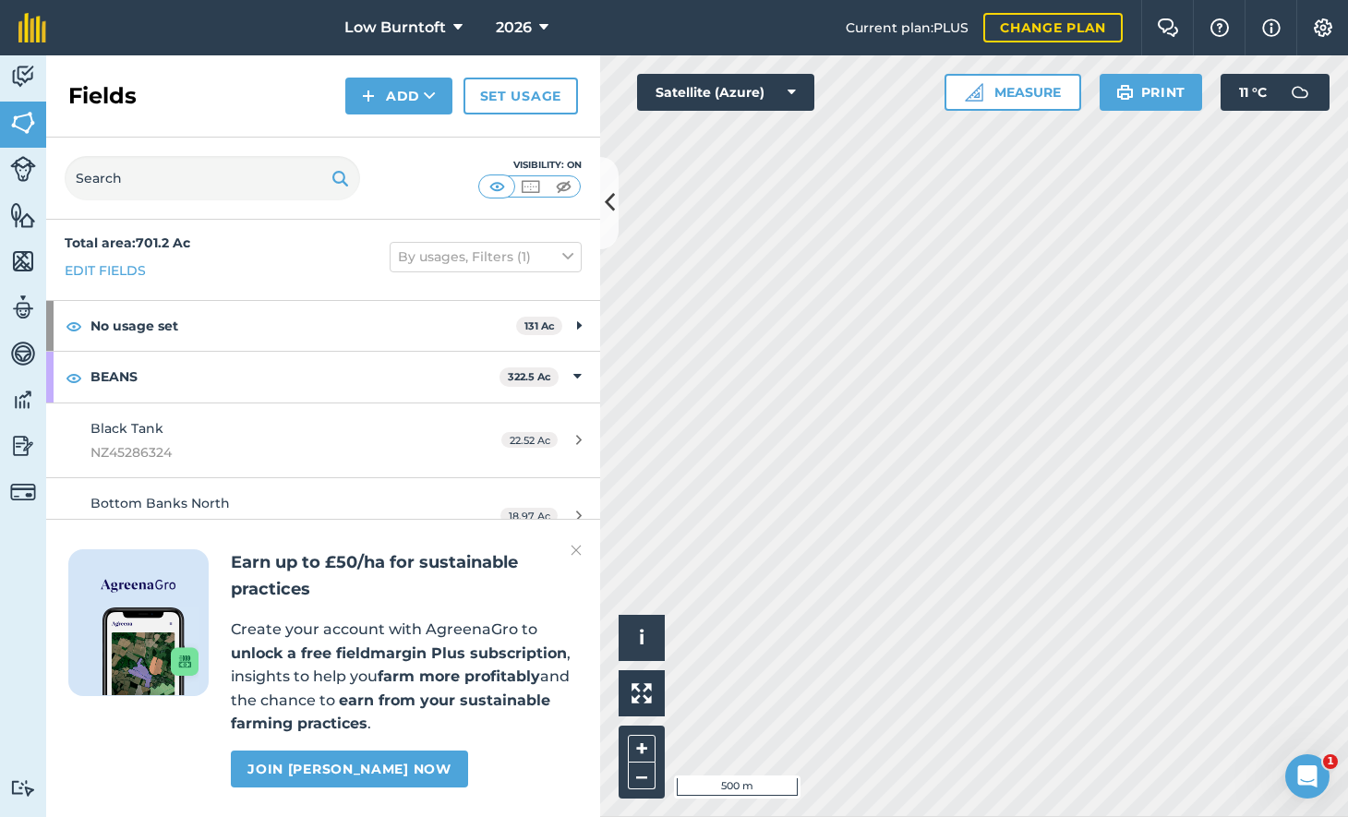
scroll to position [7, 0]
click at [511, 95] on link "Set usage" at bounding box center [520, 96] width 114 height 37
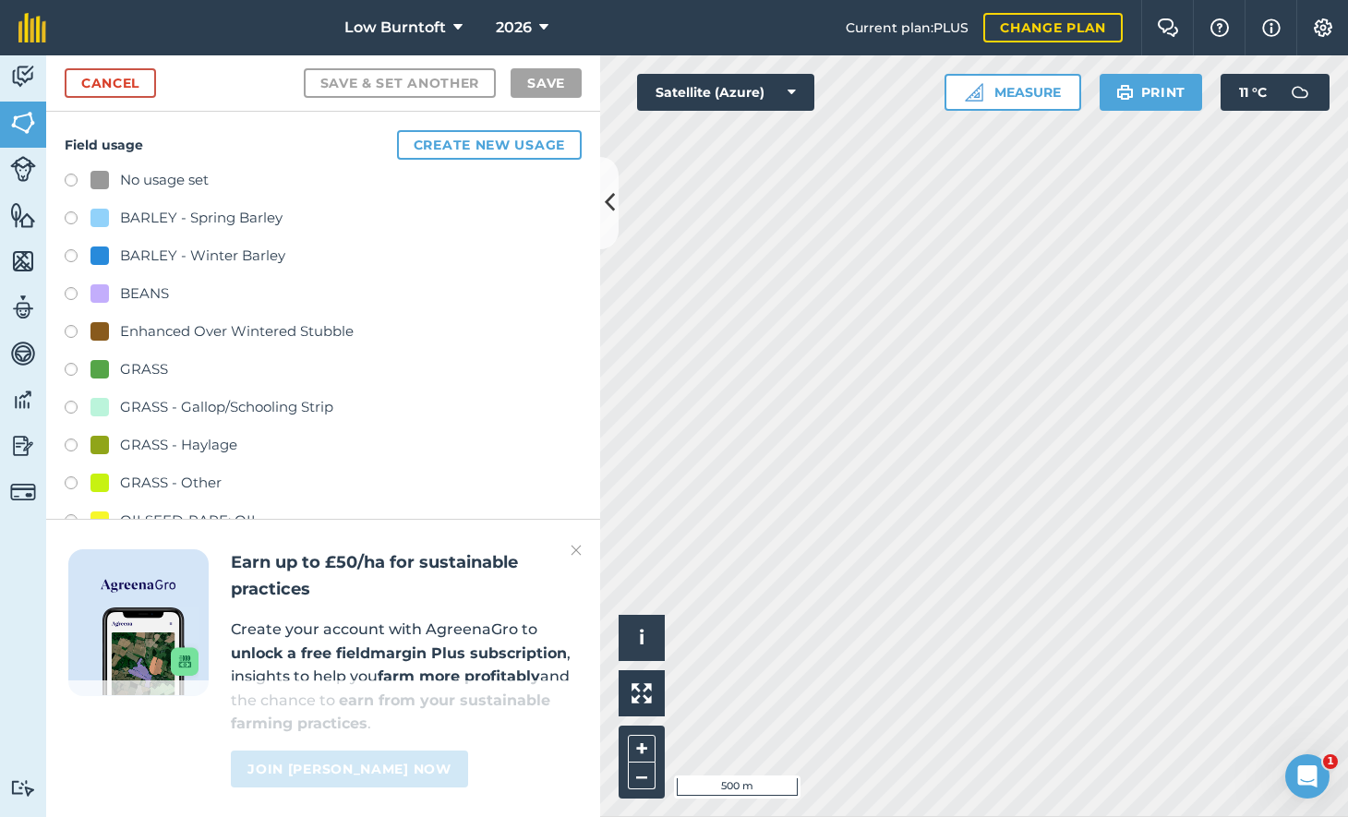
click at [70, 401] on label at bounding box center [78, 410] width 26 height 18
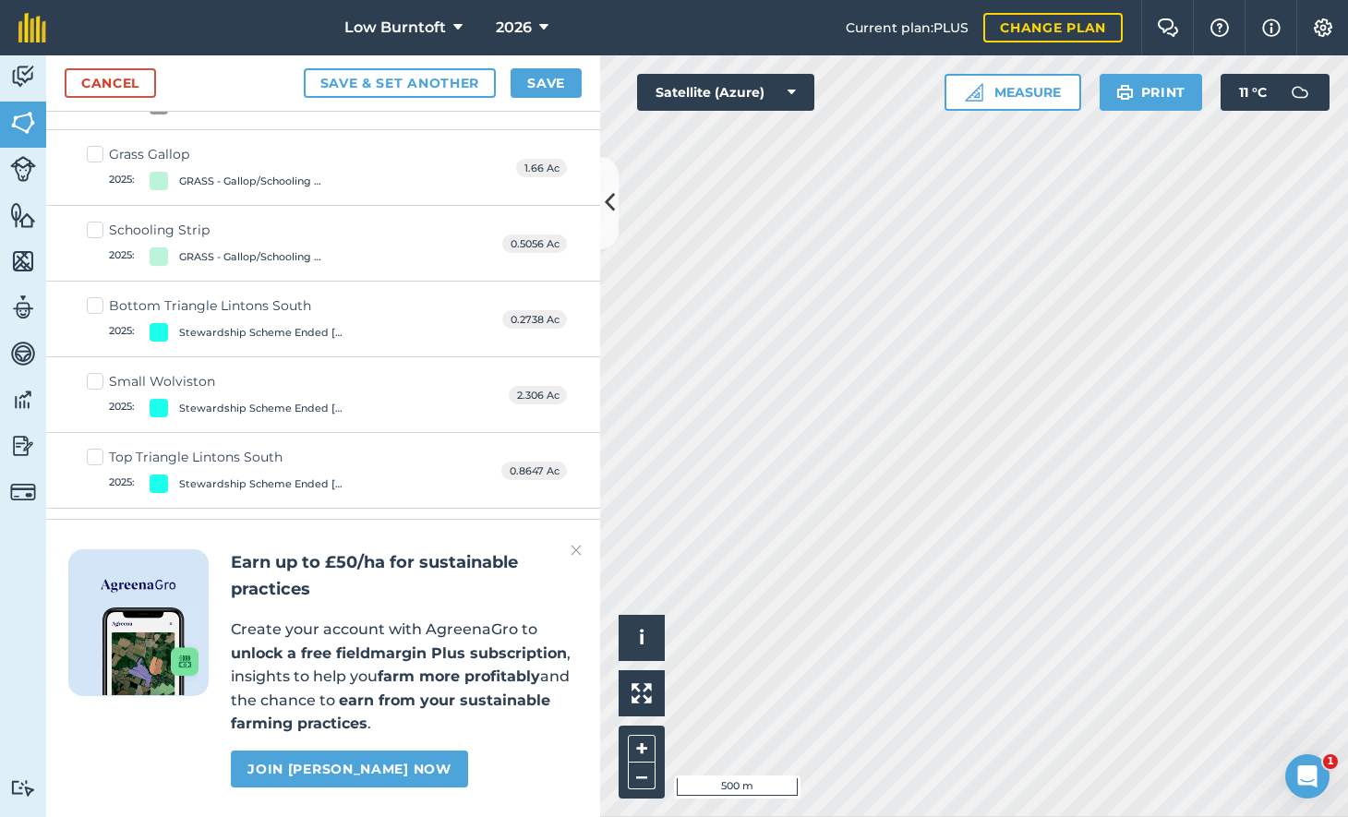
scroll to position [545, 0]
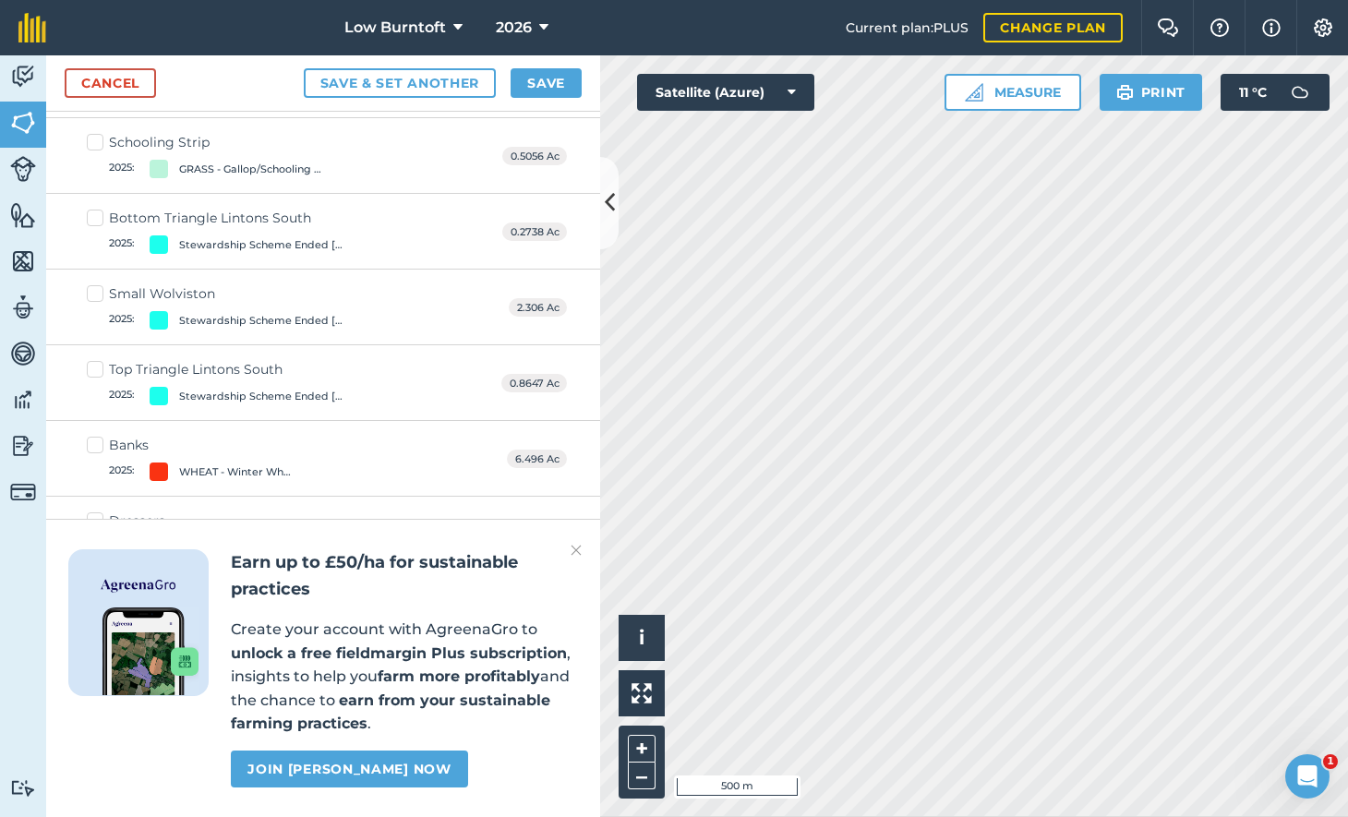
click at [92, 135] on label "Schooling Strip 2025 : GRASS - Gallop/Schooling Strip" at bounding box center [213, 155] width 253 height 45
click at [92, 135] on input "Schooling Strip 2025 : GRASS - Gallop/Schooling Strip" at bounding box center [93, 139] width 12 height 12
checkbox input "true"
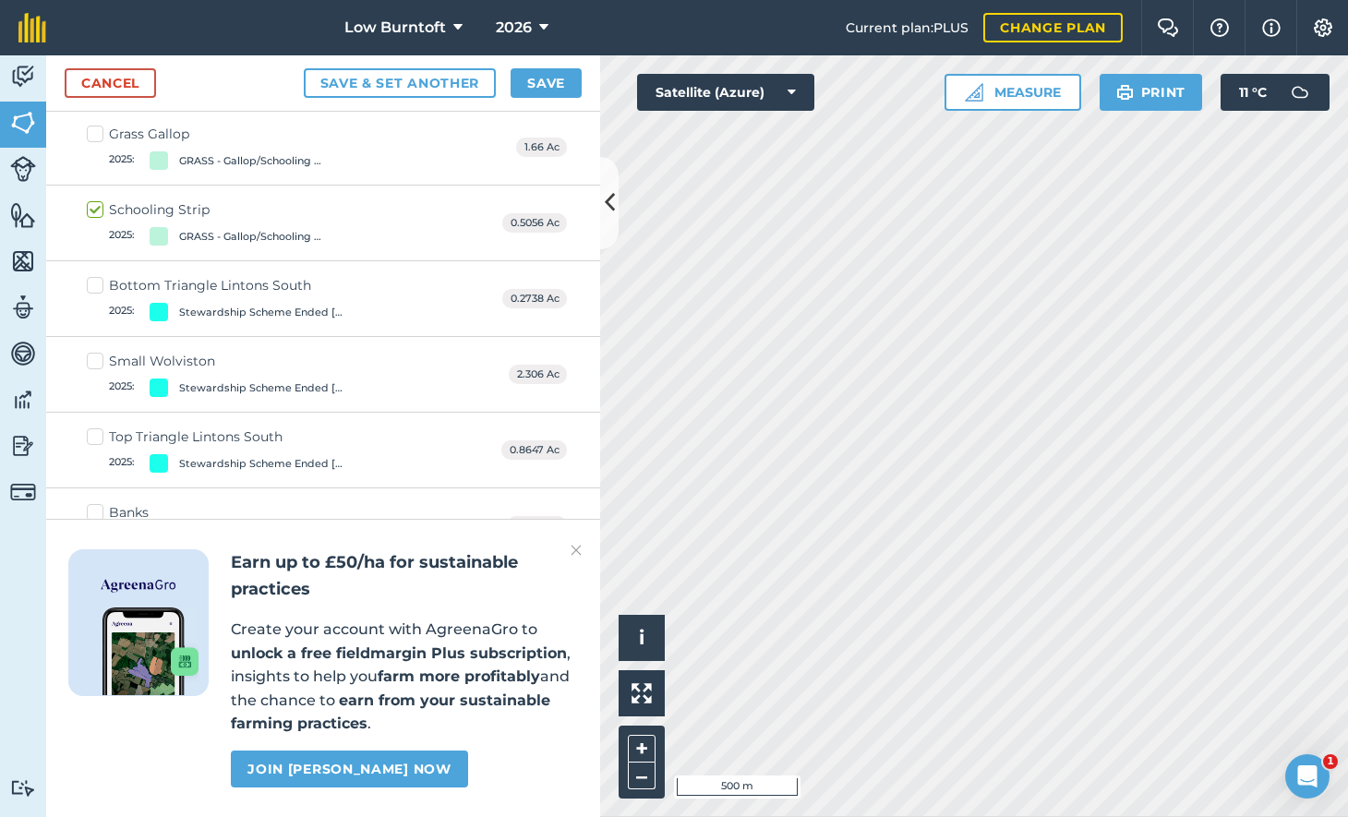
scroll to position [452, 0]
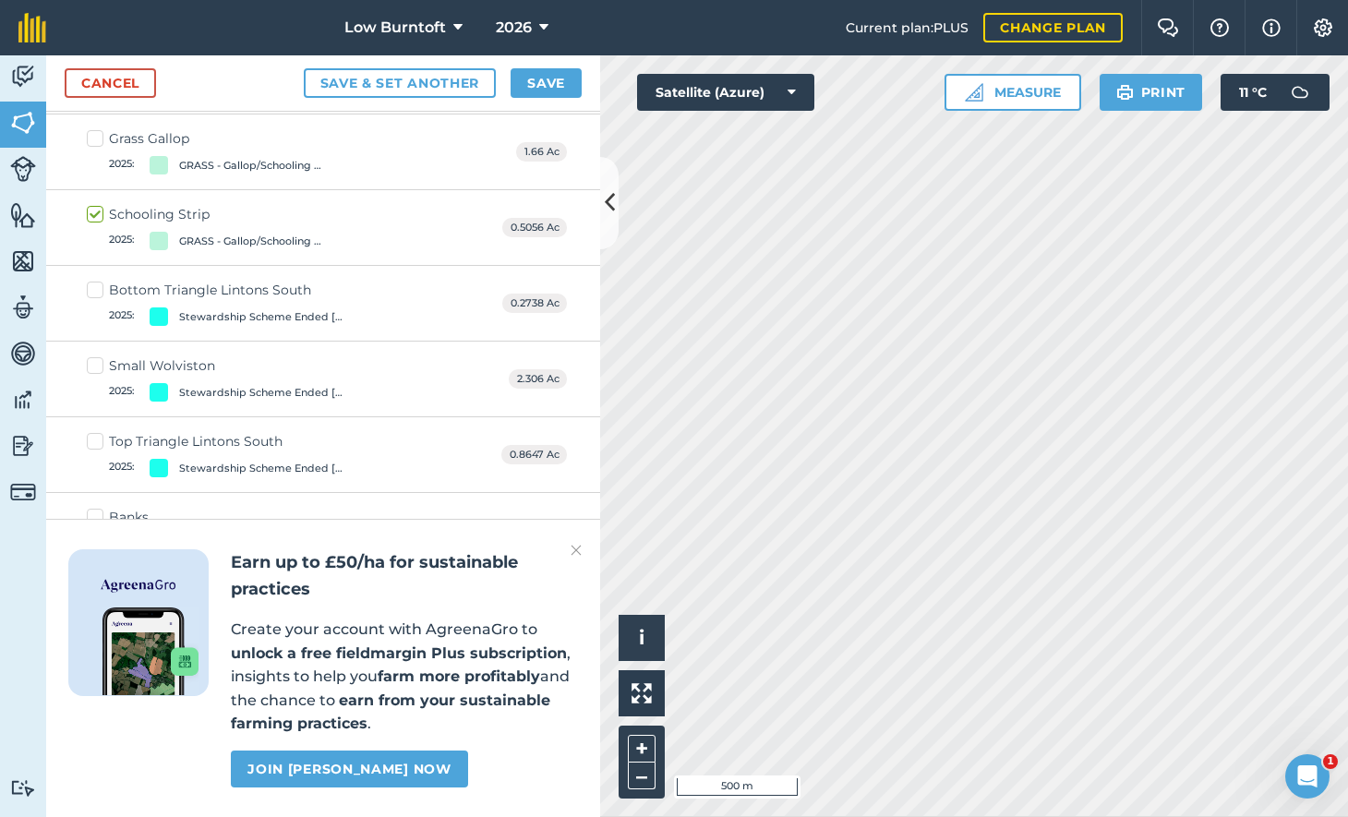
click at [95, 133] on label "Grass Gallop 2025 : GRASS - Gallop/Schooling Strip" at bounding box center [213, 151] width 253 height 45
click at [95, 133] on input "Grass Gallop 2025 : GRASS - Gallop/Schooling Strip" at bounding box center [93, 135] width 12 height 12
checkbox input "true"
click at [548, 78] on button "Save" at bounding box center [546, 83] width 71 height 30
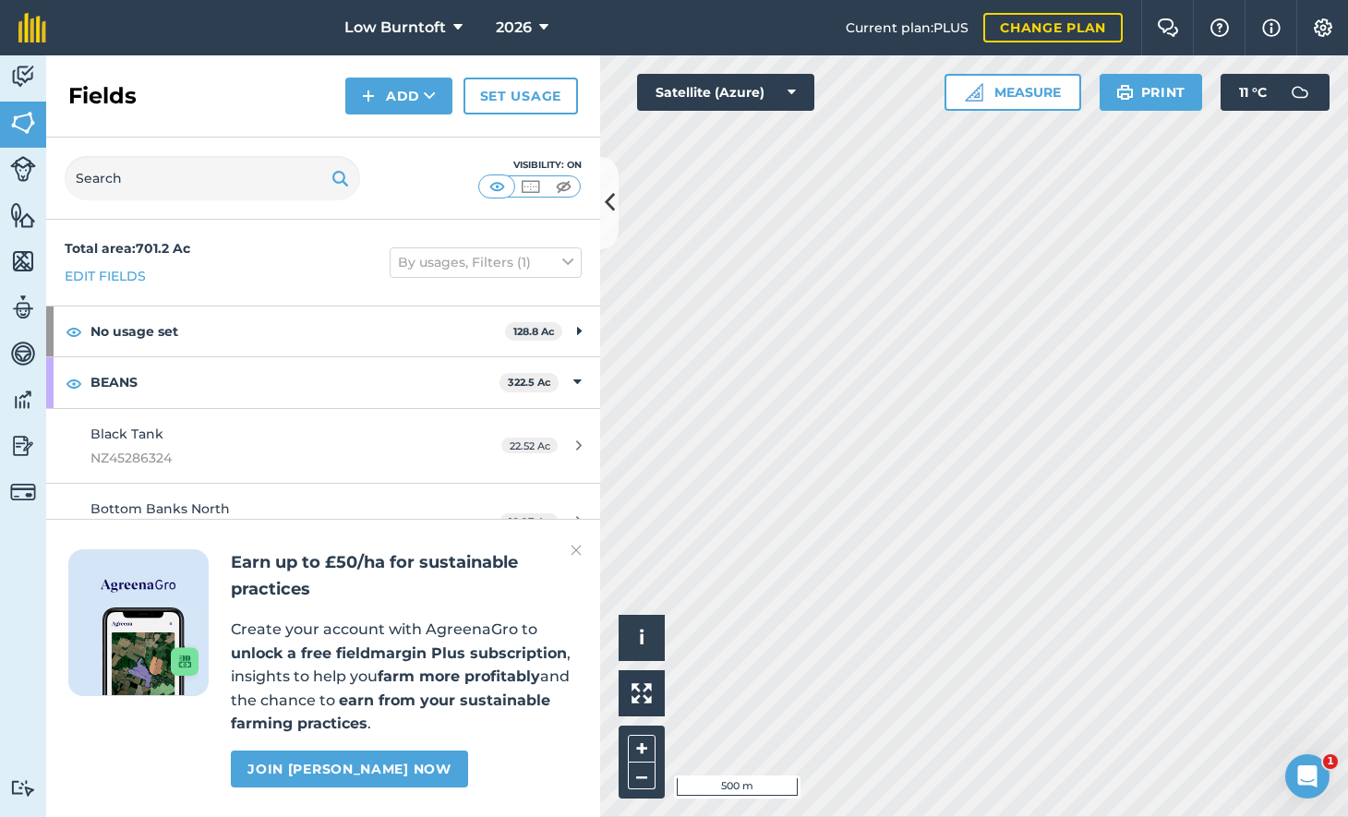
click at [518, 93] on link "Set usage" at bounding box center [520, 96] width 114 height 37
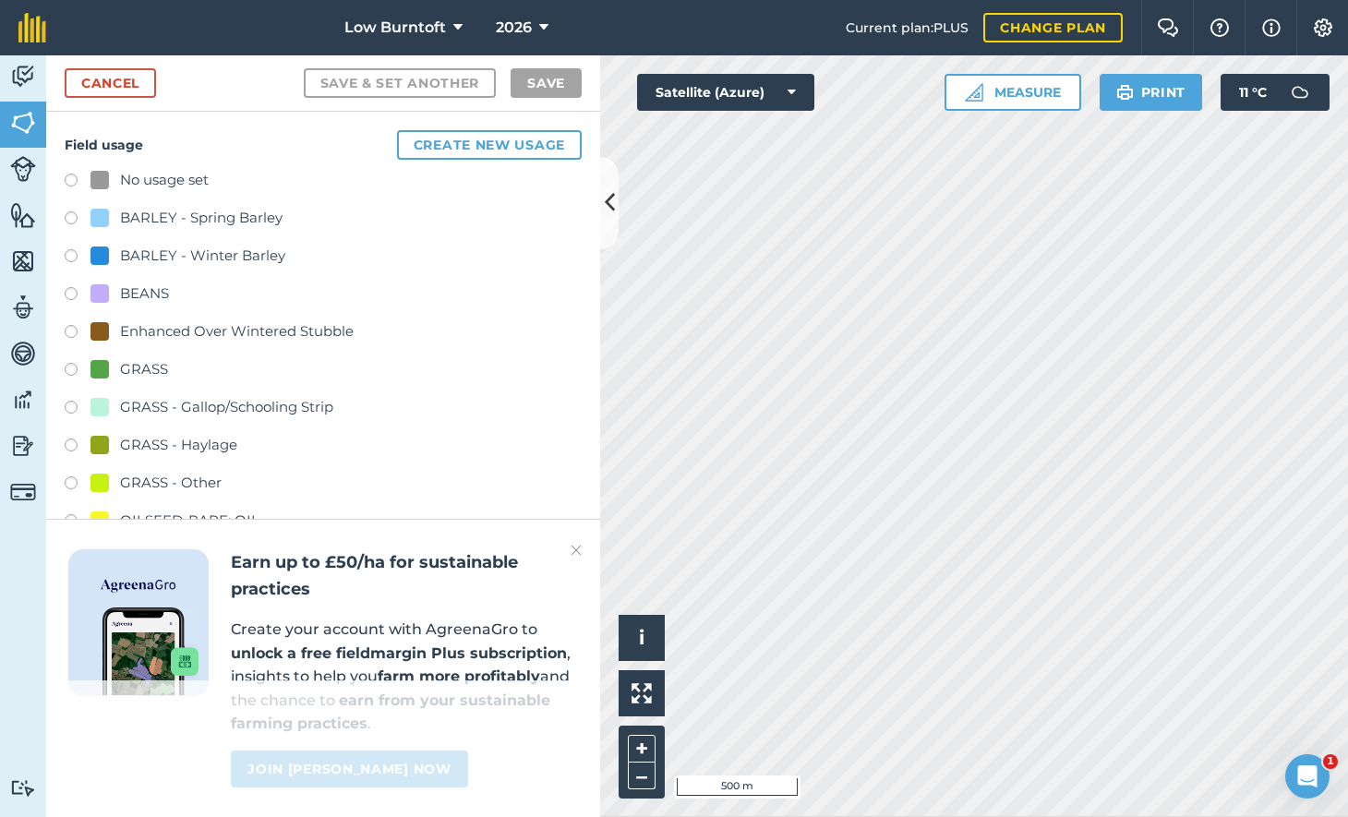
click at [69, 476] on label at bounding box center [78, 485] width 26 height 18
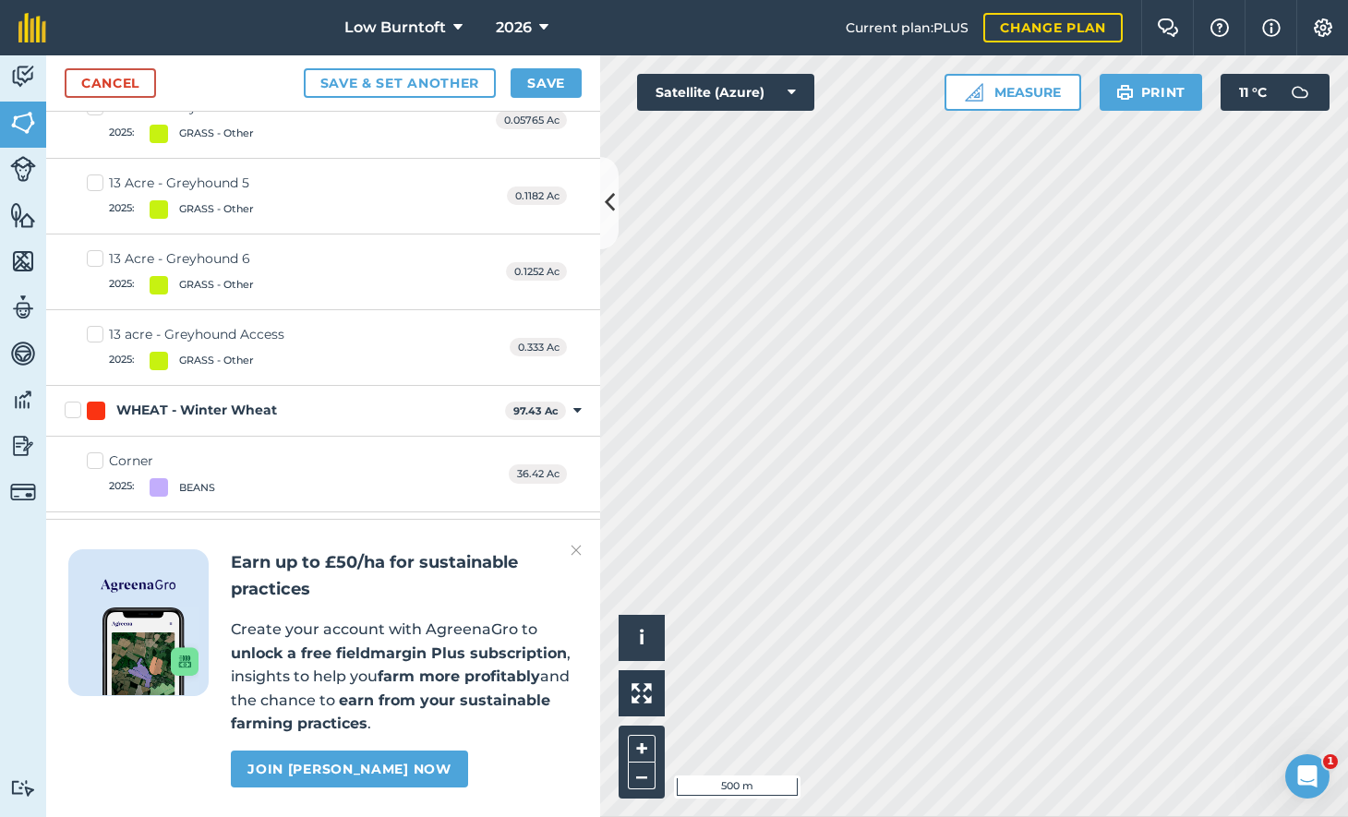
scroll to position [4848, 0]
click at [578, 554] on img at bounding box center [576, 550] width 11 height 22
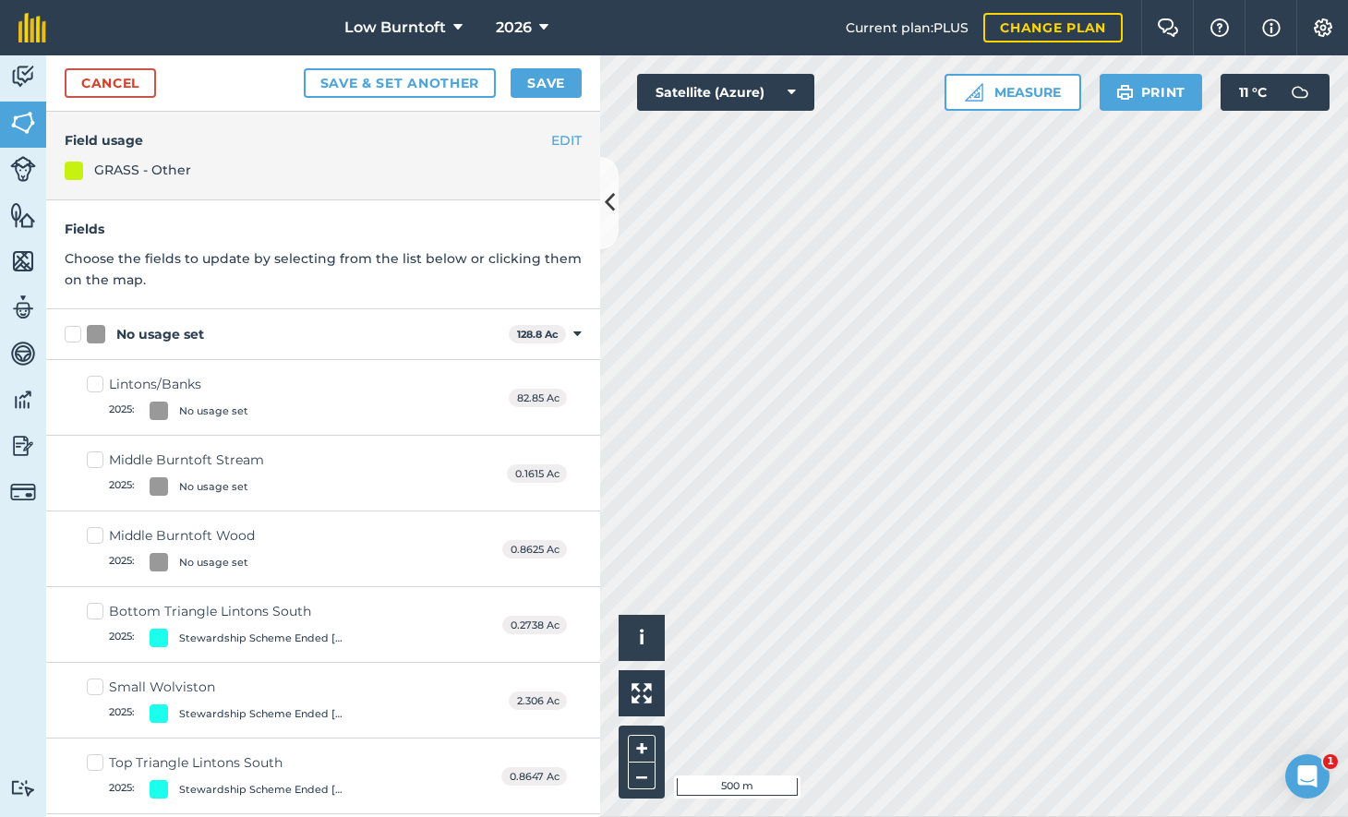
scroll to position [0, 0]
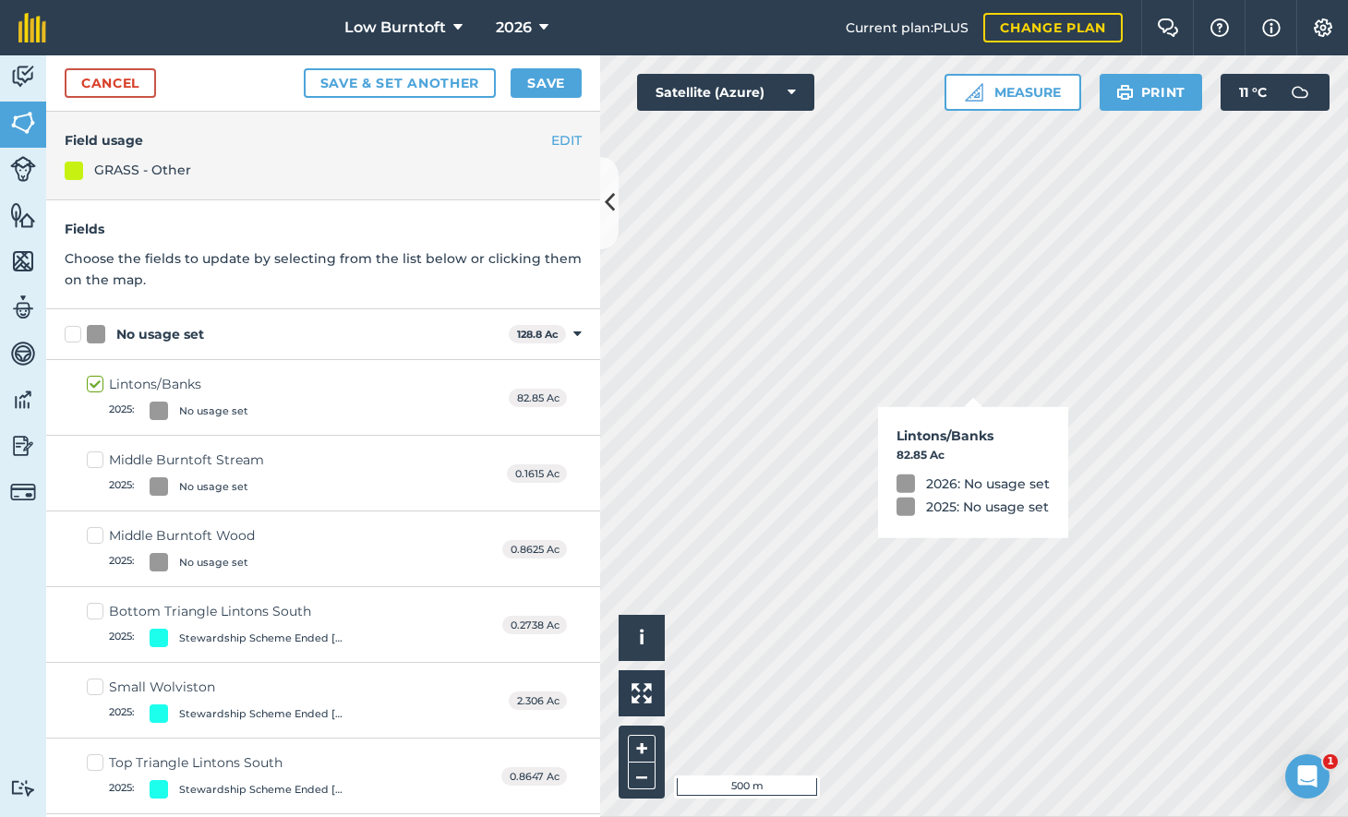
checkbox input "true"
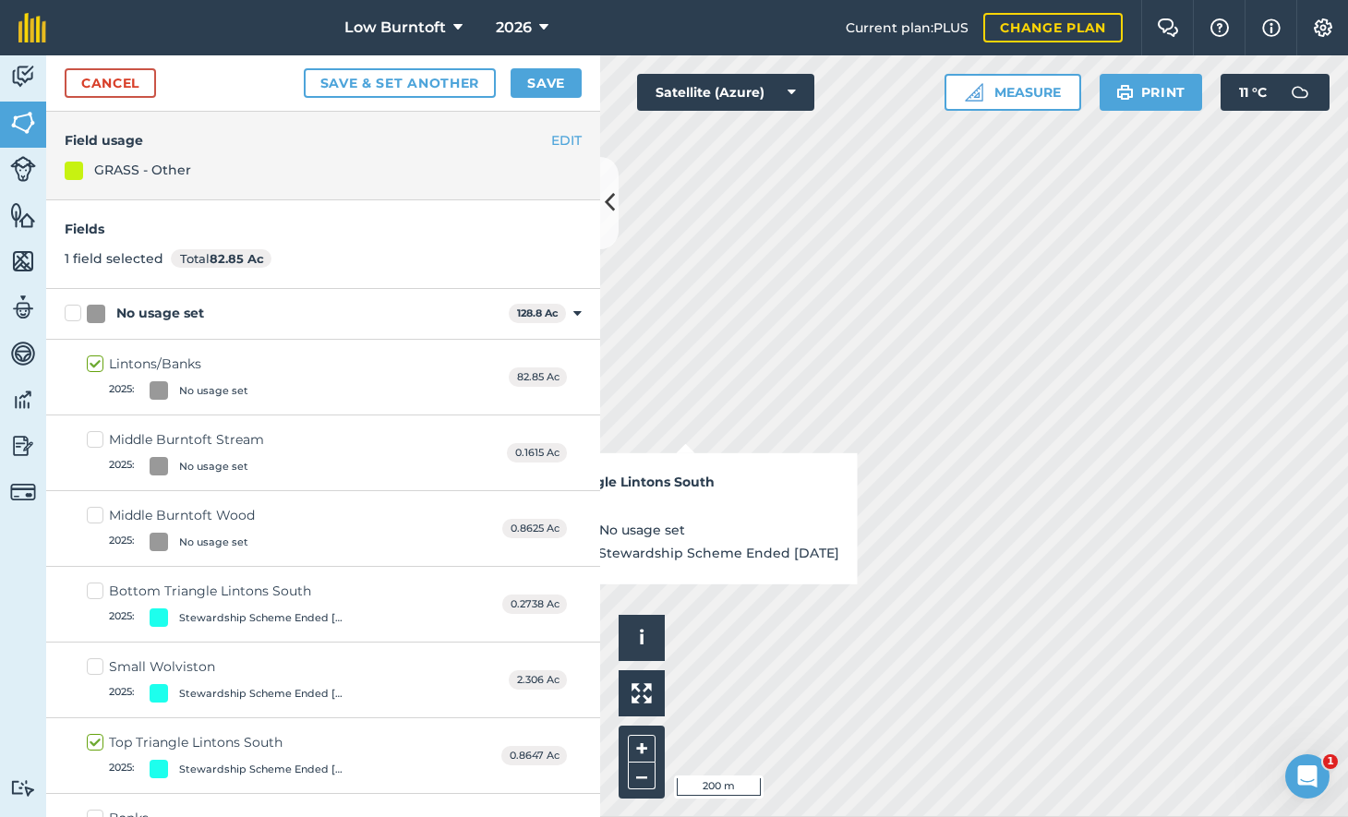
checkbox input "true"
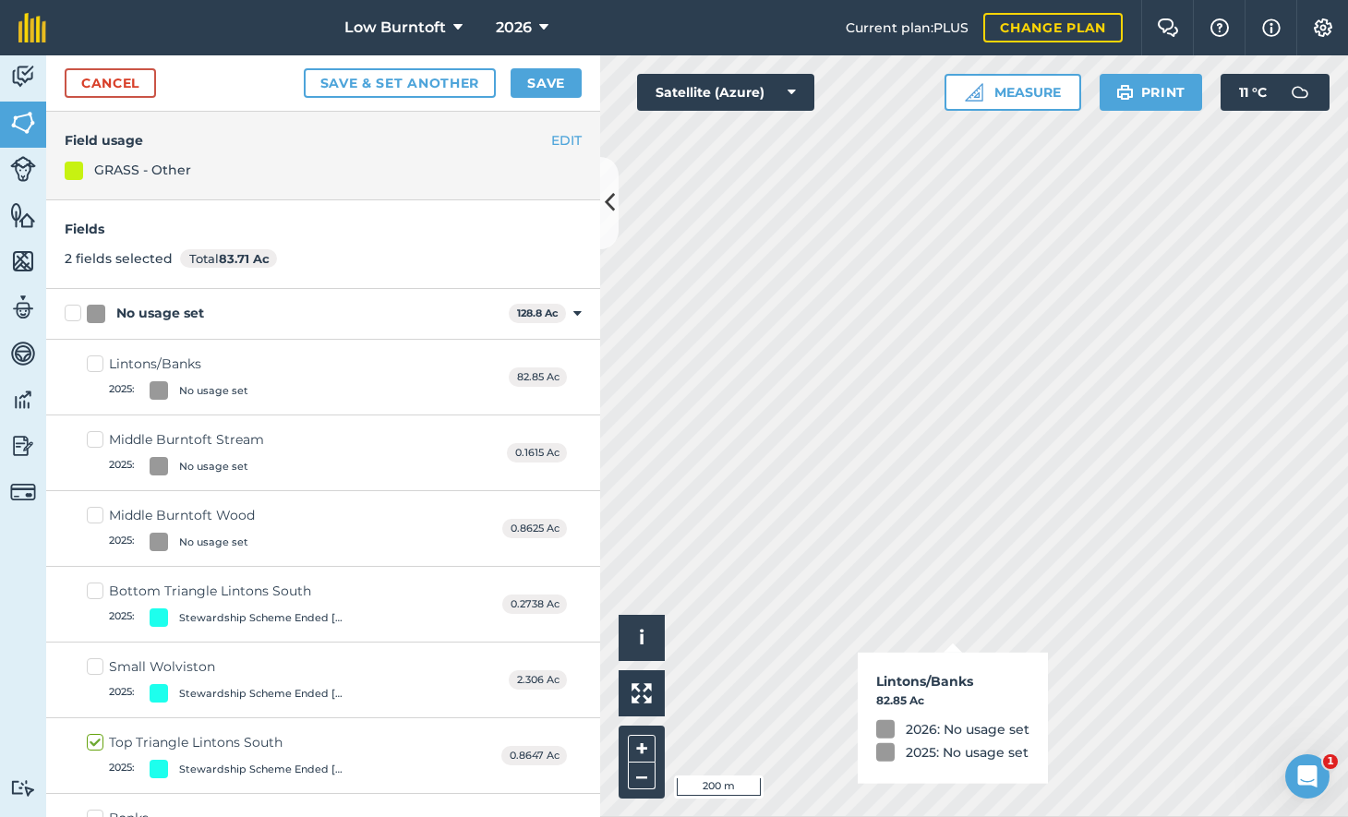
checkbox input "false"
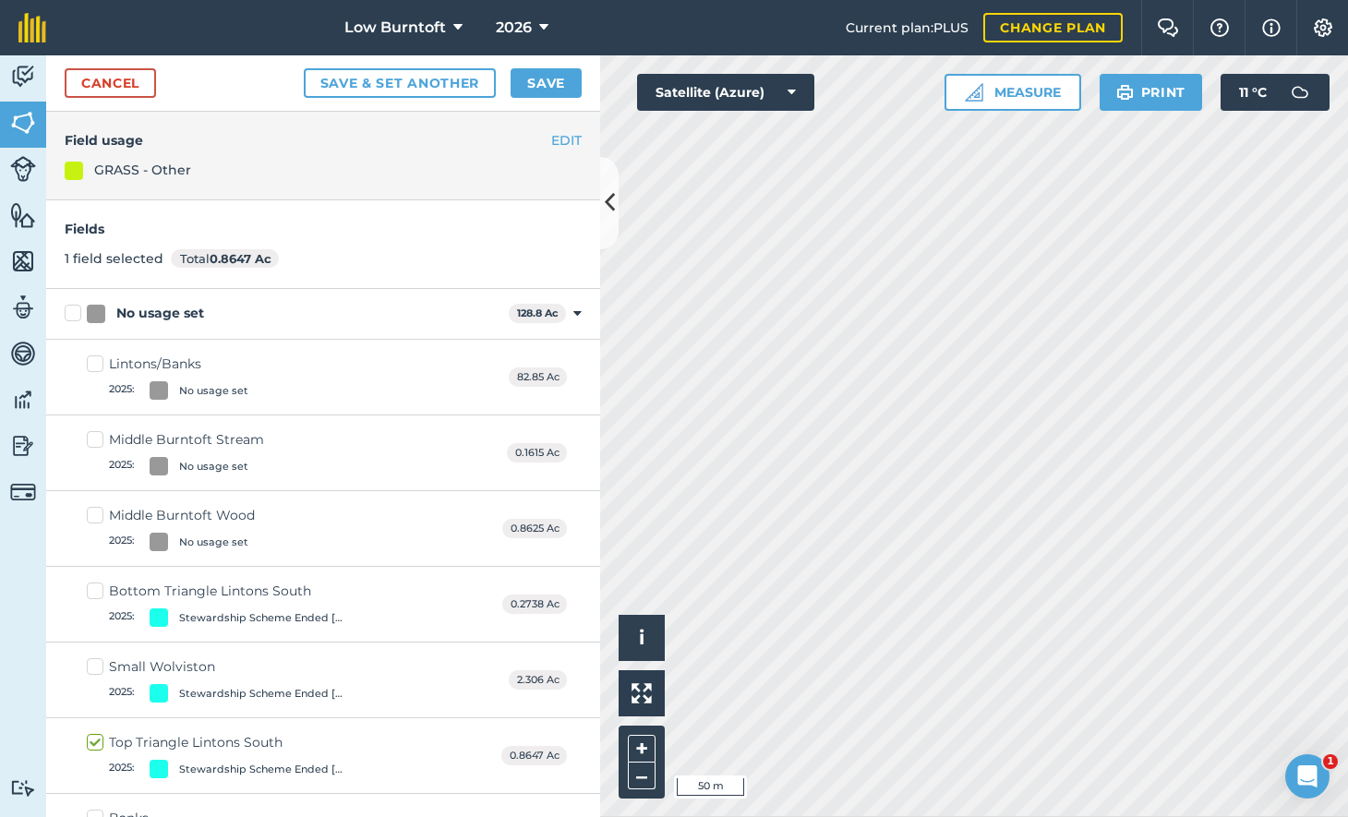
click at [19, 307] on img at bounding box center [23, 308] width 26 height 28
select select "MEMBER"
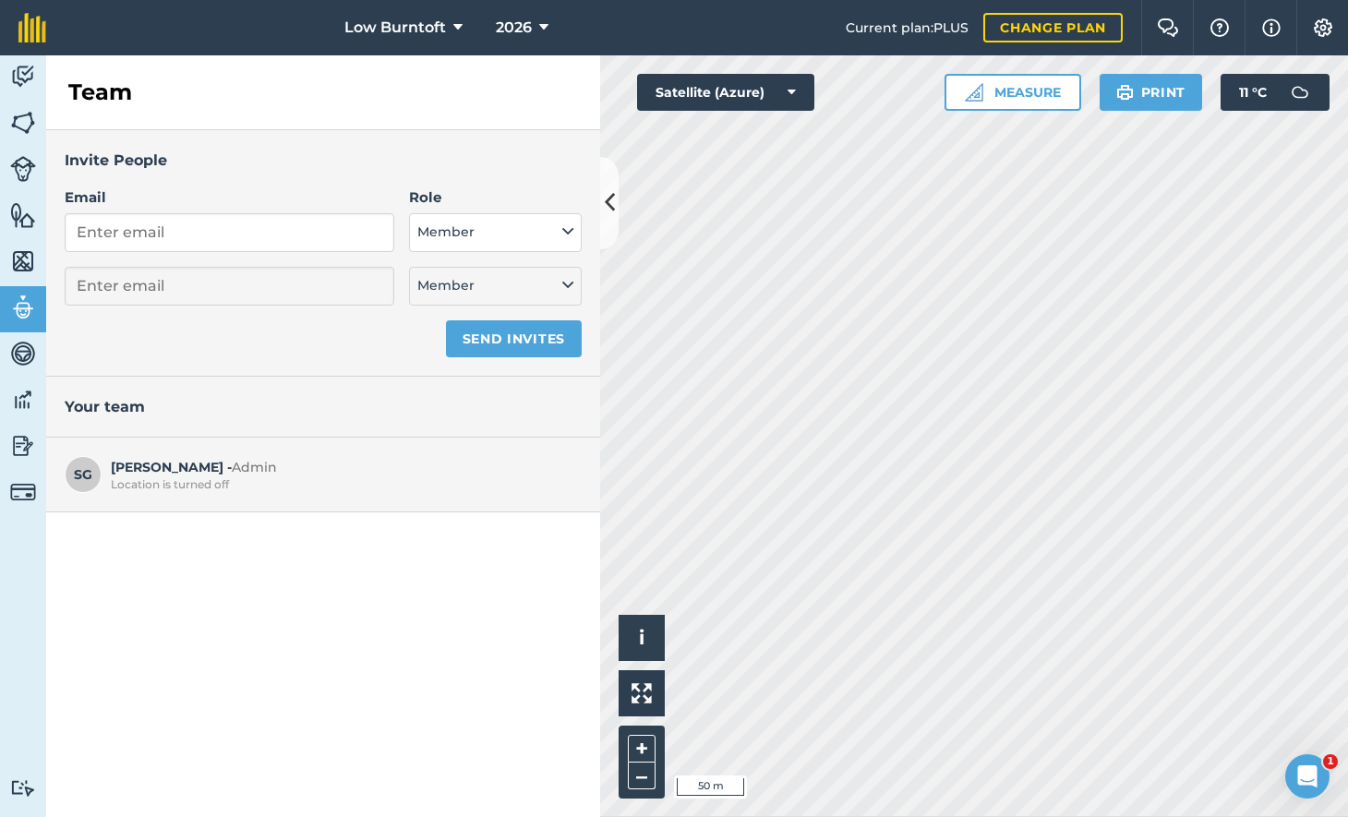
click at [23, 257] on img at bounding box center [23, 261] width 26 height 28
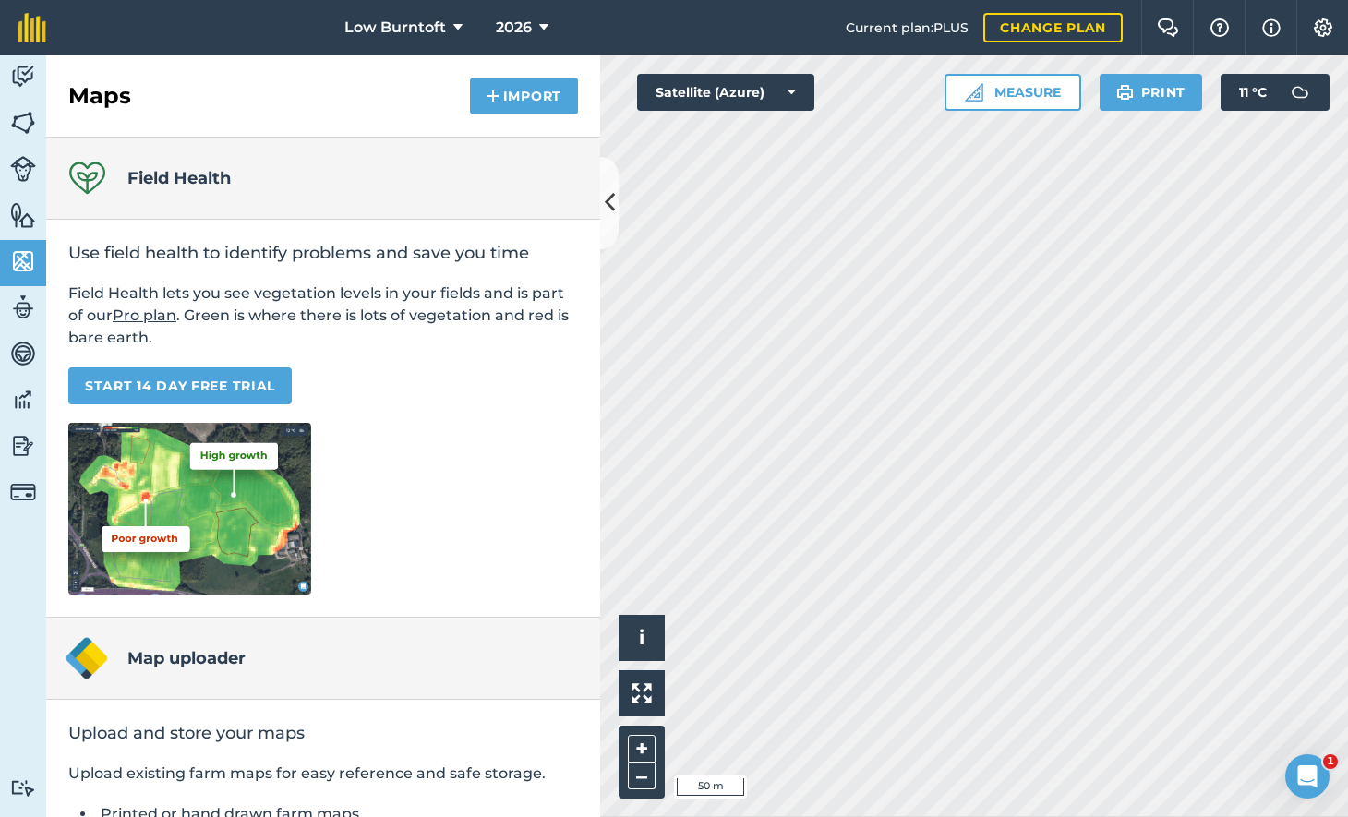
click at [21, 219] on img at bounding box center [23, 215] width 26 height 28
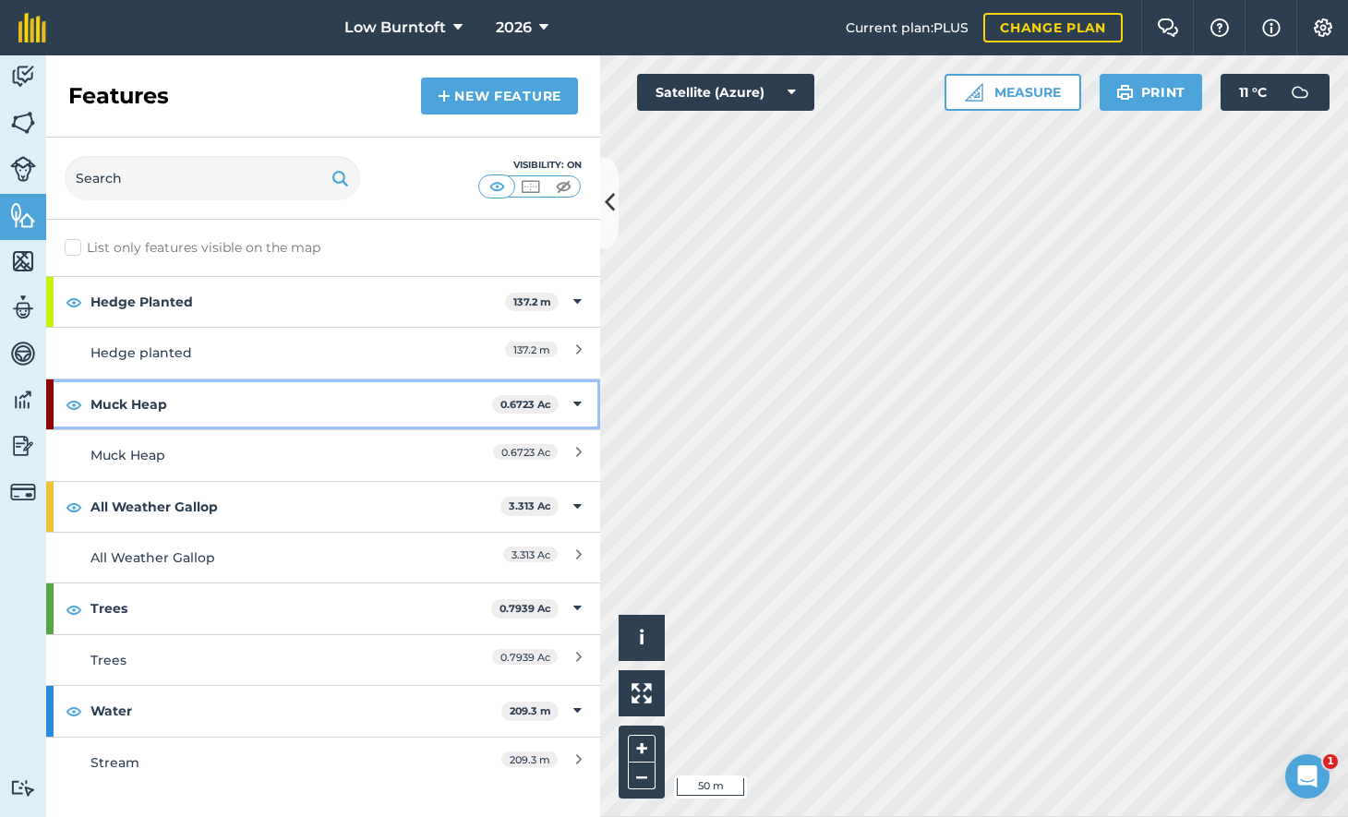
click at [578, 398] on icon at bounding box center [577, 404] width 8 height 20
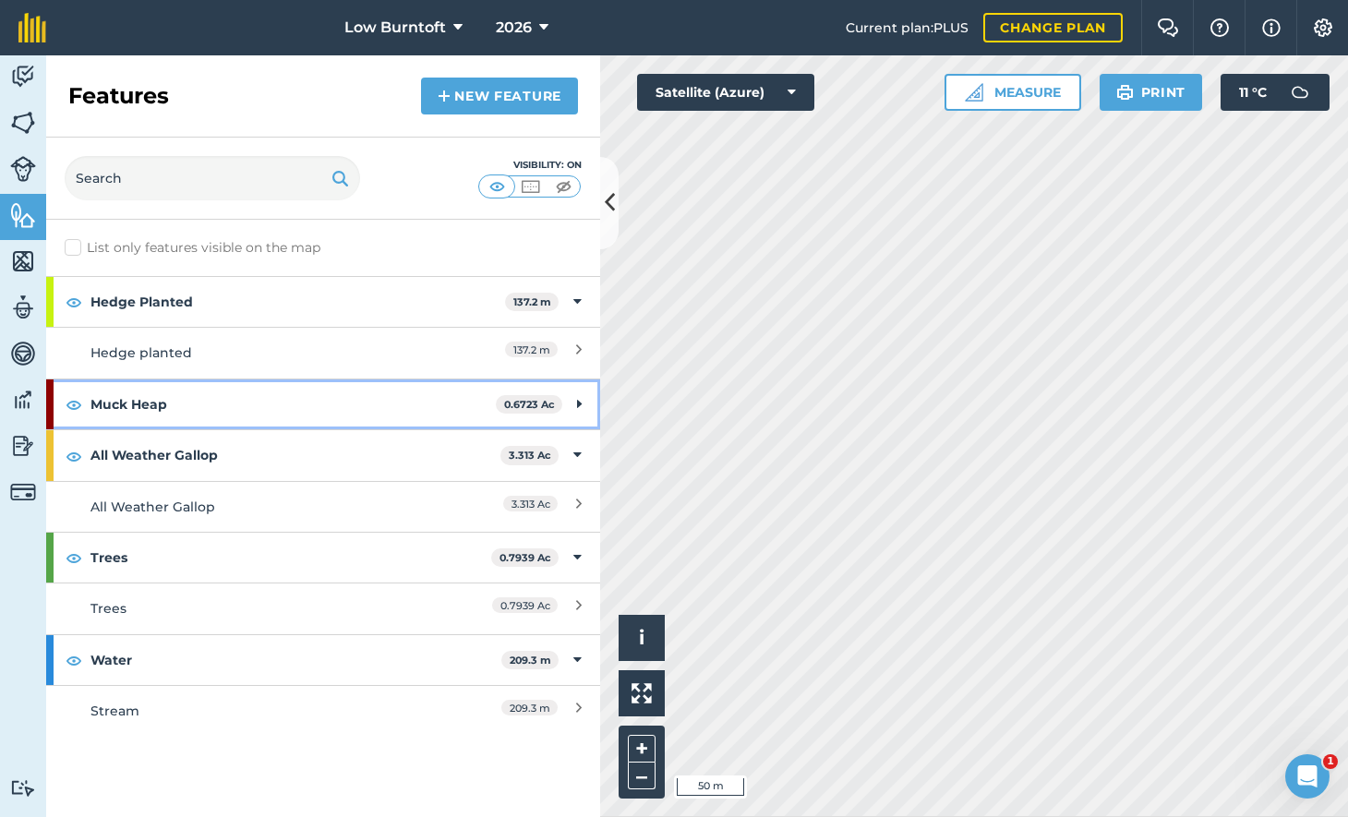
click at [478, 401] on strong "Muck Heap" at bounding box center [292, 404] width 405 height 50
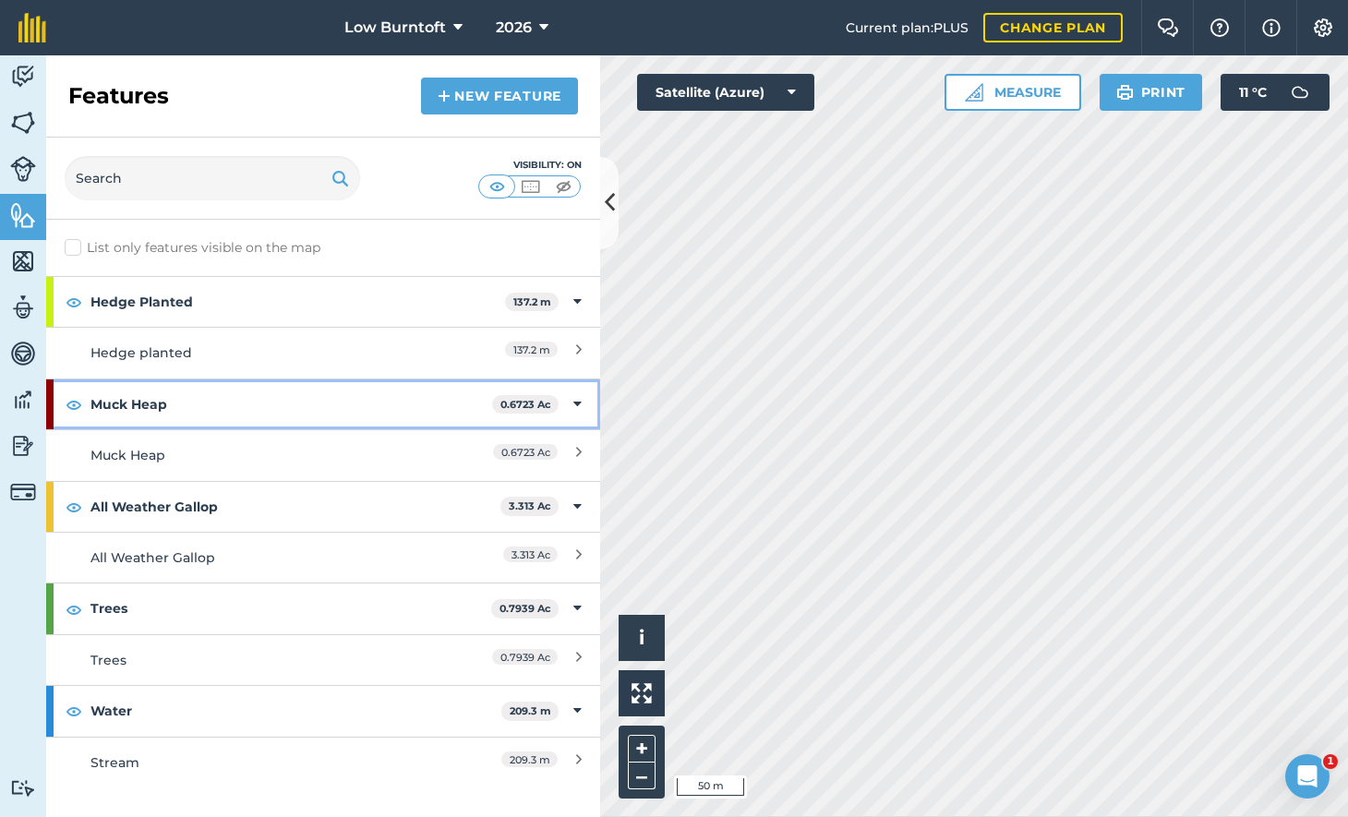
click at [579, 398] on icon at bounding box center [577, 404] width 8 height 20
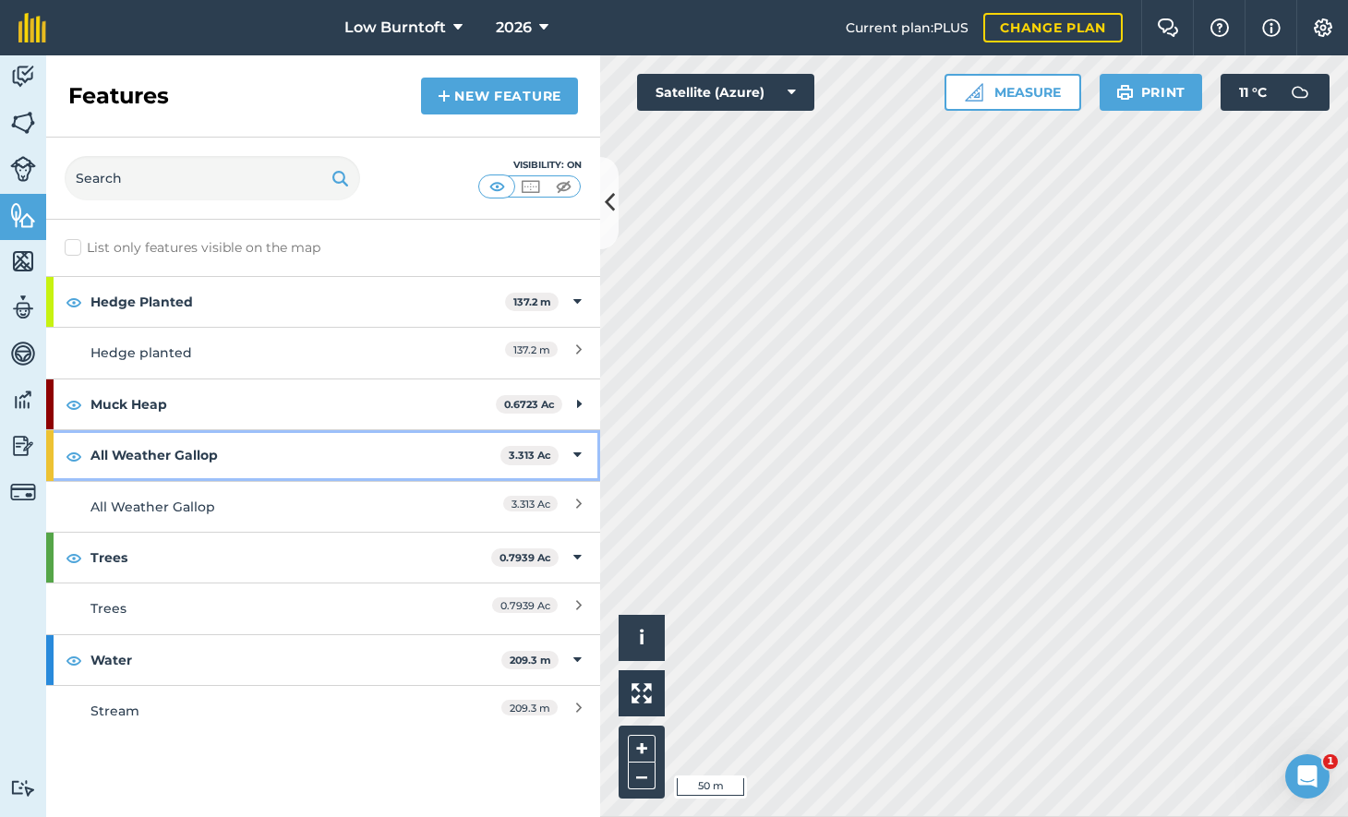
click at [577, 445] on icon at bounding box center [577, 455] width 8 height 20
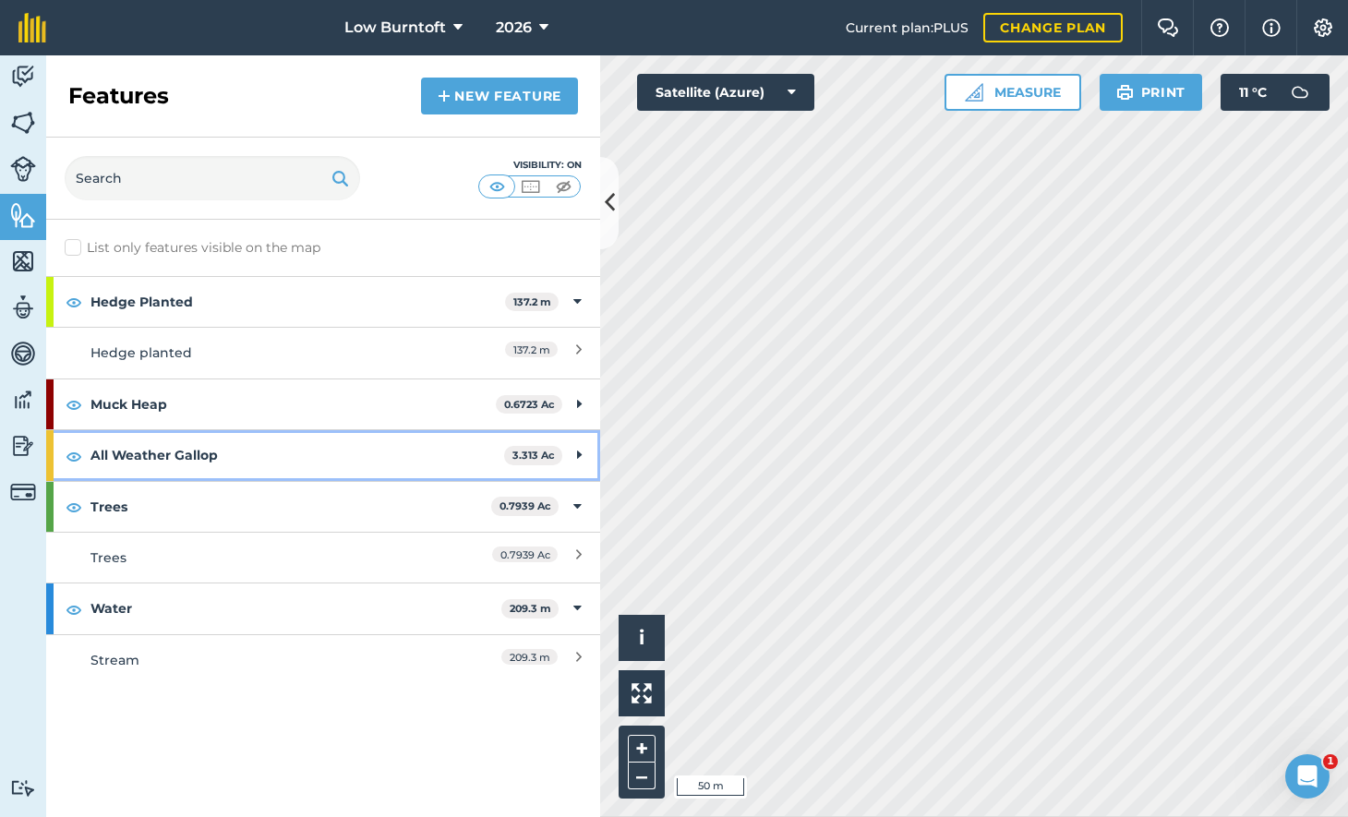
click at [395, 449] on strong "All Weather Gallop" at bounding box center [297, 455] width 414 height 50
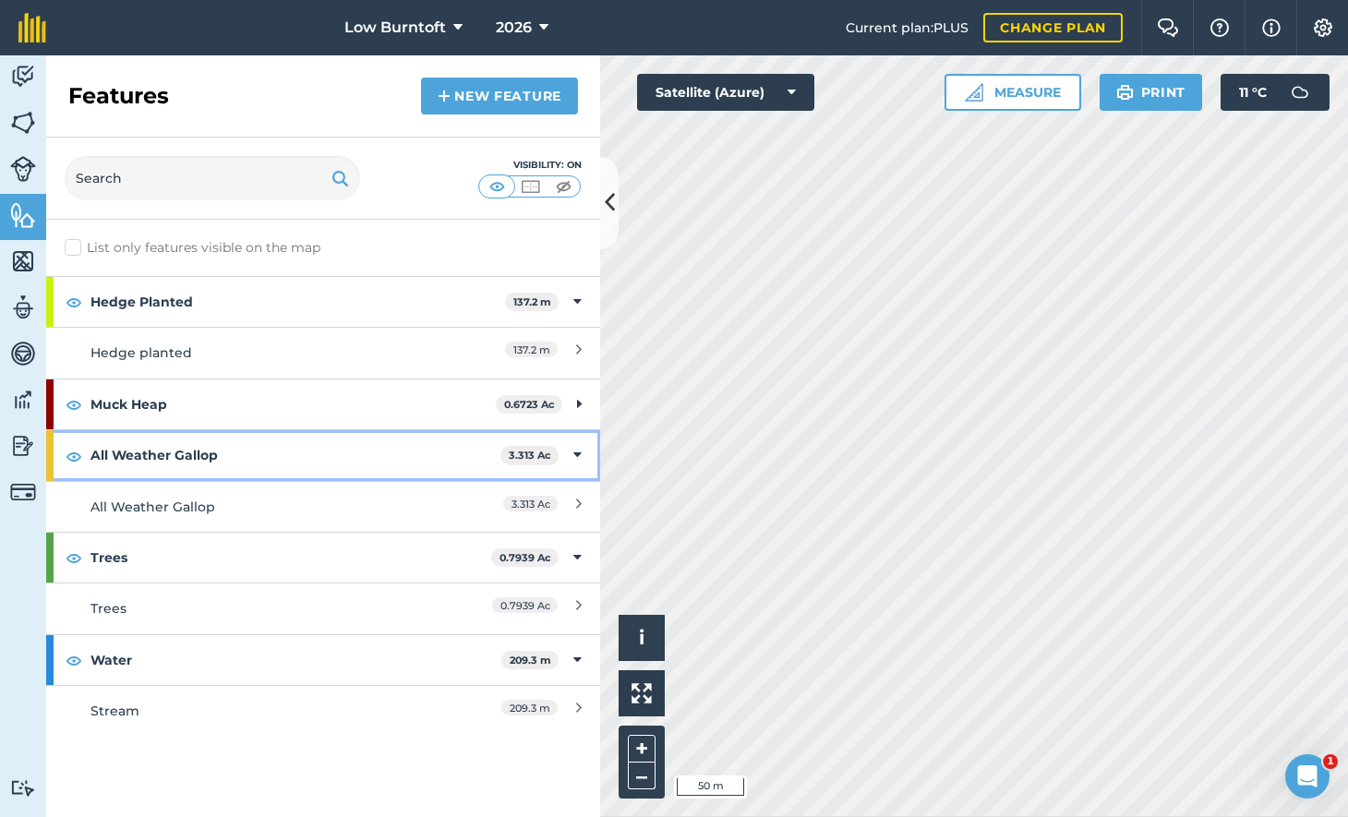
click at [236, 451] on strong "All Weather Gallop" at bounding box center [295, 455] width 410 height 50
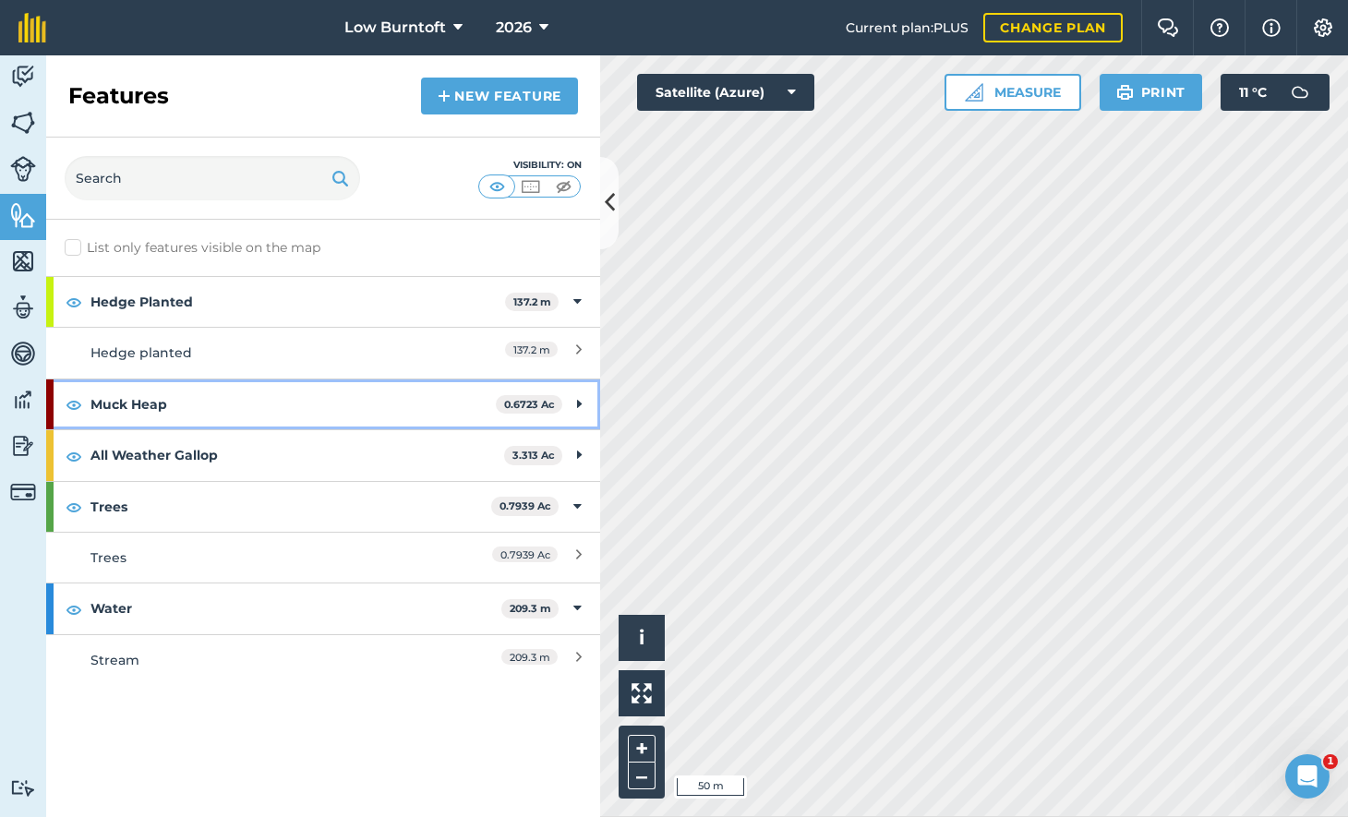
click at [252, 397] on strong "Muck Heap" at bounding box center [292, 404] width 405 height 50
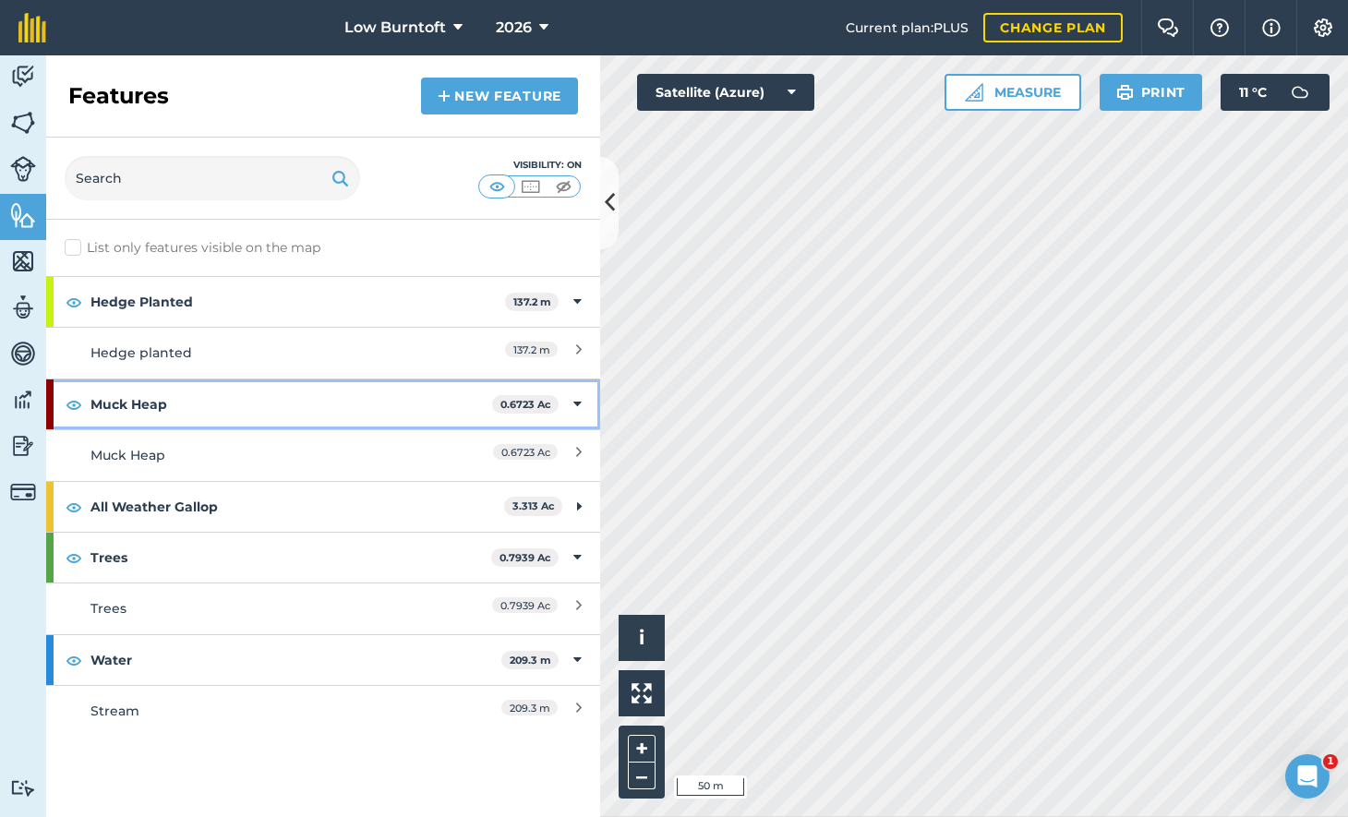
click at [68, 403] on img at bounding box center [74, 404] width 17 height 22
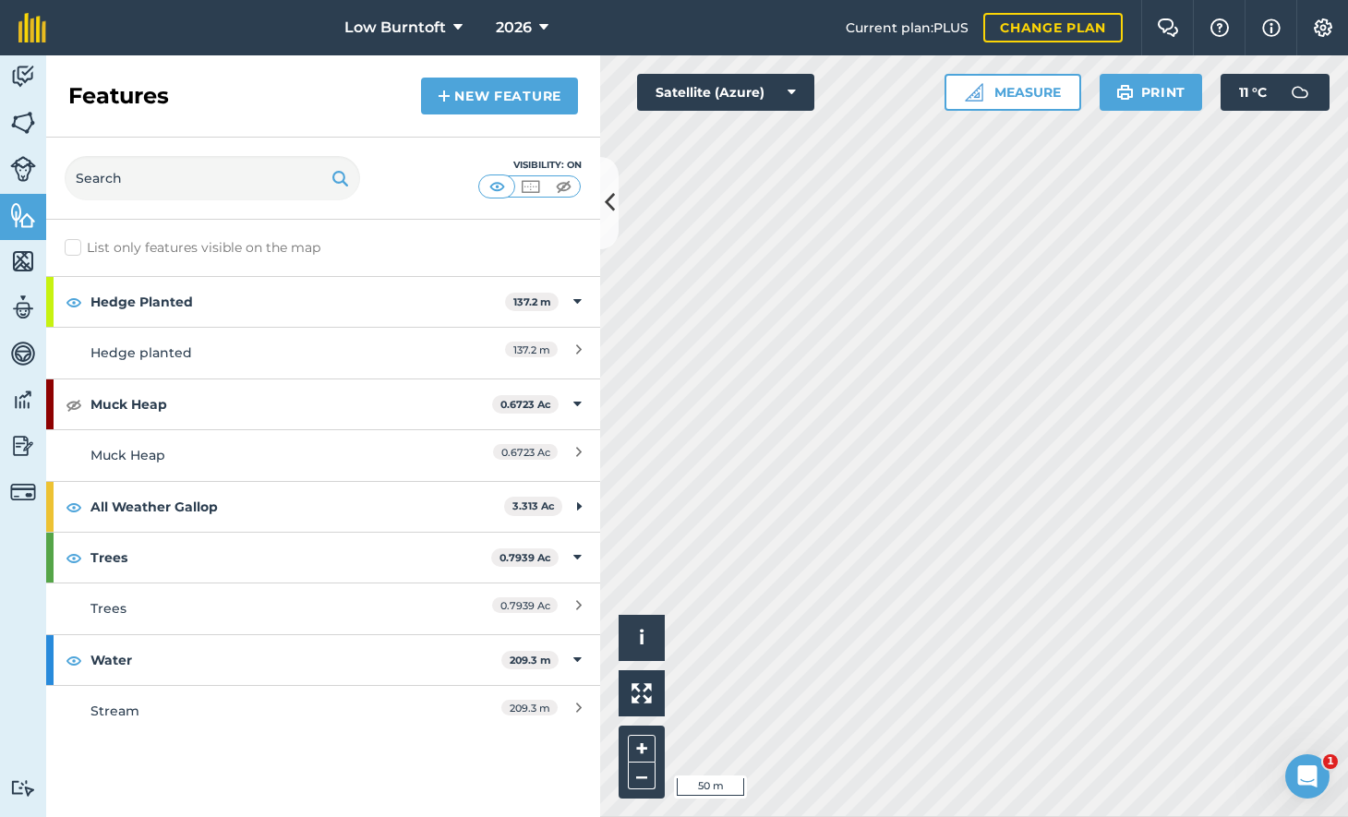
click at [26, 126] on img at bounding box center [23, 123] width 26 height 28
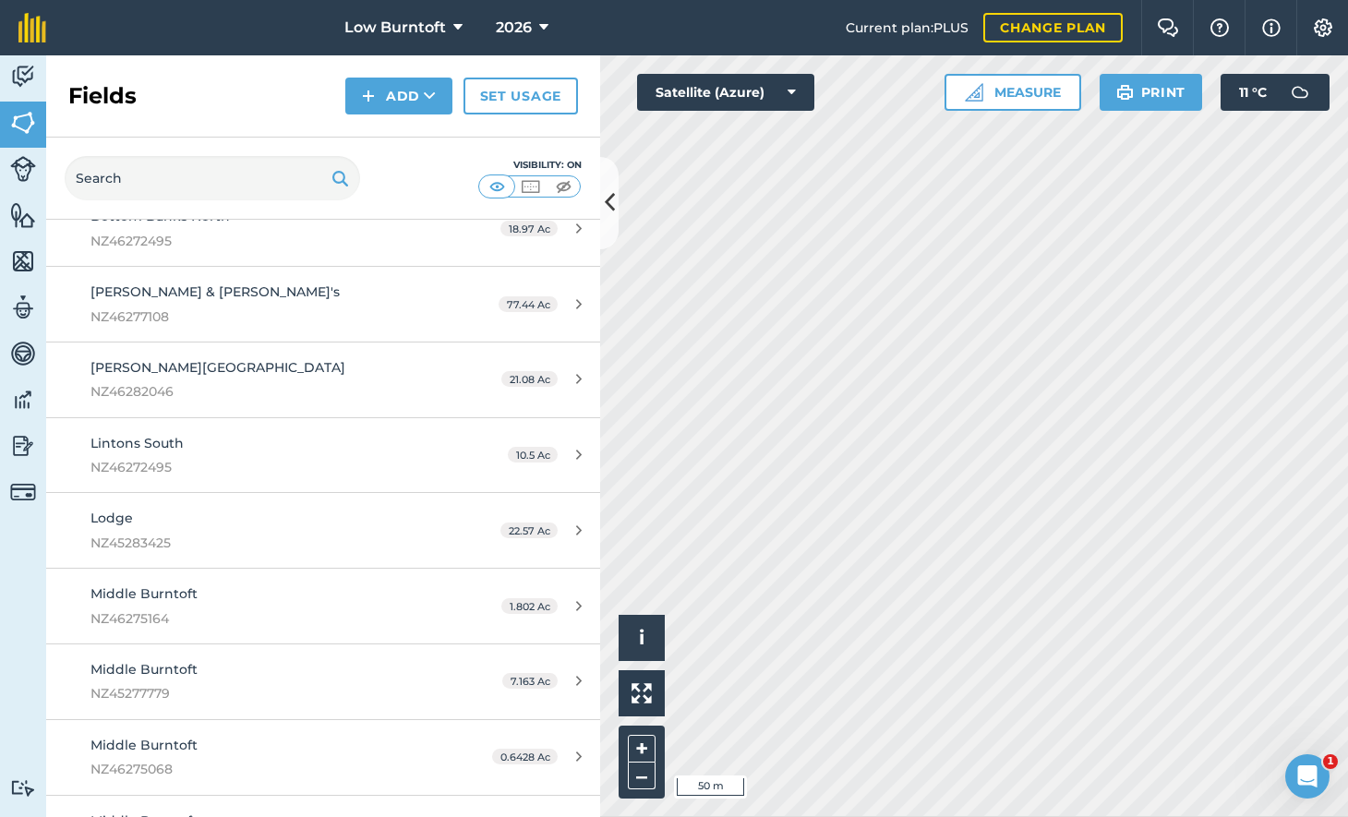
scroll to position [303, 0]
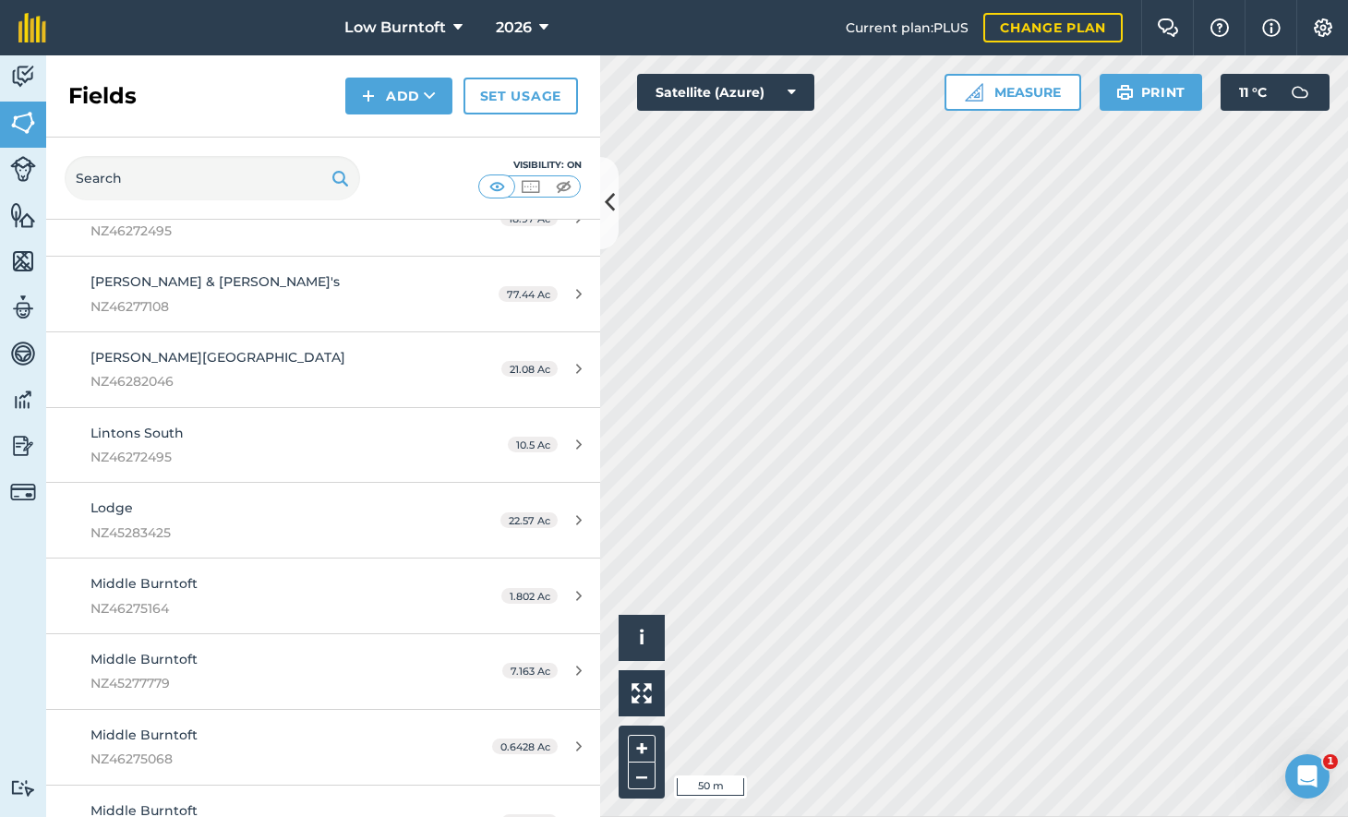
click at [291, 423] on div "[GEOGRAPHIC_DATA]" at bounding box center [263, 445] width 347 height 45
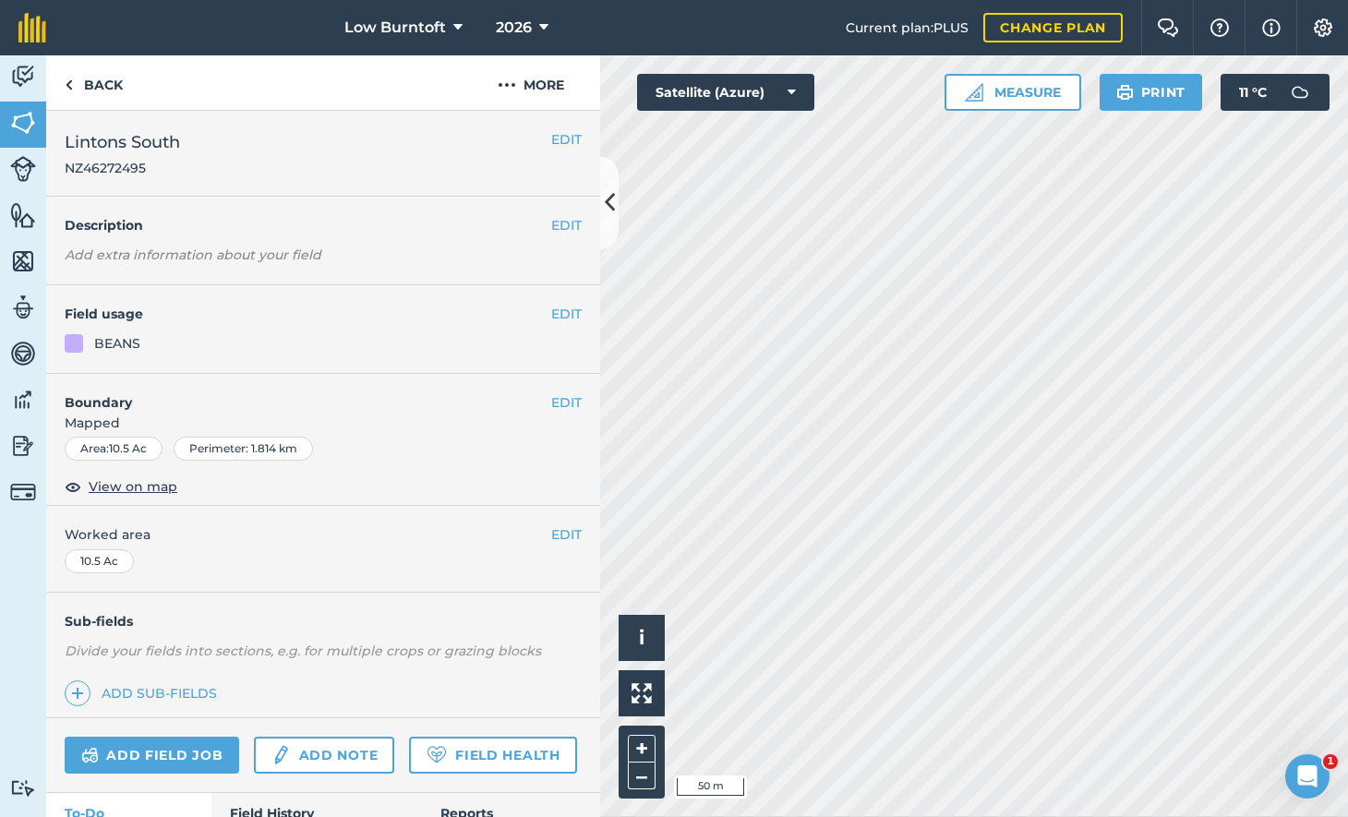
click at [134, 477] on span "View on map" at bounding box center [133, 486] width 89 height 20
click at [91, 81] on link "Back" at bounding box center [93, 82] width 95 height 54
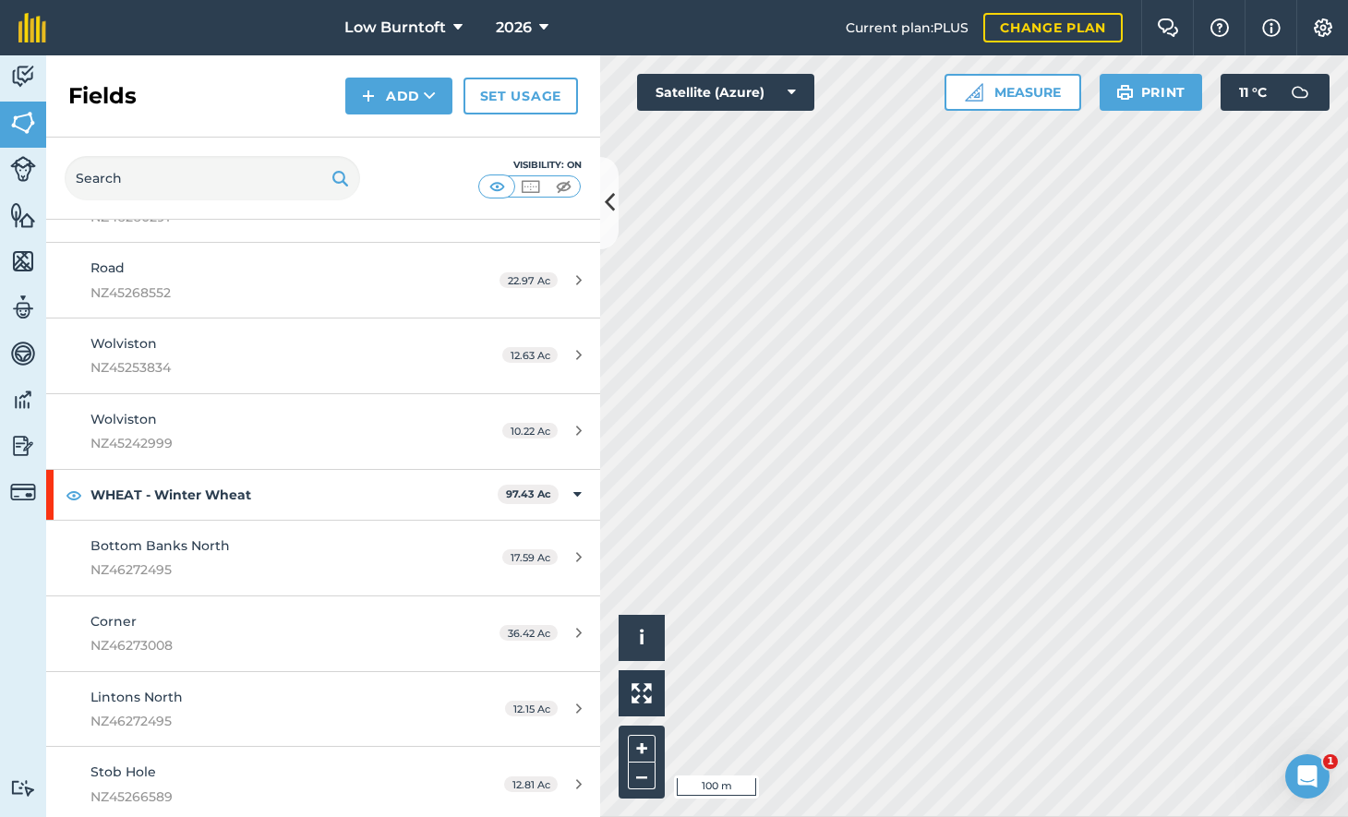
scroll to position [3970, 0]
click at [175, 689] on span "Lintons North" at bounding box center [136, 697] width 92 height 17
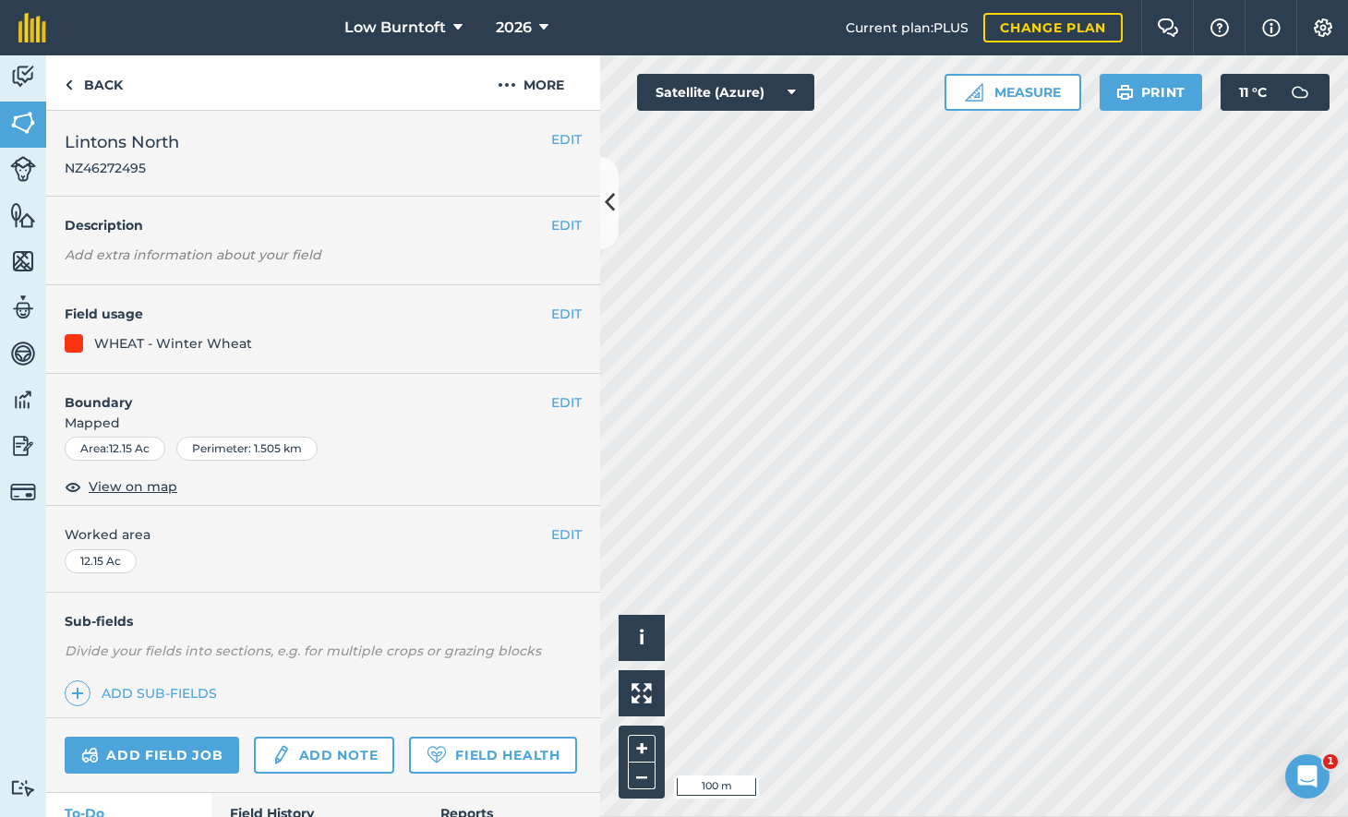
click at [557, 393] on button "EDIT" at bounding box center [566, 402] width 30 height 20
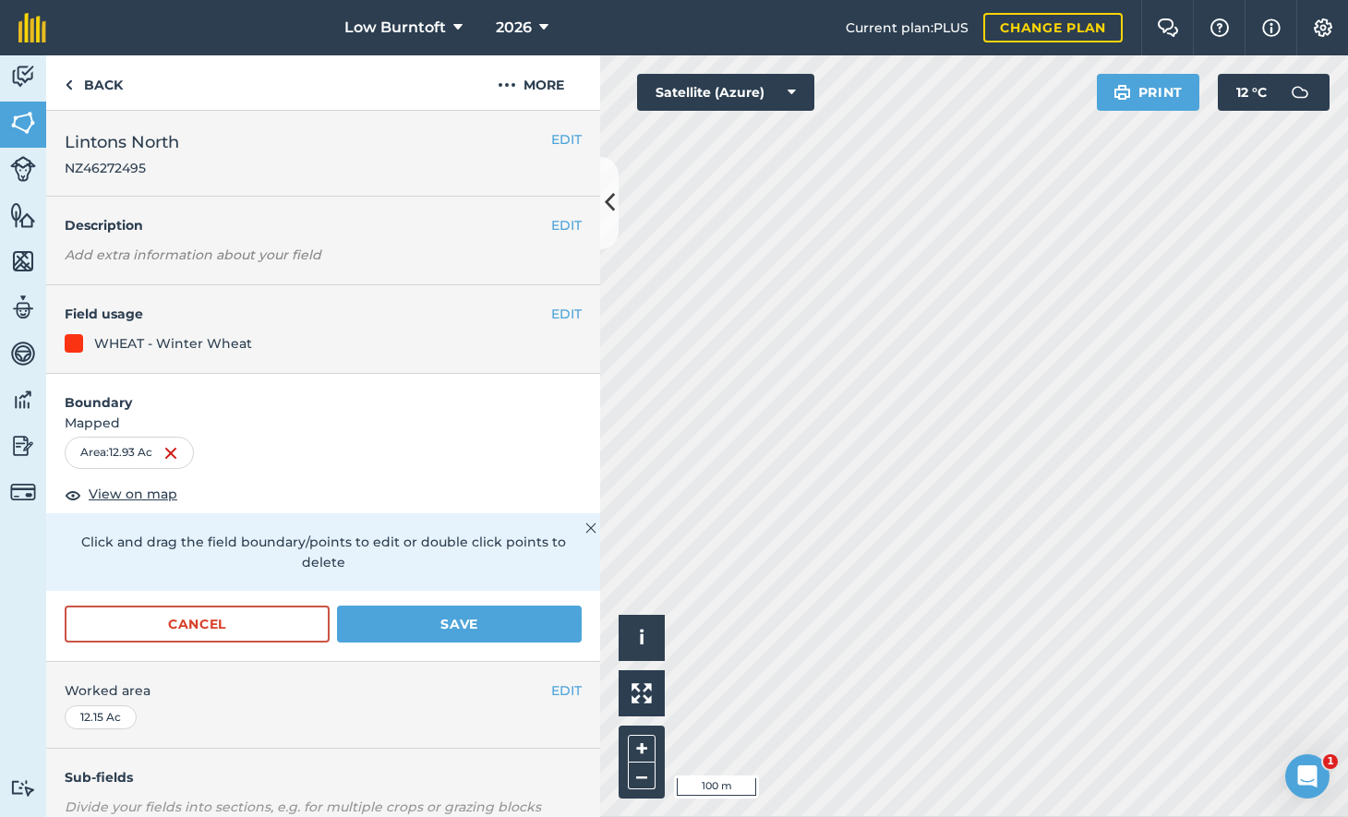
click at [473, 606] on button "Save" at bounding box center [459, 624] width 245 height 37
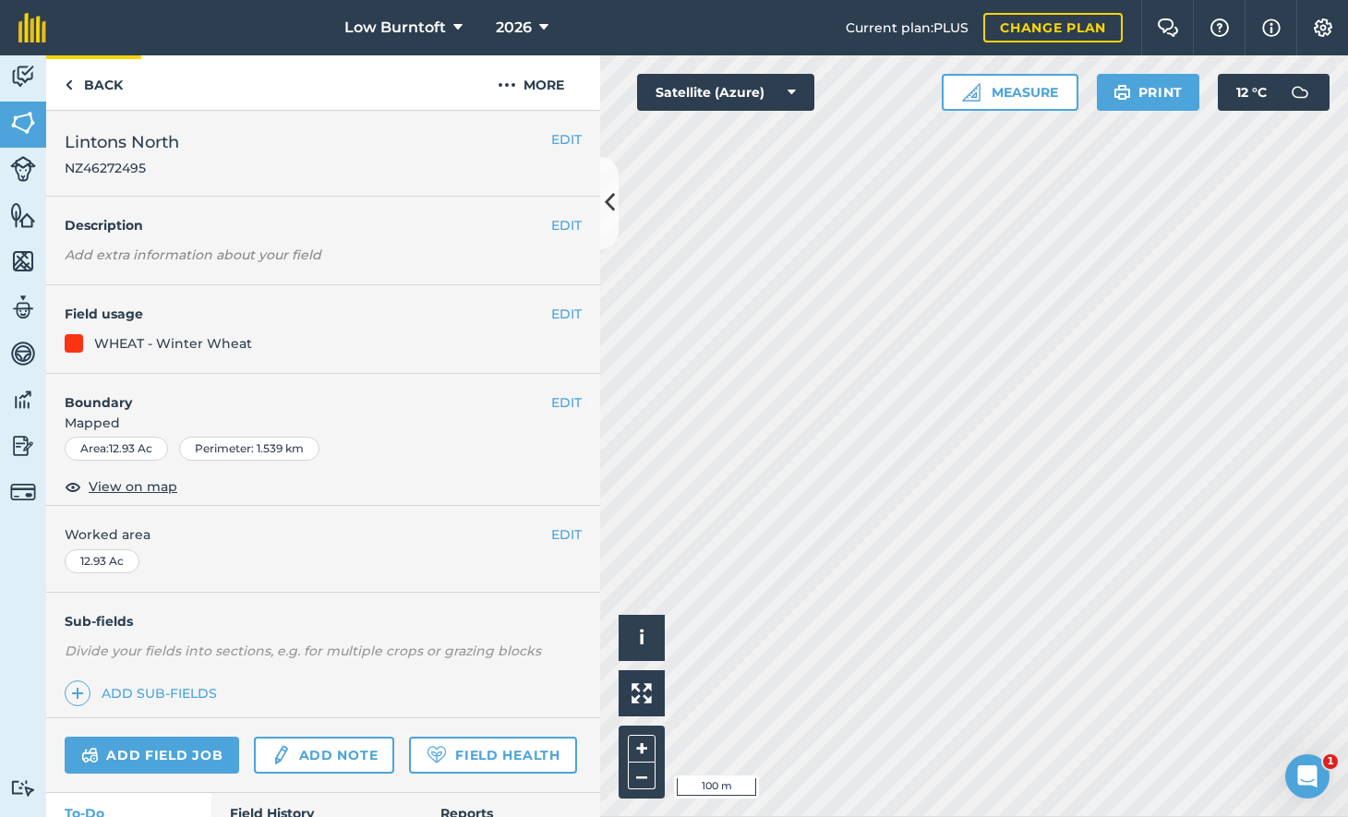
click at [103, 82] on link "Back" at bounding box center [93, 82] width 95 height 54
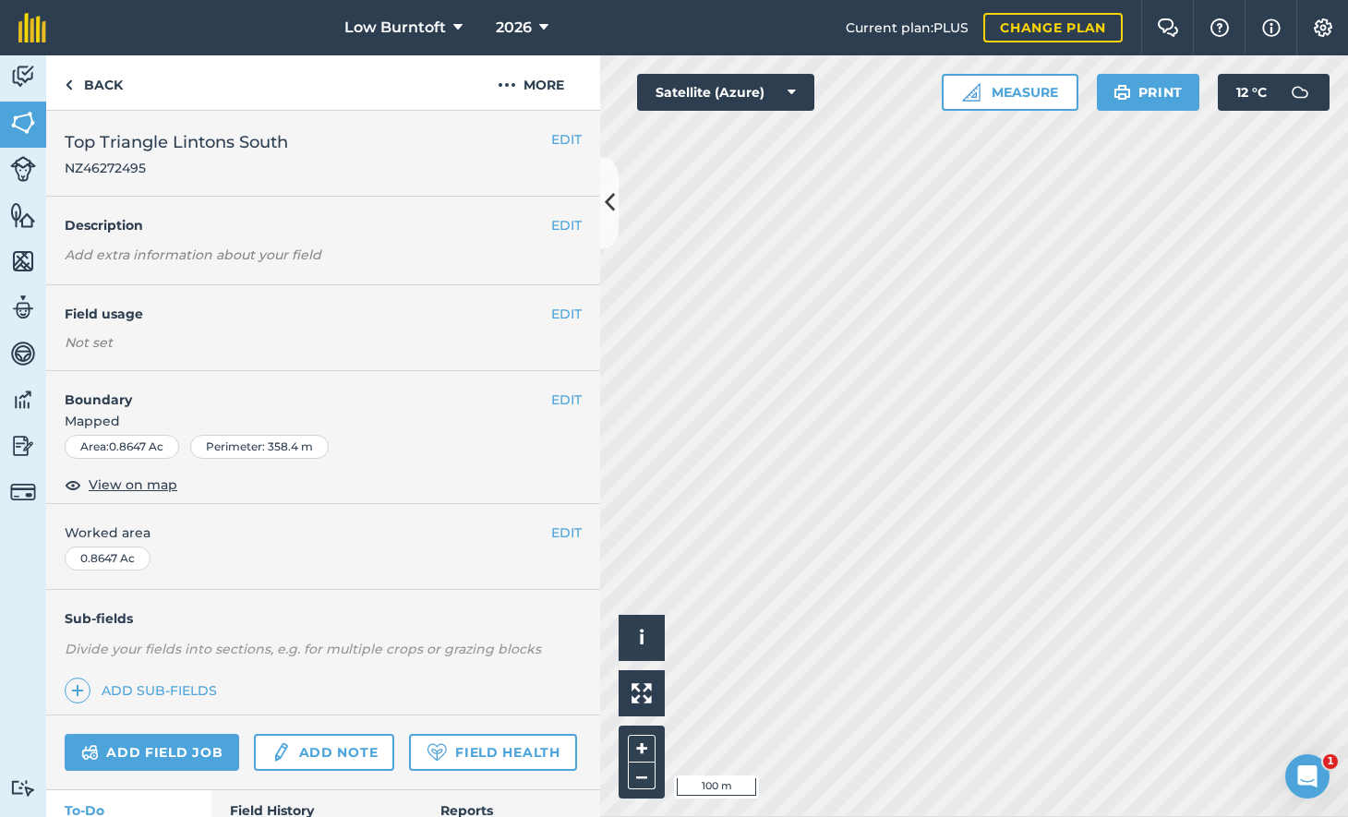
click at [569, 307] on button "EDIT" at bounding box center [566, 314] width 30 height 20
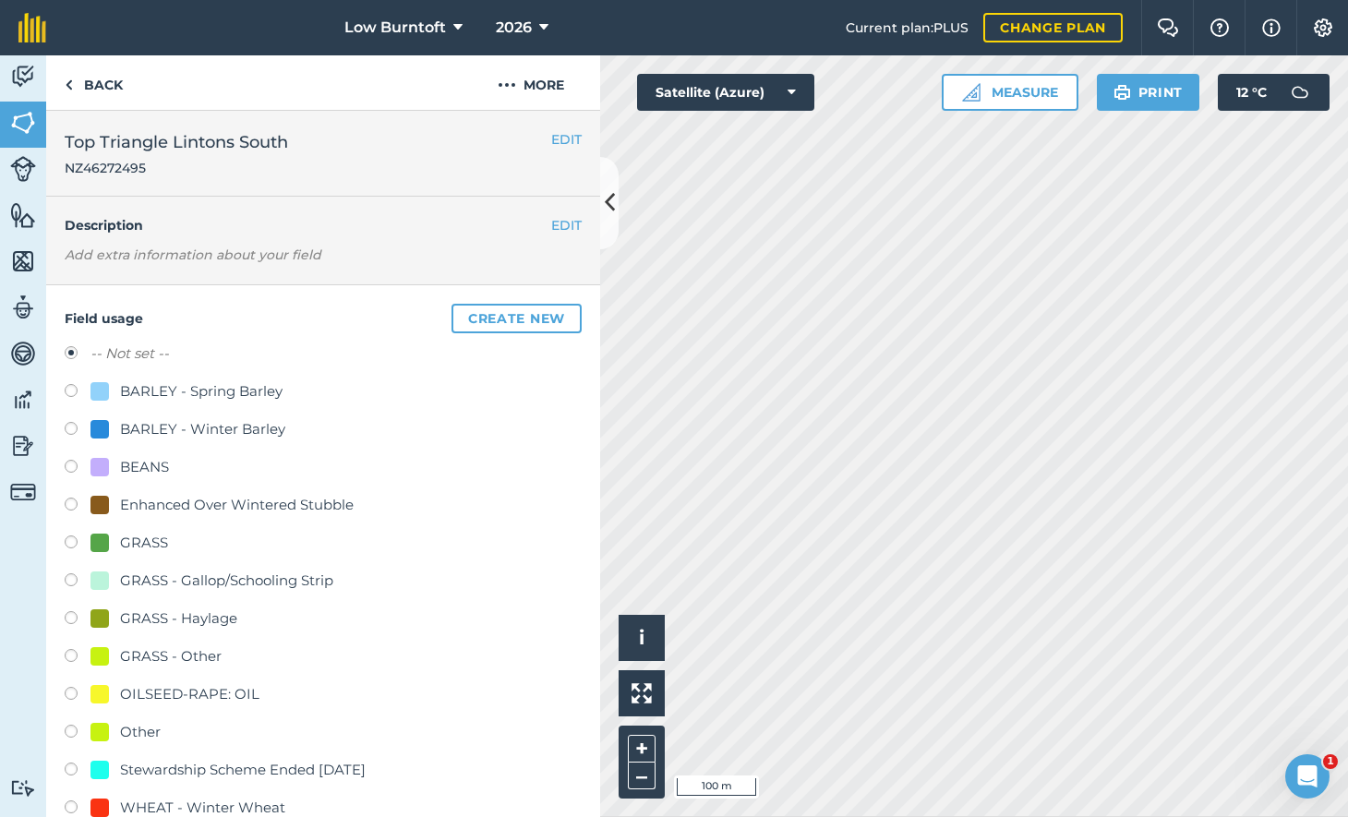
click at [22, 215] on img at bounding box center [23, 215] width 26 height 28
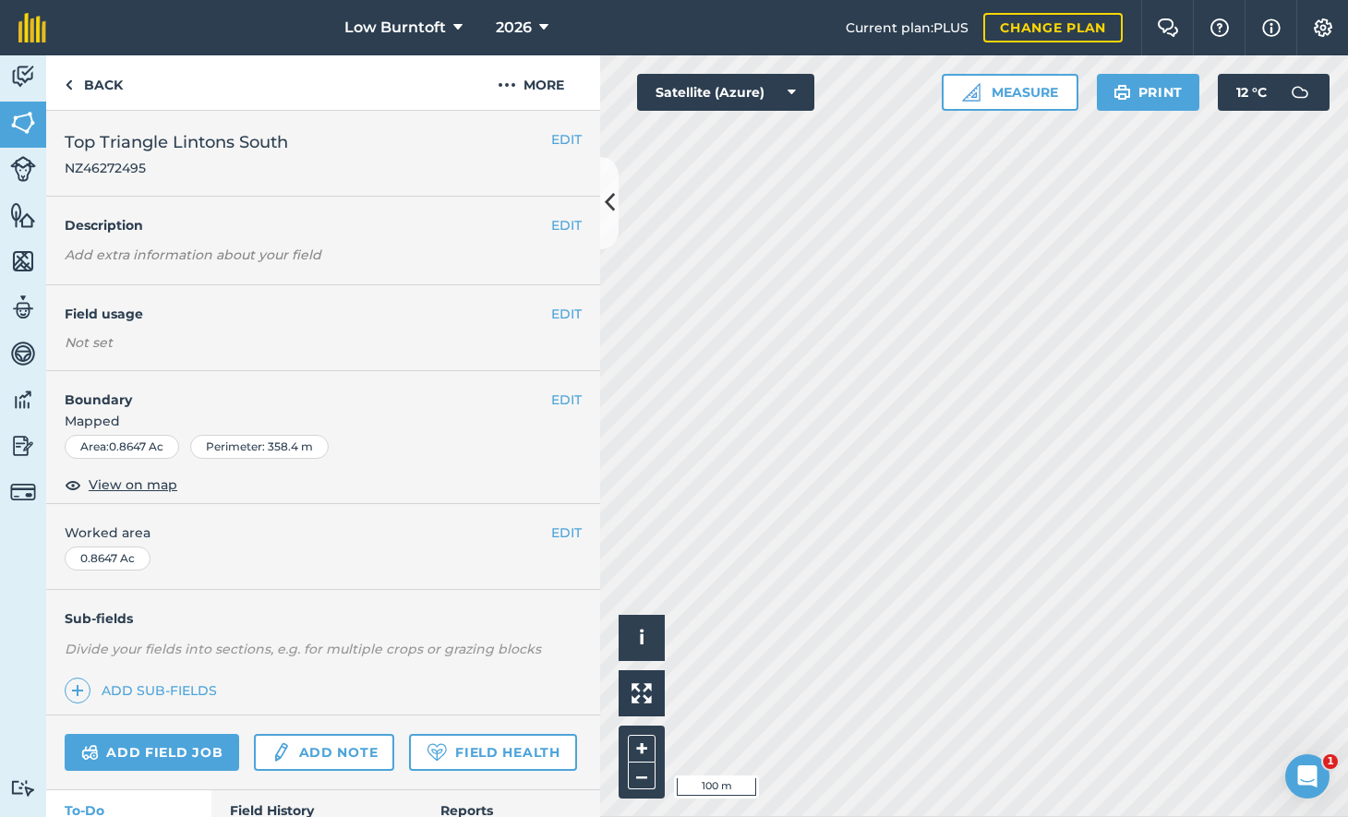
click at [561, 228] on button "EDIT" at bounding box center [566, 225] width 30 height 20
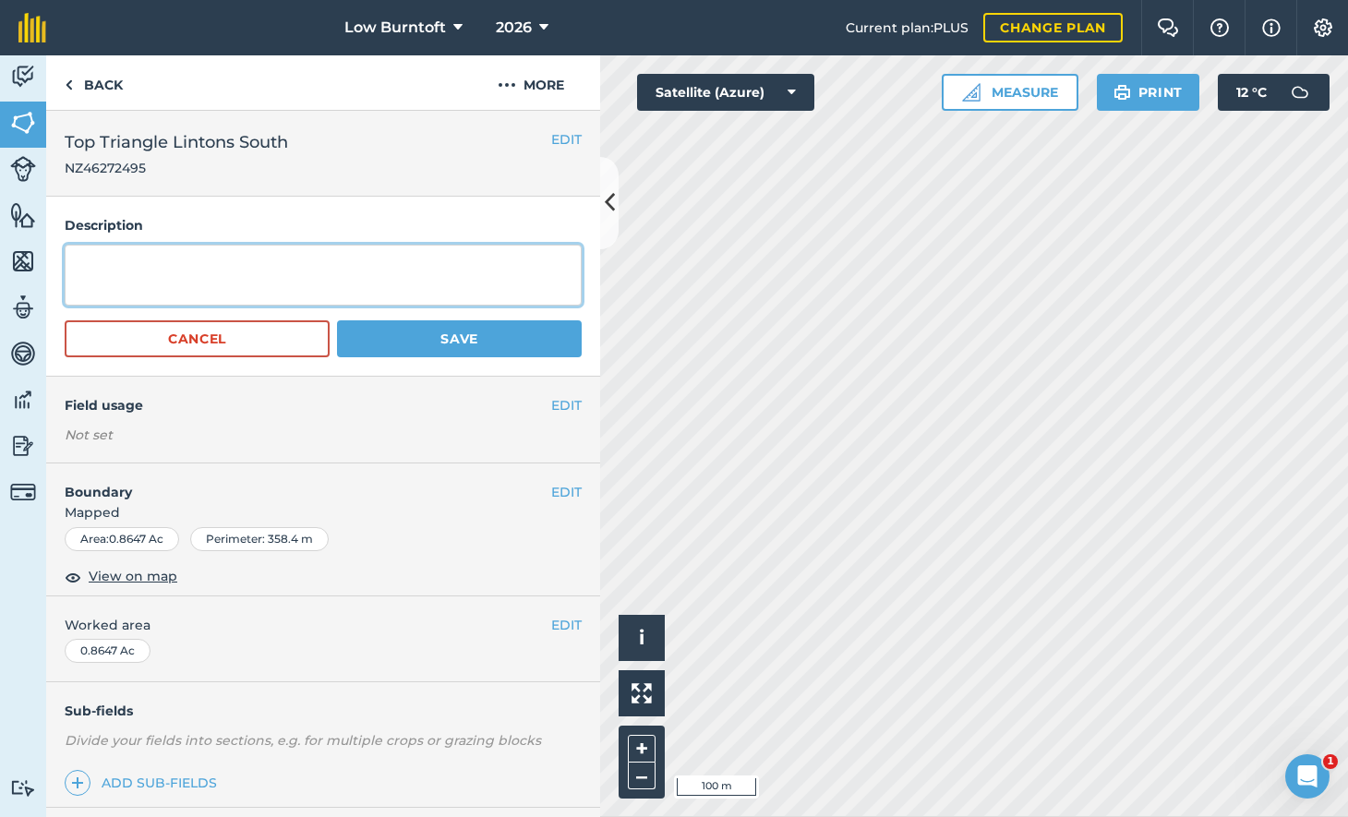
click at [79, 266] on textarea at bounding box center [323, 275] width 517 height 61
type textarea "Muck Heap"
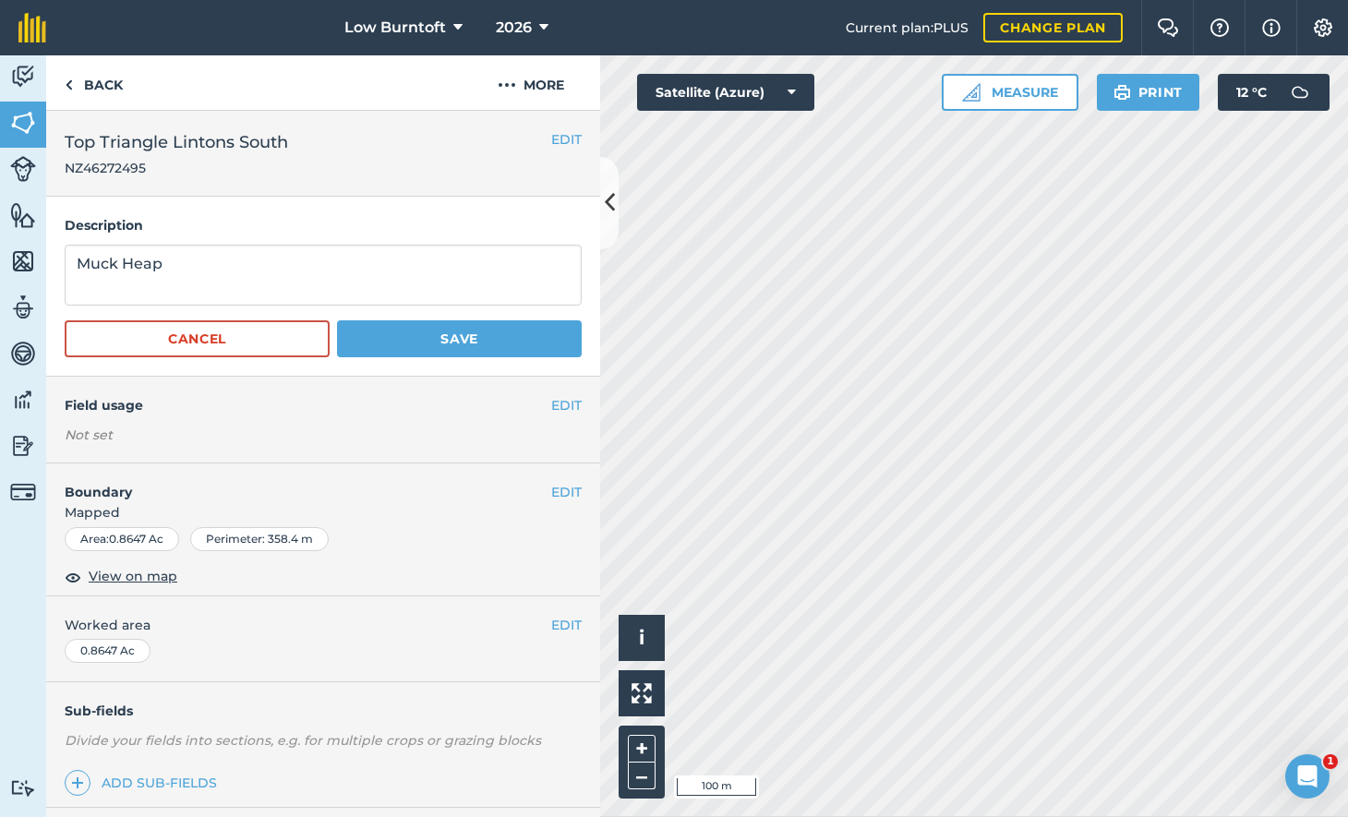
click at [554, 405] on button "EDIT" at bounding box center [566, 405] width 30 height 20
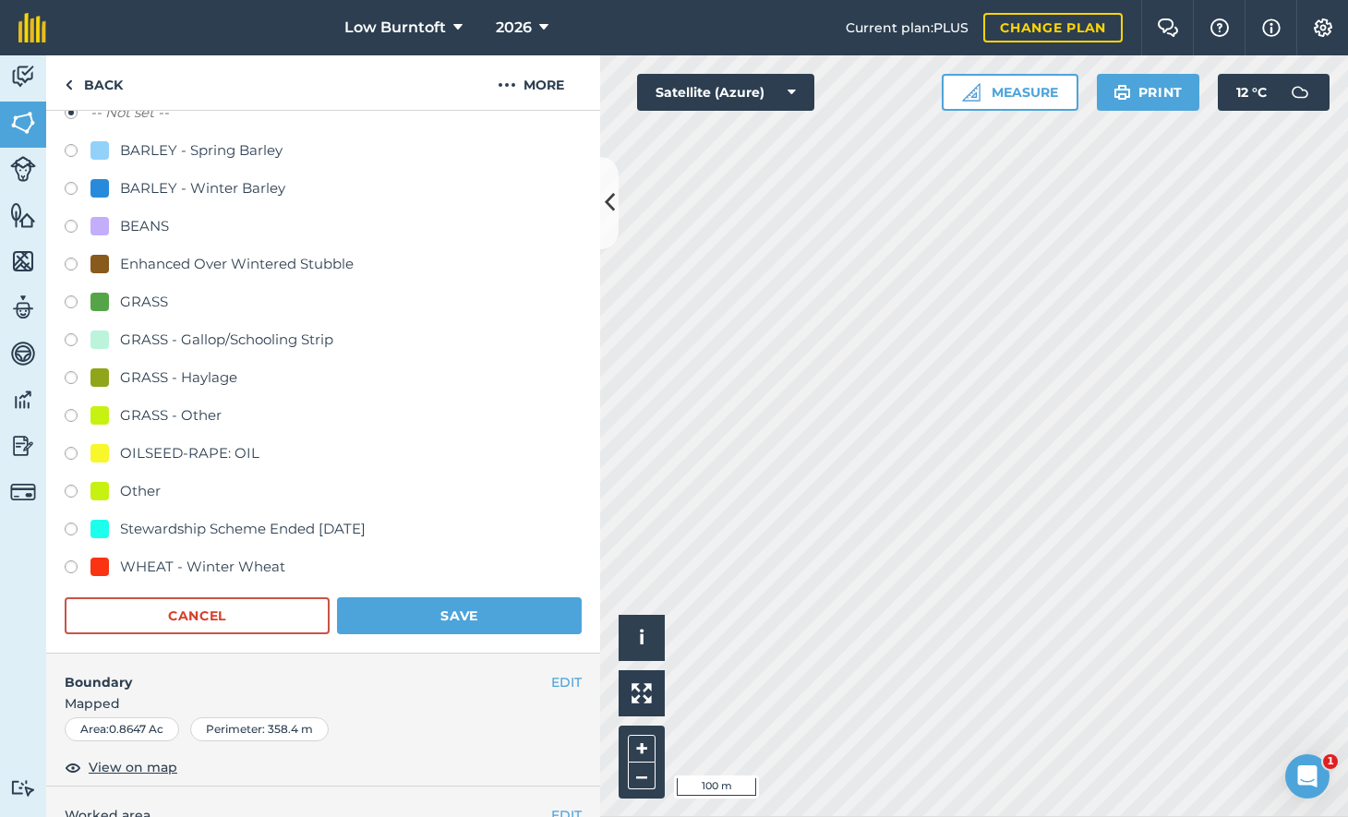
scroll to position [331, 0]
click at [67, 486] on label at bounding box center [78, 495] width 26 height 18
radio input "true"
radio input "false"
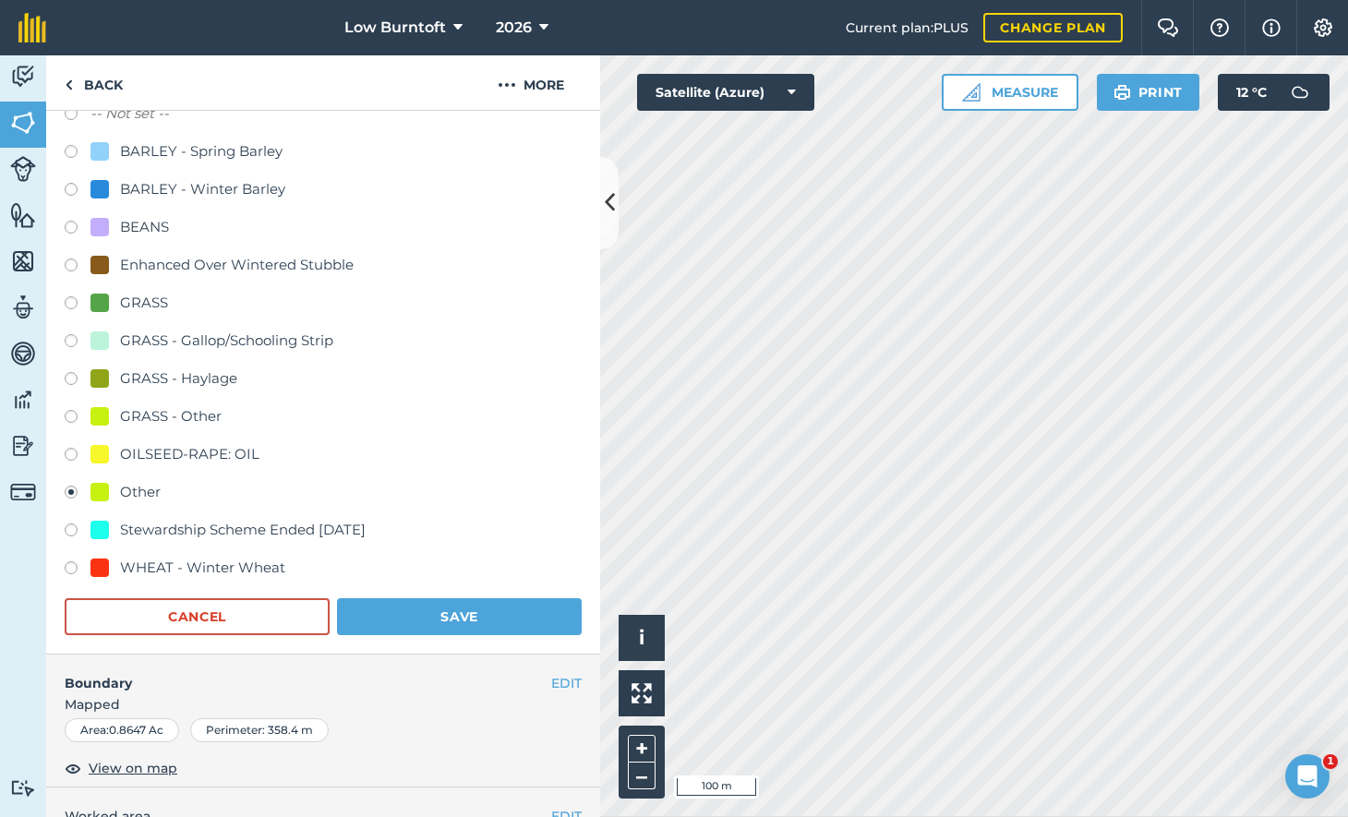
click at [417, 608] on button "Save" at bounding box center [459, 616] width 245 height 37
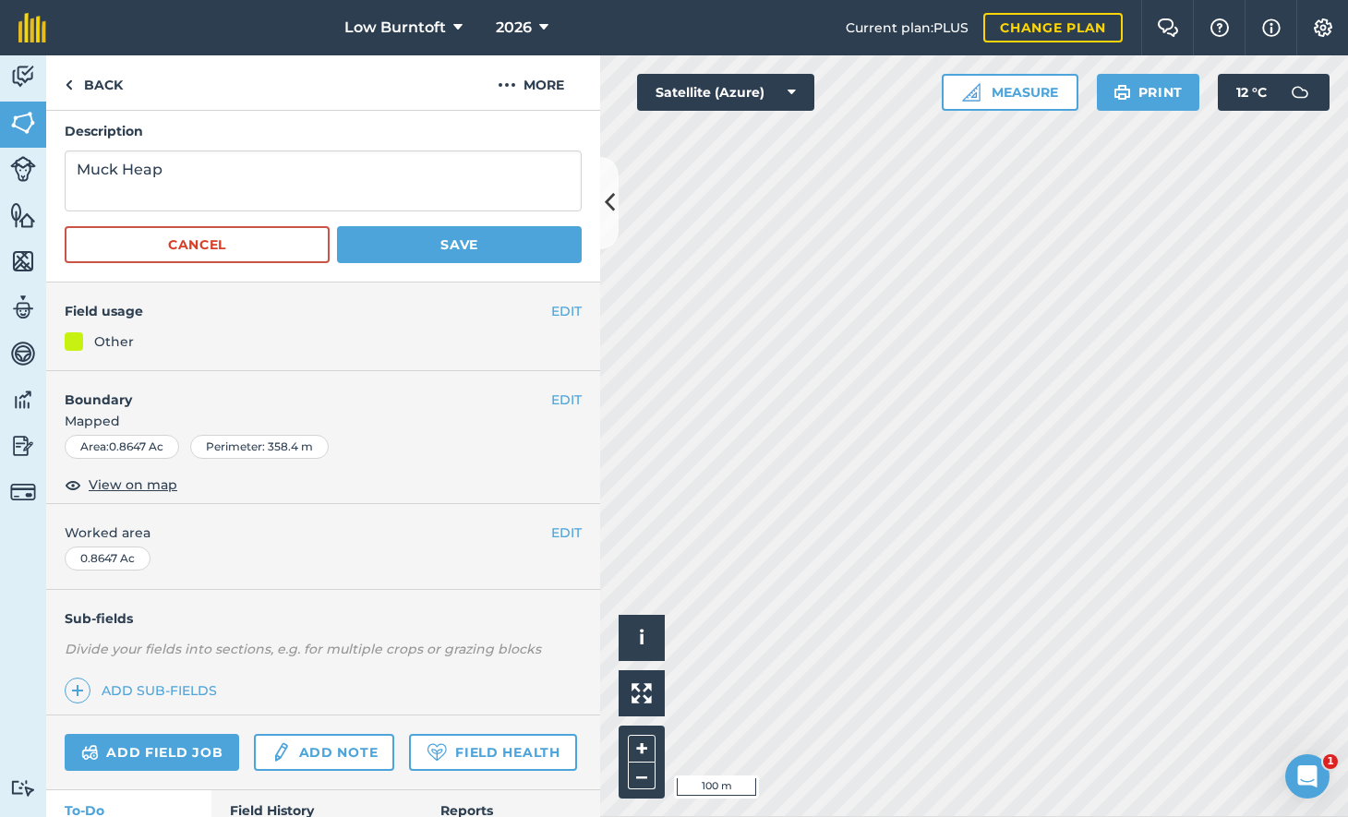
scroll to position [109, 0]
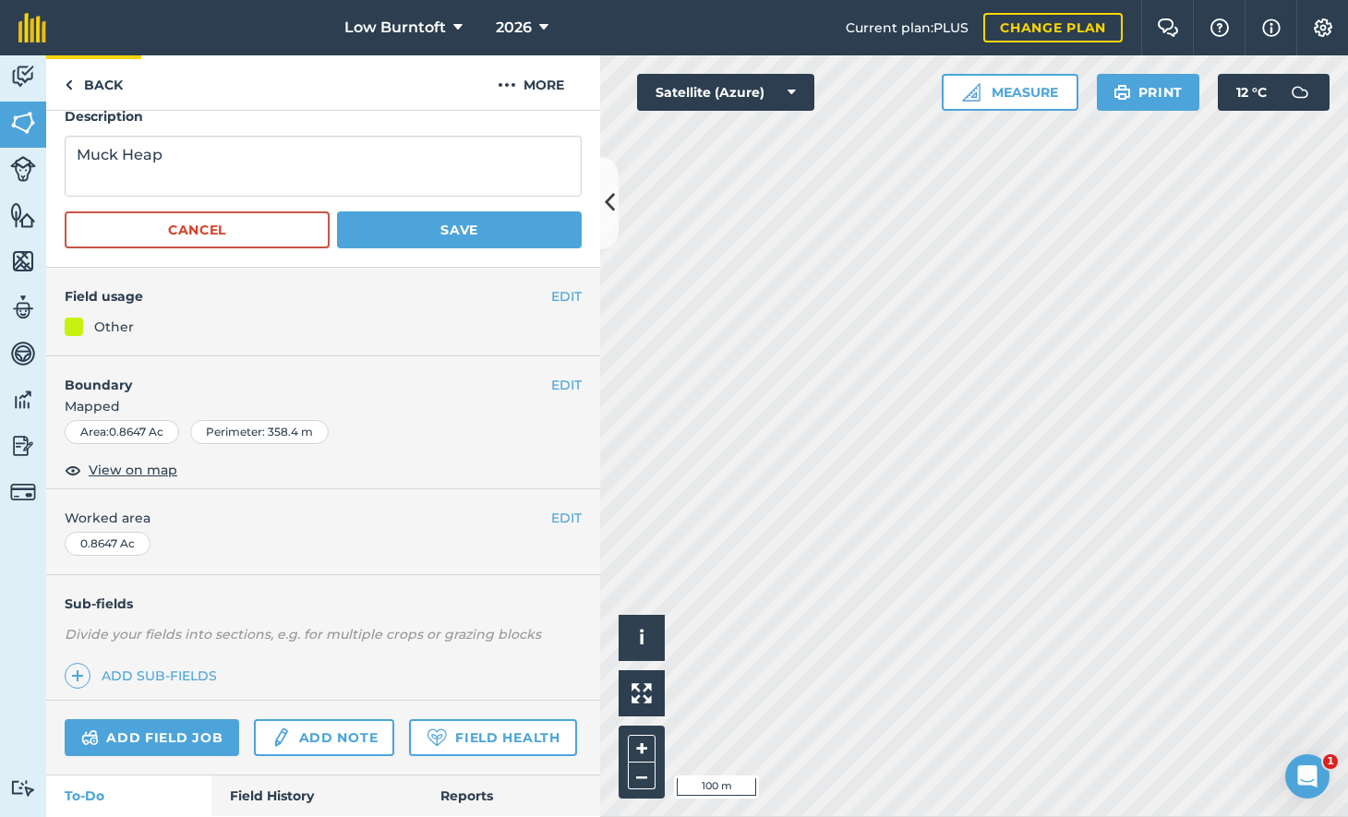
click at [88, 78] on link "Back" at bounding box center [93, 82] width 95 height 54
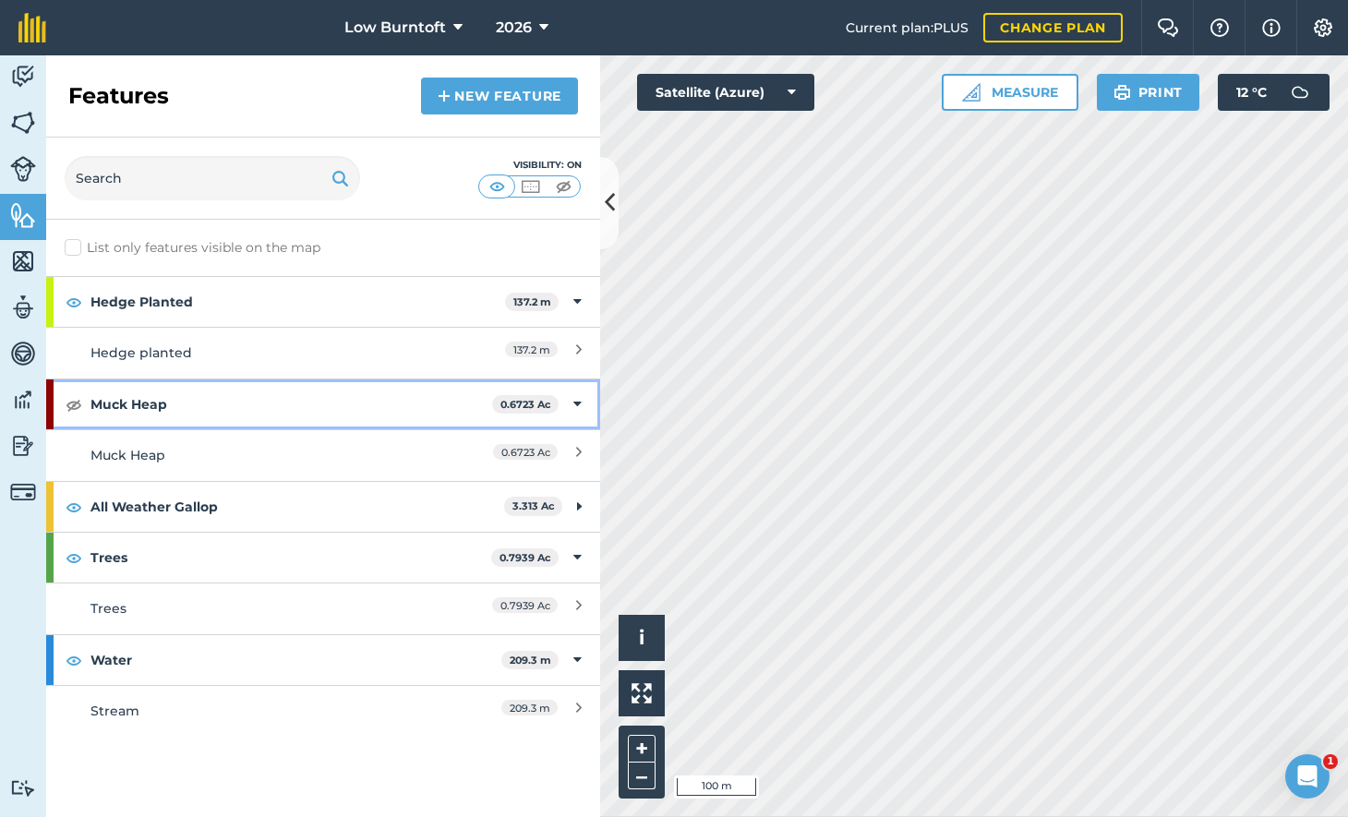
click at [578, 400] on icon at bounding box center [577, 404] width 8 height 20
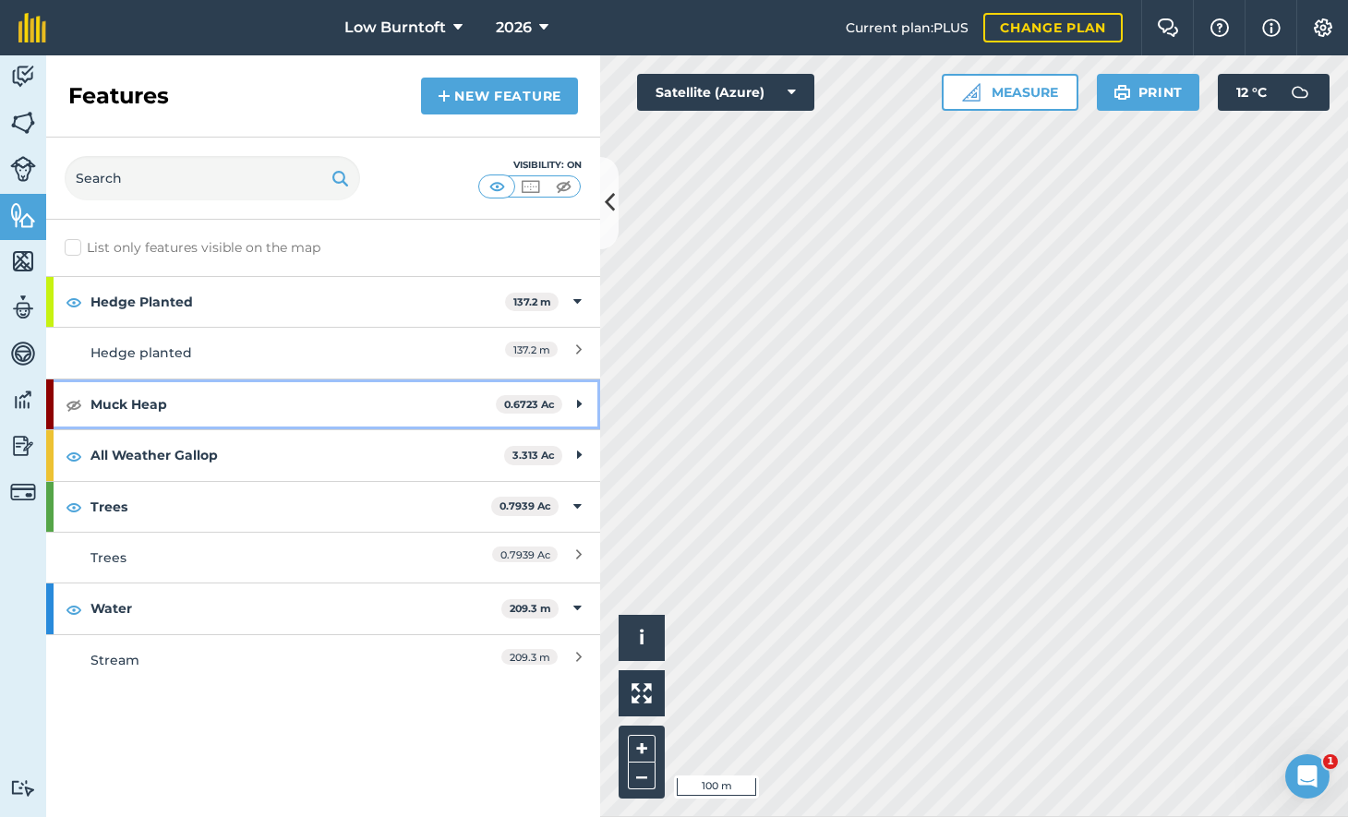
click at [578, 400] on icon at bounding box center [579, 404] width 5 height 20
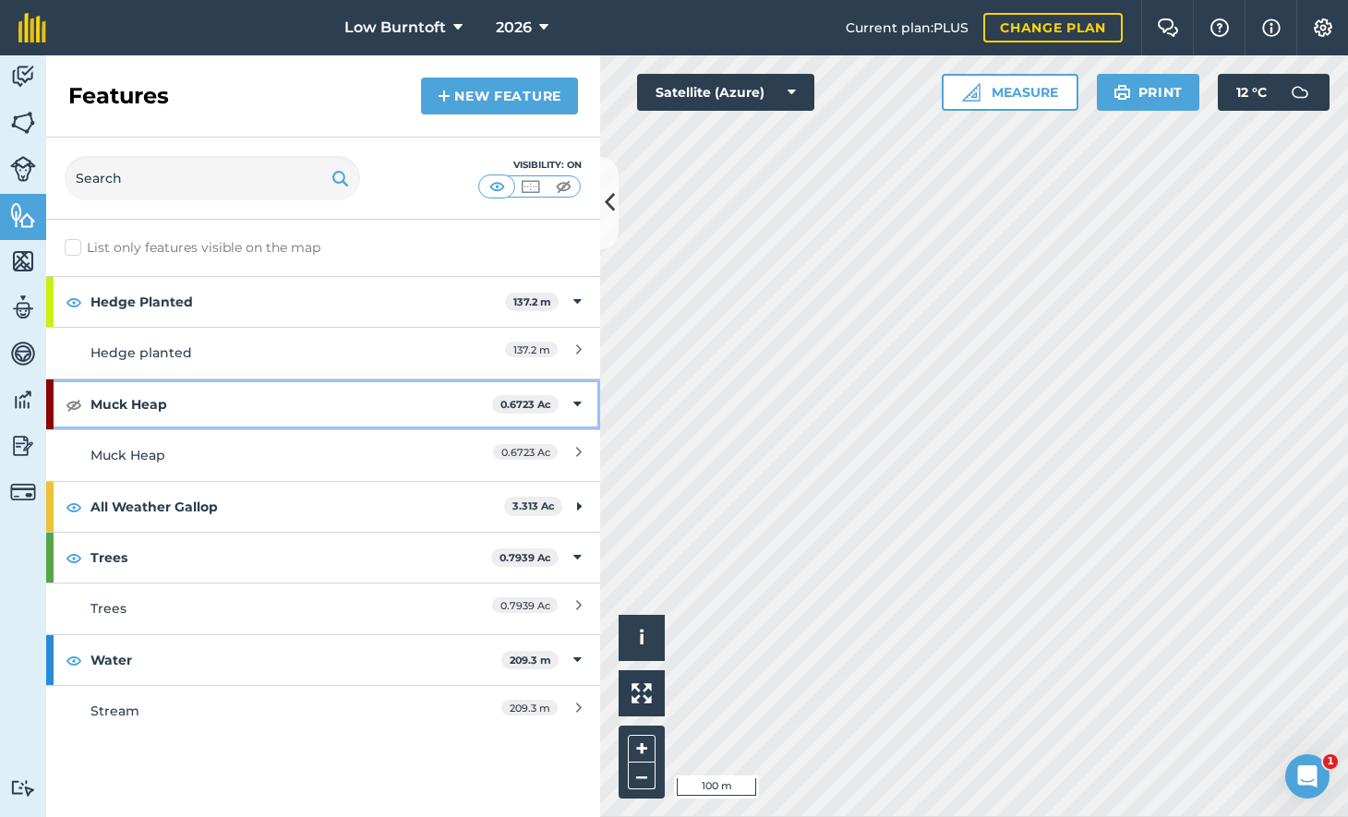
click at [76, 399] on img at bounding box center [74, 404] width 17 height 22
click at [68, 400] on img at bounding box center [74, 404] width 17 height 22
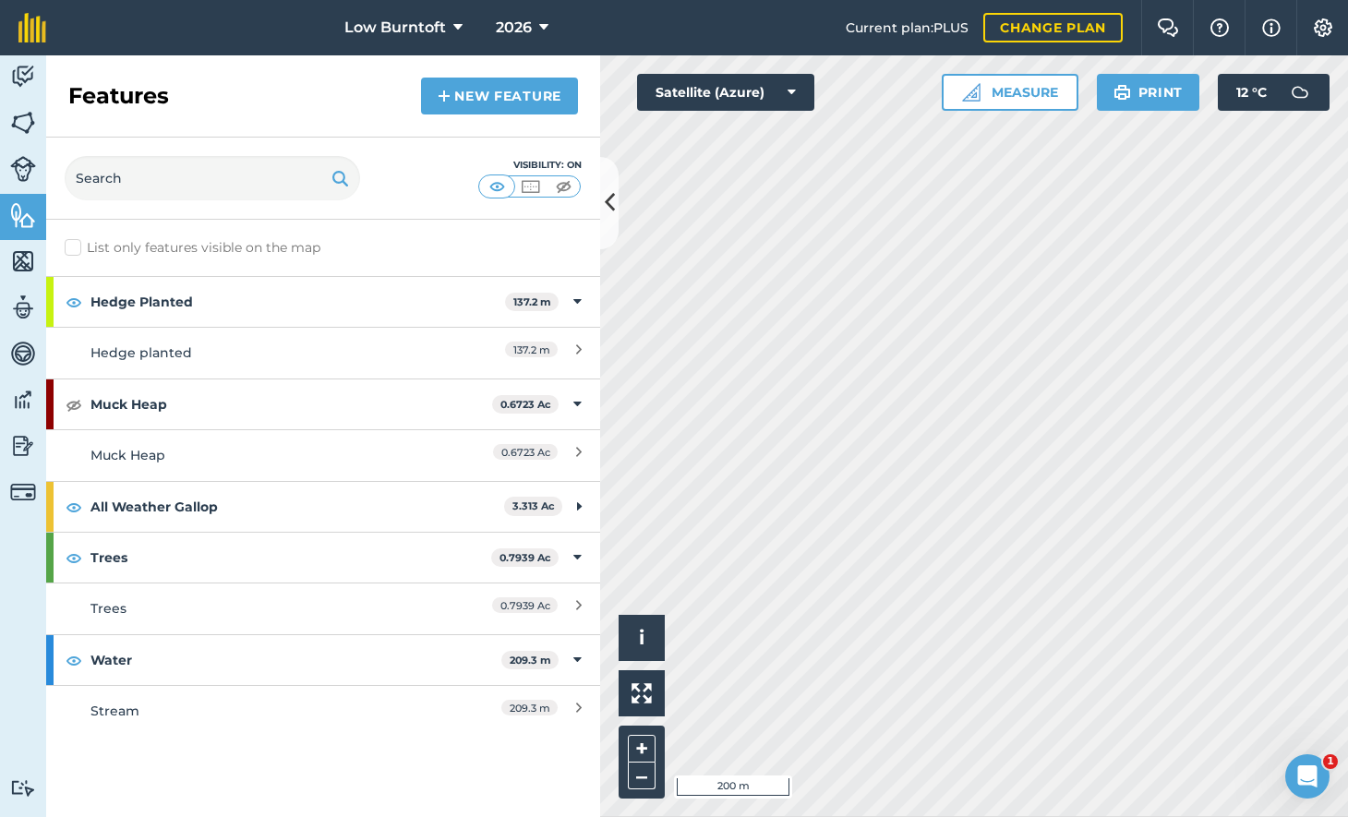
click at [532, 181] on img at bounding box center [530, 186] width 23 height 18
click at [490, 185] on img at bounding box center [497, 186] width 23 height 18
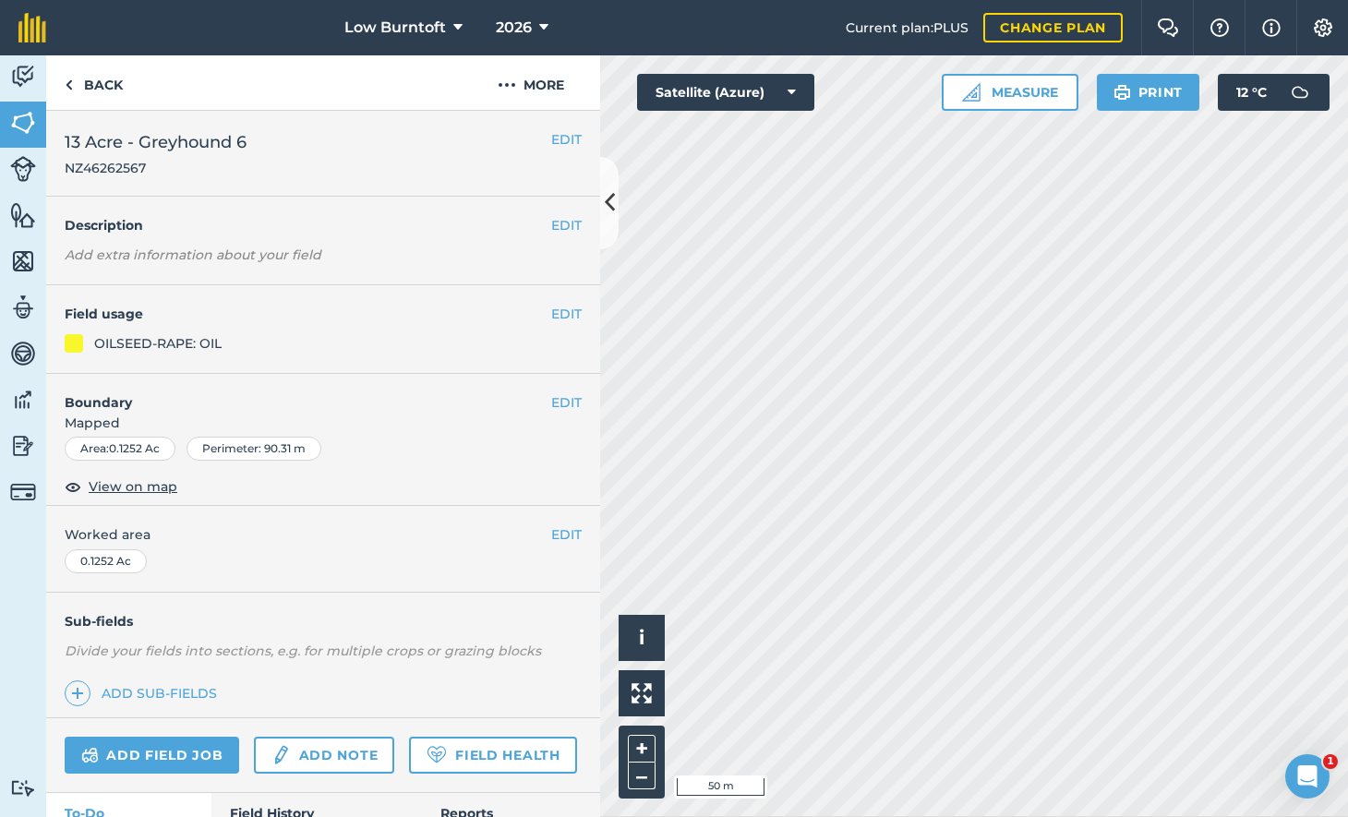
click at [572, 137] on button "EDIT" at bounding box center [566, 139] width 30 height 20
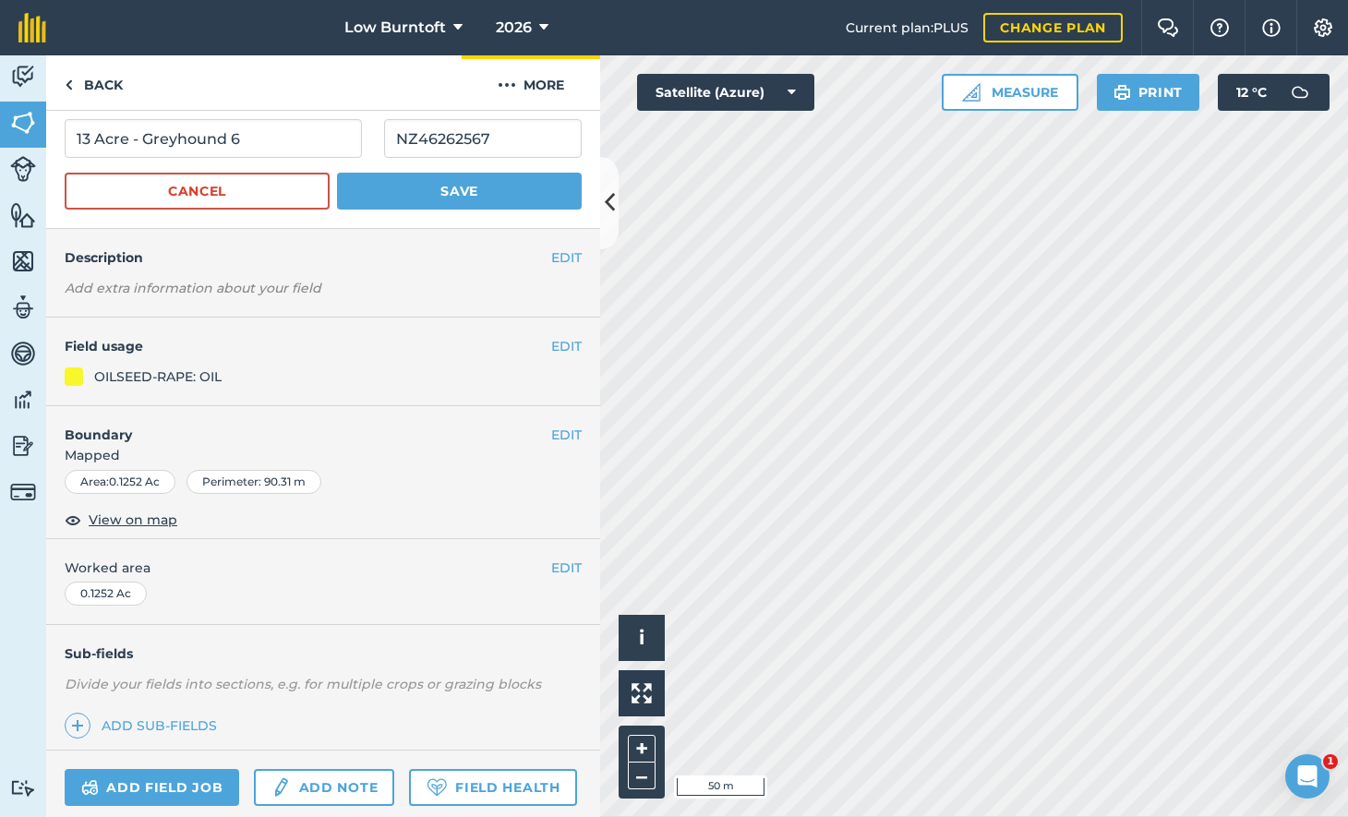
scroll to position [36, 0]
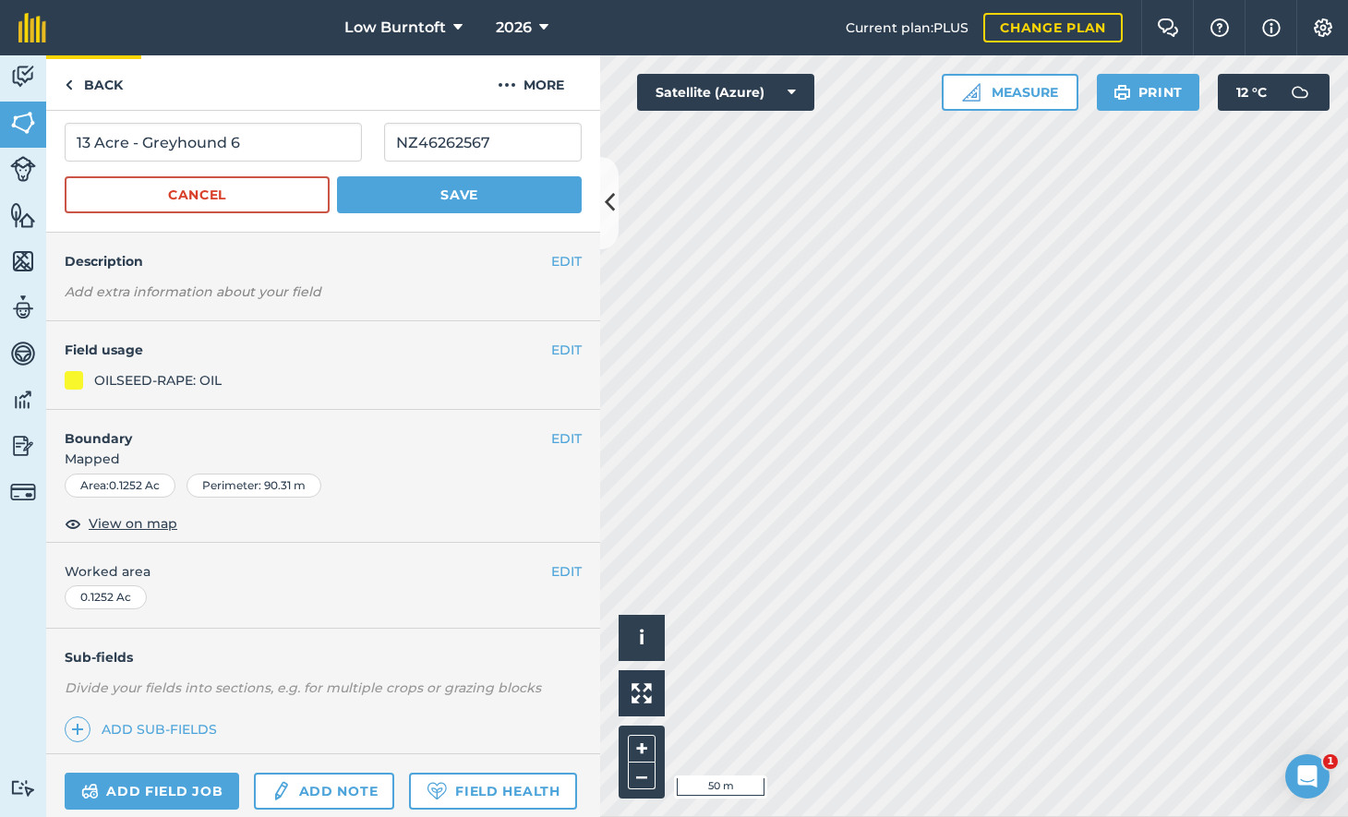
click at [114, 80] on link "Back" at bounding box center [93, 82] width 95 height 54
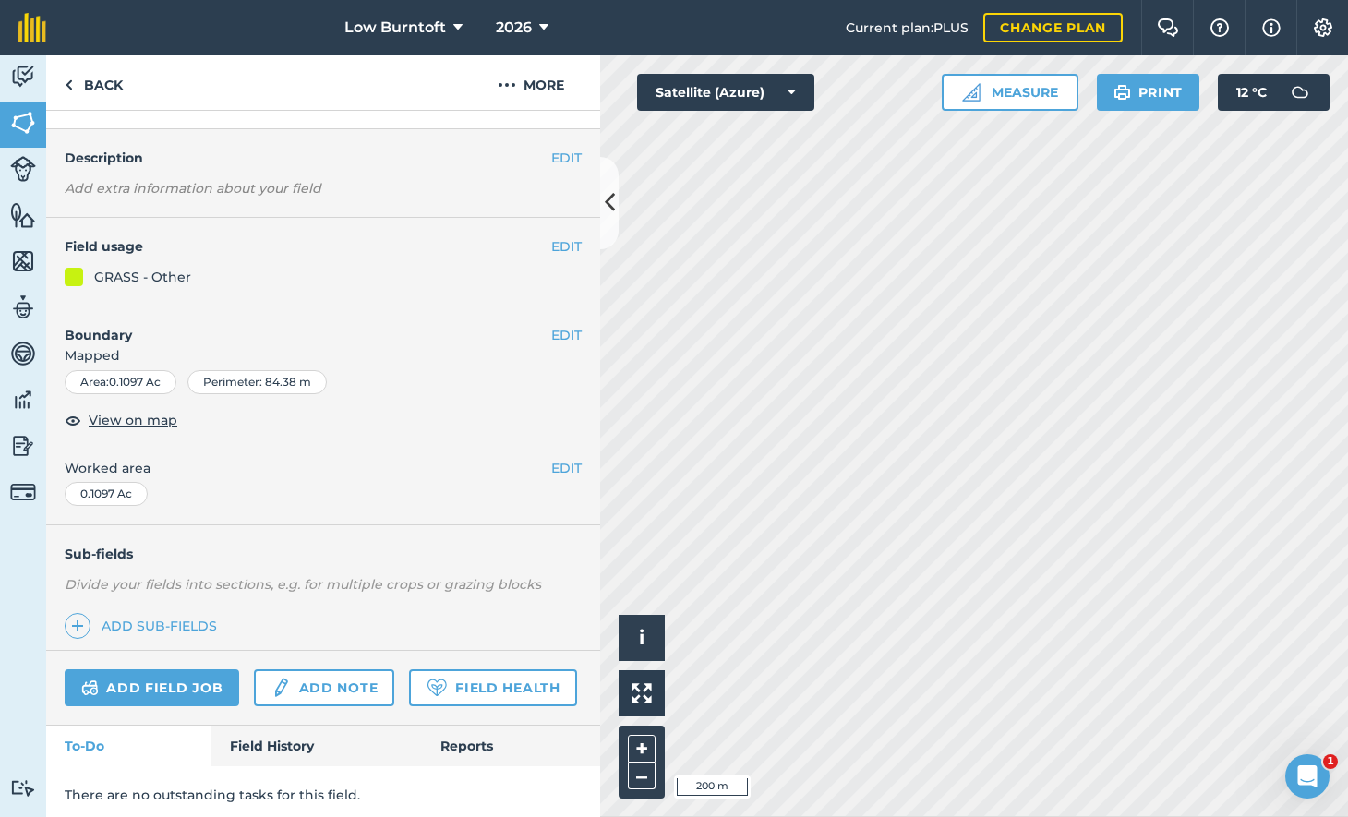
scroll to position [138, 0]
click at [104, 78] on link "Back" at bounding box center [93, 82] width 95 height 54
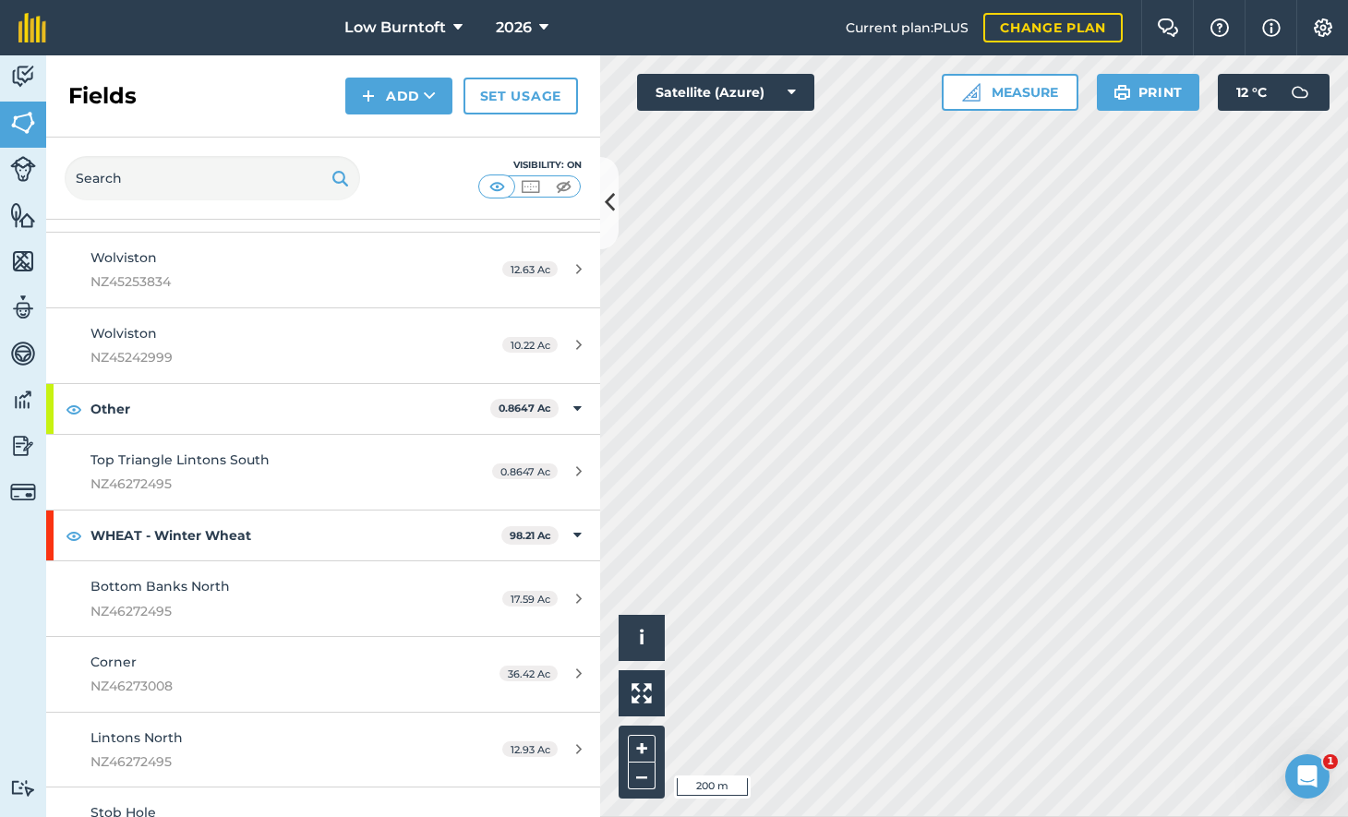
scroll to position [4056, 0]
click at [512, 94] on link "Set usage" at bounding box center [520, 96] width 114 height 37
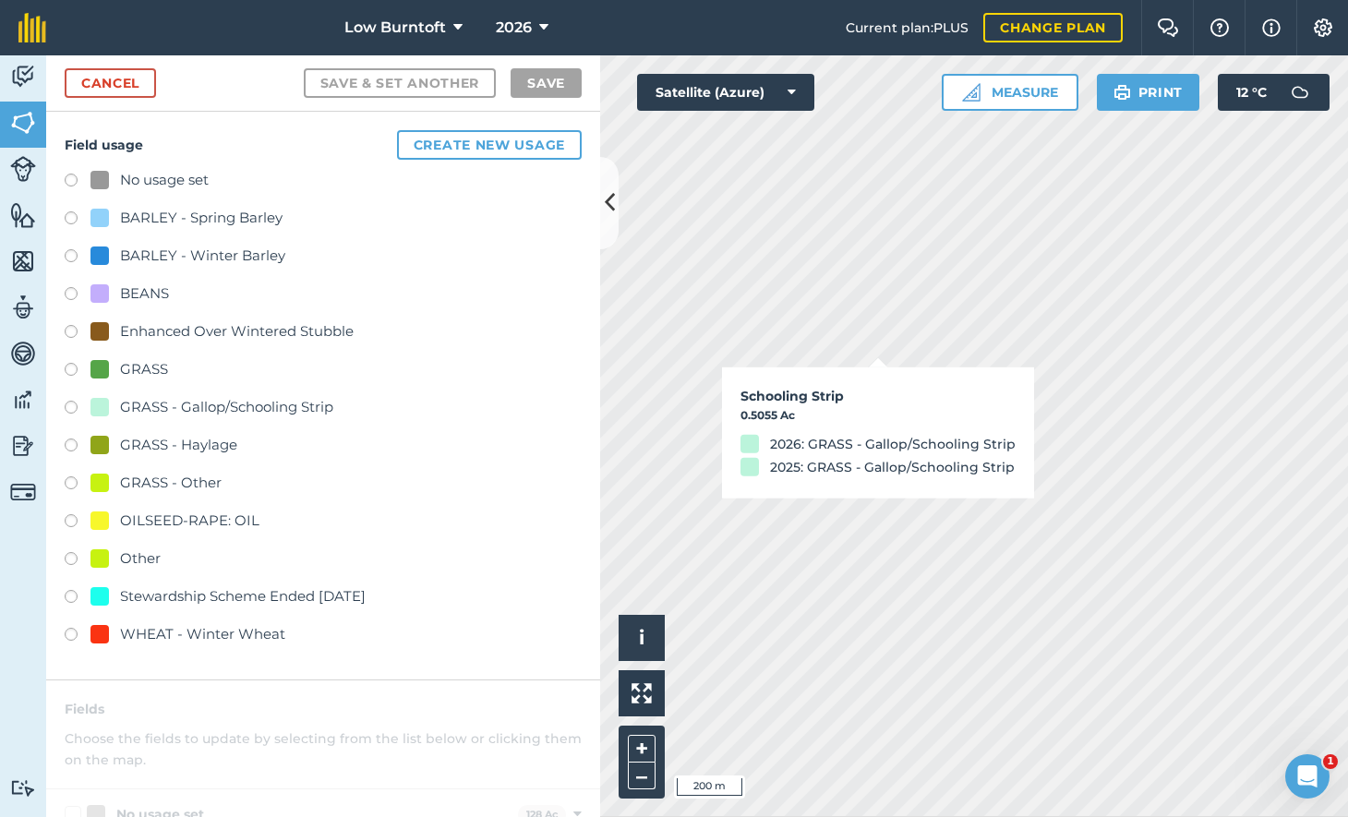
click at [71, 628] on label at bounding box center [78, 637] width 26 height 18
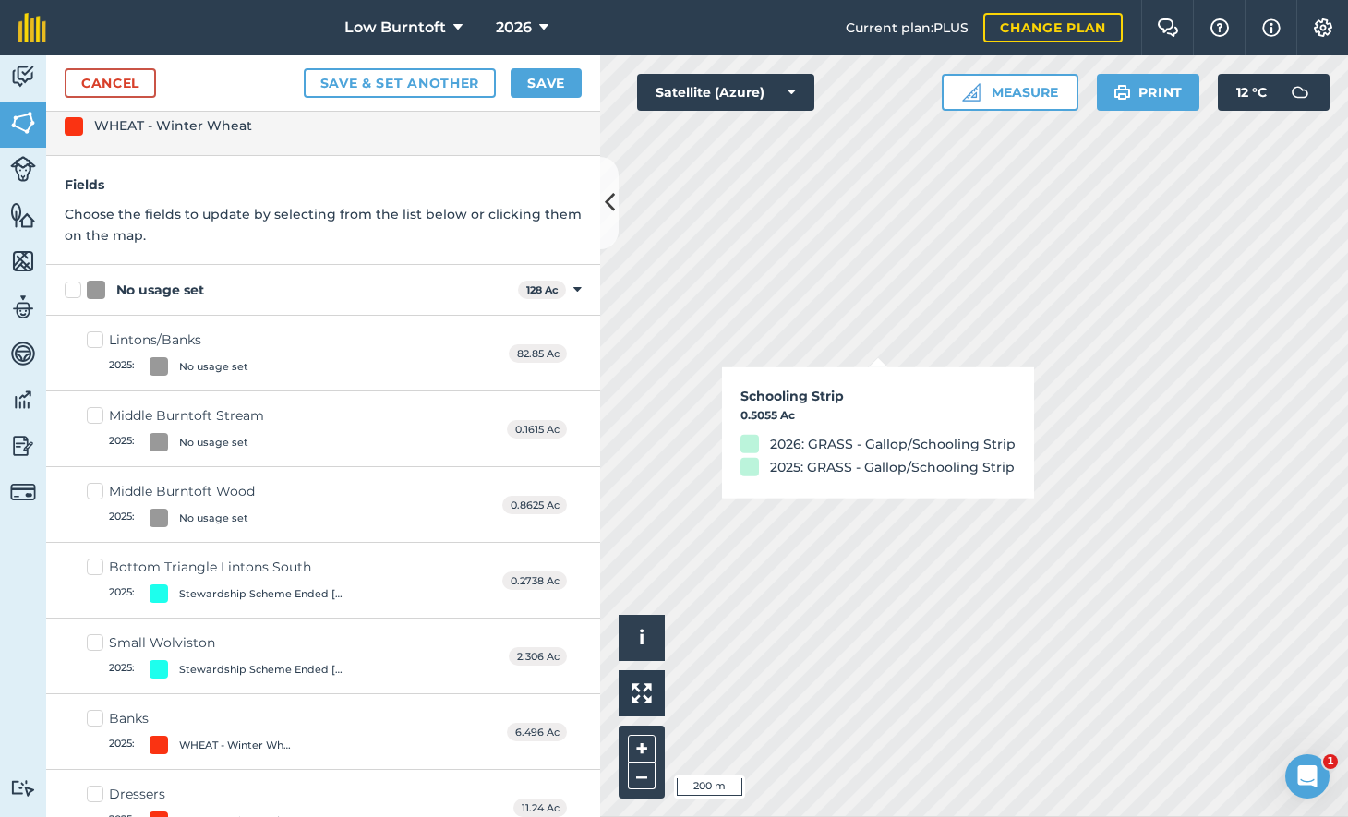
scroll to position [60, 0]
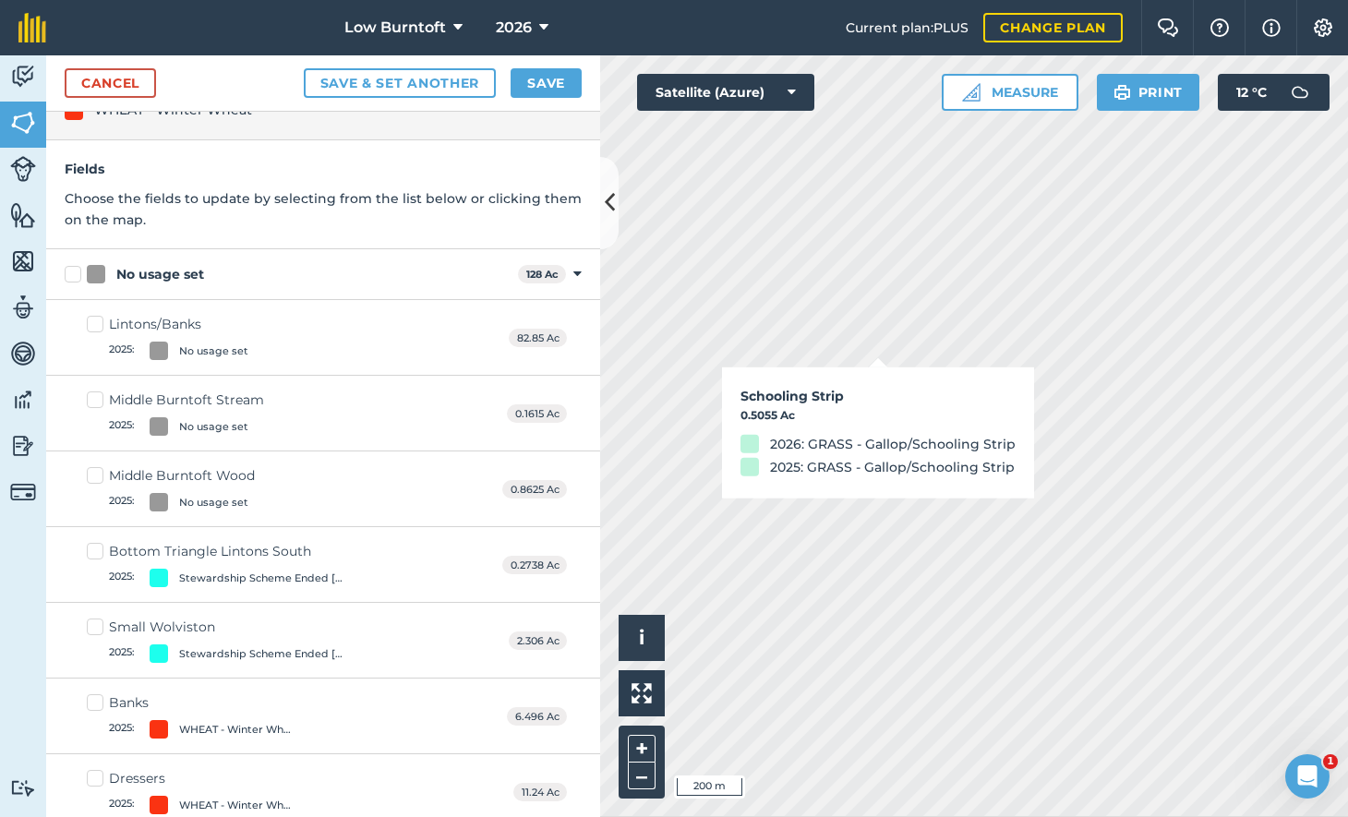
click at [91, 697] on label "Banks 2025 : WHEAT - Winter Wheat" at bounding box center [194, 715] width 214 height 45
click at [91, 697] on input "Banks 2025 : WHEAT - Winter Wheat" at bounding box center [93, 699] width 12 height 12
checkbox input "true"
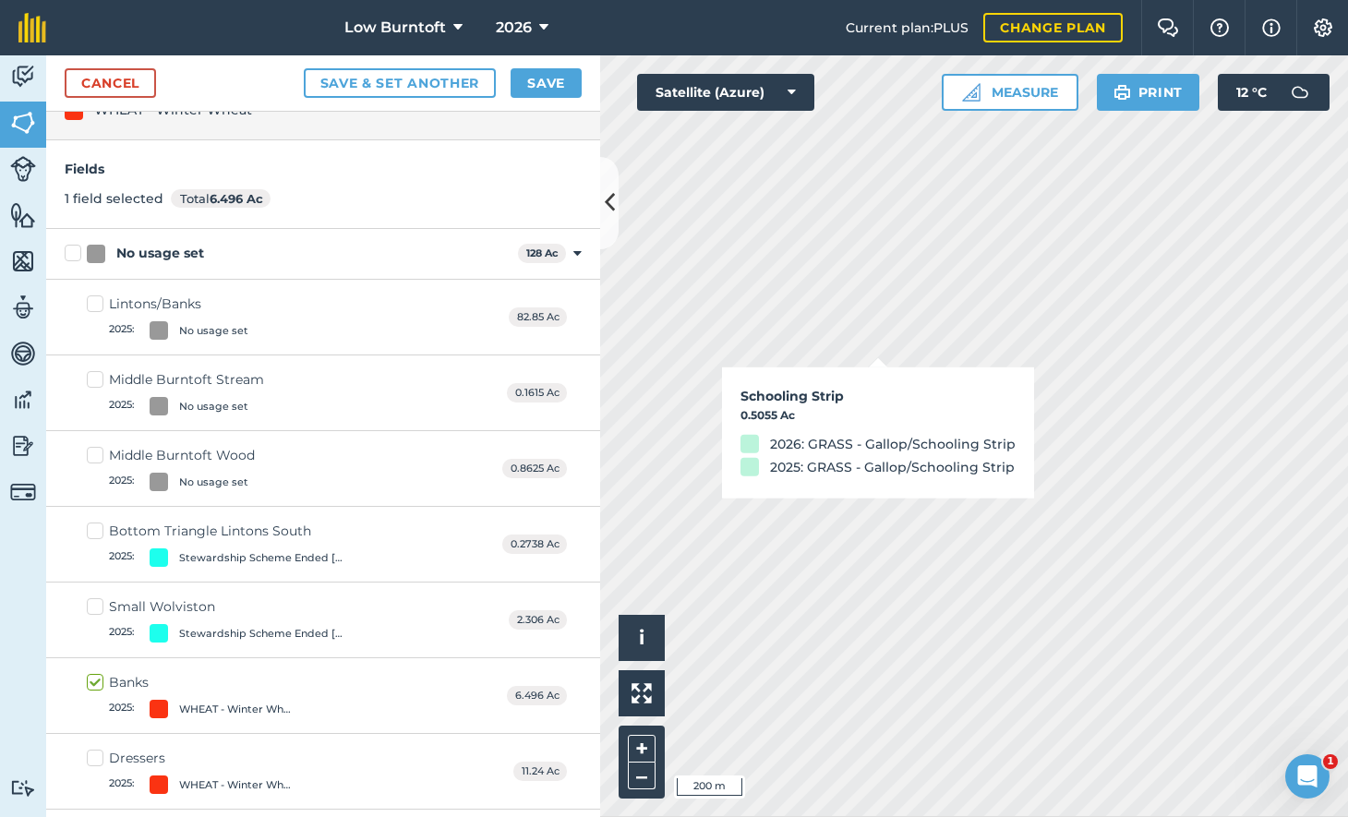
click at [545, 76] on button "Save" at bounding box center [546, 83] width 71 height 30
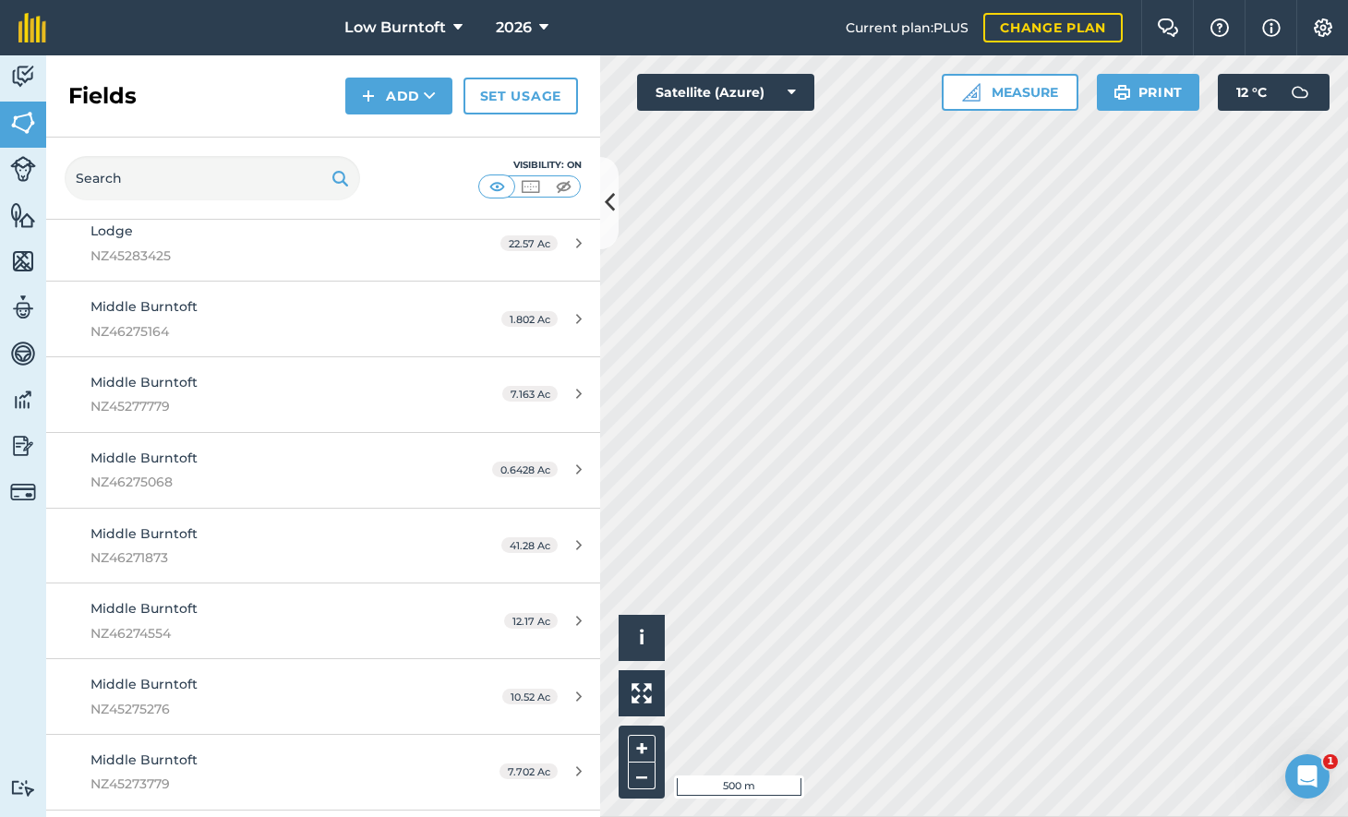
scroll to position [578, 0]
click at [539, 26] on icon at bounding box center [543, 28] width 9 height 22
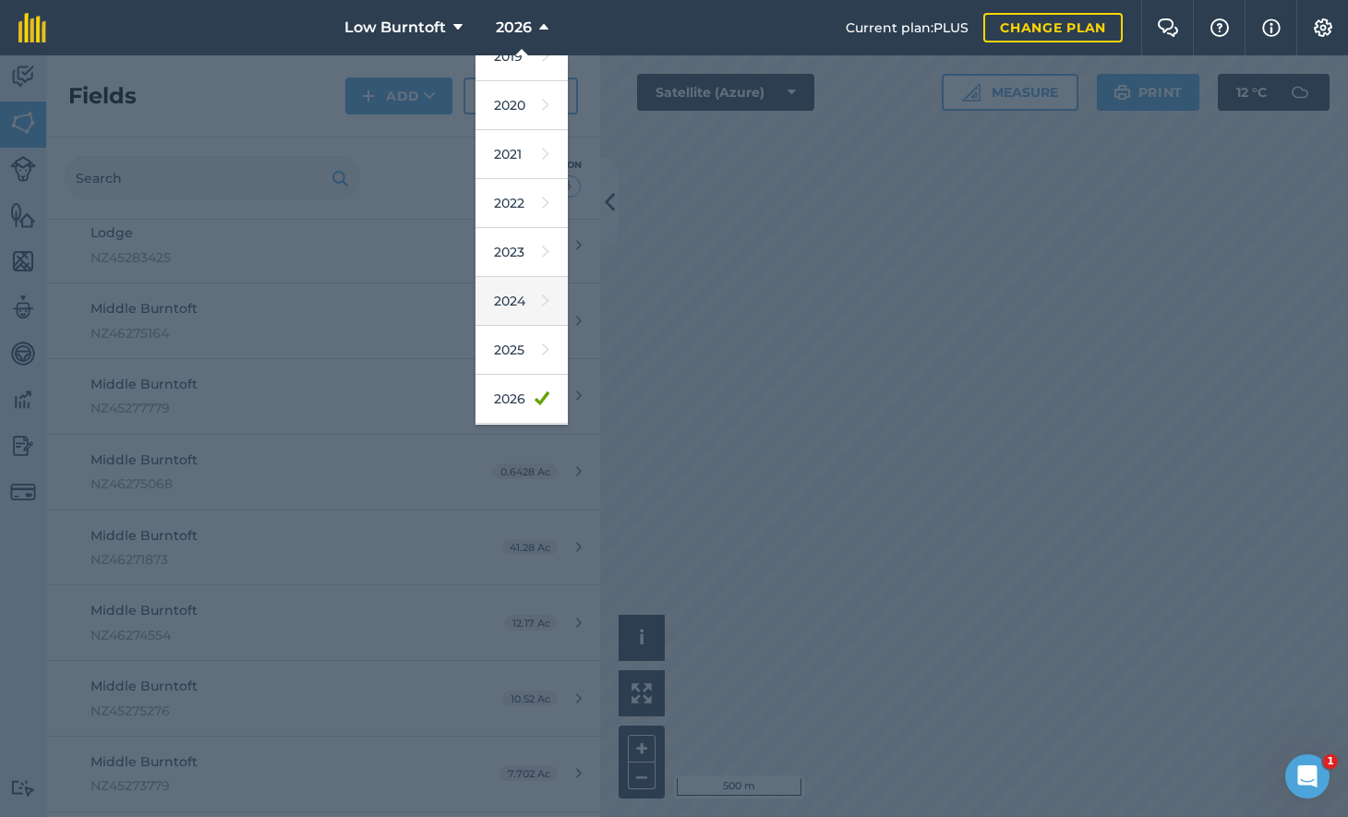
scroll to position [126, 0]
click at [499, 383] on link "2026" at bounding box center [521, 394] width 92 height 49
